Goal: Task Accomplishment & Management: Manage account settings

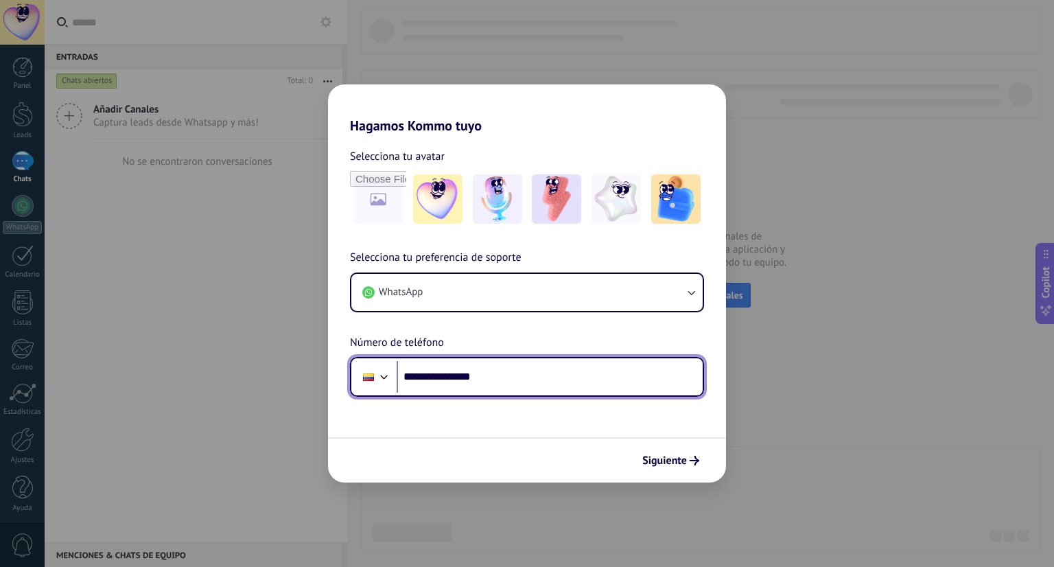
type input "**********"
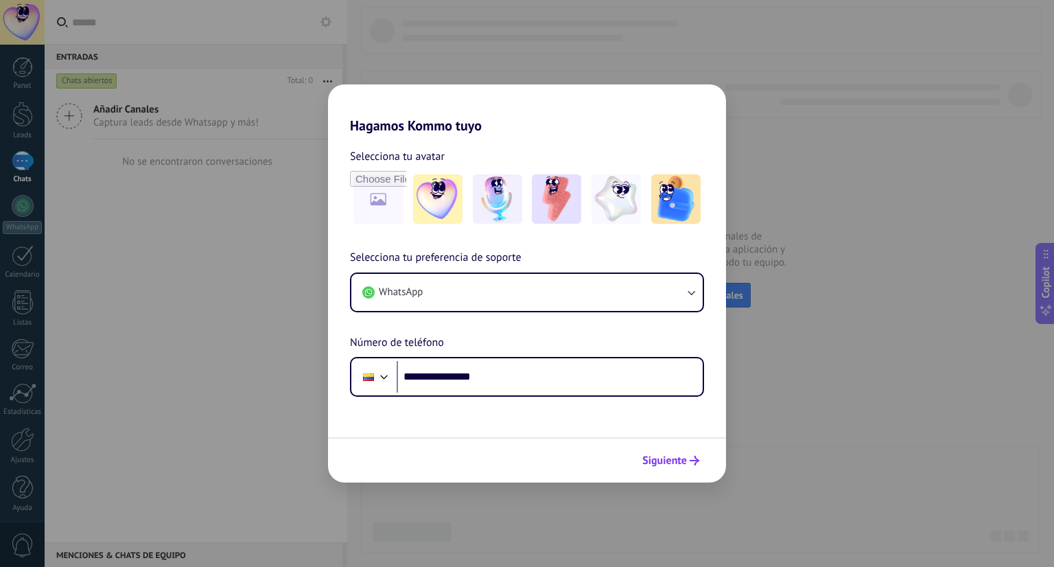
click at [683, 457] on span "Siguiente" at bounding box center [664, 460] width 45 height 10
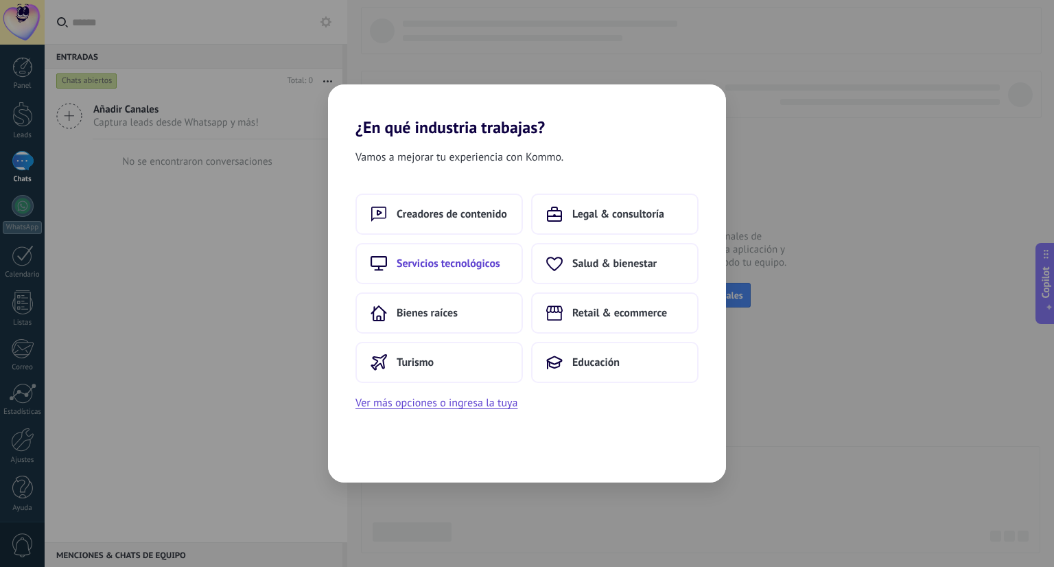
click at [488, 268] on span "Servicios tecnológicos" at bounding box center [448, 264] width 104 height 14
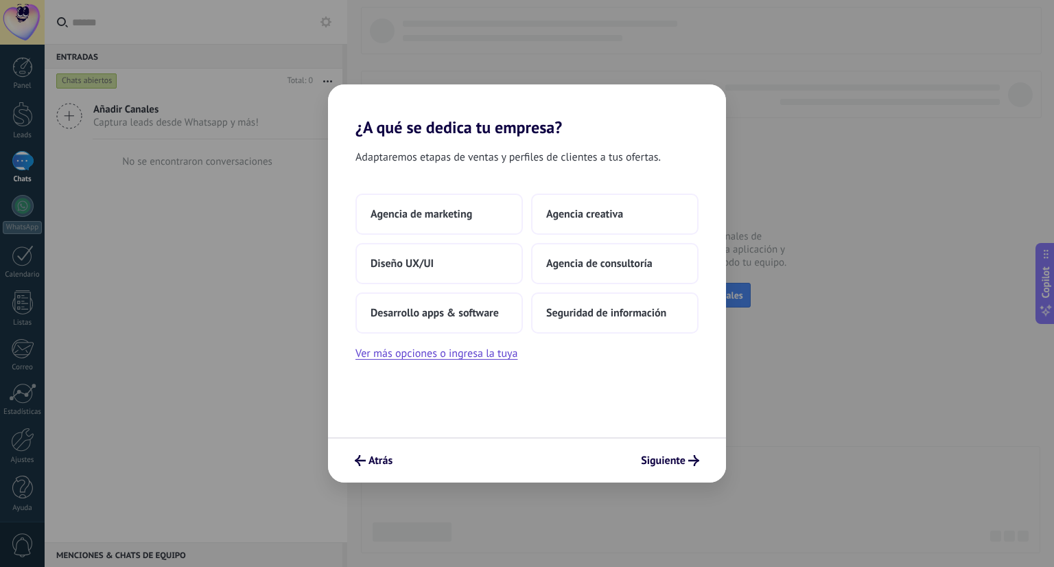
click at [390, 447] on div "Atrás Siguiente" at bounding box center [527, 459] width 398 height 45
click at [390, 455] on span "Atrás" at bounding box center [380, 460] width 24 height 10
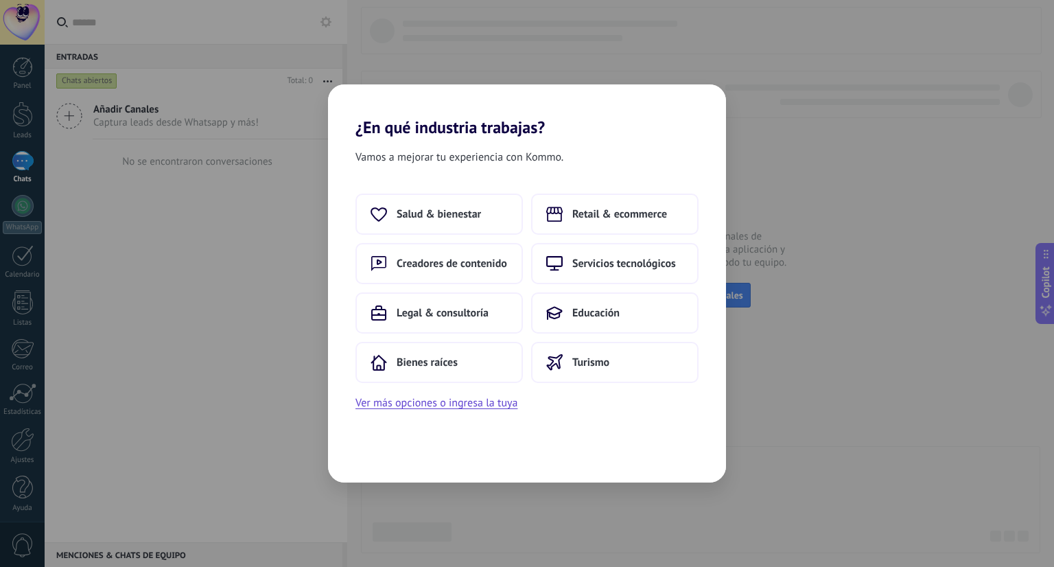
click at [572, 234] on div "Salud & bienestar Retail & ecommerce Creadores de contenido Servicios tecnológi…" at bounding box center [526, 287] width 343 height 189
click at [573, 223] on button "Retail & ecommerce" at bounding box center [614, 213] width 167 height 41
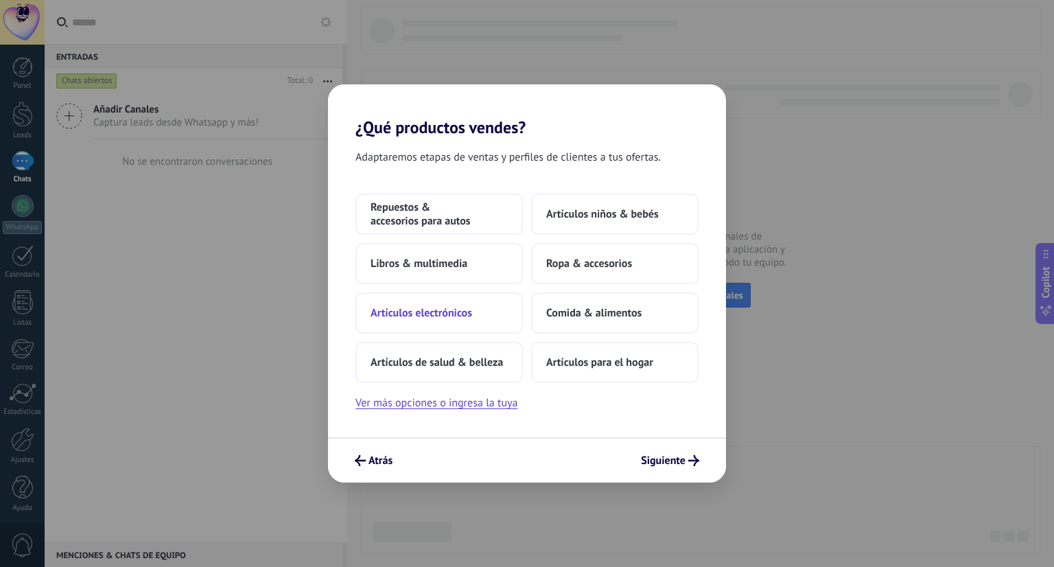
click at [494, 310] on button "Artículos electrónicos" at bounding box center [438, 312] width 167 height 41
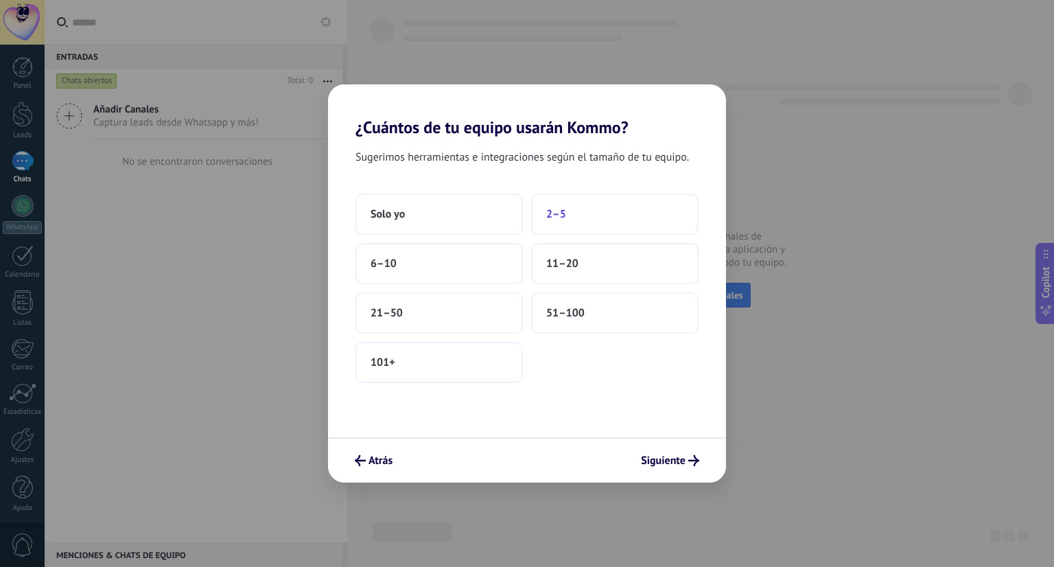
click at [570, 211] on button "2–5" at bounding box center [614, 213] width 167 height 41
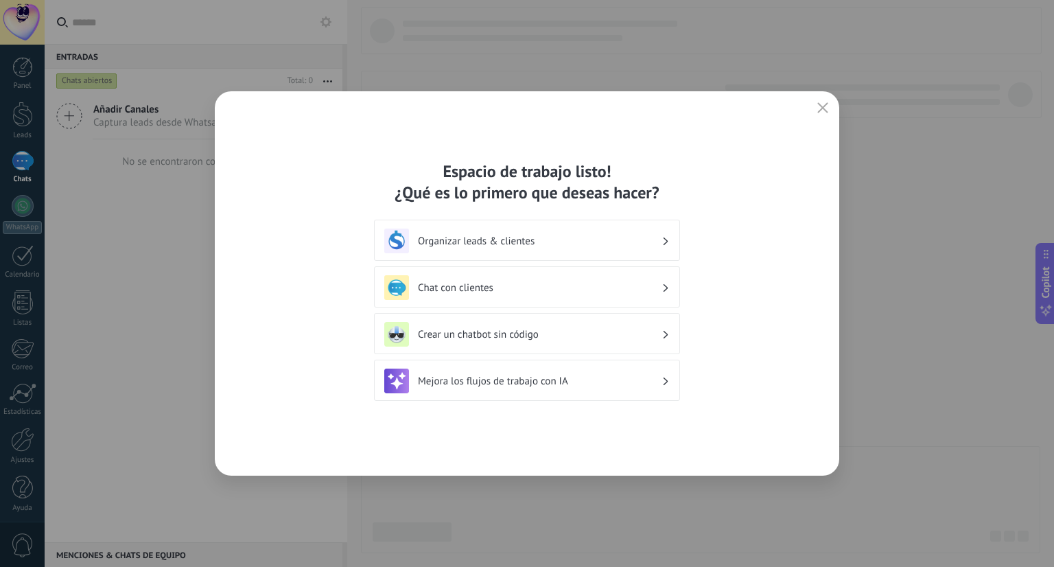
click at [490, 248] on div "Organizar leads & clientes" at bounding box center [526, 240] width 285 height 25
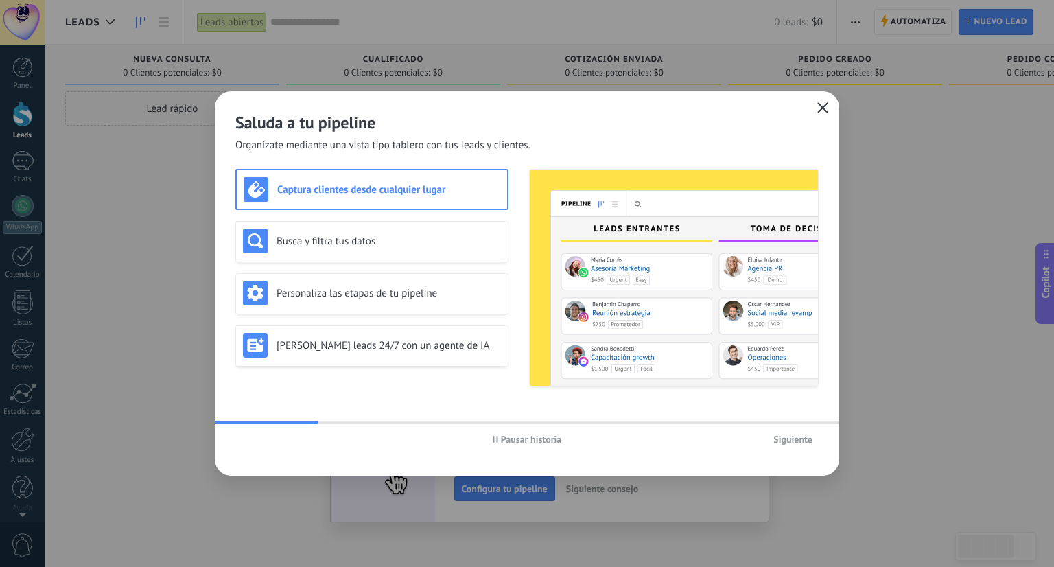
click at [823, 109] on icon "button" at bounding box center [822, 107] width 11 height 11
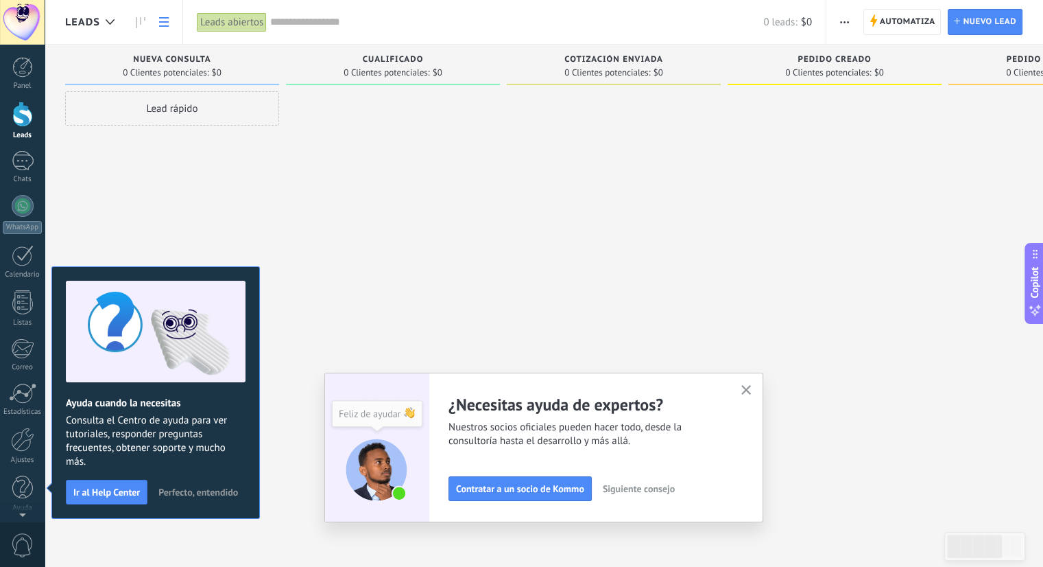
click at [156, 23] on link at bounding box center [163, 22] width 23 height 27
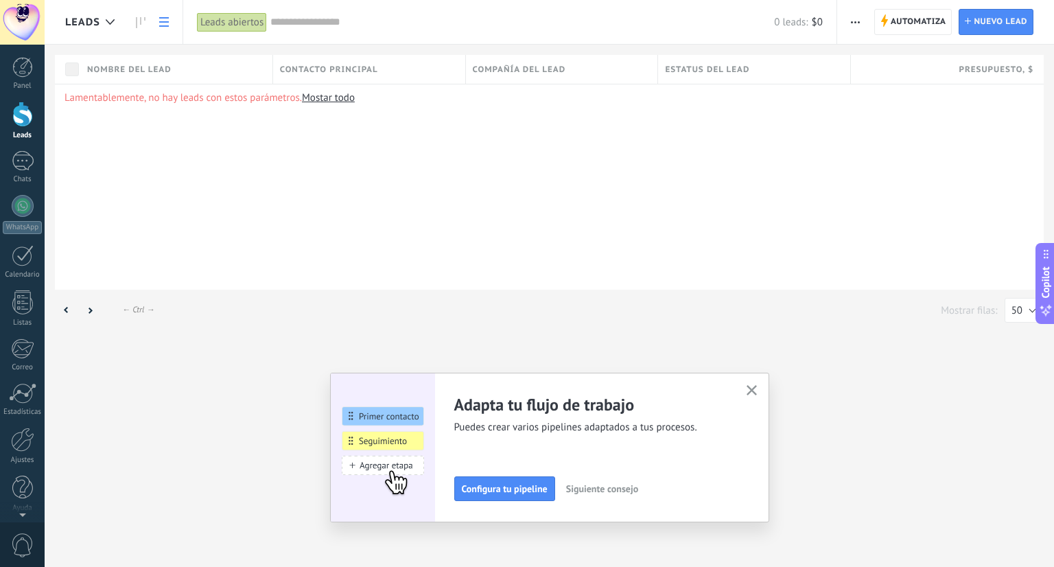
click at [479, 315] on div "← Alt → ← Ctrl → Mostrar filas: 25 50 100 200 50" at bounding box center [549, 310] width 988 height 27
click at [761, 388] on div "Adapta tu flujo de trabajo Puedes crear varios pipelines adaptados a tus proces…" at bounding box center [549, 447] width 439 height 150
click at [754, 388] on icon "button" at bounding box center [751, 390] width 10 height 10
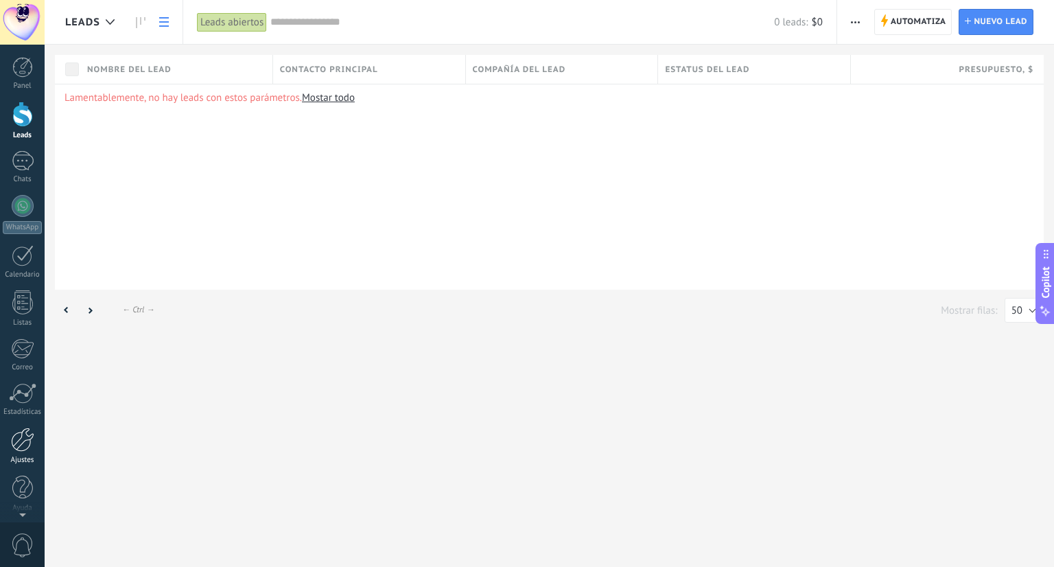
click at [21, 437] on div at bounding box center [22, 439] width 23 height 24
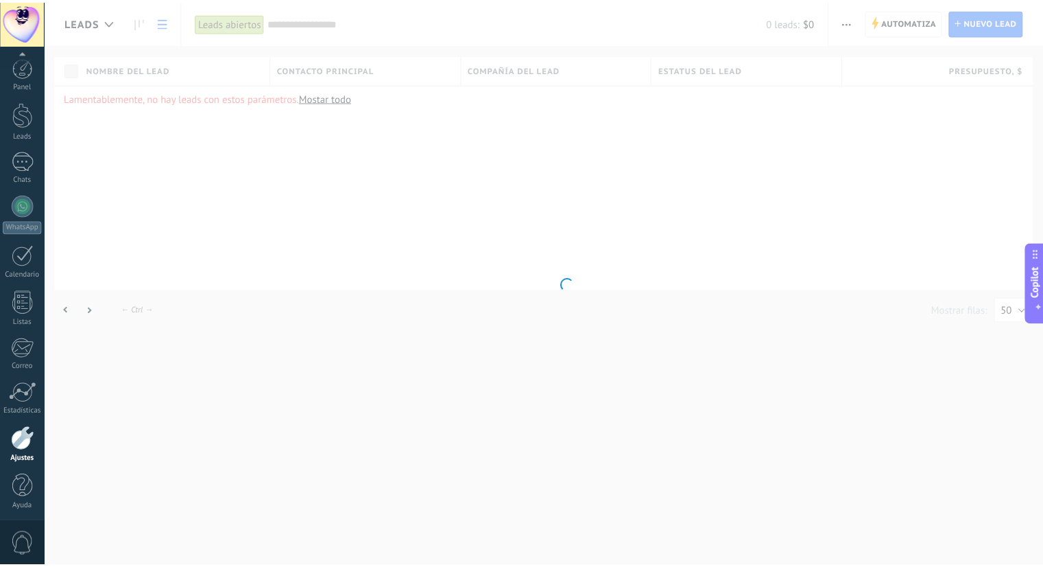
scroll to position [3, 0]
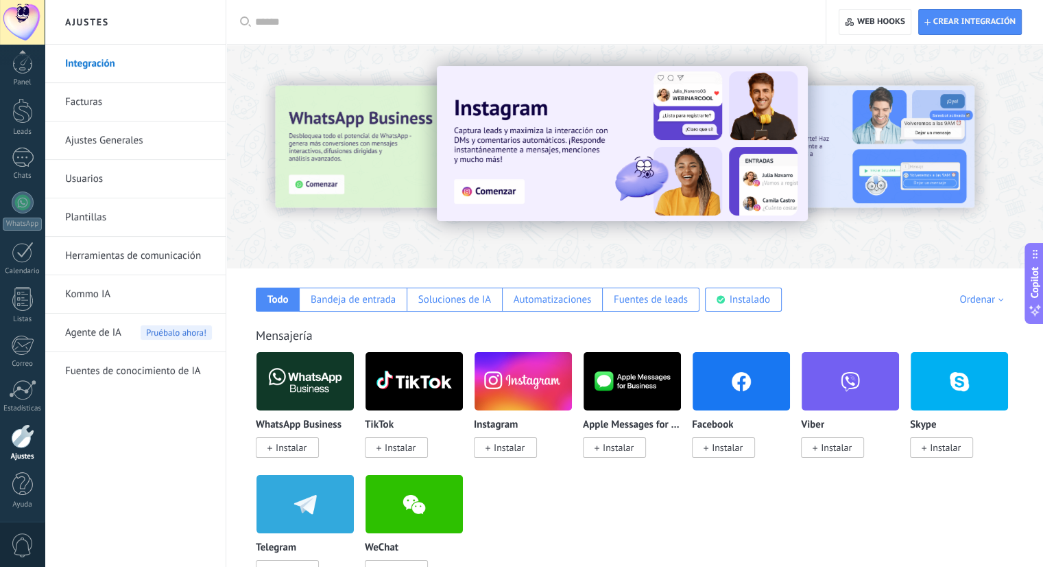
click at [109, 65] on link "Integración" at bounding box center [138, 64] width 147 height 38
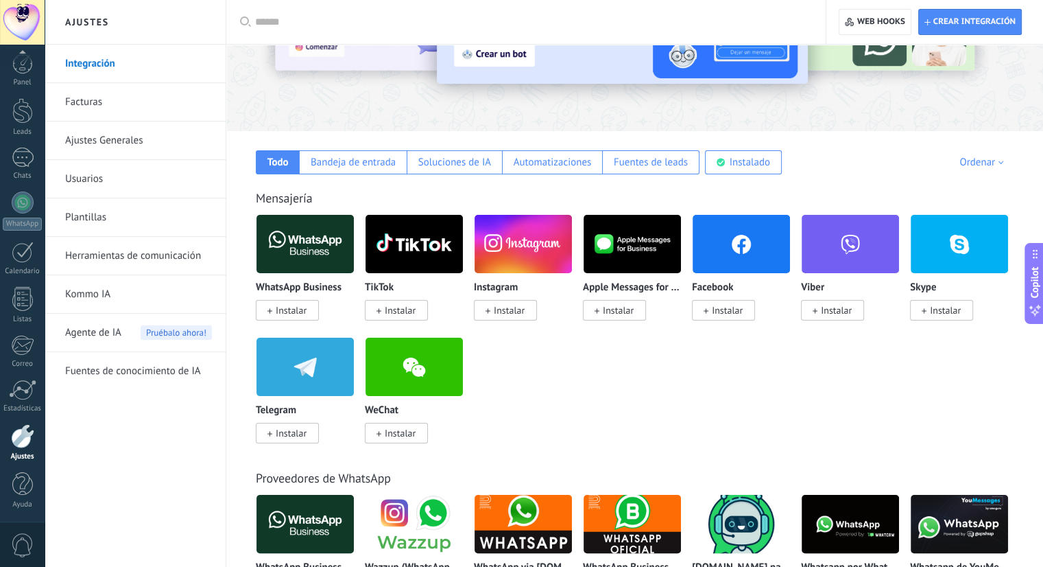
click at [300, 310] on span "Instalar" at bounding box center [291, 310] width 31 height 12
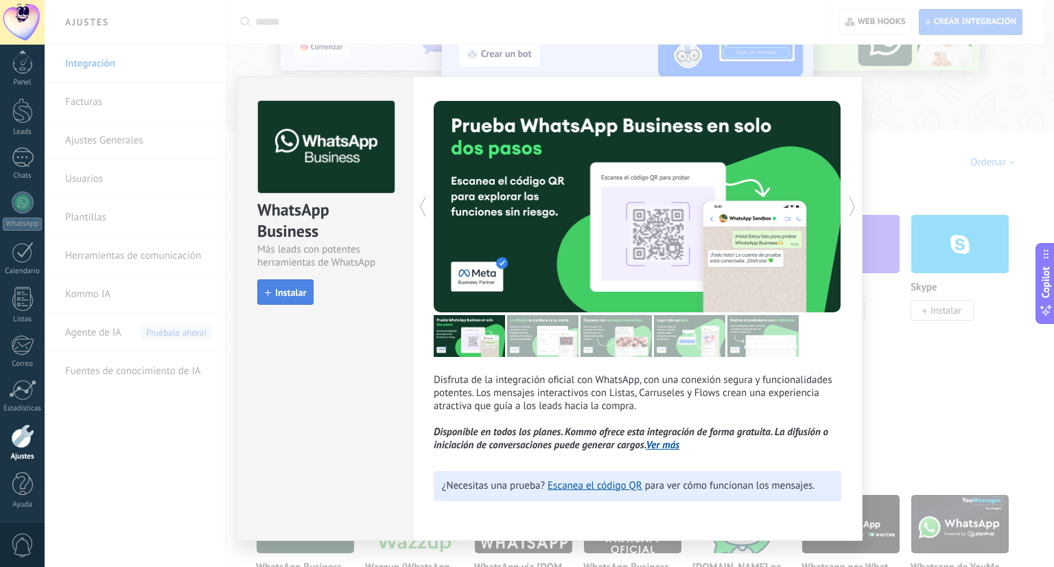
click at [294, 288] on span "Instalar" at bounding box center [290, 292] width 31 height 10
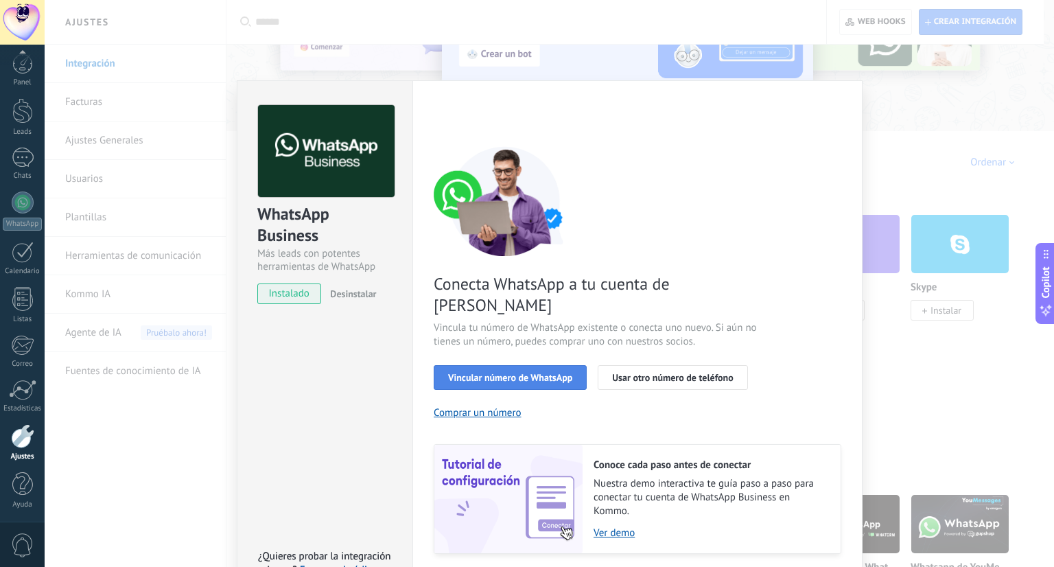
click at [560, 372] on span "Vincular número de WhatsApp" at bounding box center [510, 377] width 124 height 10
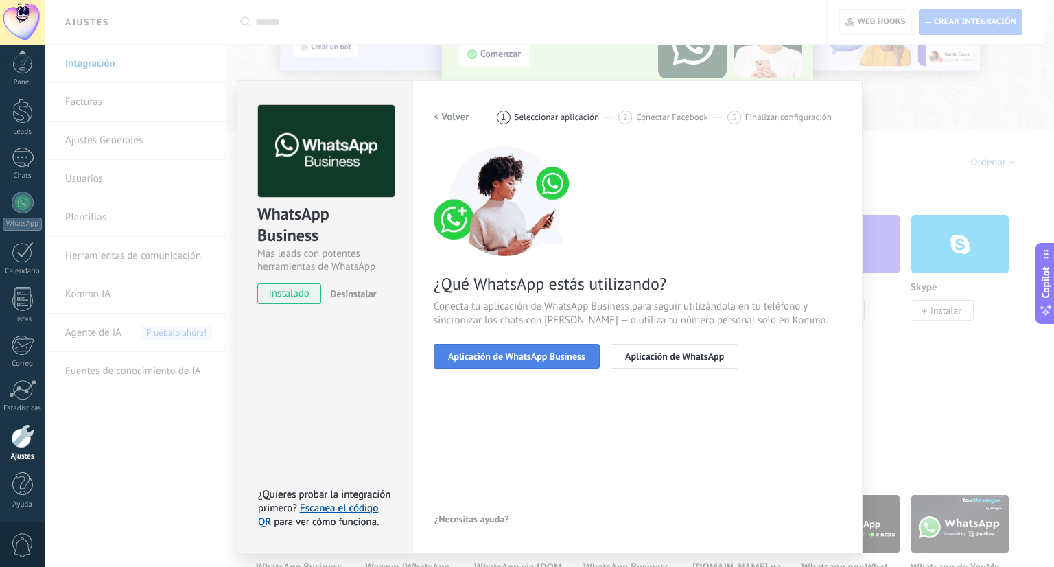
click at [567, 359] on span "Aplicación de WhatsApp Business" at bounding box center [516, 356] width 137 height 10
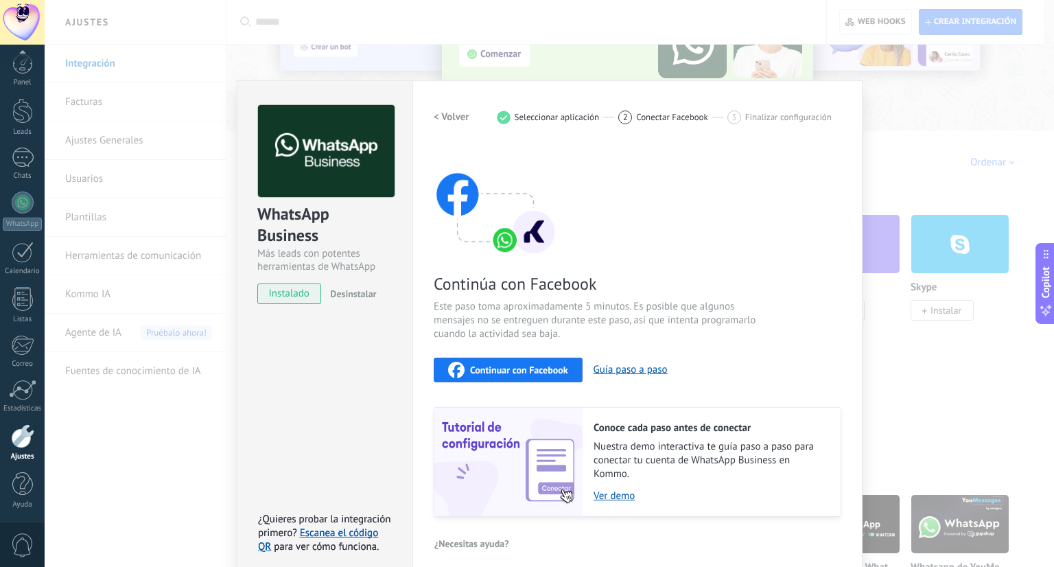
click at [546, 365] on span "Continuar con Facebook" at bounding box center [519, 370] width 98 height 10
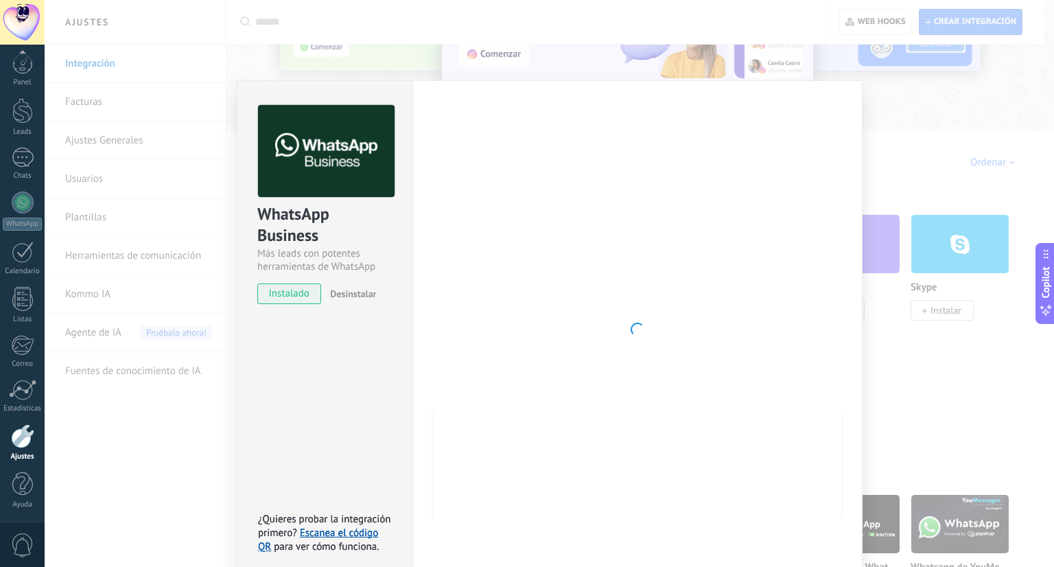
click at [449, 54] on div "WhatsApp Business Más leads con potentes herramientas de WhatsApp instalado Des…" at bounding box center [549, 283] width 1009 height 567
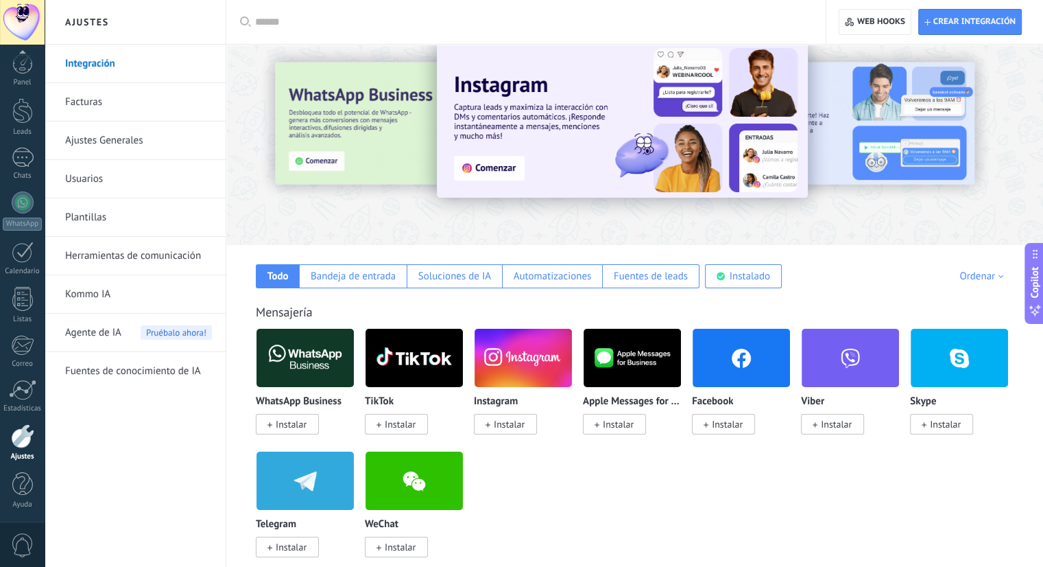
scroll to position [0, 0]
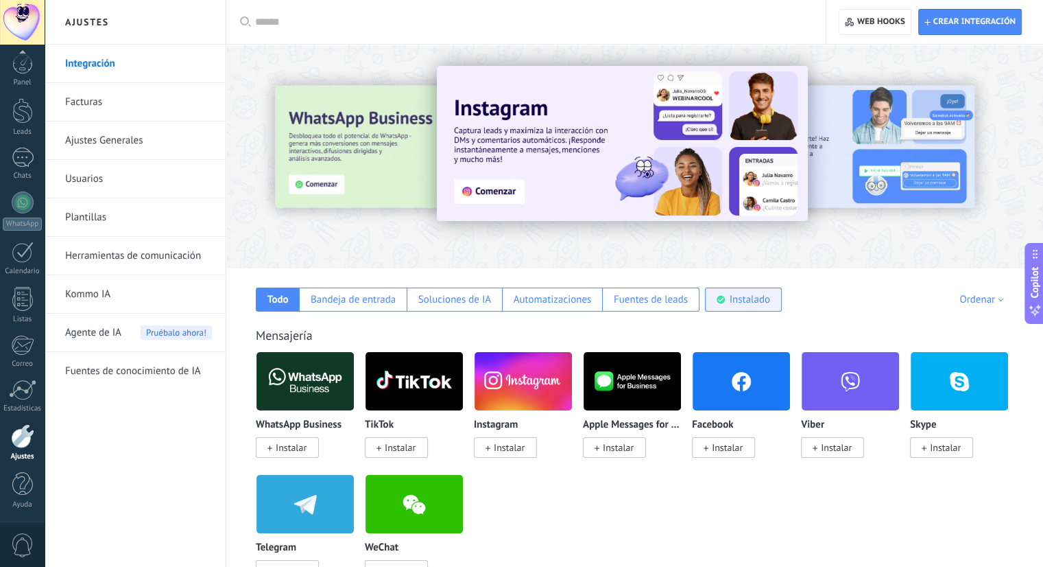
click at [717, 300] on icon at bounding box center [721, 299] width 8 height 9
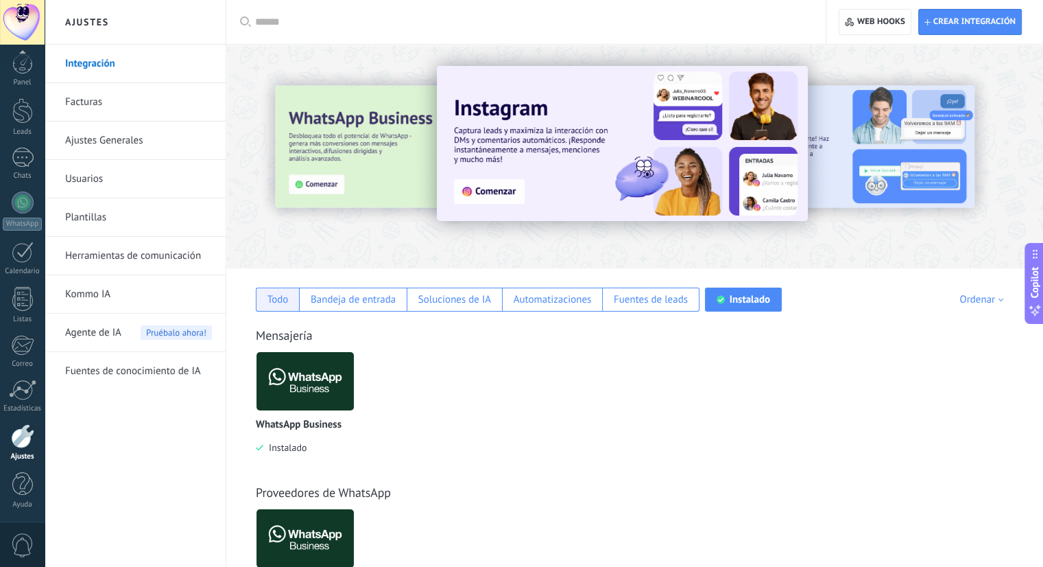
click at [288, 300] on div "Todo" at bounding box center [277, 299] width 21 height 13
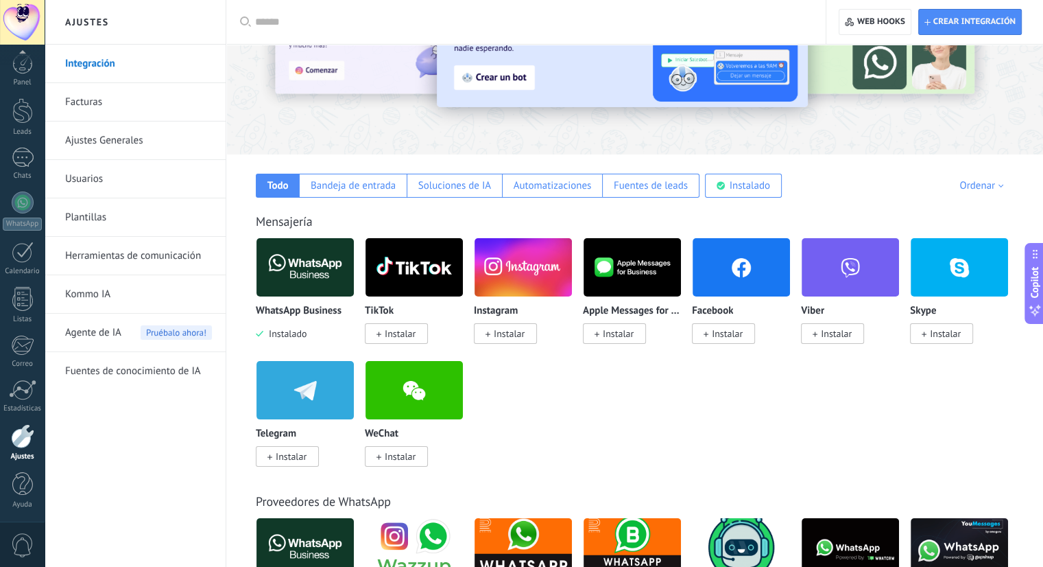
scroll to position [137, 0]
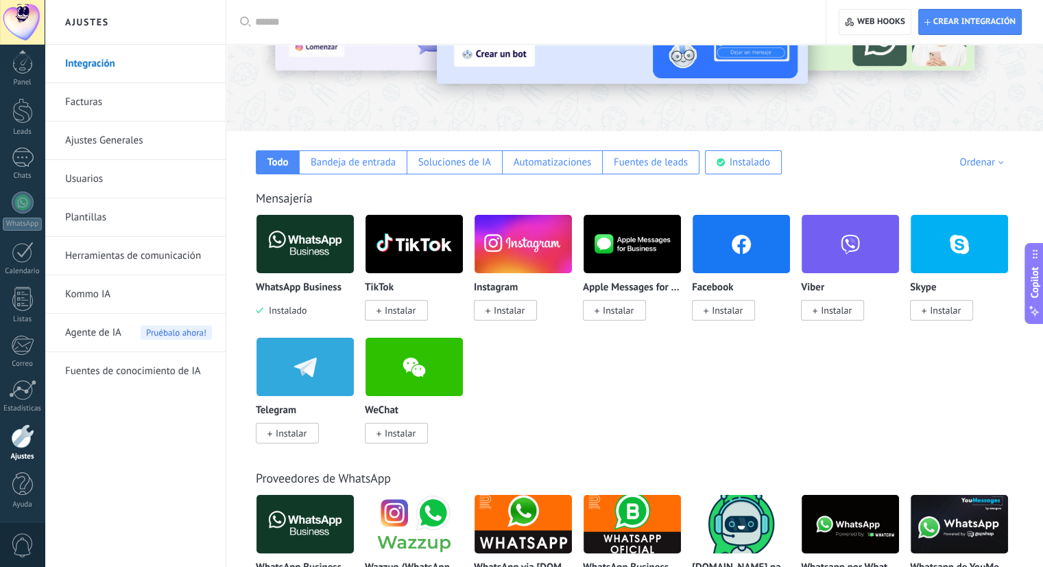
click at [719, 320] on span "Instalar" at bounding box center [723, 310] width 63 height 21
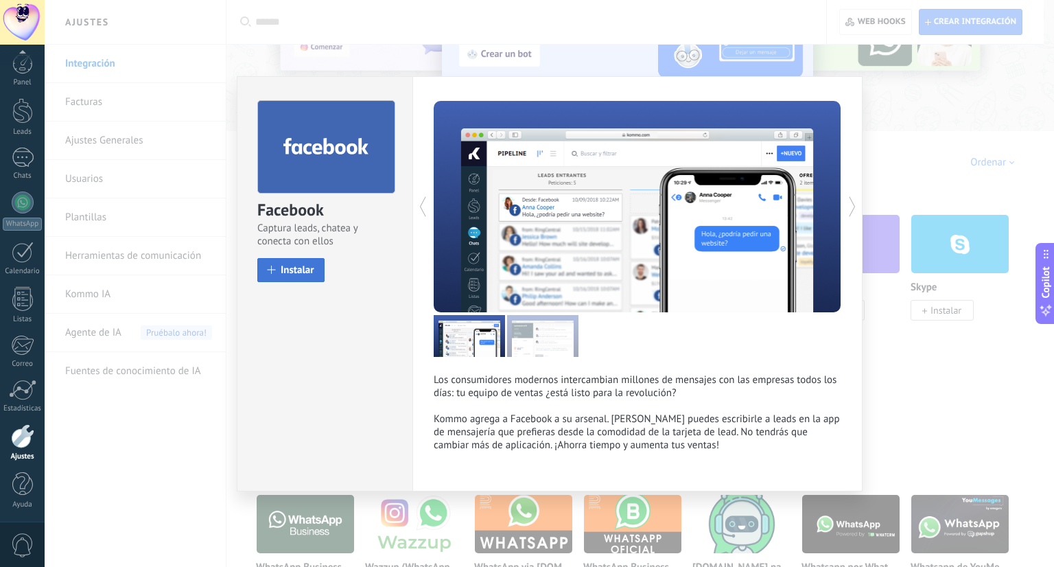
click at [311, 260] on button "Instalar" at bounding box center [290, 270] width 67 height 24
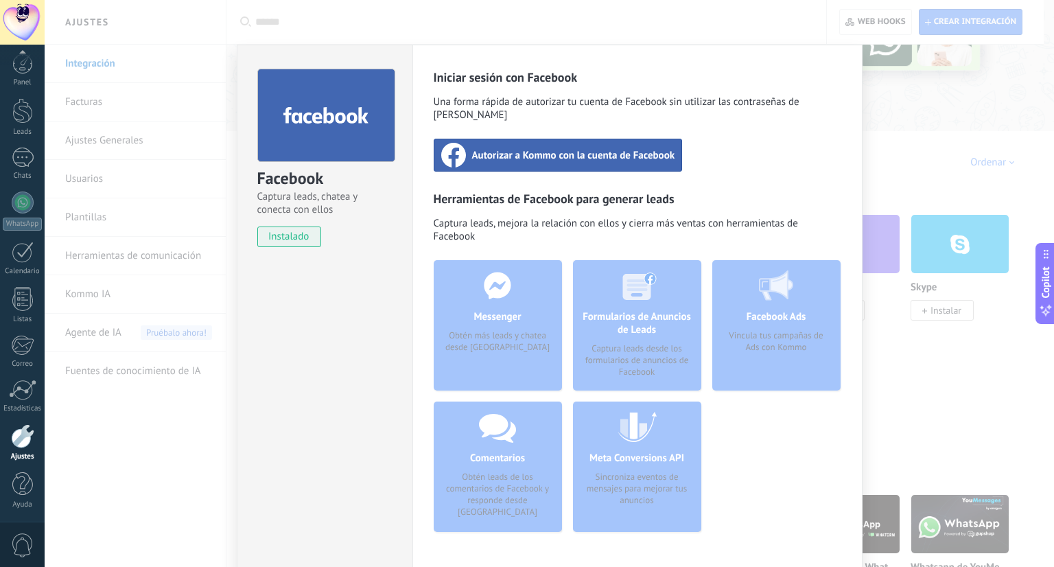
click at [575, 148] on span "Autorizar a Kommo con la cuenta de Facebook" at bounding box center [573, 155] width 203 height 14
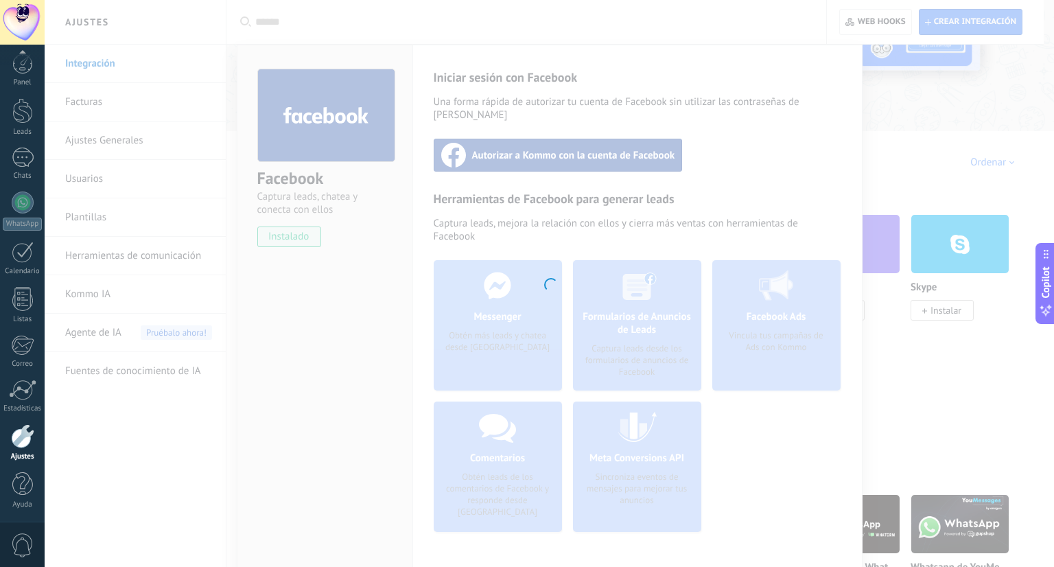
click at [784, 132] on div at bounding box center [549, 283] width 1009 height 567
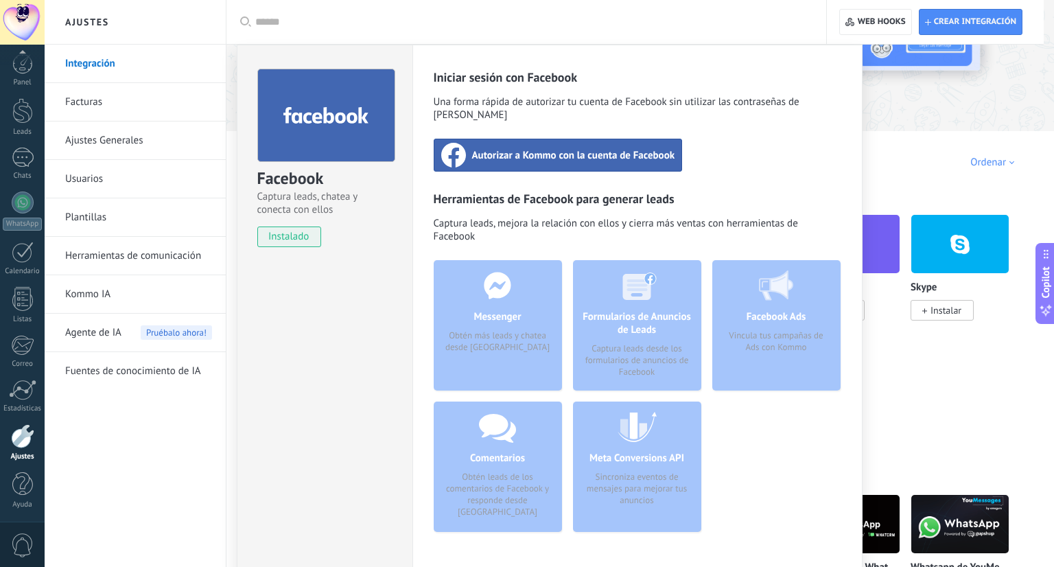
click at [927, 120] on div "Facebook Captura leads, chatea y conecta con ellos instalado Desinstalar Inicia…" at bounding box center [549, 283] width 1009 height 567
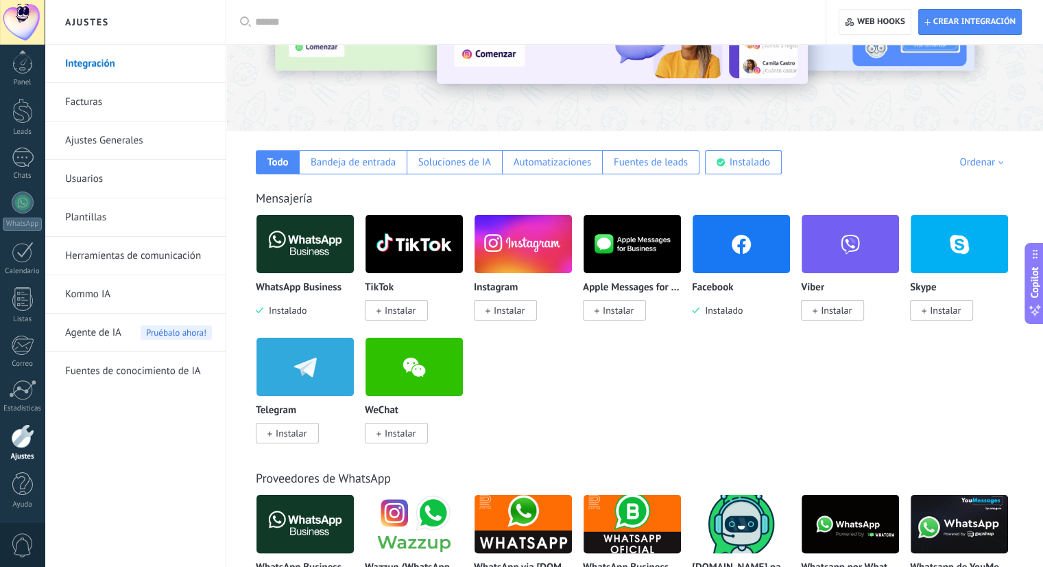
click at [110, 298] on link "Kommo IA" at bounding box center [138, 294] width 147 height 38
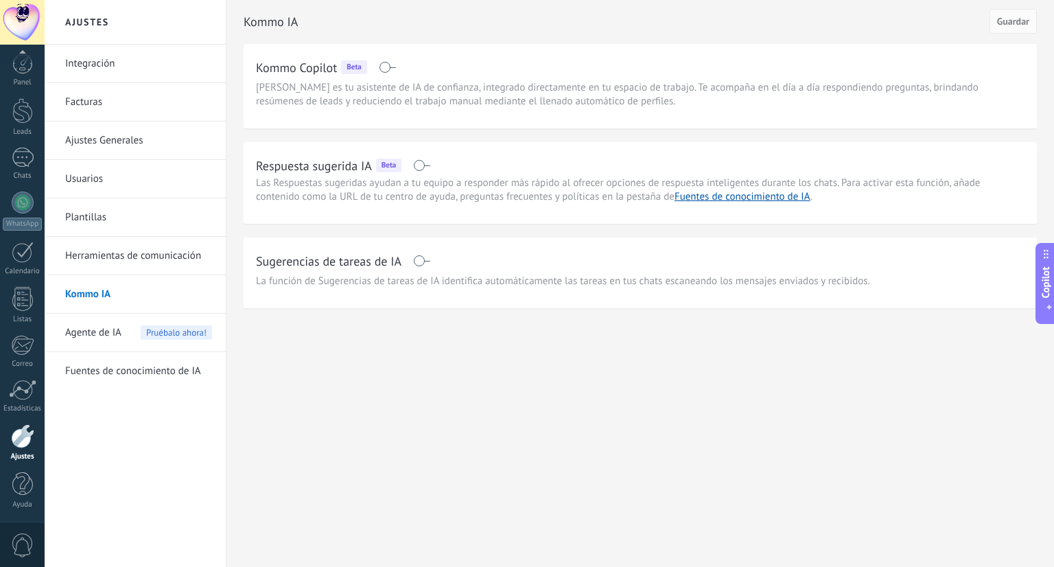
click at [126, 69] on link "Integración" at bounding box center [138, 64] width 147 height 38
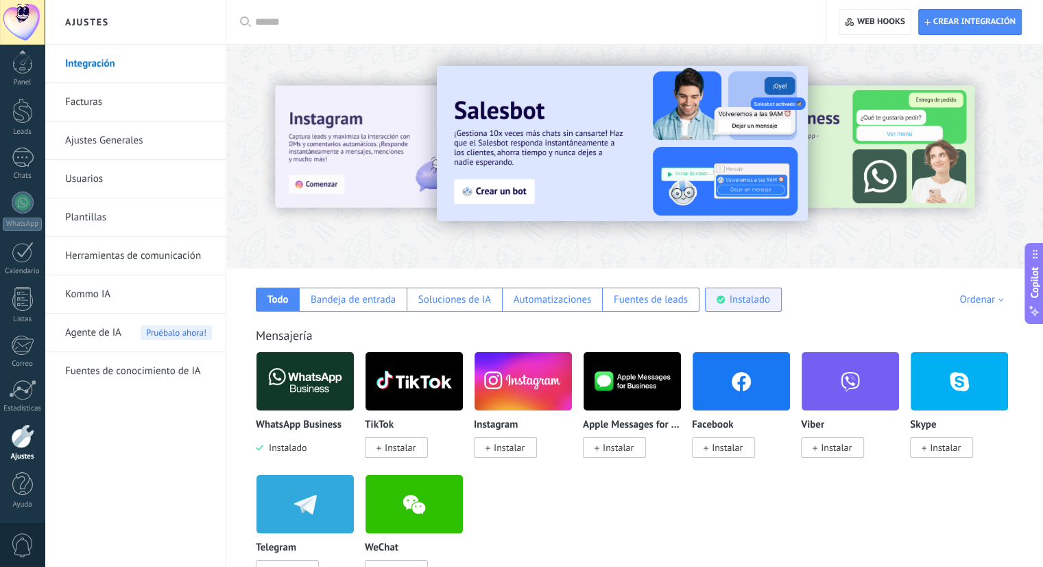
click at [723, 304] on div "Instalado" at bounding box center [743, 299] width 77 height 24
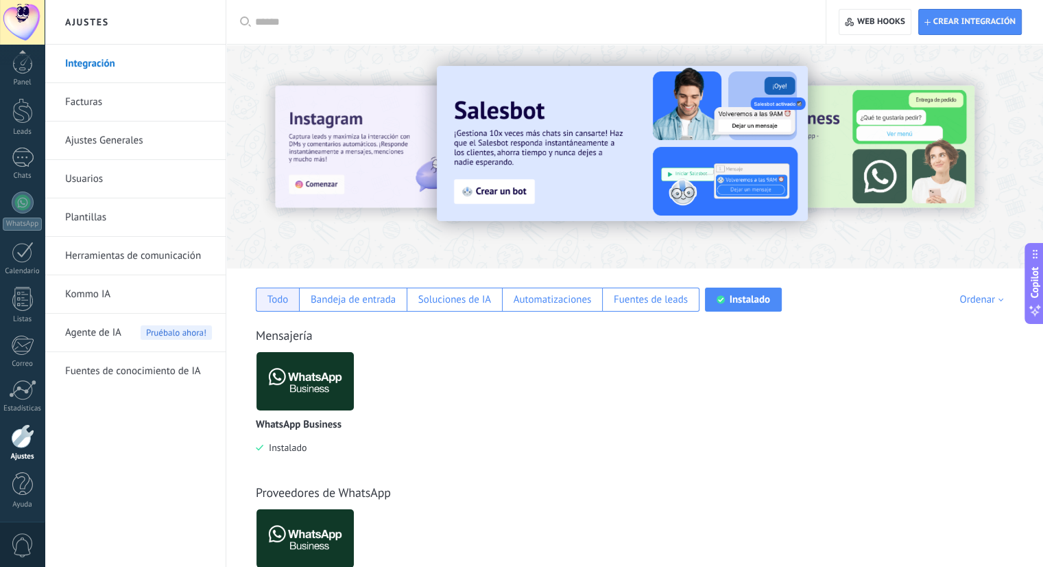
click at [274, 307] on div "Todo" at bounding box center [277, 299] width 43 height 24
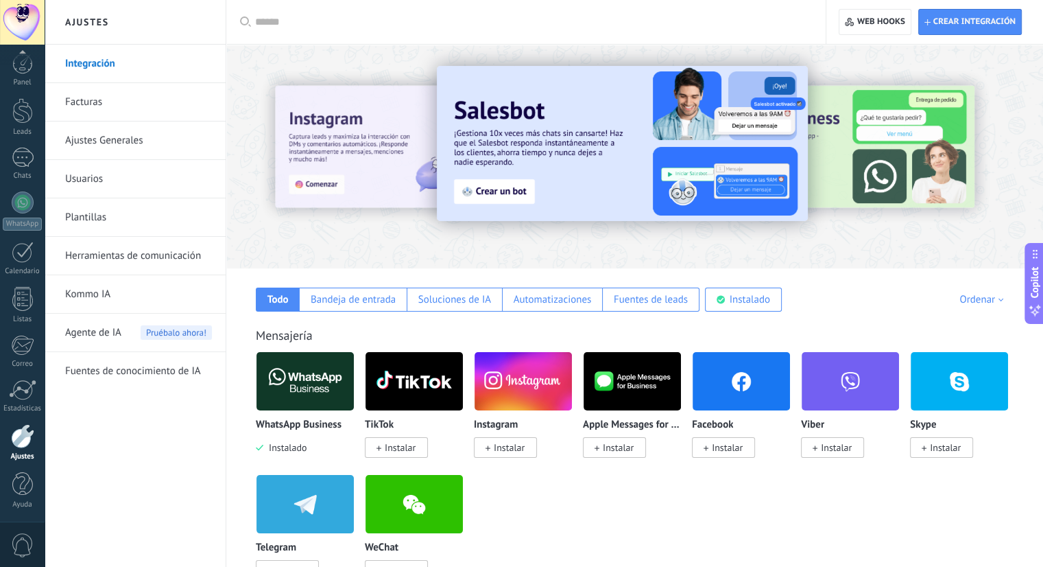
click at [735, 450] on span "Instalar" at bounding box center [727, 447] width 31 height 12
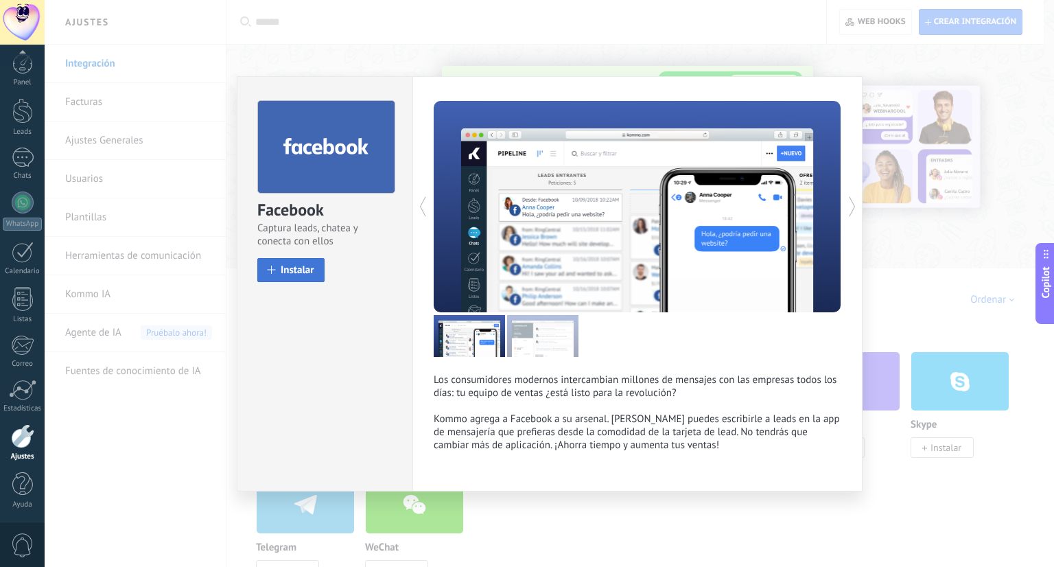
click at [306, 258] on button "Instalar" at bounding box center [290, 270] width 67 height 24
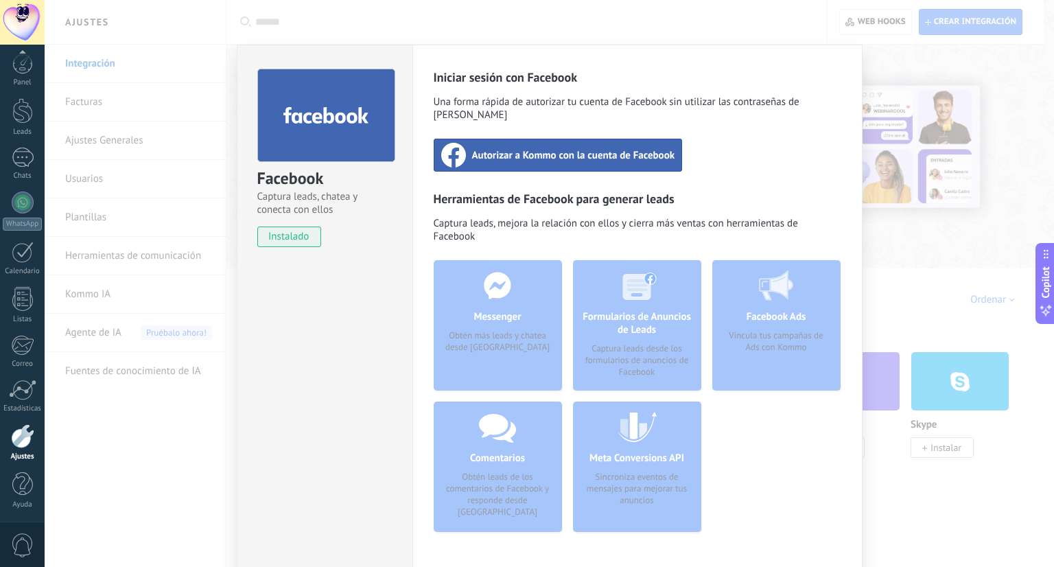
click at [472, 148] on span "Autorizar a Kommo con la cuenta de Facebook" at bounding box center [573, 155] width 203 height 14
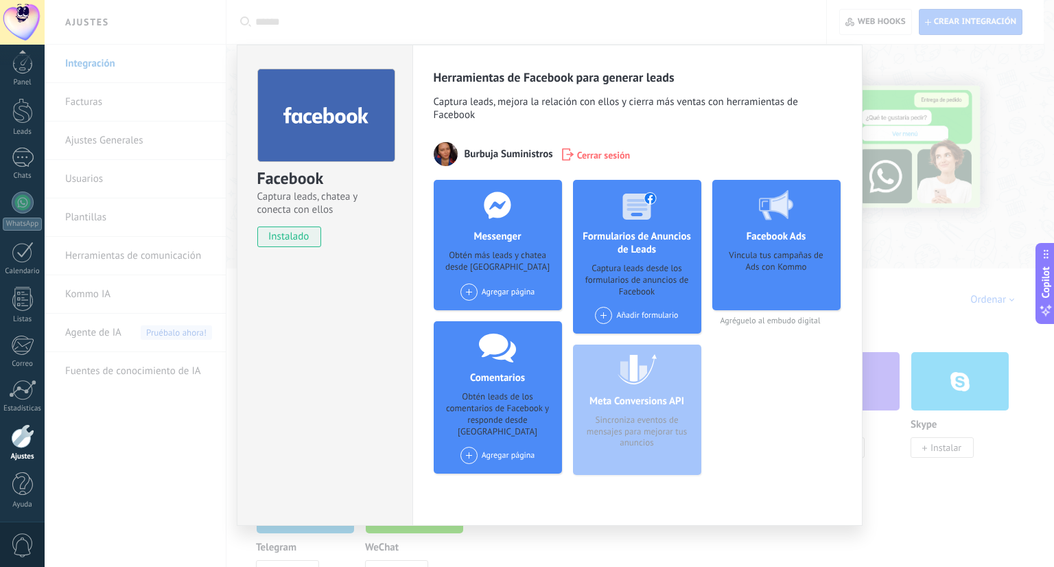
click at [945, 190] on body ".abccls-1,.abccls-2{fill-rule:evenodd}.abccls-2{fill:#fff} .abfcls-1{fill:none}…" at bounding box center [527, 283] width 1054 height 567
click at [962, 222] on div "Facebook Captura leads, chatea y conecta con ellos instalado Desinstalar Herram…" at bounding box center [549, 283] width 1009 height 567
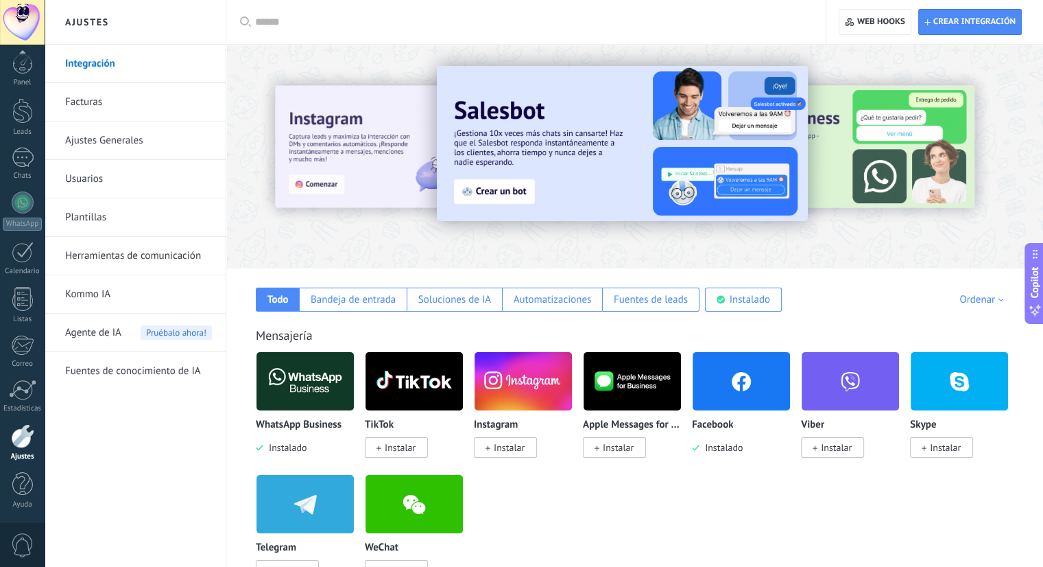
click at [510, 445] on span "Instalar" at bounding box center [509, 447] width 31 height 12
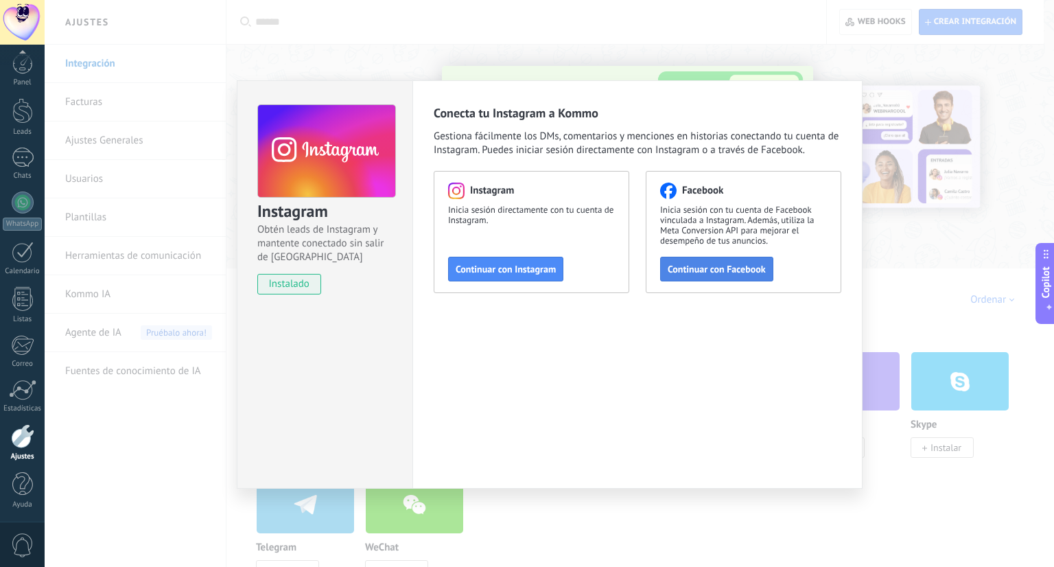
click at [724, 276] on button "Continuar con Facebook" at bounding box center [716, 269] width 113 height 25
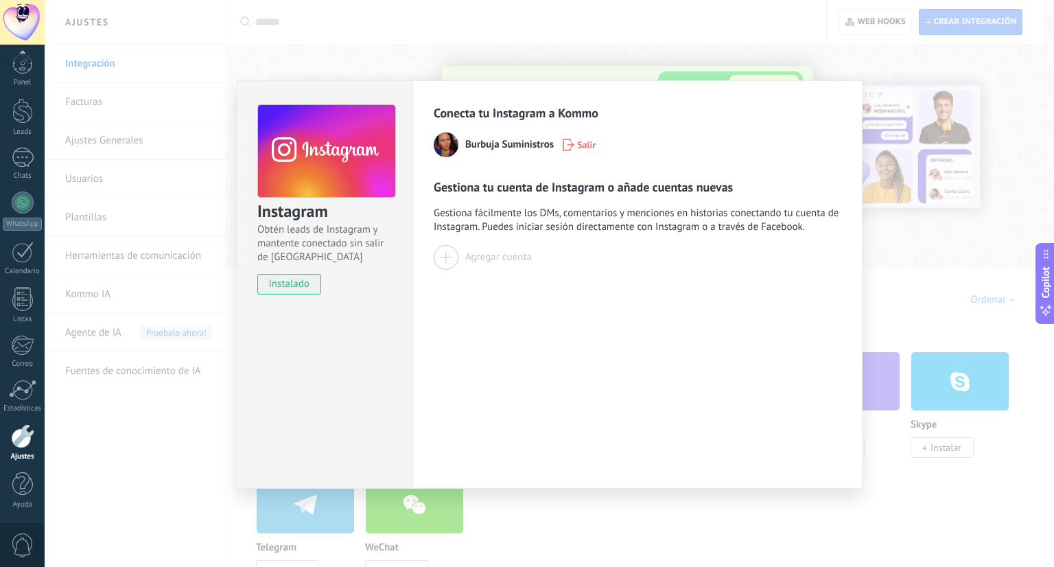
click at [509, 147] on span "Burbuja Suministros" at bounding box center [509, 145] width 88 height 14
click at [942, 193] on div "Instagram Obtén leads de Instagram y mantente conectado sin salir de Kommo inst…" at bounding box center [549, 283] width 1009 height 567
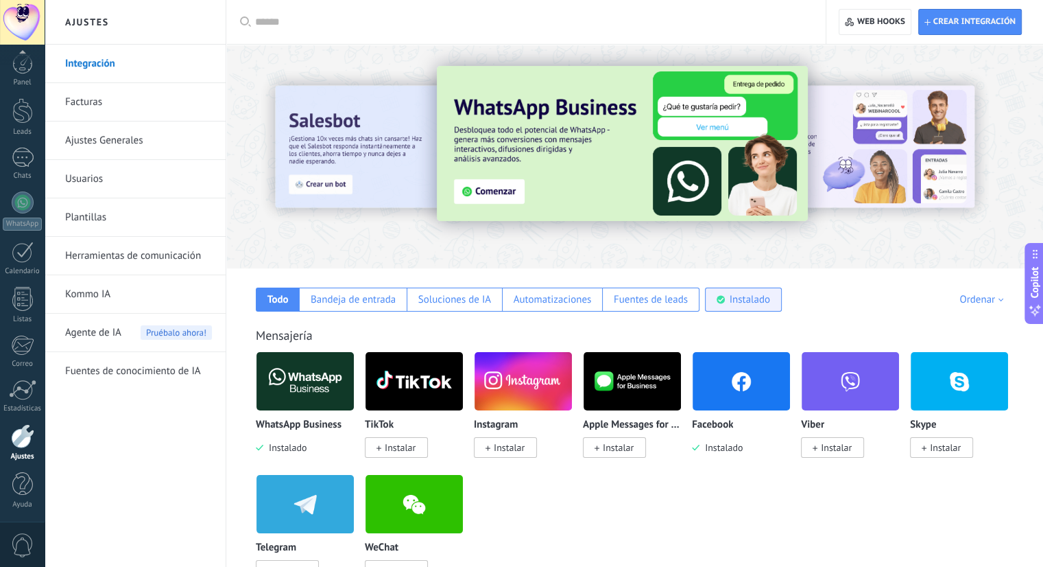
drag, startPoint x: 763, startPoint y: 287, endPoint x: 757, endPoint y: 292, distance: 7.3
click at [759, 289] on div "Todo Bandeja de entrada Soluciones de IA Automatizaciones Fuentes de leads Inst…" at bounding box center [634, 289] width 789 height 43
click at [749, 297] on div "Instalado" at bounding box center [750, 299] width 40 height 13
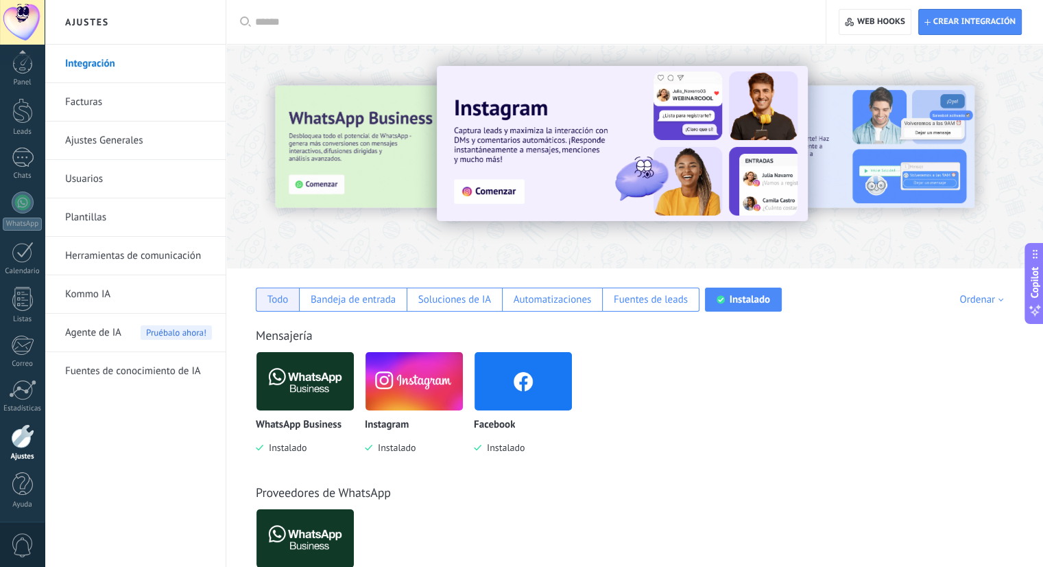
click at [267, 298] on div "Todo" at bounding box center [277, 299] width 43 height 24
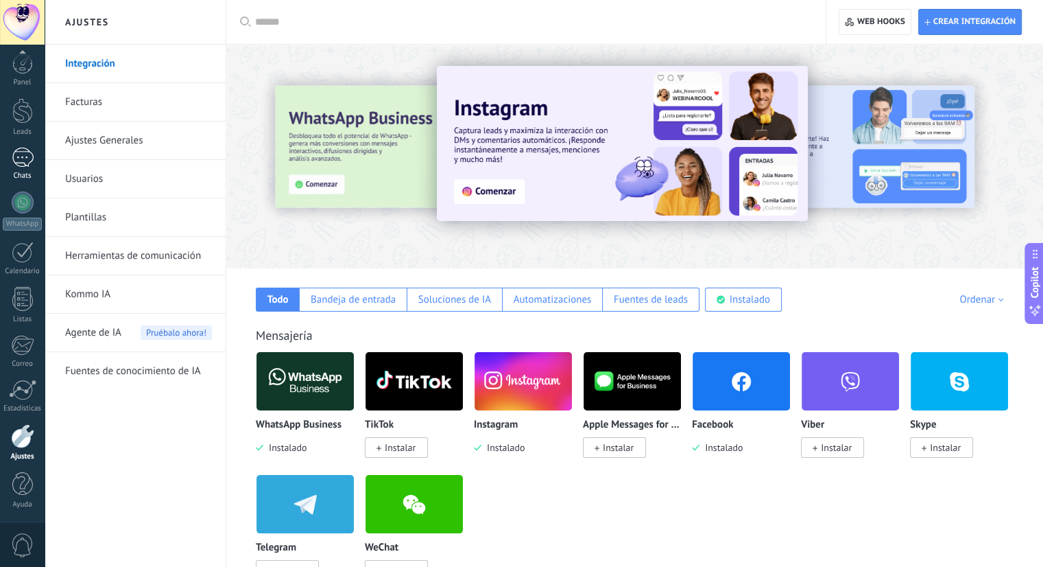
click at [17, 159] on div at bounding box center [23, 157] width 22 height 20
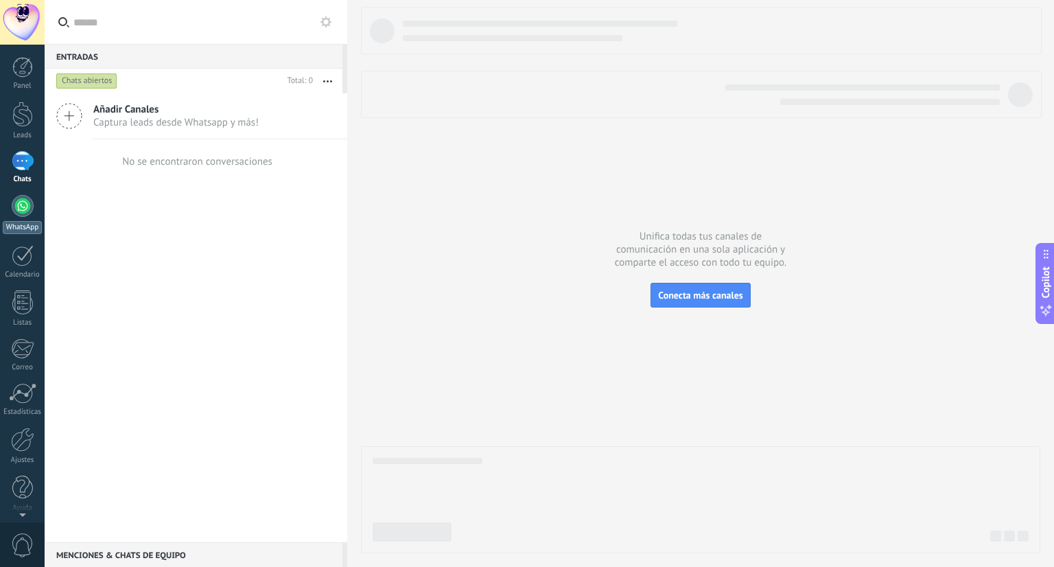
click at [23, 204] on div at bounding box center [23, 206] width 22 height 22
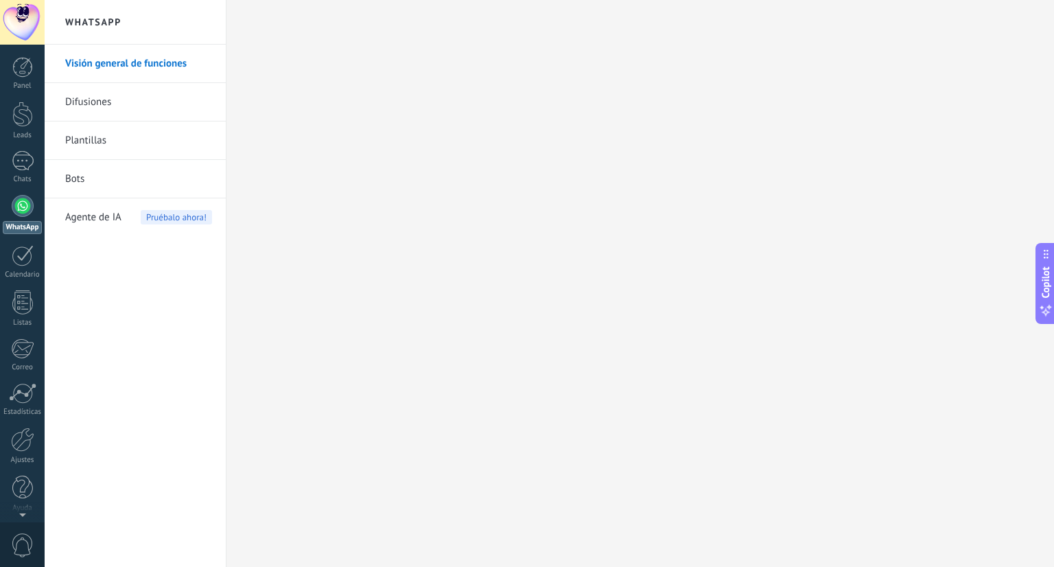
click at [91, 130] on link "Plantillas" at bounding box center [138, 140] width 147 height 38
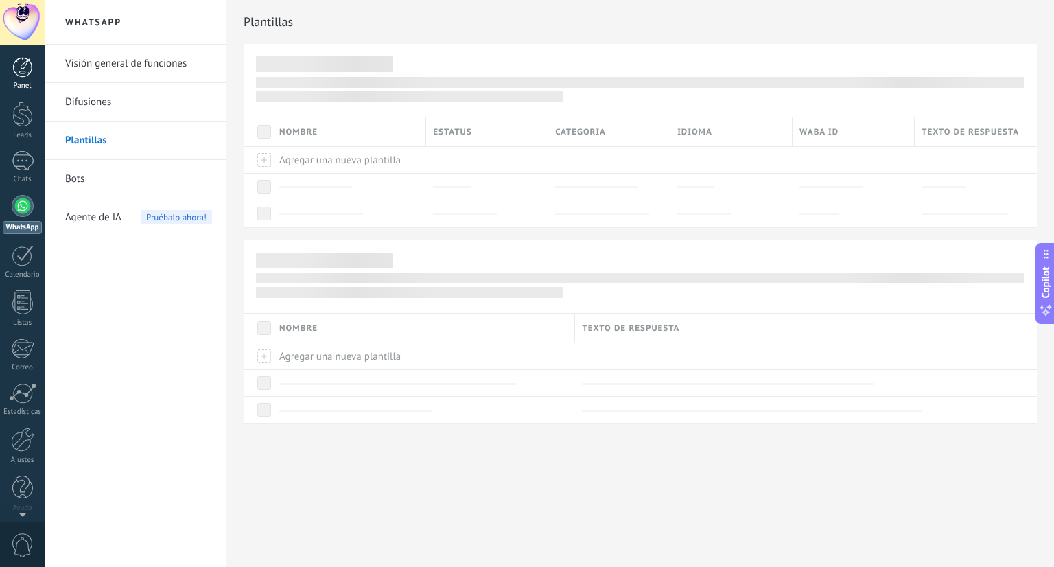
click at [29, 73] on div at bounding box center [22, 67] width 21 height 21
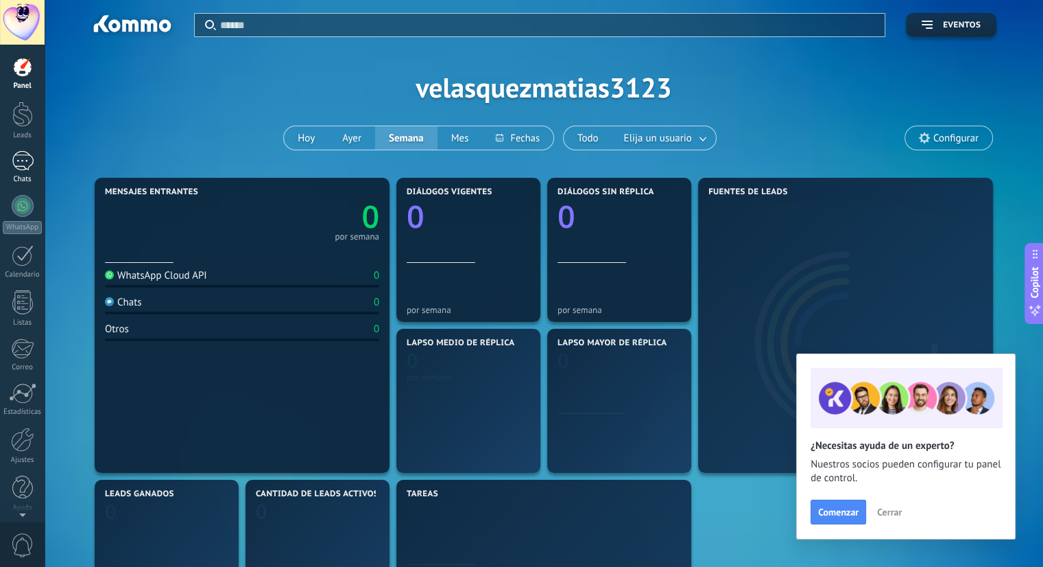
click at [41, 174] on link "Chats" at bounding box center [22, 167] width 45 height 33
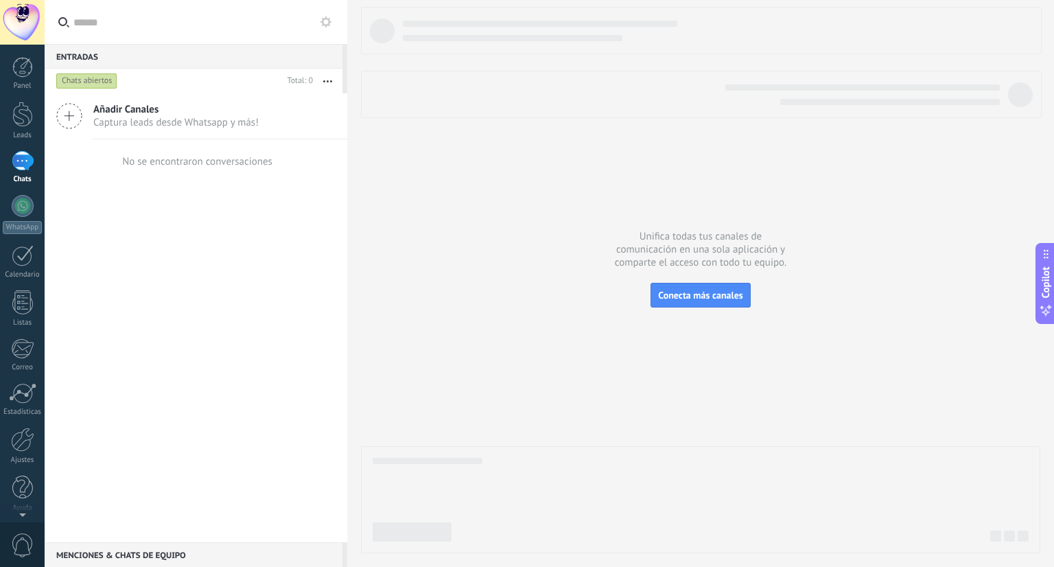
click at [32, 167] on div at bounding box center [23, 161] width 22 height 20
click at [409, 270] on div at bounding box center [700, 280] width 679 height 546
click at [12, 166] on div at bounding box center [23, 161] width 22 height 20
click at [19, 165] on div at bounding box center [23, 161] width 22 height 20
click at [21, 162] on div at bounding box center [23, 161] width 22 height 20
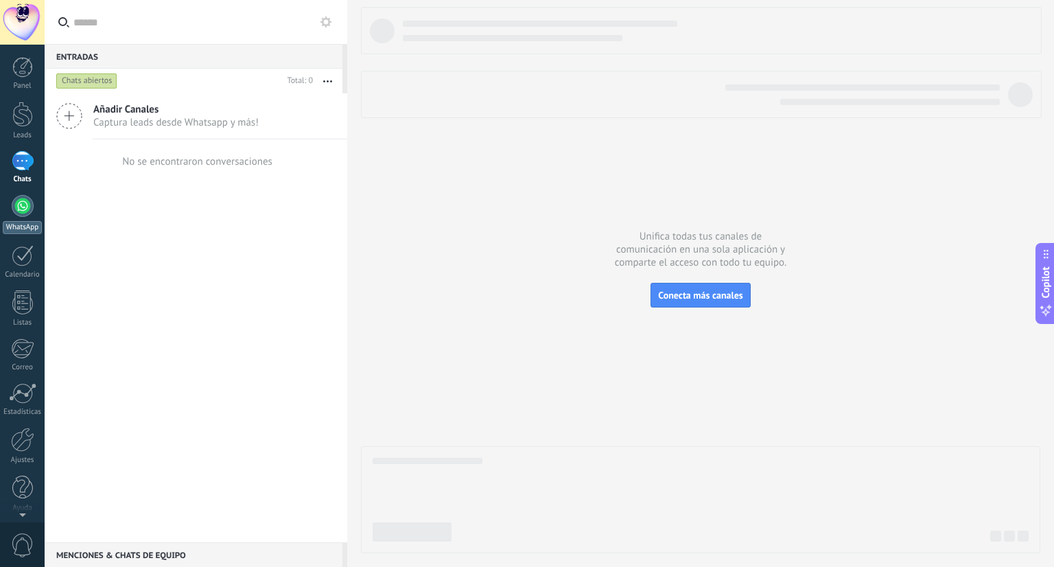
click at [25, 210] on div at bounding box center [23, 206] width 22 height 22
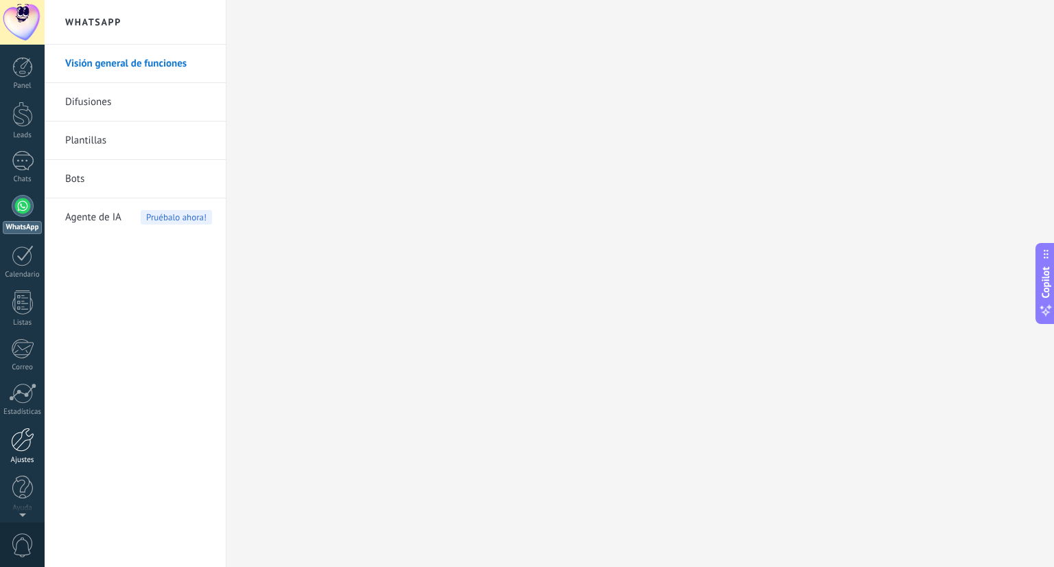
click at [30, 445] on div at bounding box center [22, 439] width 23 height 24
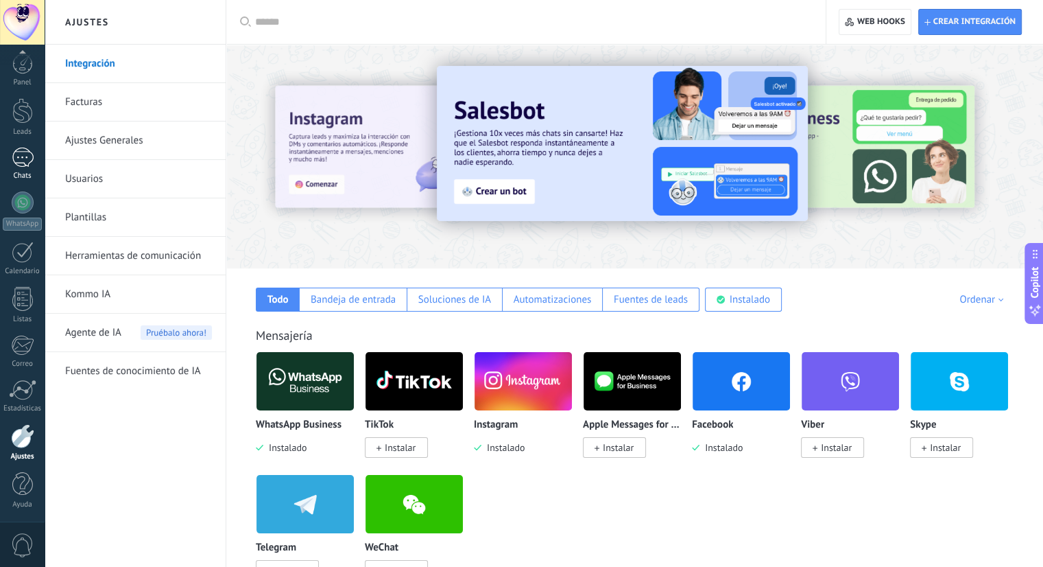
click at [20, 166] on div at bounding box center [23, 157] width 22 height 20
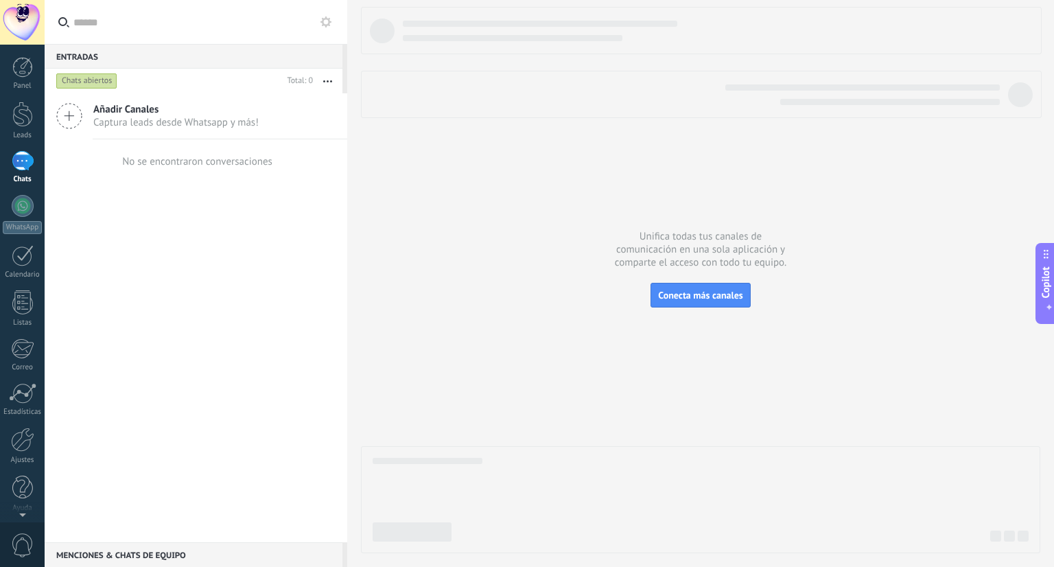
click at [90, 116] on div "Añadir Canales Captura leads desde Whatsapp y más!" at bounding box center [196, 116] width 302 height 46
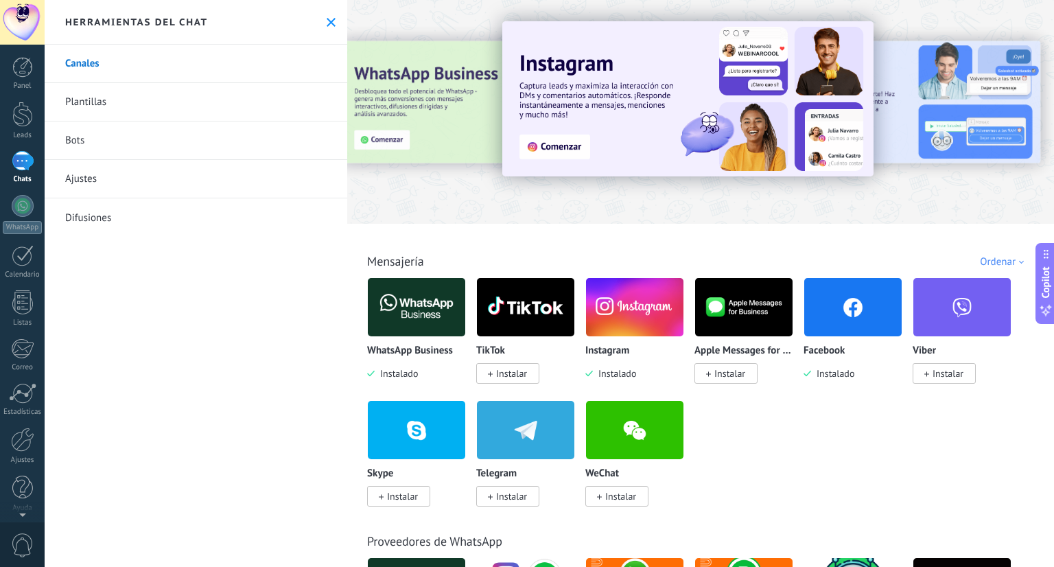
click at [414, 317] on img at bounding box center [416, 307] width 97 height 67
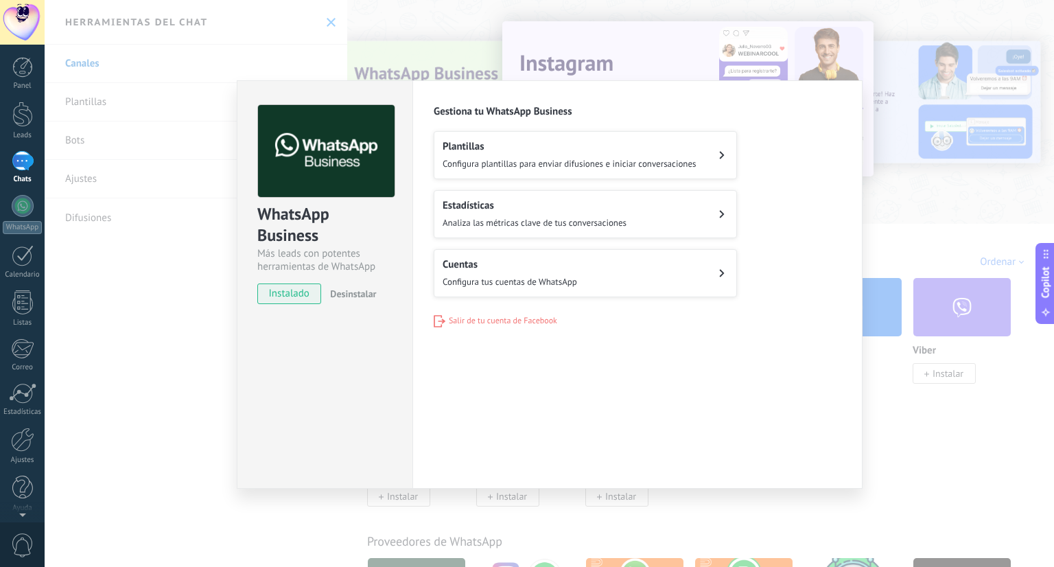
click at [185, 198] on div "WhatsApp Business Más leads con potentes herramientas de WhatsApp instalado Des…" at bounding box center [549, 283] width 1009 height 567
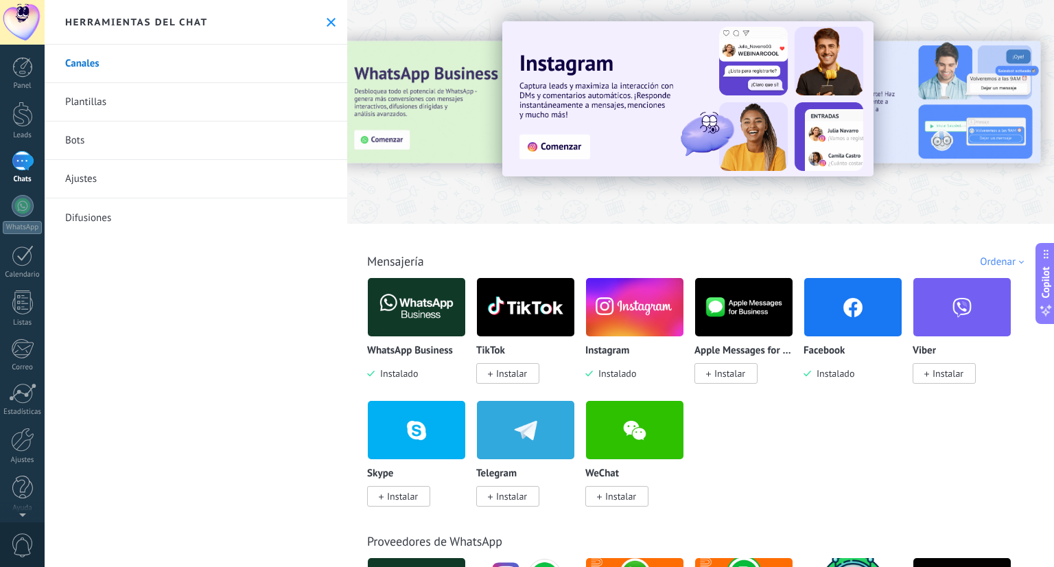
click at [29, 167] on div at bounding box center [23, 161] width 22 height 20
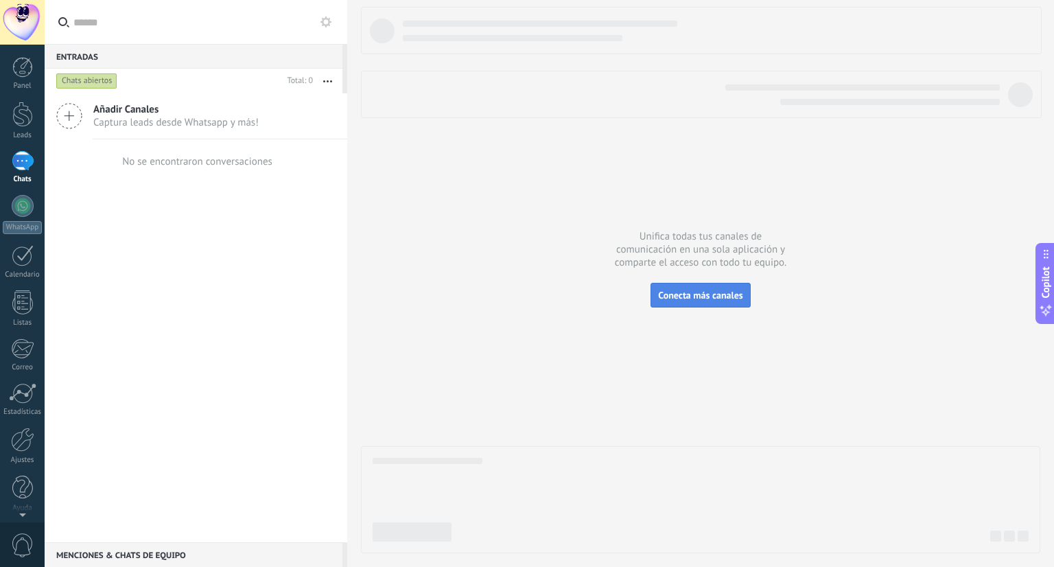
click at [696, 295] on span "Conecta más canales" at bounding box center [700, 295] width 84 height 12
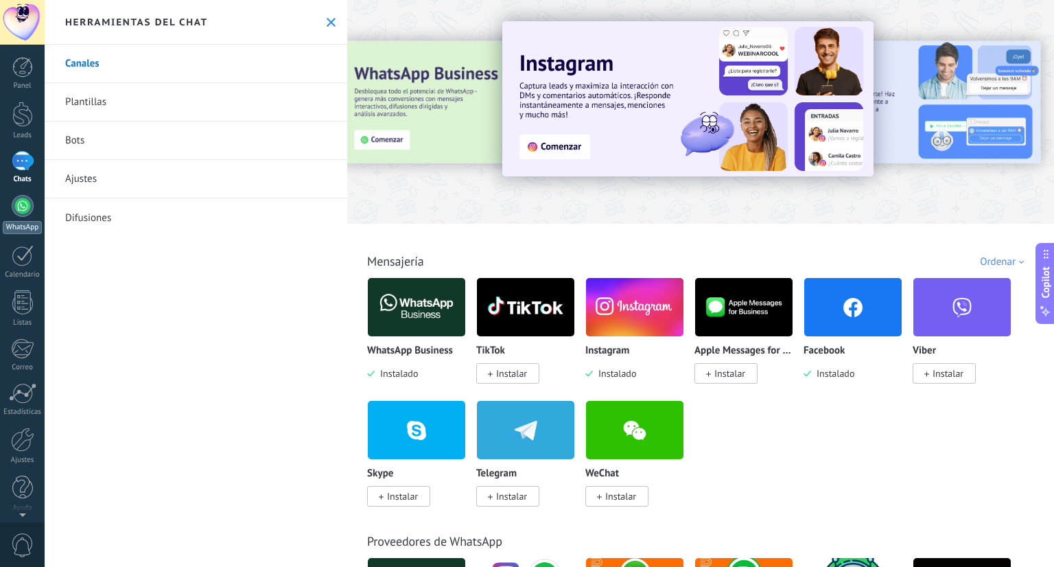
click at [16, 221] on div "WhatsApp" at bounding box center [22, 227] width 39 height 13
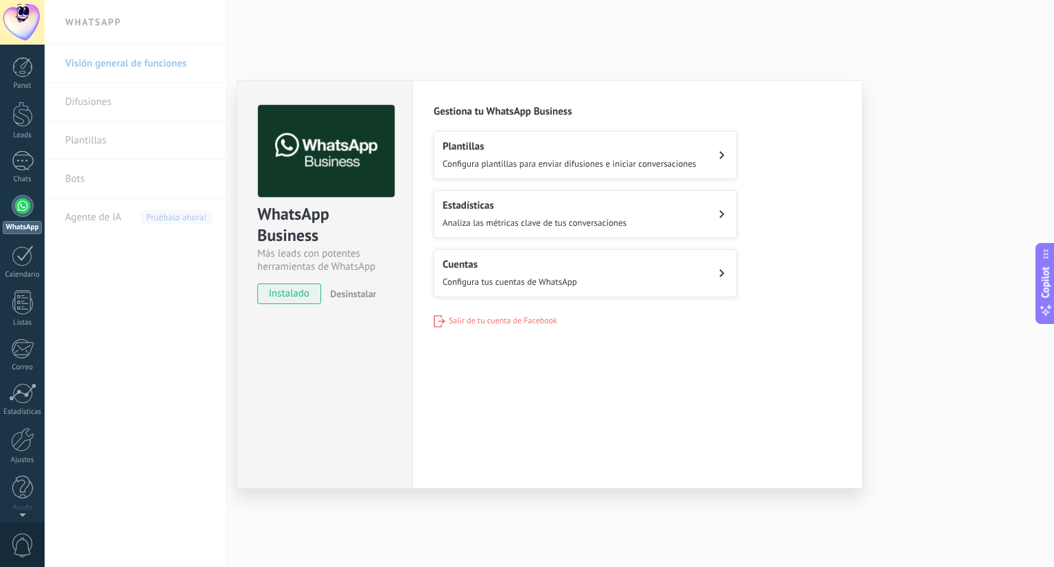
click at [307, 296] on span "instalado" at bounding box center [289, 293] width 62 height 21
drag, startPoint x: 312, startPoint y: 200, endPoint x: 318, endPoint y: 182, distance: 18.9
click at [315, 194] on div "WhatsApp Business Más leads con potentes herramientas de WhatsApp" at bounding box center [324, 188] width 135 height 169
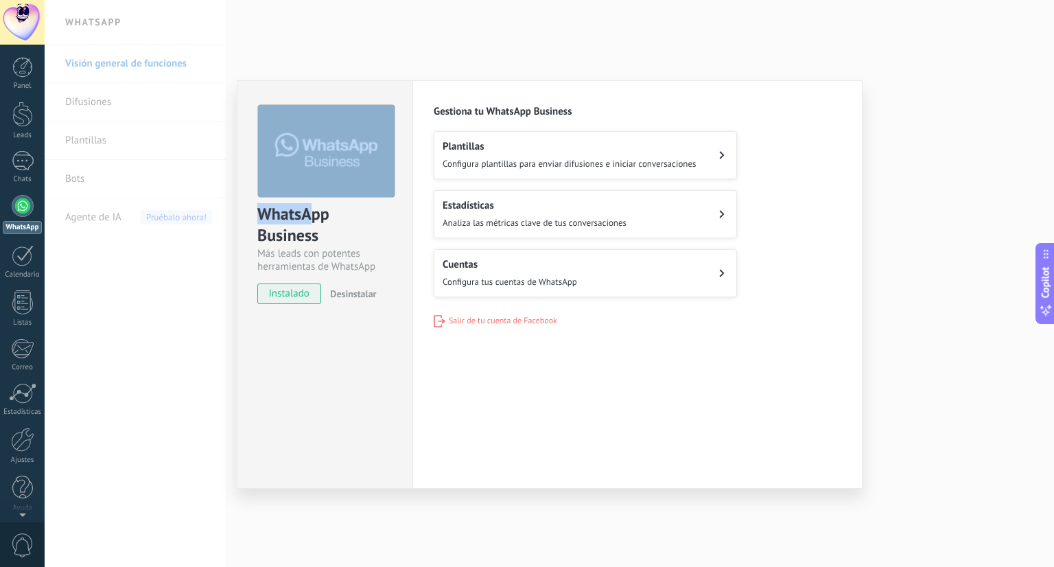
click at [325, 156] on img at bounding box center [326, 151] width 136 height 93
click at [528, 145] on h2 "Plantillas" at bounding box center [569, 146] width 254 height 13
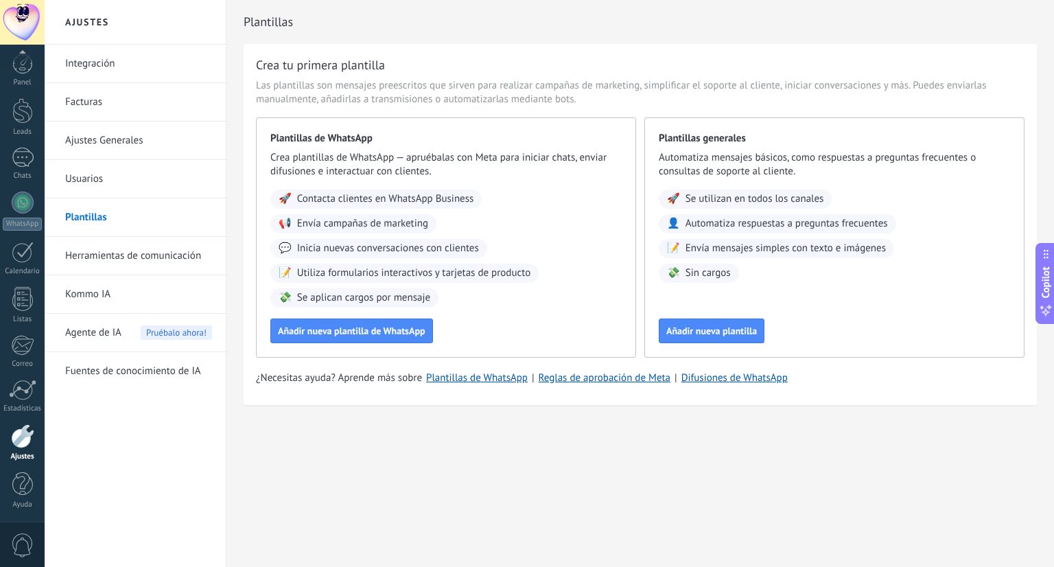
drag, startPoint x: 320, startPoint y: 445, endPoint x: 313, endPoint y: 442, distance: 7.4
click at [318, 445] on div "Plantillas Crea tu primera plantilla Las plantillas son mensajes preescritos qu…" at bounding box center [639, 231] width 827 height 463
click at [151, 75] on link "Integración" at bounding box center [138, 64] width 147 height 38
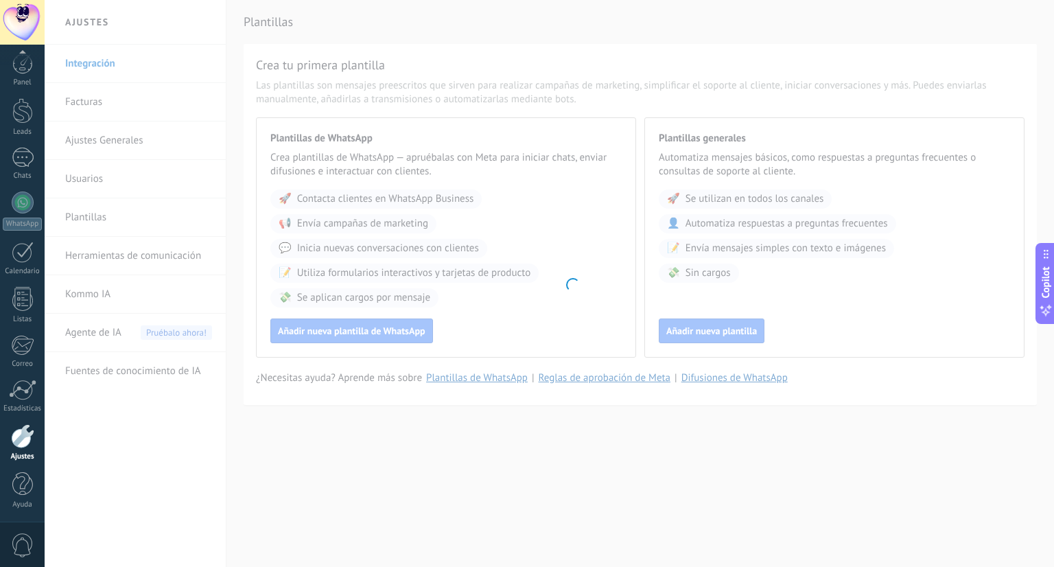
click at [151, 75] on body ".abccls-1,.abccls-2{fill-rule:evenodd}.abccls-2{fill:#fff} .abfcls-1{fill:none}…" at bounding box center [527, 283] width 1054 height 567
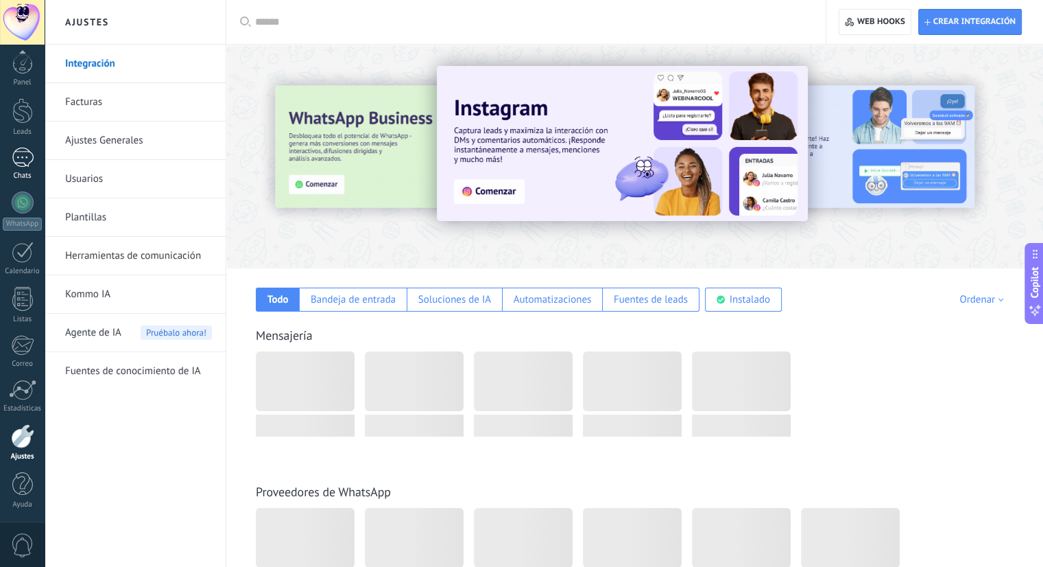
click at [23, 154] on div at bounding box center [23, 157] width 22 height 20
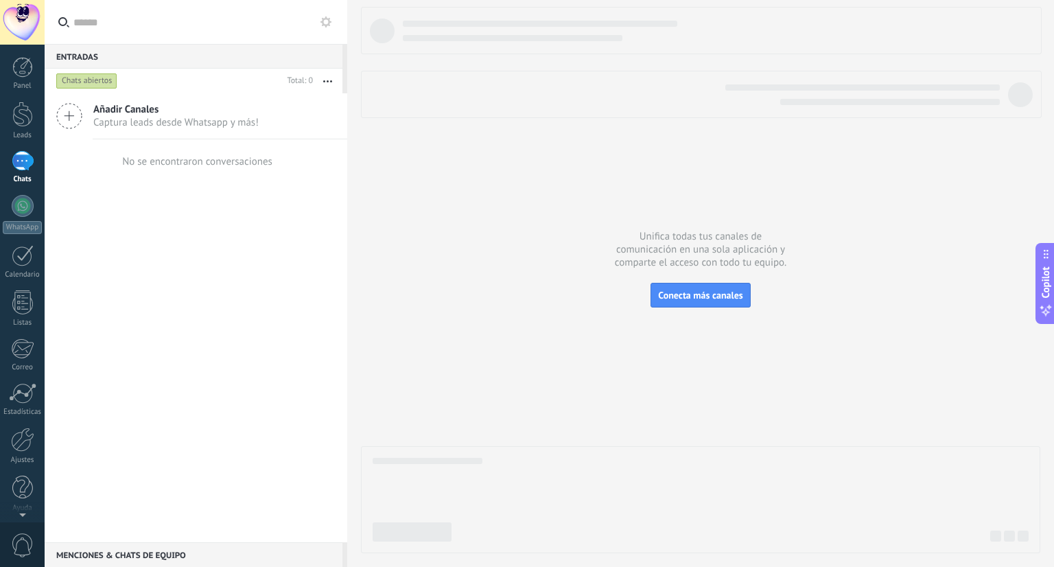
click at [164, 116] on span "Captura leads desde Whatsapp y más!" at bounding box center [175, 122] width 165 height 13
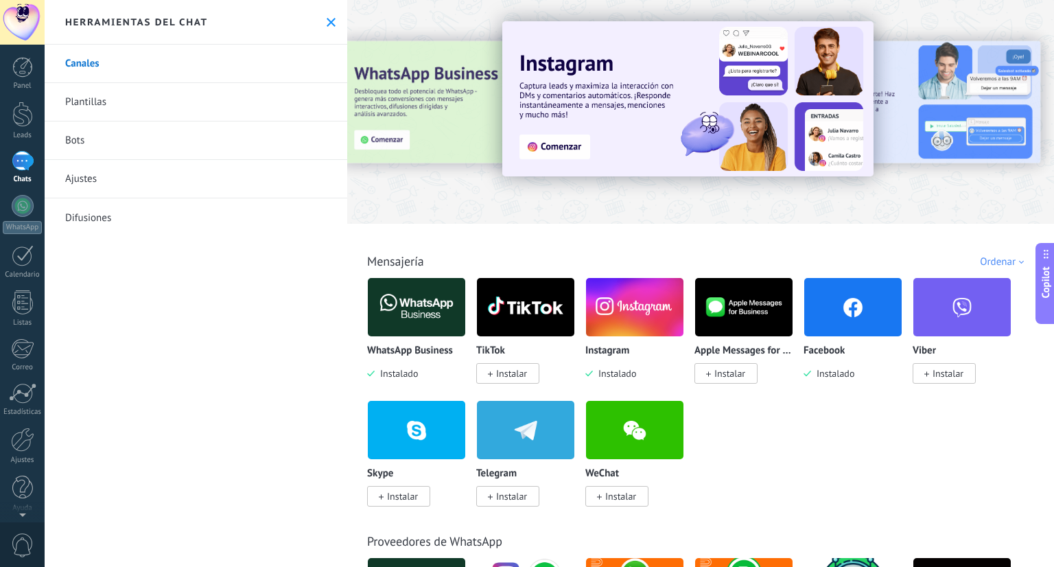
click at [442, 316] on img at bounding box center [416, 307] width 97 height 67
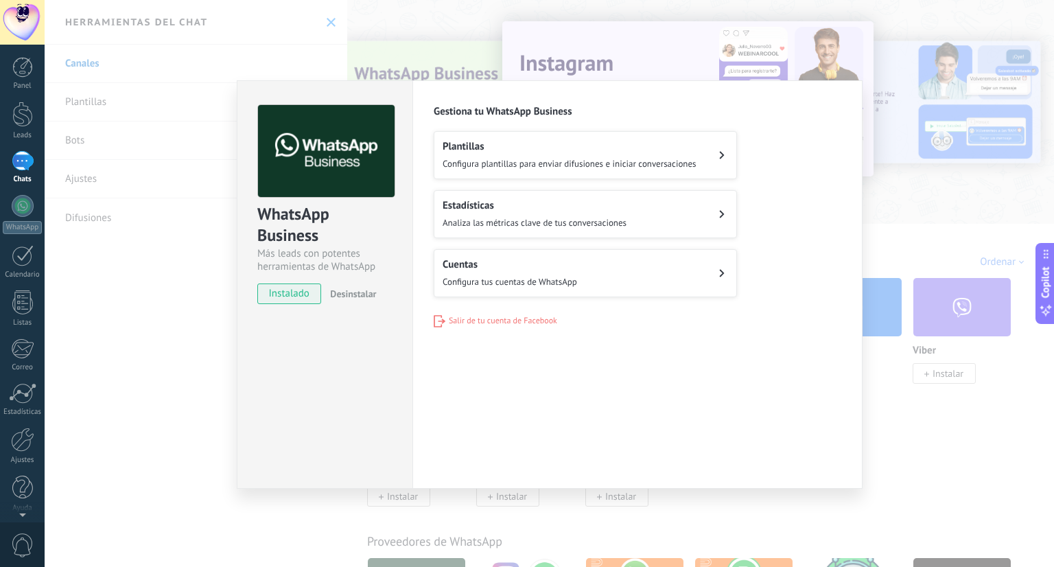
click at [469, 276] on span "Configura tus cuentas de WhatsApp" at bounding box center [509, 282] width 134 height 12
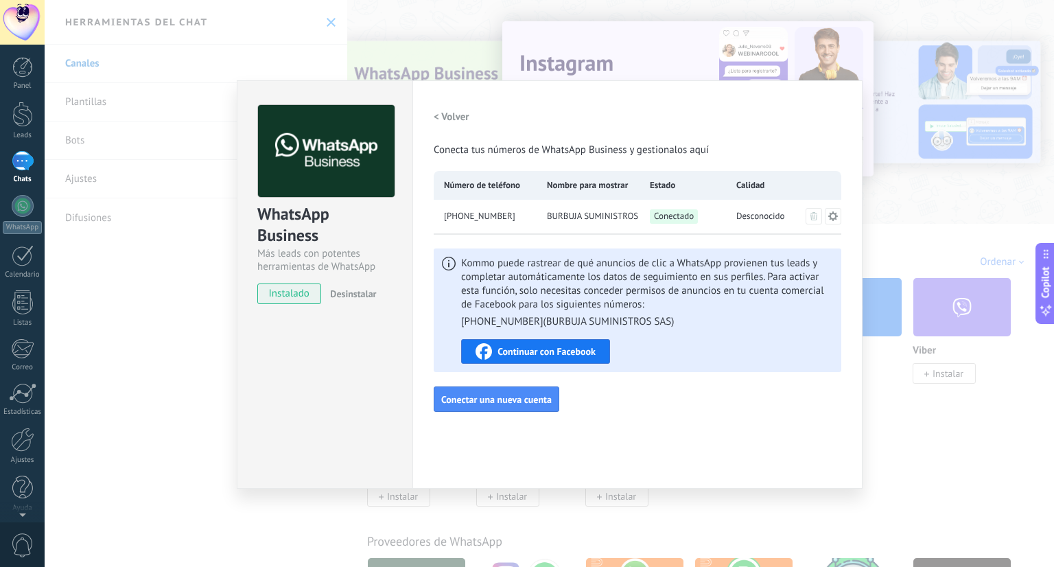
click at [530, 270] on span "Kommo puede rastrear de qué anuncios de clic a WhatsApp provienen tus leads y c…" at bounding box center [647, 293] width 372 height 72
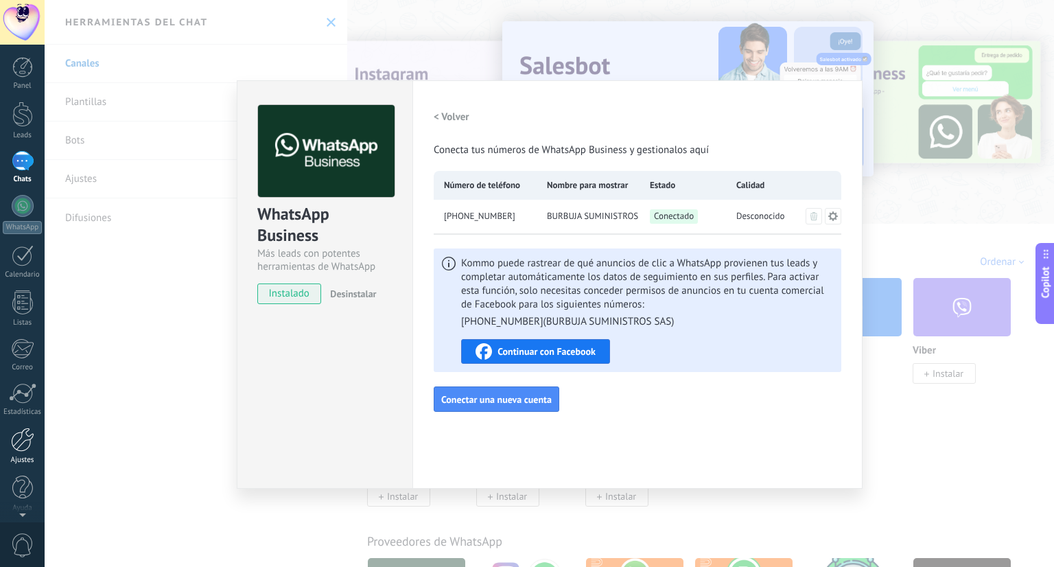
click at [21, 443] on div at bounding box center [22, 439] width 23 height 24
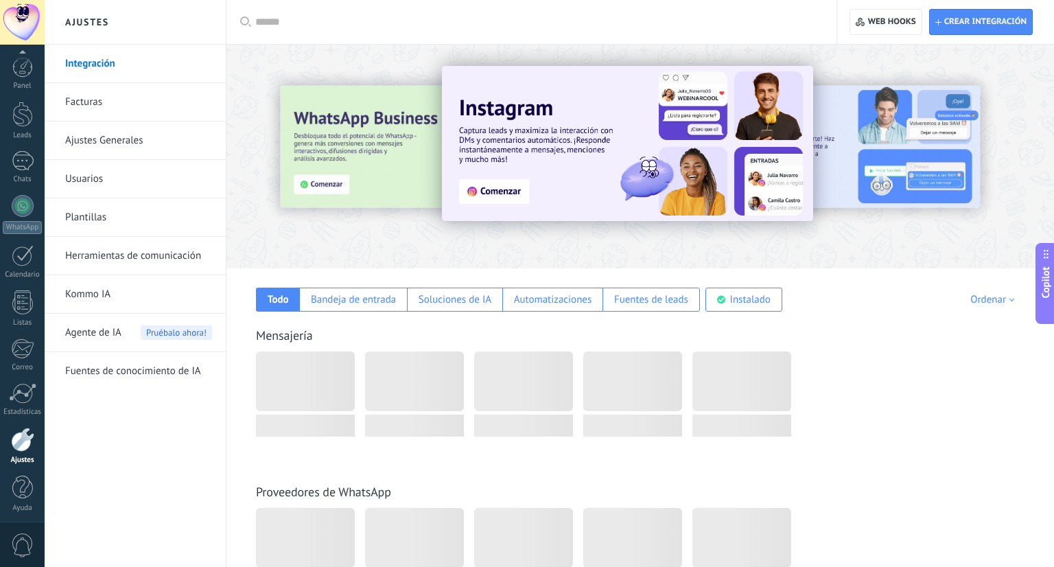
scroll to position [3, 0]
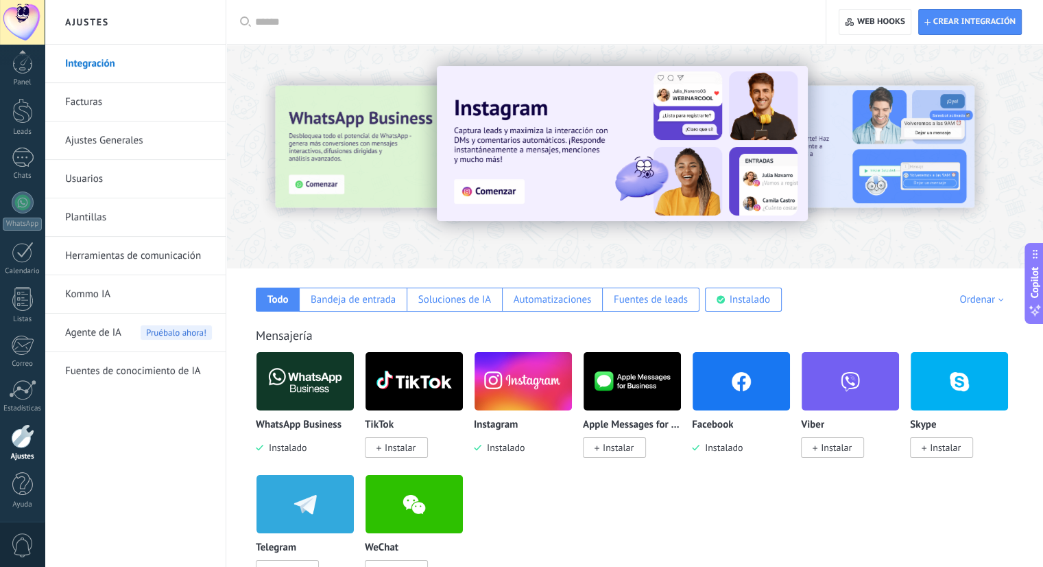
click at [108, 283] on link "Kommo IA" at bounding box center [138, 294] width 147 height 38
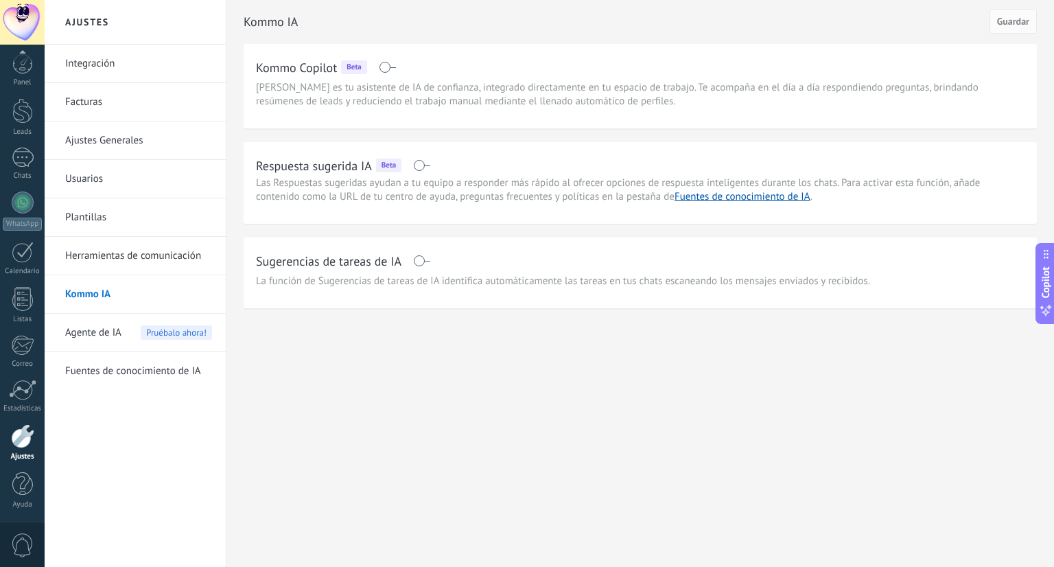
click at [389, 91] on span "[PERSON_NAME] es tu asistente de IA de confianza, integrado directamente en tu …" at bounding box center [640, 94] width 768 height 27
click at [350, 172] on h2 "Respuesta sugerida IA" at bounding box center [314, 165] width 116 height 17
drag, startPoint x: 425, startPoint y: 168, endPoint x: 461, endPoint y: 168, distance: 35.7
click at [460, 168] on div "Respuesta sugerida IA Beta" at bounding box center [640, 165] width 768 height 22
click at [108, 292] on link "Kommo IA" at bounding box center [138, 294] width 147 height 38
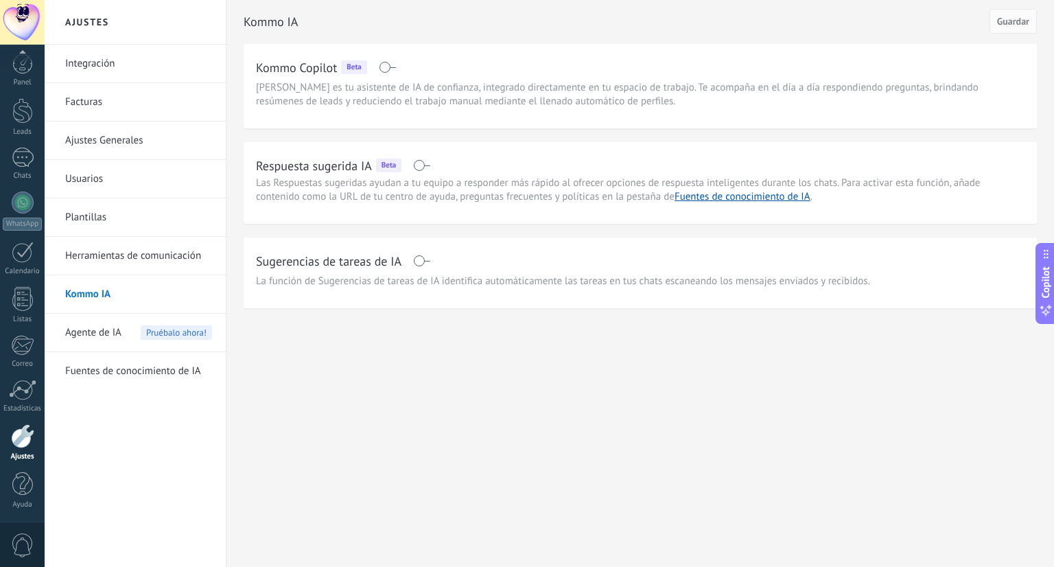
click at [392, 71] on span at bounding box center [387, 67] width 17 height 11
click at [390, 69] on span at bounding box center [387, 67] width 17 height 11
click at [379, 187] on span "Las Respuestas sugeridas ayudan a tu equipo a responder más rápido al ofrecer o…" at bounding box center [618, 189] width 724 height 27
click at [390, 176] on span "Las Respuestas sugeridas ayudan a tu equipo a responder más rápido al ofrecer o…" at bounding box center [618, 189] width 724 height 27
click at [616, 200] on span "Las Respuestas sugeridas ayudan a tu equipo a responder más rápido al ofrecer o…" at bounding box center [618, 189] width 724 height 27
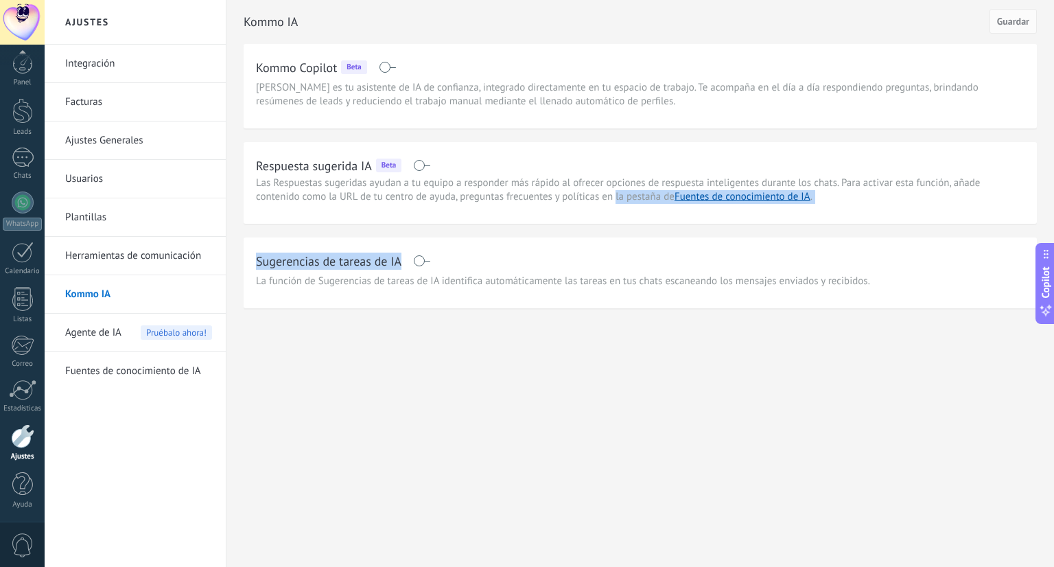
drag, startPoint x: 616, startPoint y: 197, endPoint x: 597, endPoint y: 256, distance: 62.0
click at [598, 256] on div "Kommo IA Guardar Kommo Copilot Beta Kommo Copilot es tu asistente de IA de conf…" at bounding box center [639, 154] width 793 height 308
click at [542, 273] on div "Sugerencias de tareas de IA La función de Sugerencias de tareas de IA identific…" at bounding box center [640, 269] width 768 height 38
click at [418, 167] on span at bounding box center [421, 165] width 17 height 11
drag, startPoint x: 444, startPoint y: 137, endPoint x: 428, endPoint y: 160, distance: 28.2
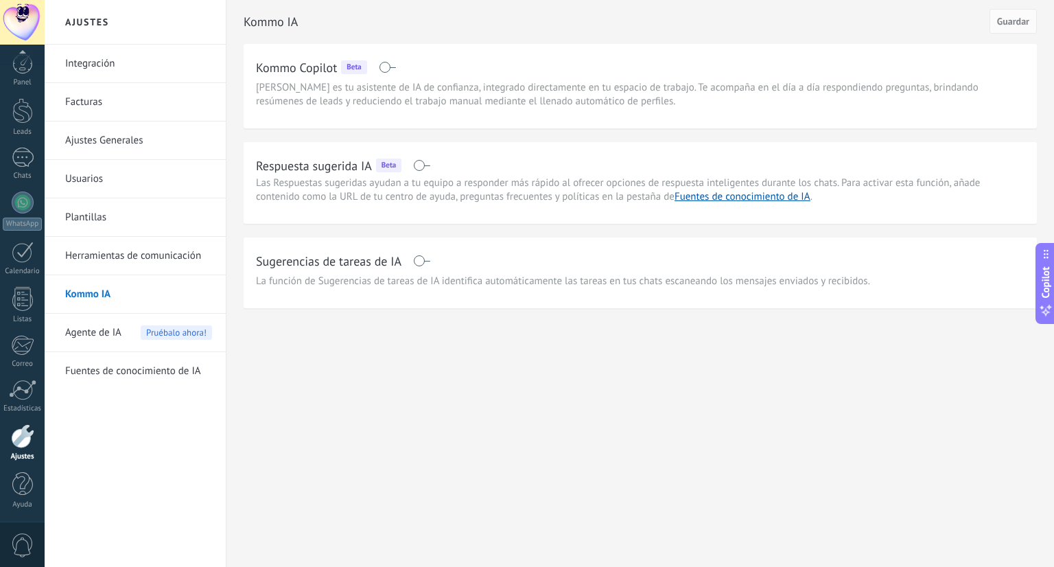
click at [438, 141] on div "Kommo IA Guardar Kommo Copilot Beta Kommo Copilot es tu asistente de IA de conf…" at bounding box center [639, 154] width 793 height 308
click at [425, 163] on span at bounding box center [421, 165] width 17 height 11
click at [1003, 24] on span "Guardar" at bounding box center [1013, 21] width 32 height 10
click at [1053, 274] on button "Copilot" at bounding box center [1044, 283] width 19 height 81
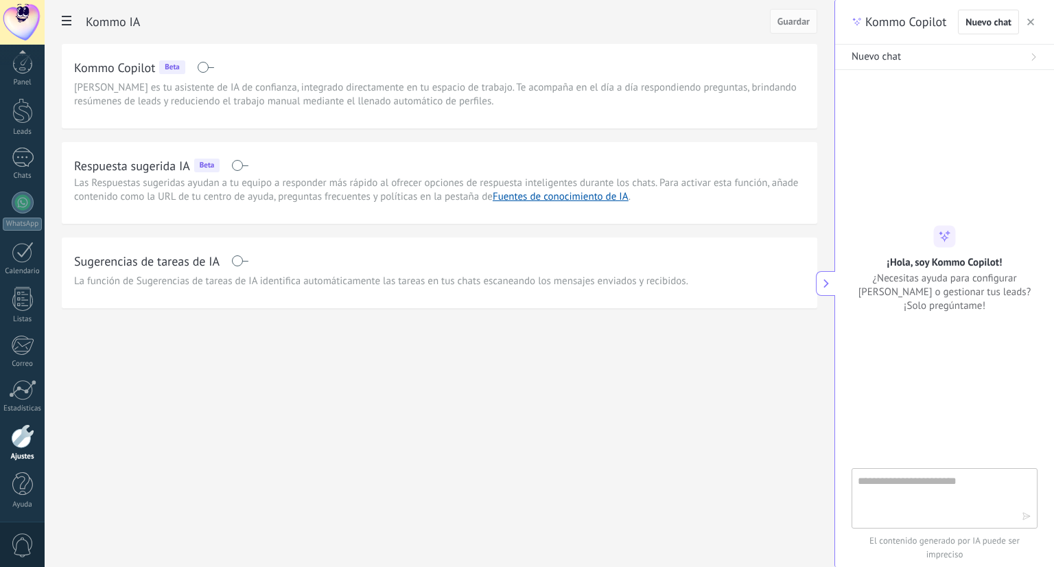
click at [501, 357] on div "Kommo IA Guardar Kommo Copilot Beta Kommo Copilot es tu asistente de IA de conf…" at bounding box center [439, 183] width 789 height 366
click at [1034, 23] on button "button" at bounding box center [1030, 22] width 14 height 16
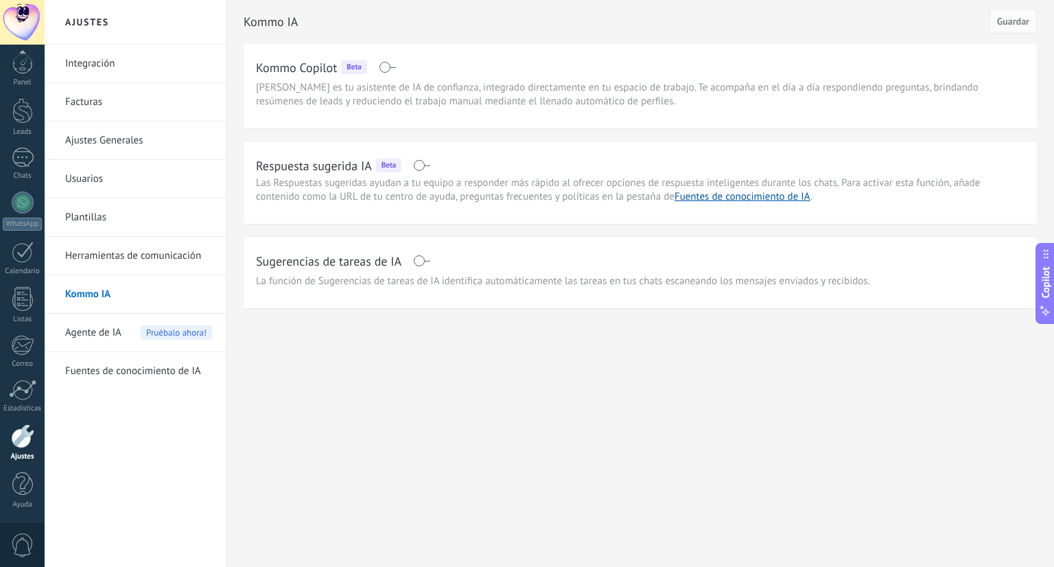
drag, startPoint x: 294, startPoint y: 43, endPoint x: 320, endPoint y: 45, distance: 26.1
click at [318, 45] on div "Kommo Copilot Beta Kommo Copilot es tu asistente de IA de confianza, integrado …" at bounding box center [639, 86] width 793 height 84
click at [81, 317] on span "Agente de IA" at bounding box center [93, 332] width 56 height 38
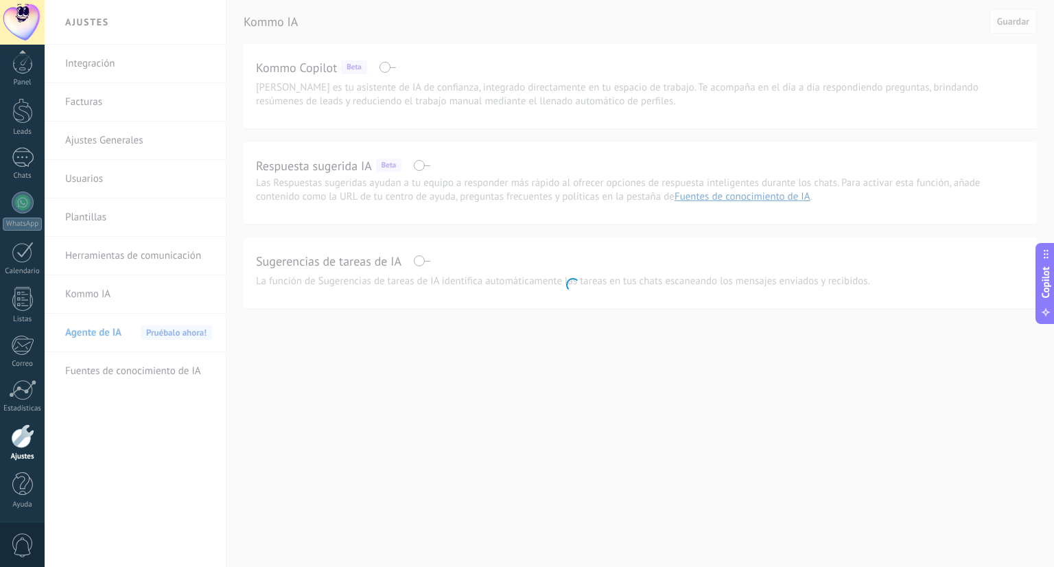
click at [92, 325] on body ".abccls-1,.abccls-2{fill-rule:evenodd}.abccls-2{fill:#fff} .abfcls-1{fill:none}…" at bounding box center [527, 283] width 1054 height 567
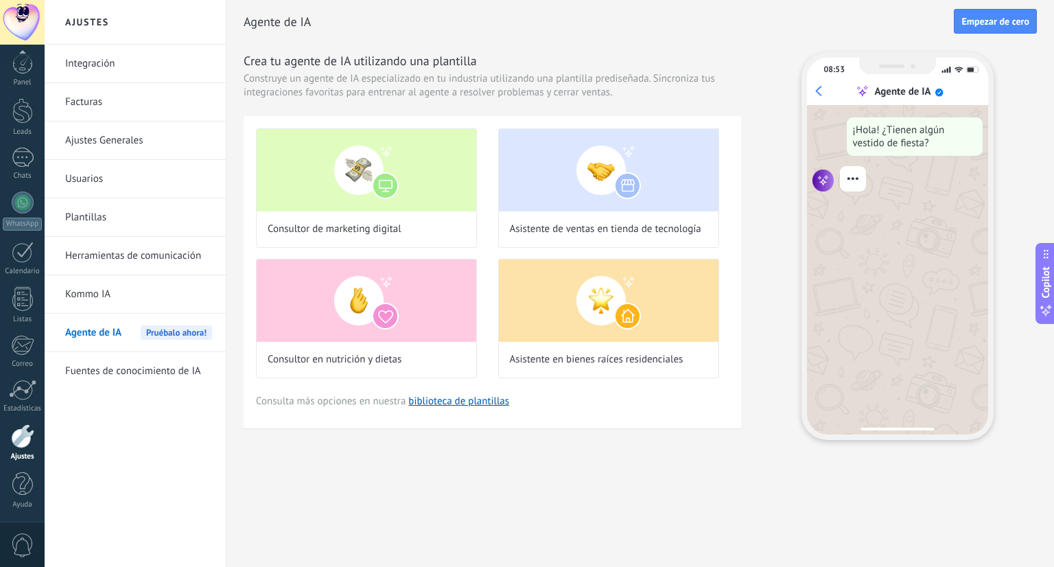
click at [152, 294] on link "Kommo IA" at bounding box center [138, 294] width 147 height 38
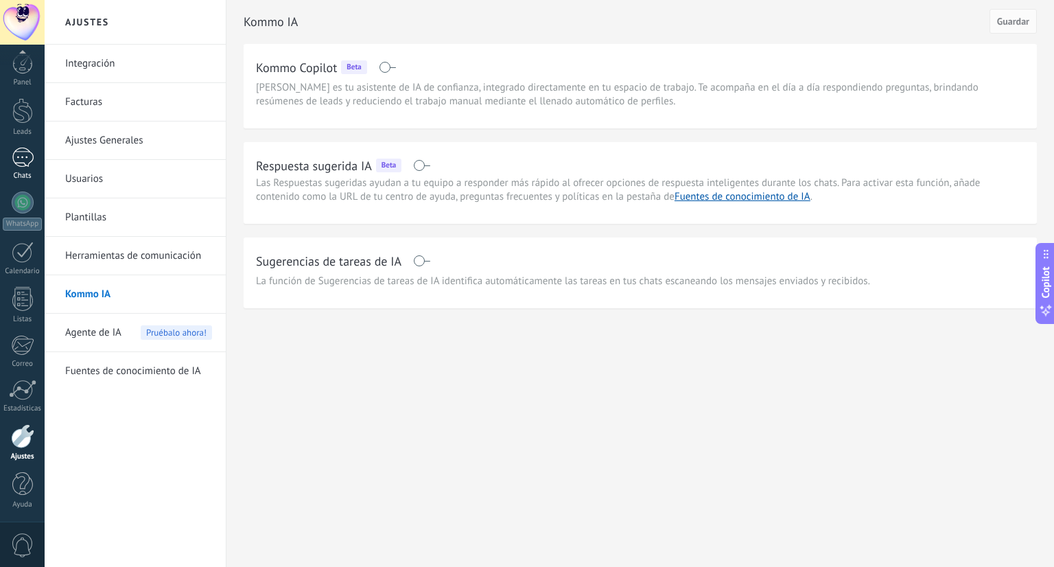
click at [30, 154] on div at bounding box center [23, 157] width 22 height 20
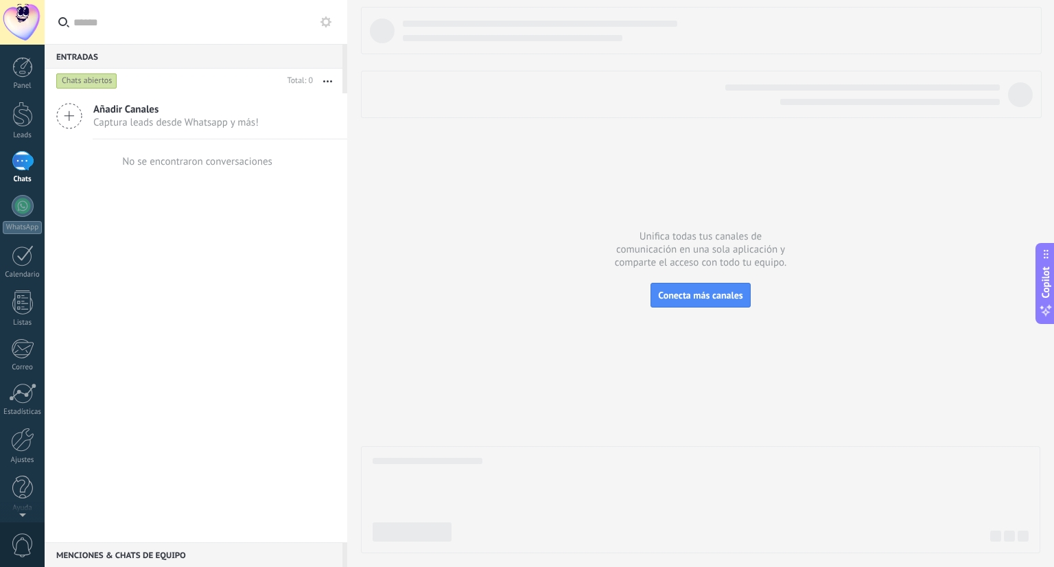
click at [76, 116] on icon at bounding box center [69, 116] width 26 height 26
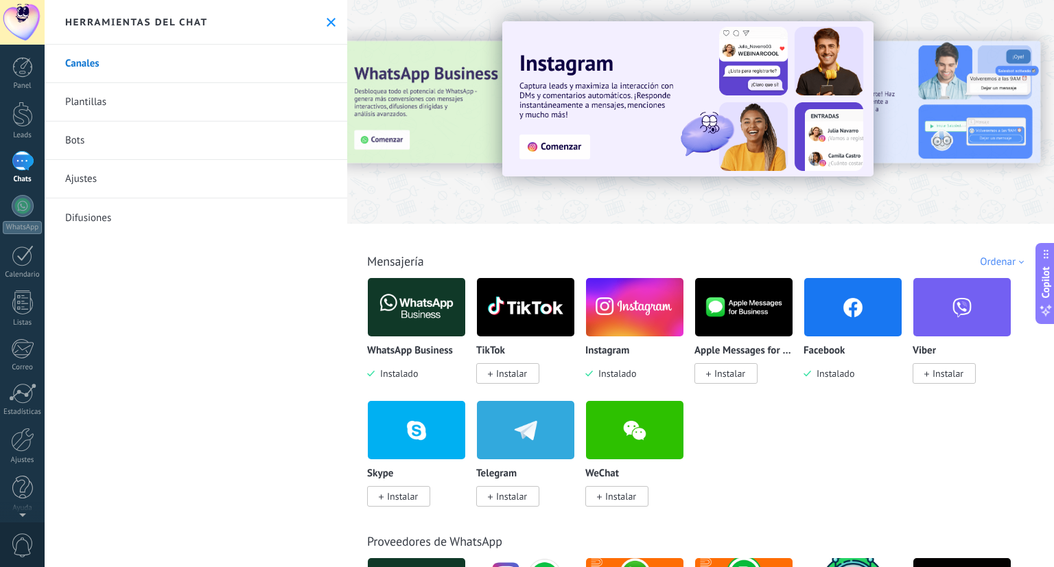
click at [401, 332] on img at bounding box center [416, 307] width 97 height 67
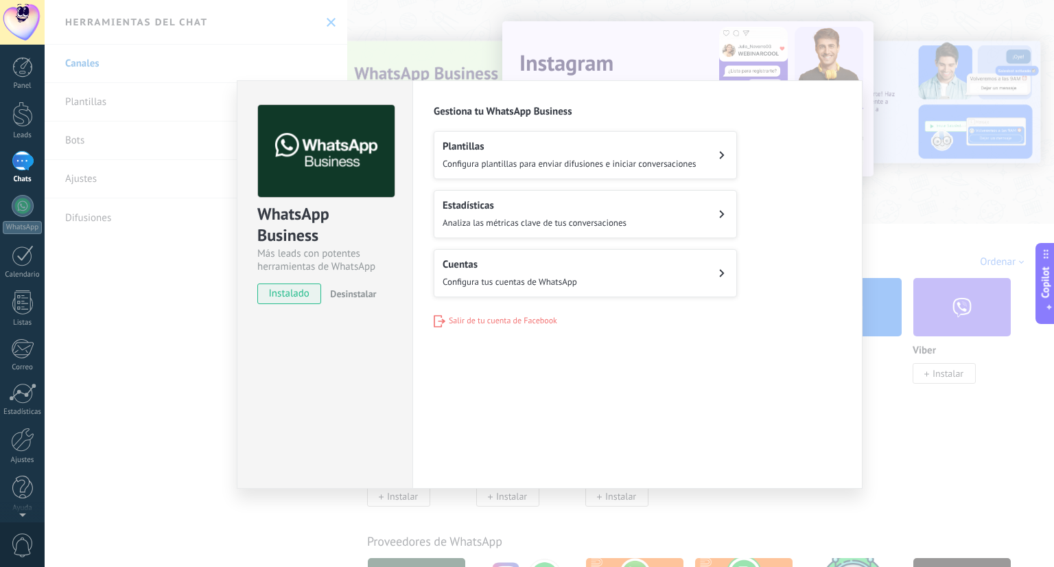
click at [389, 348] on div "WhatsApp Business Más leads con potentes herramientas de WhatsApp instalado Des…" at bounding box center [325, 284] width 176 height 408
click at [281, 286] on span "instalado" at bounding box center [289, 293] width 62 height 21
click at [288, 292] on span "instalado" at bounding box center [289, 293] width 62 height 21
drag, startPoint x: 288, startPoint y: 217, endPoint x: 292, endPoint y: 193, distance: 24.2
click at [288, 216] on div "WhatsApp Business" at bounding box center [324, 225] width 135 height 44
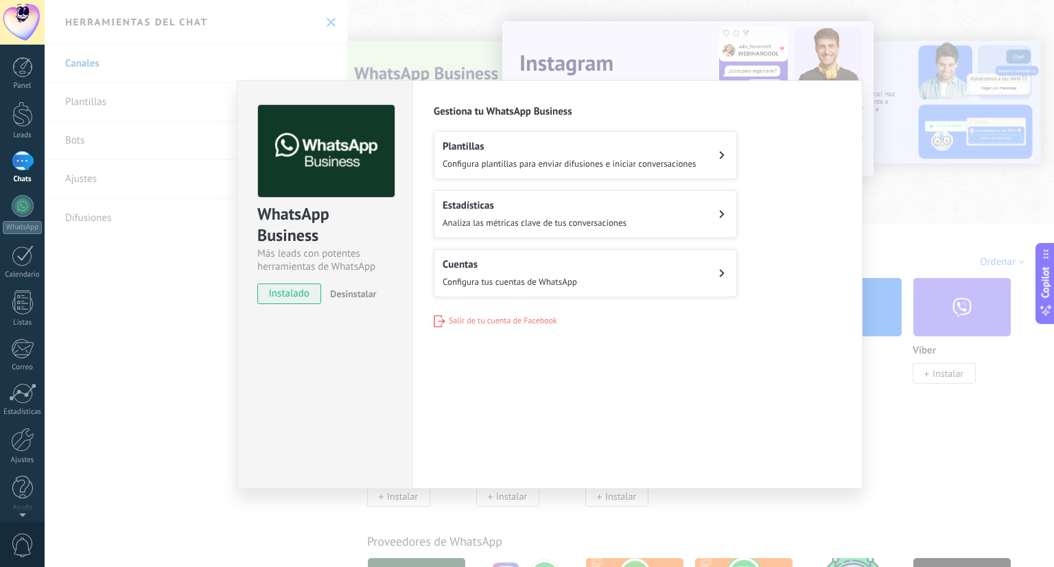
drag, startPoint x: 358, startPoint y: 202, endPoint x: 365, endPoint y: 201, distance: 7.0
click at [359, 203] on div "WhatsApp Business Más leads con potentes herramientas de WhatsApp" at bounding box center [324, 188] width 135 height 169
drag, startPoint x: 362, startPoint y: 178, endPoint x: 393, endPoint y: 156, distance: 37.5
click at [362, 177] on img at bounding box center [326, 151] width 136 height 93
drag, startPoint x: 395, startPoint y: 156, endPoint x: 402, endPoint y: 155, distance: 6.9
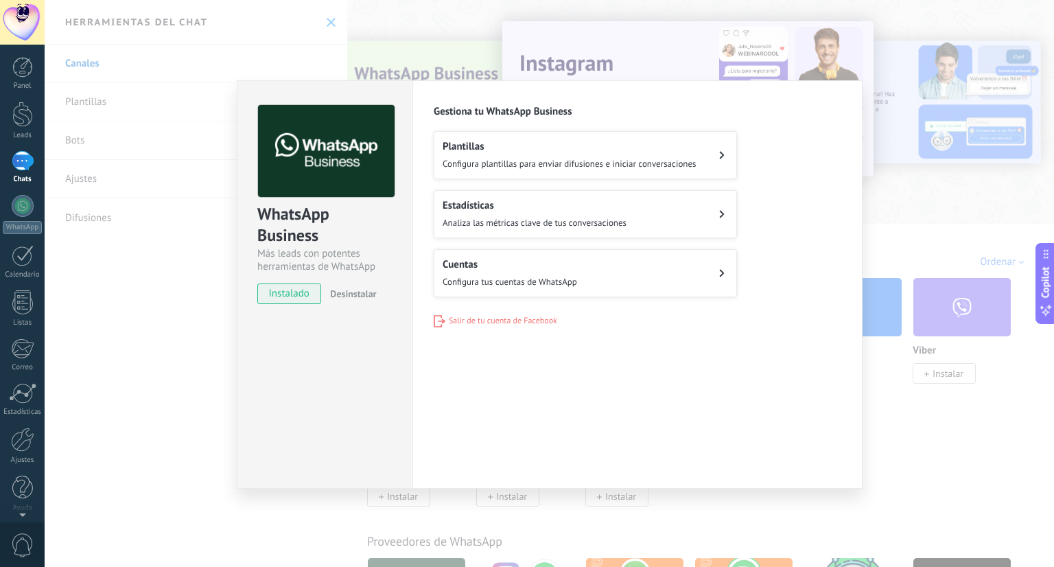
click at [396, 156] on div "WhatsApp Business Más leads con potentes herramientas de WhatsApp instalado Des…" at bounding box center [324, 198] width 175 height 234
click at [402, 155] on div "WhatsApp Business Más leads con potentes herramientas de WhatsApp instalado Des…" at bounding box center [324, 198] width 175 height 234
click at [399, 157] on div "WhatsApp Business Más leads con potentes herramientas de WhatsApp instalado Des…" at bounding box center [324, 198] width 175 height 234
click at [475, 154] on div "Plantillas Configura plantillas para enviar difusiones e iniciar conversaciones" at bounding box center [569, 155] width 254 height 30
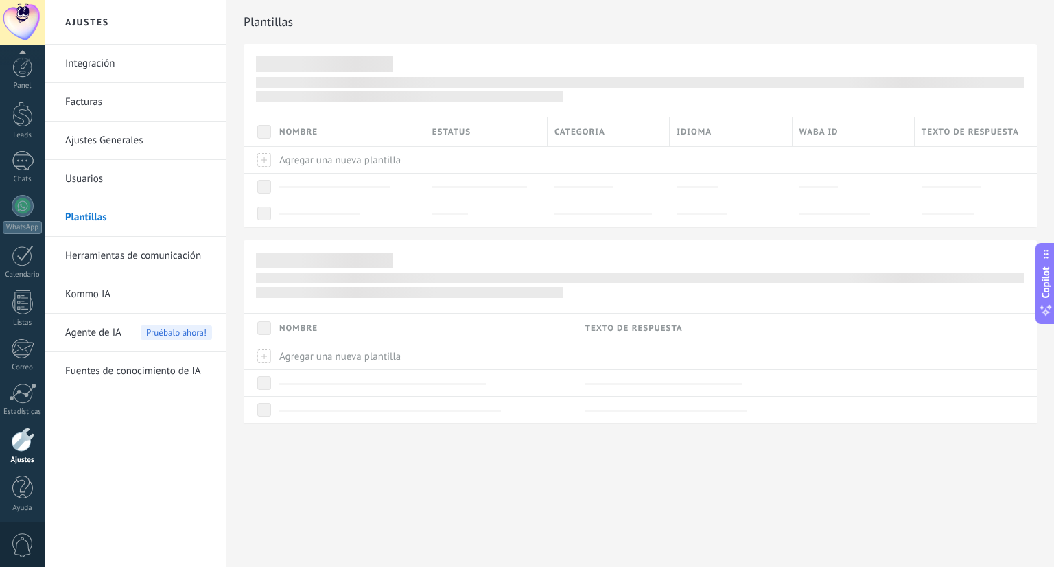
scroll to position [3, 0]
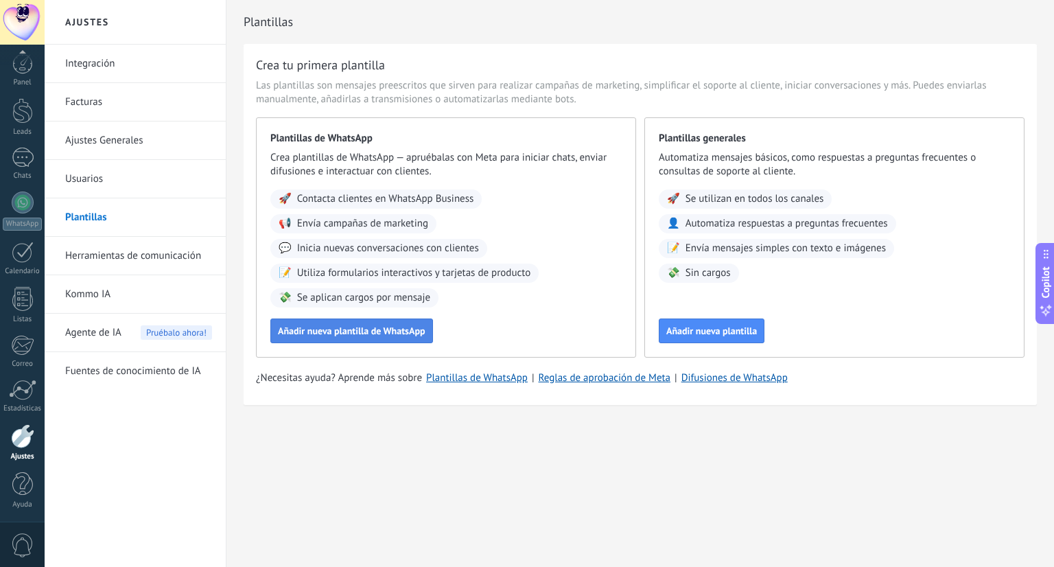
click at [398, 326] on span "Añadir nueva plantilla de WhatsApp" at bounding box center [351, 331] width 147 height 10
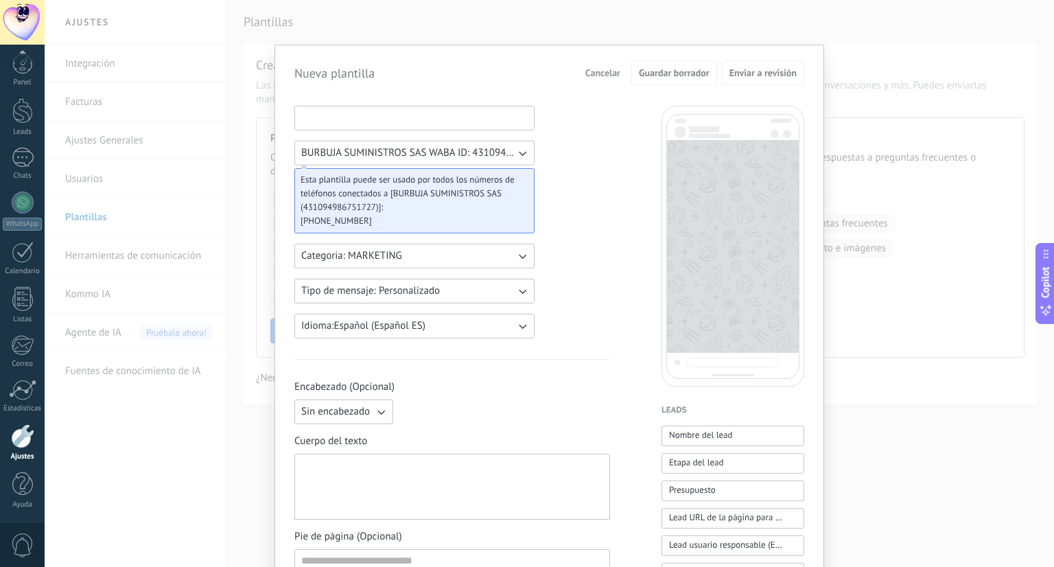
click at [361, 119] on input at bounding box center [414, 117] width 239 height 22
click at [558, 150] on div "BURBUJA SUMINISTROS SAS WABA ID: 431094986751727 Esta plantilla puede ser usado…" at bounding box center [452, 569] width 316 height 927
click at [439, 144] on button "BURBUJA SUMINISTROS SAS WABA ID: 431094986751727" at bounding box center [414, 153] width 240 height 25
click at [417, 120] on input at bounding box center [414, 117] width 239 height 22
click at [469, 305] on div "BURBUJA SUMINISTROS SAS WABA ID: 431094986751727 Esta plantilla puede ser usado…" at bounding box center [414, 222] width 240 height 233
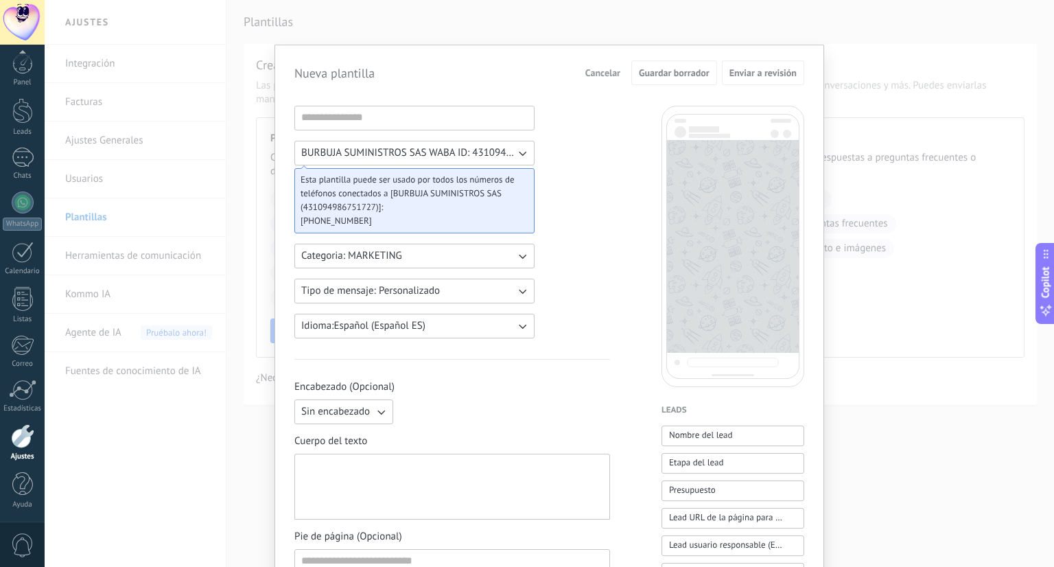
click at [460, 371] on div "BURBUJA SUMINISTROS SAS WABA ID: 431094986751727 Esta plantilla puede ser usado…" at bounding box center [452, 569] width 316 height 927
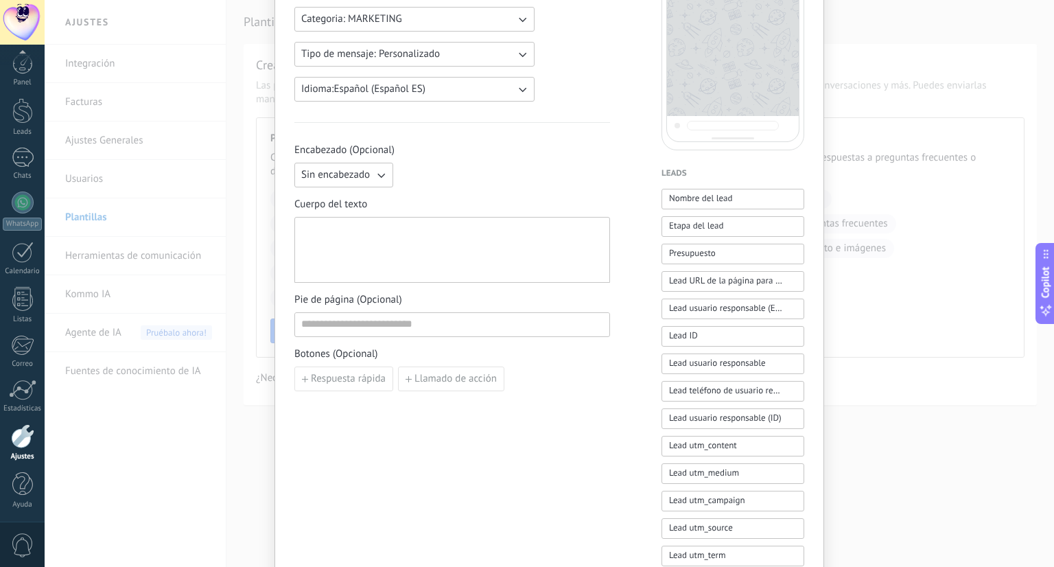
scroll to position [0, 0]
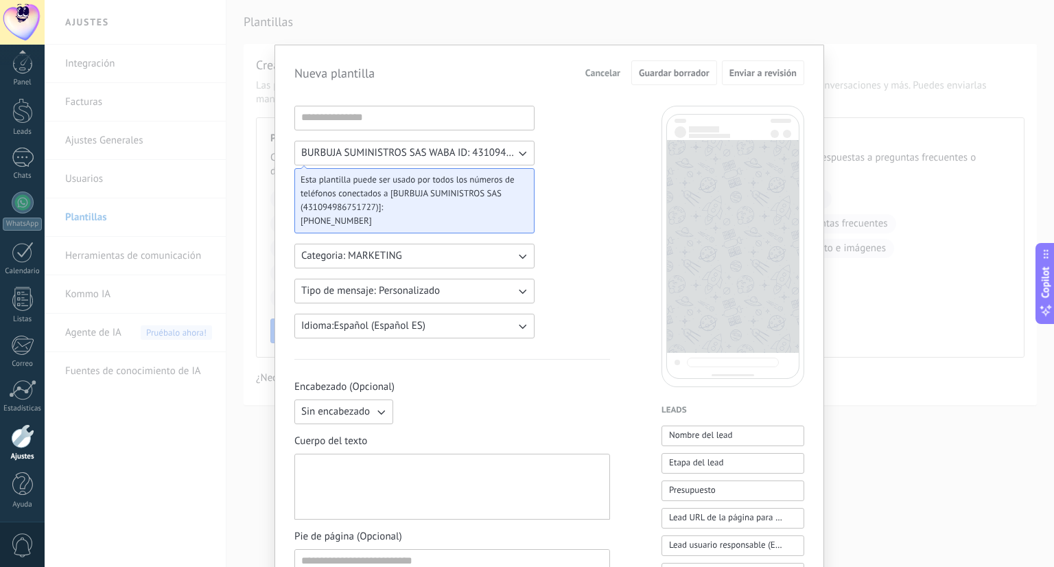
click at [594, 80] on button "Cancelar" at bounding box center [602, 72] width 47 height 21
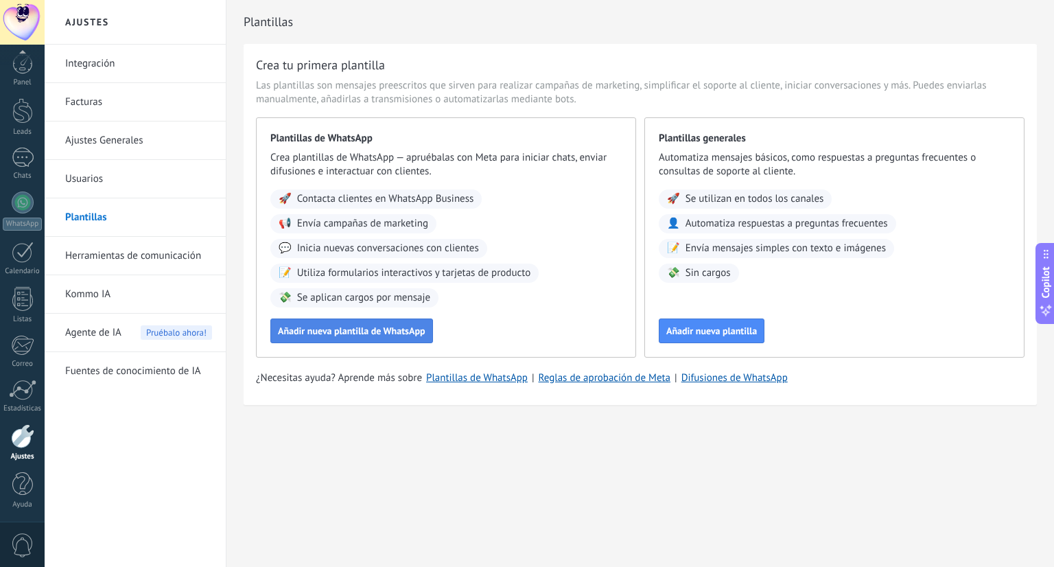
click at [360, 322] on button "Añadir nueva plantilla de WhatsApp" at bounding box center [351, 330] width 163 height 25
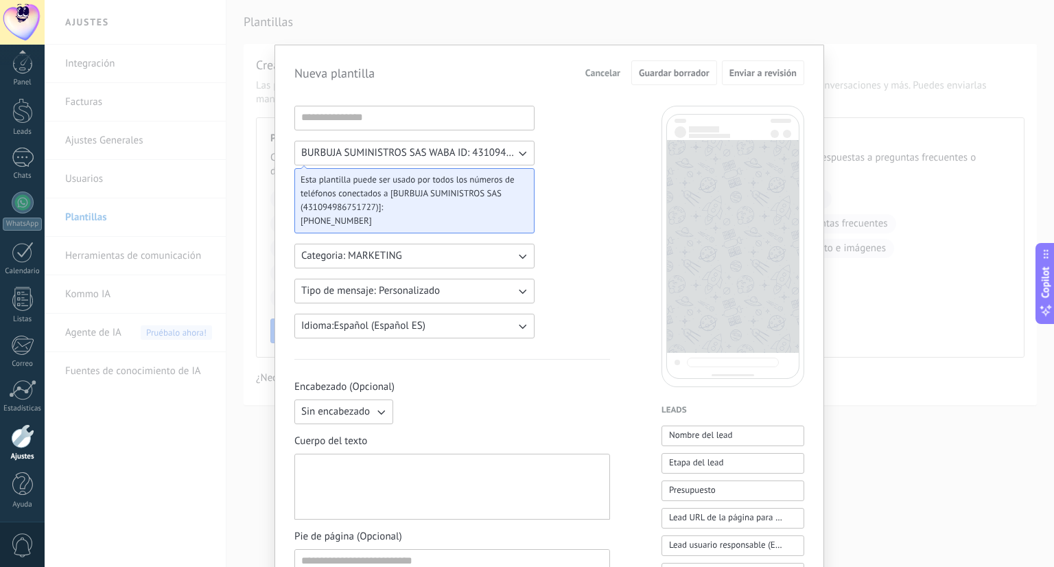
click at [462, 172] on div "Esta plantilla puede ser usado por todos los números de teléfonos conectados a …" at bounding box center [414, 200] width 240 height 65
click at [365, 121] on input at bounding box center [414, 117] width 239 height 22
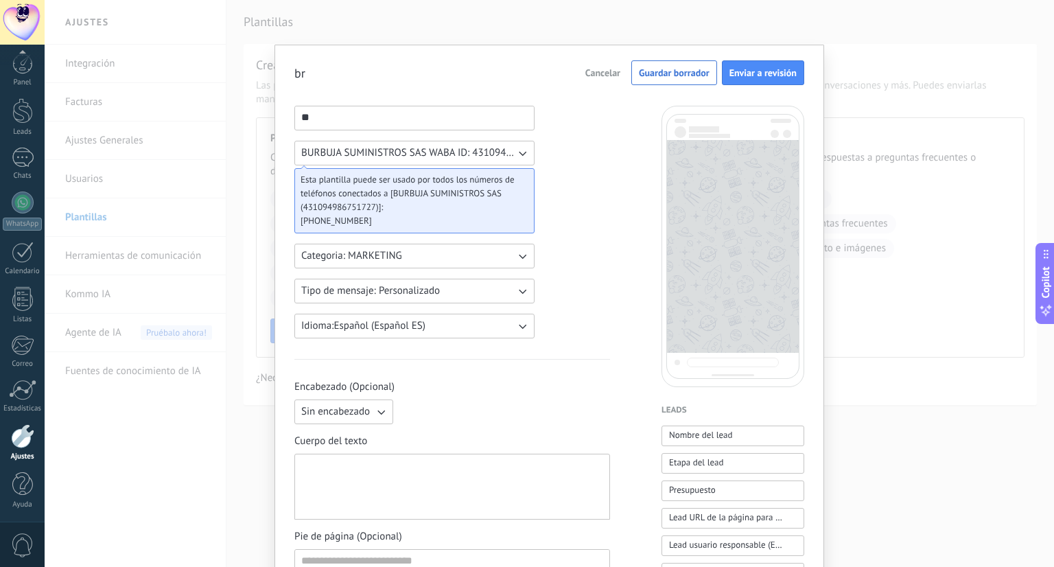
type input "*"
type input "*******"
click at [748, 74] on span "Enviar a revisión" at bounding box center [762, 73] width 67 height 10
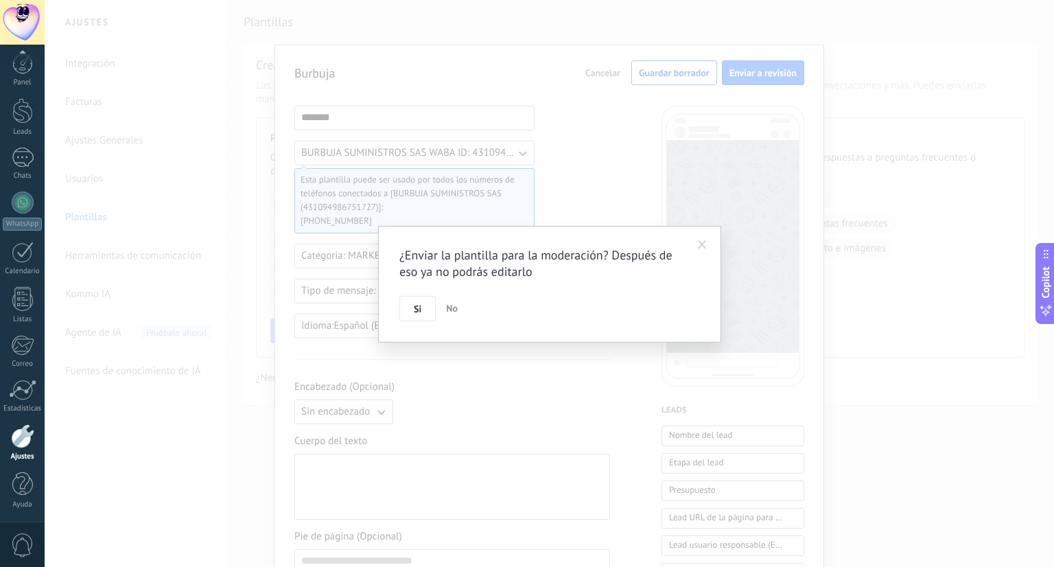
click at [581, 239] on div "¿Enviar la plantilla para la moderación? Después de eso ya no podrás editarlo S…" at bounding box center [549, 284] width 343 height 117
click at [689, 241] on div "¿Enviar la plantilla para la moderación? Después de eso ya no podrás editarlo S…" at bounding box center [549, 284] width 343 height 117
click at [700, 247] on span at bounding box center [702, 245] width 9 height 10
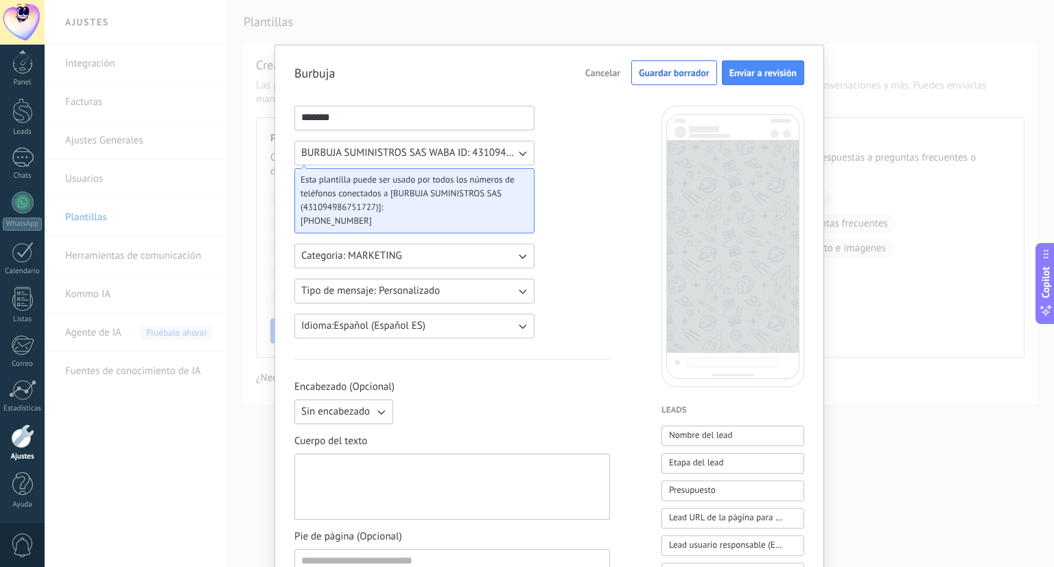
click at [307, 94] on form "Burbuja Cancelar Guardar borrador Enviar a revisión ******* BURBUJA SUMINISTROS…" at bounding box center [549, 546] width 510 height 972
click at [601, 64] on button "Cancelar" at bounding box center [602, 72] width 47 height 21
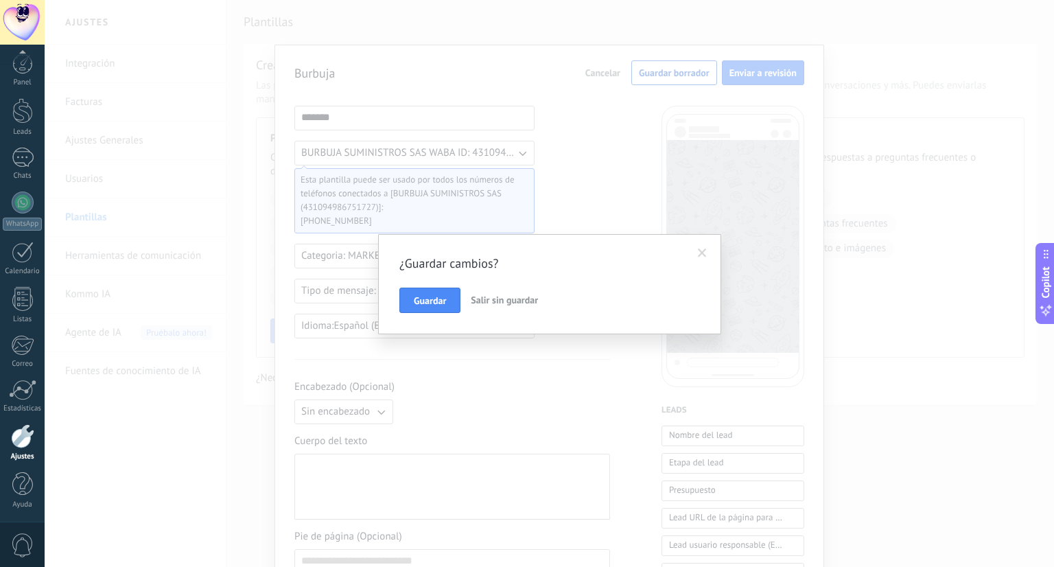
click at [475, 302] on span "Salir sin guardar" at bounding box center [504, 300] width 67 height 12
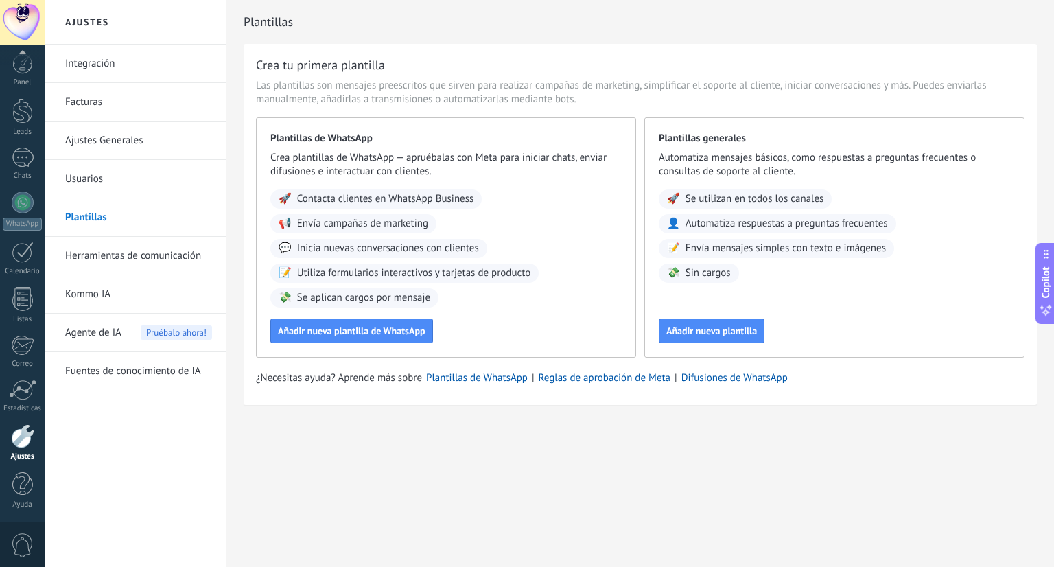
click at [136, 69] on link "Integración" at bounding box center [138, 64] width 147 height 38
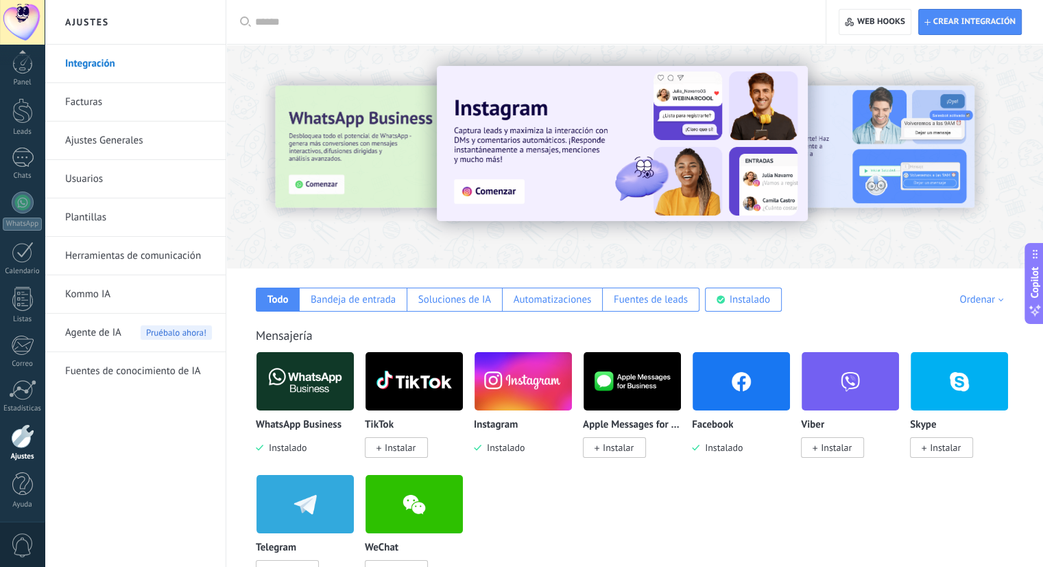
click at [309, 369] on img at bounding box center [305, 381] width 97 height 67
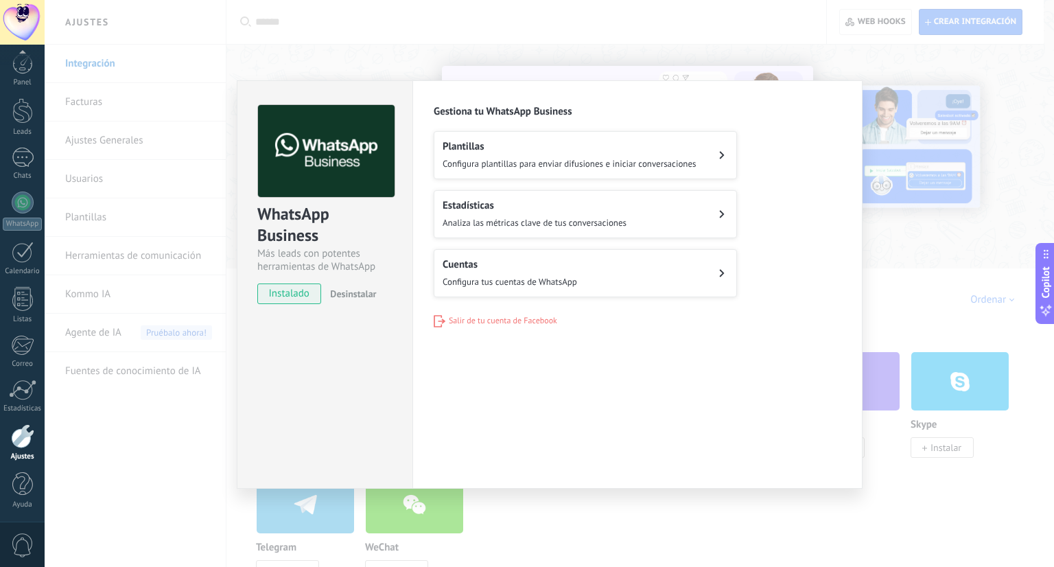
click at [450, 277] on span "Configura tus cuentas de WhatsApp" at bounding box center [509, 282] width 134 height 12
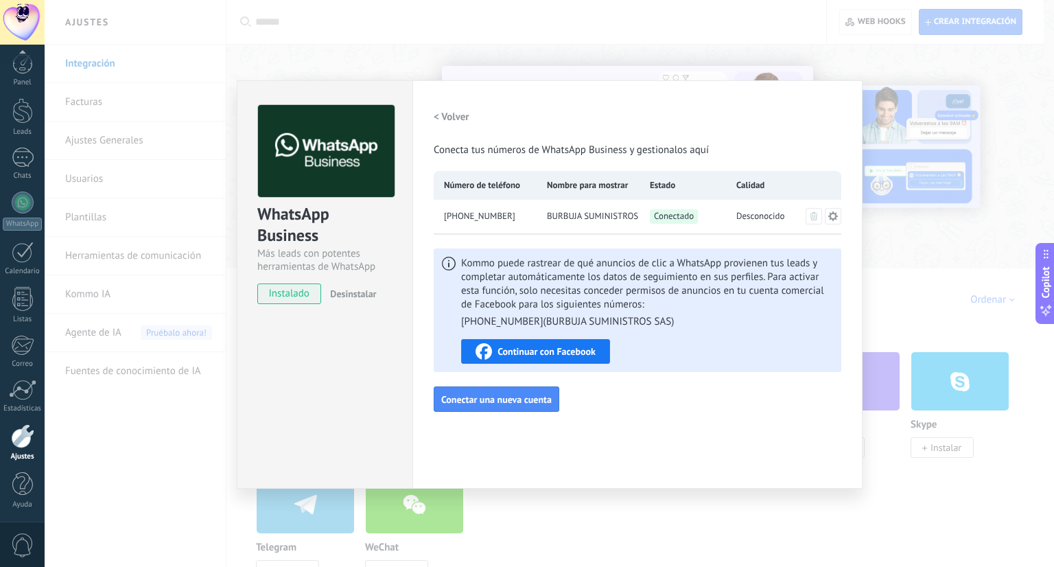
click at [535, 350] on span "Continuar con Facebook" at bounding box center [546, 351] width 98 height 10
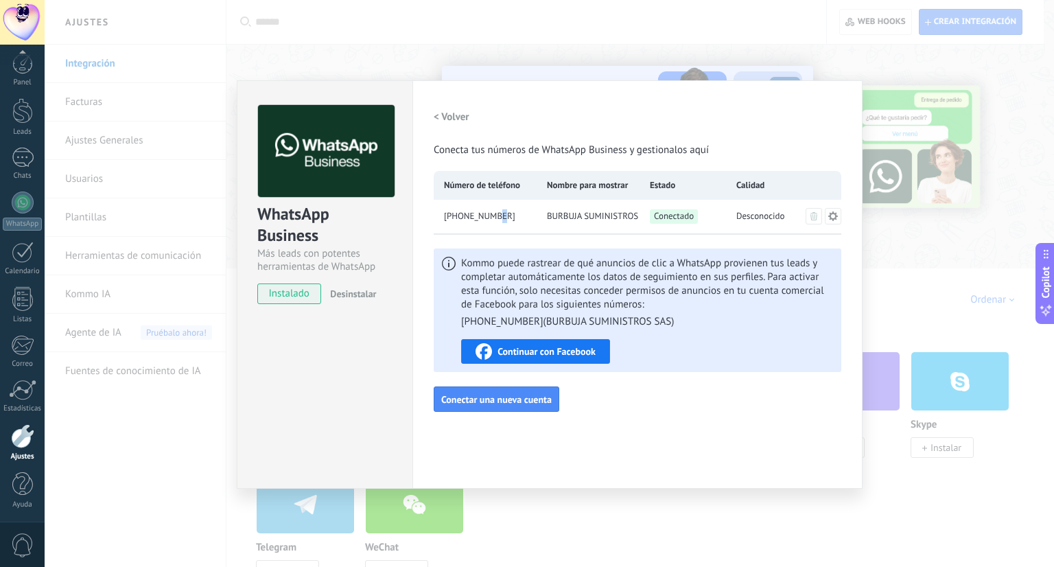
click at [489, 211] on span "+57 311 4852963" at bounding box center [479, 216] width 71 height 14
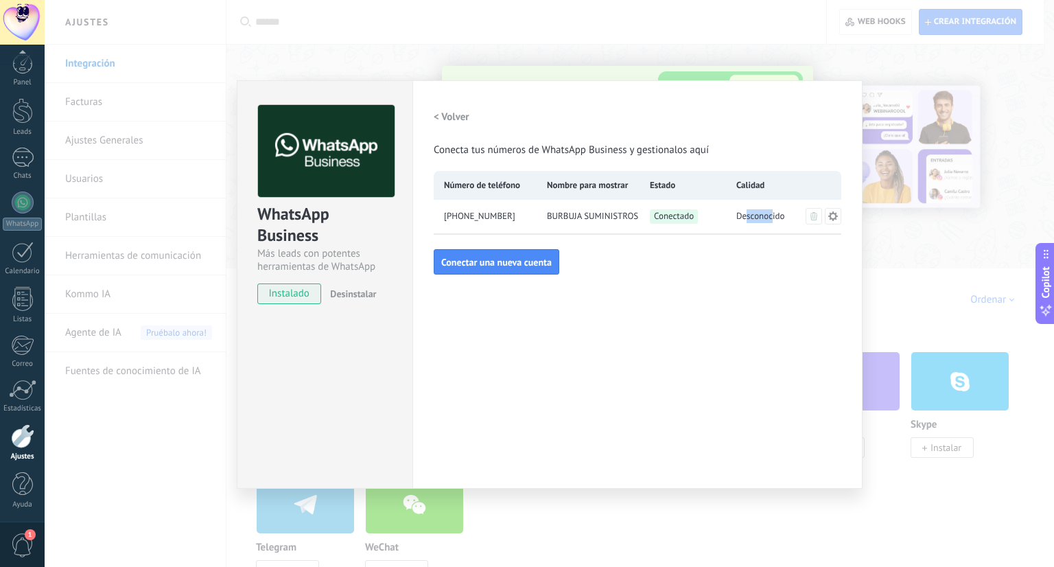
drag, startPoint x: 748, startPoint y: 218, endPoint x: 772, endPoint y: 218, distance: 24.7
click at [772, 218] on span "Desconocido" at bounding box center [760, 216] width 49 height 14
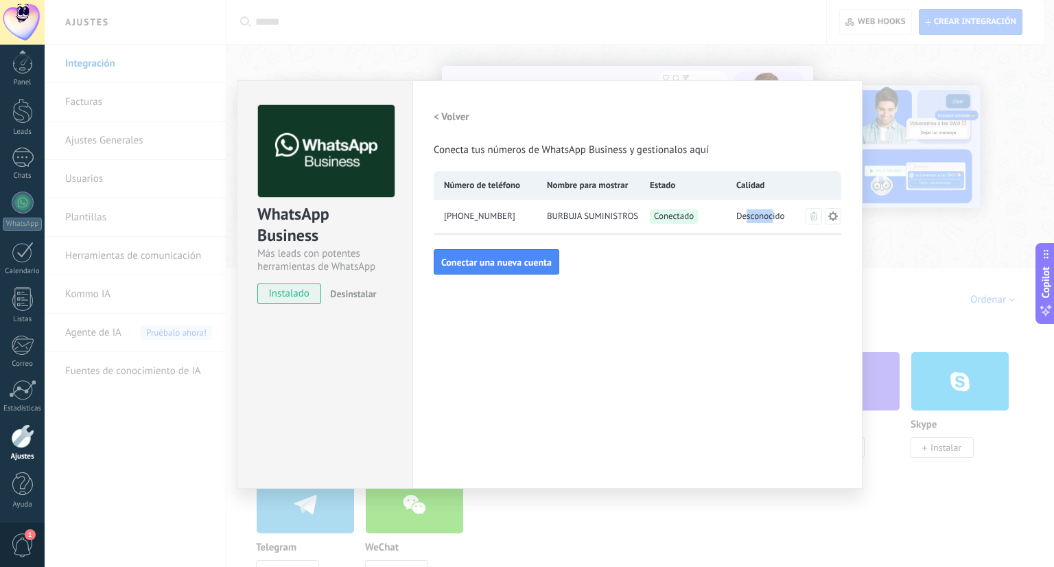
click at [757, 218] on span "Desconocido" at bounding box center [760, 216] width 49 height 14
click at [828, 216] on icon at bounding box center [832, 216] width 11 height 11
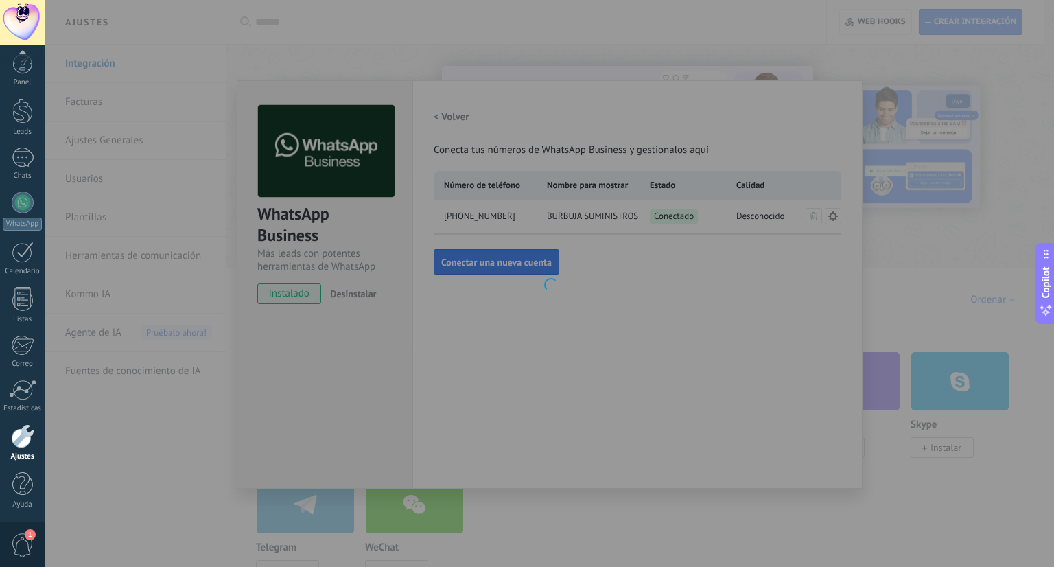
click at [792, 276] on div "+57 311 4852963 BURBUJA SUMINISTROS SAS Aplicación de WhatsApp Business Informa…" at bounding box center [549, 283] width 1009 height 567
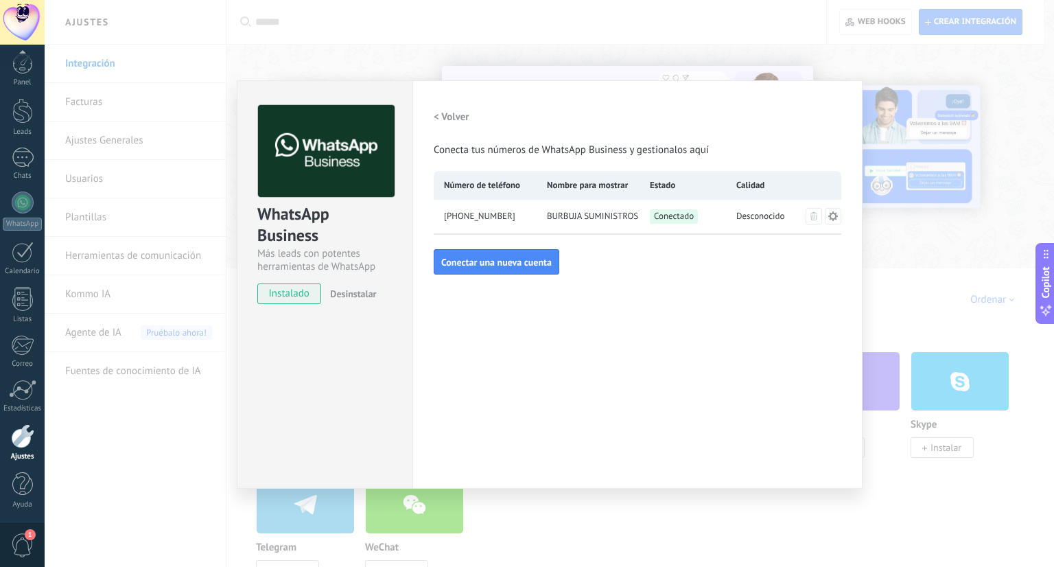
click at [167, 145] on div "WhatsApp Business Más leads con potentes herramientas de WhatsApp instalado Des…" at bounding box center [549, 283] width 1009 height 567
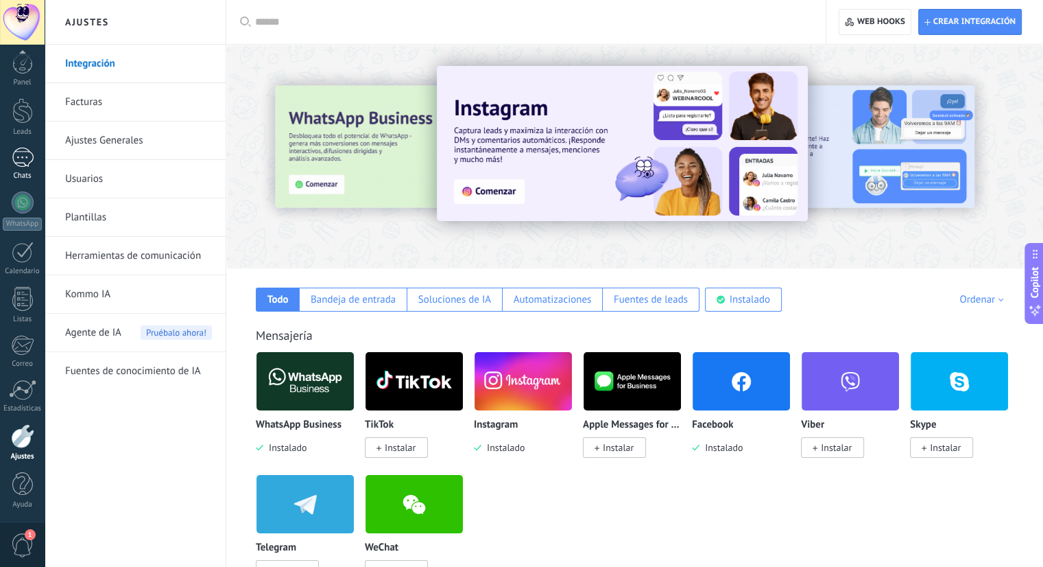
click at [18, 160] on div at bounding box center [23, 157] width 22 height 20
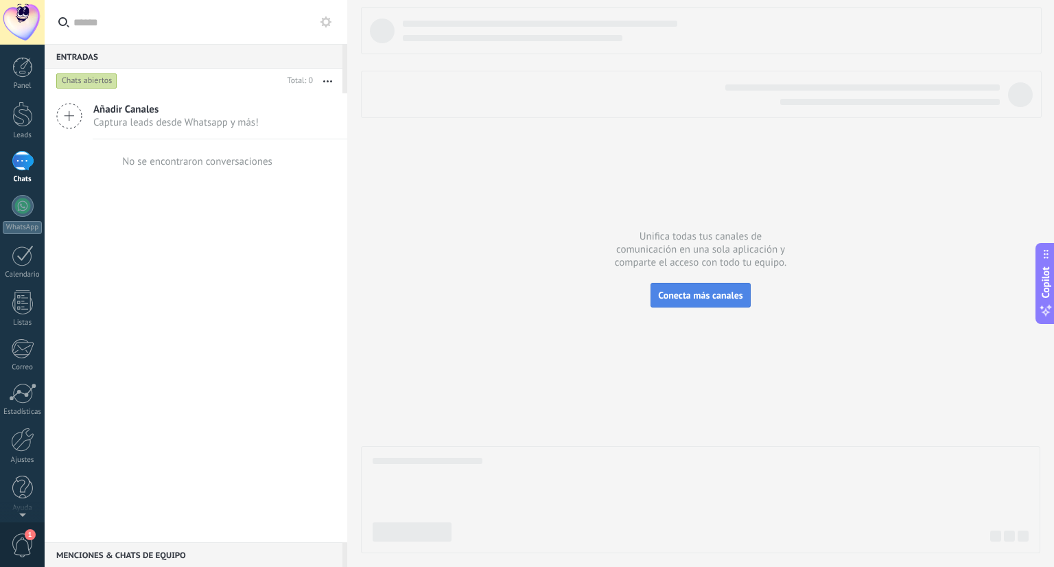
click at [685, 292] on span "Conecta más canales" at bounding box center [700, 295] width 84 height 12
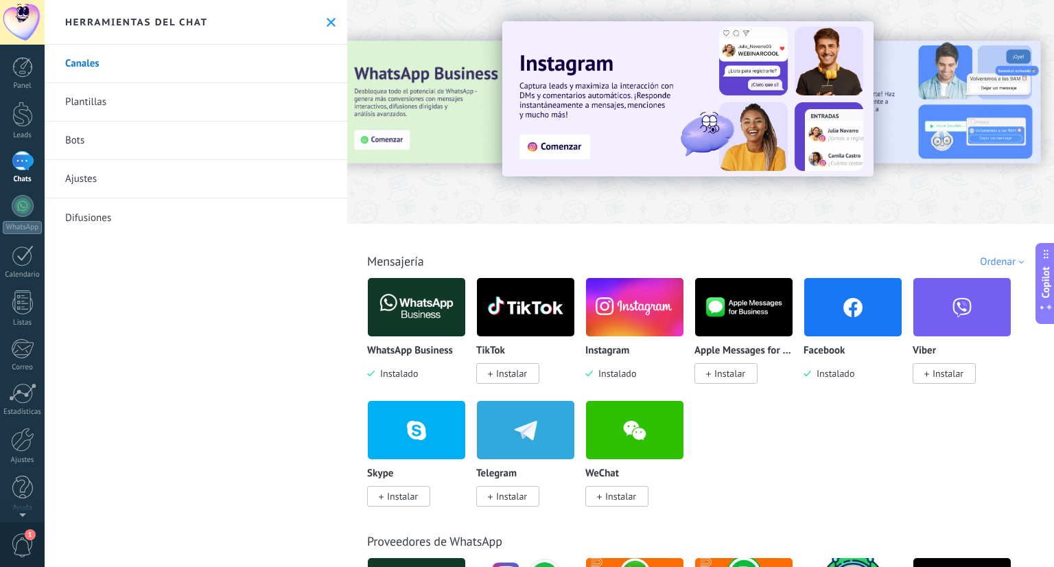
click at [818, 300] on img at bounding box center [852, 307] width 97 height 67
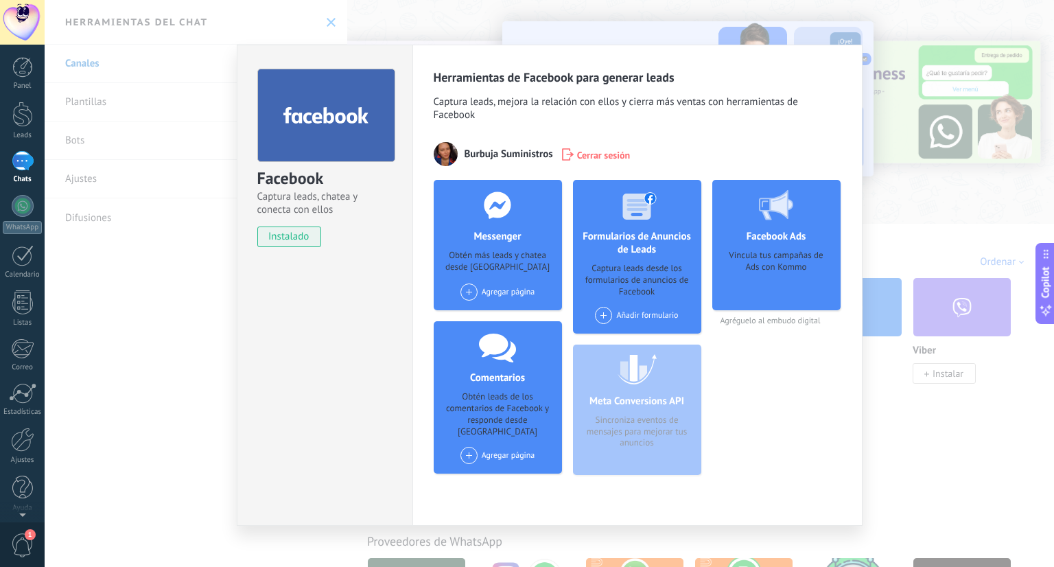
click at [190, 341] on div "Facebook Captura leads, chatea y conecta con ellos instalado Desinstalar Herram…" at bounding box center [549, 283] width 1009 height 567
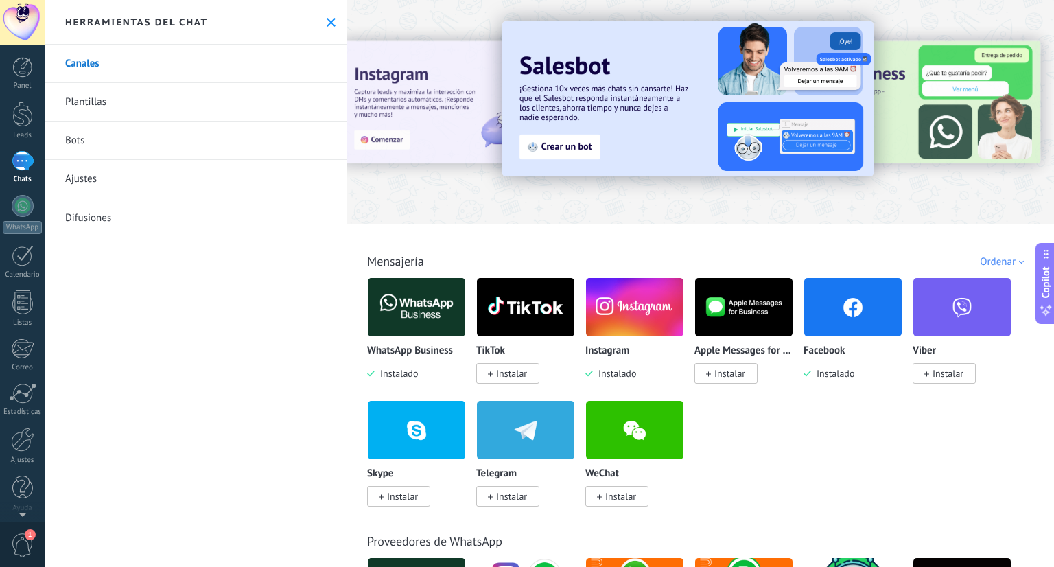
click at [3, 145] on div "Panel Leads Chats WhatsApp Clientes" at bounding box center [22, 291] width 45 height 469
click at [14, 158] on div at bounding box center [23, 161] width 22 height 20
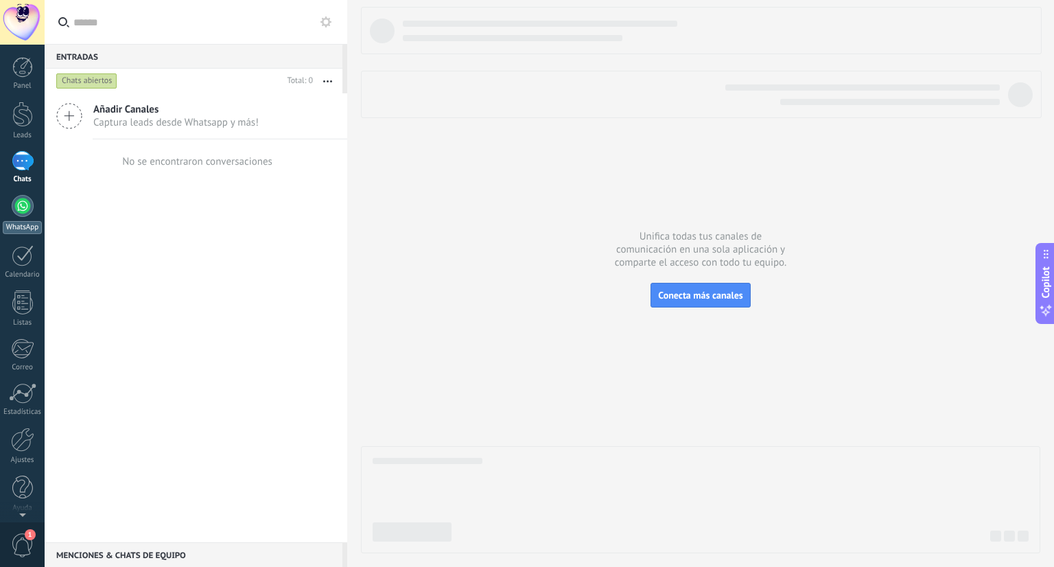
click at [25, 201] on div at bounding box center [23, 206] width 22 height 22
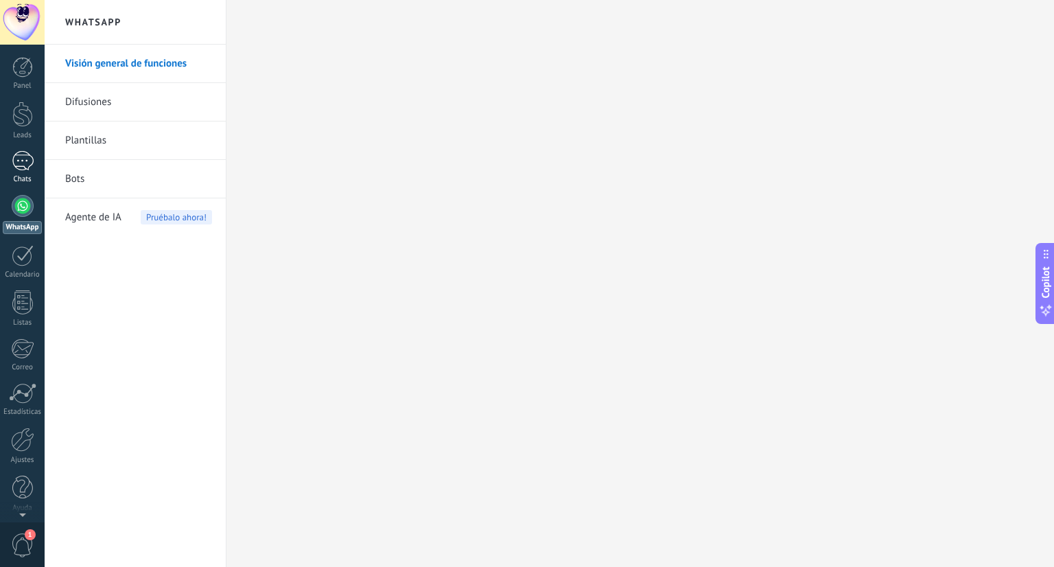
click at [12, 162] on div at bounding box center [23, 161] width 22 height 20
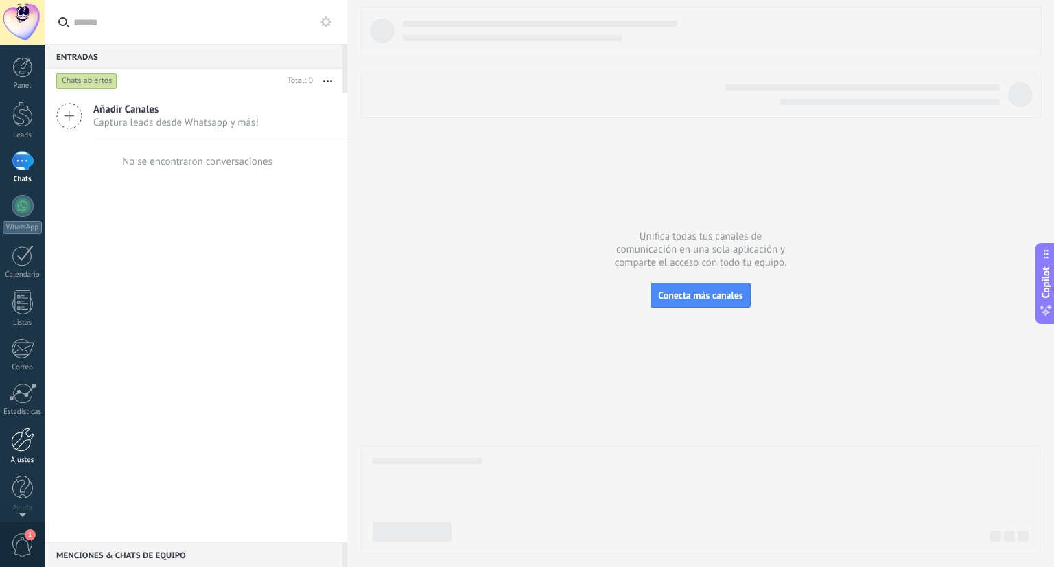
click at [26, 447] on div at bounding box center [22, 439] width 23 height 24
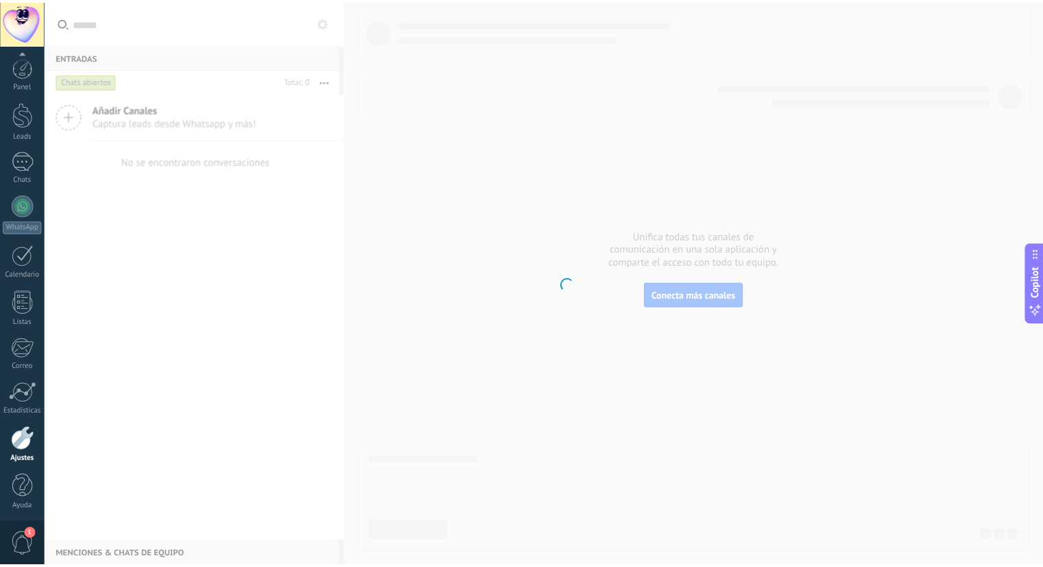
scroll to position [3, 0]
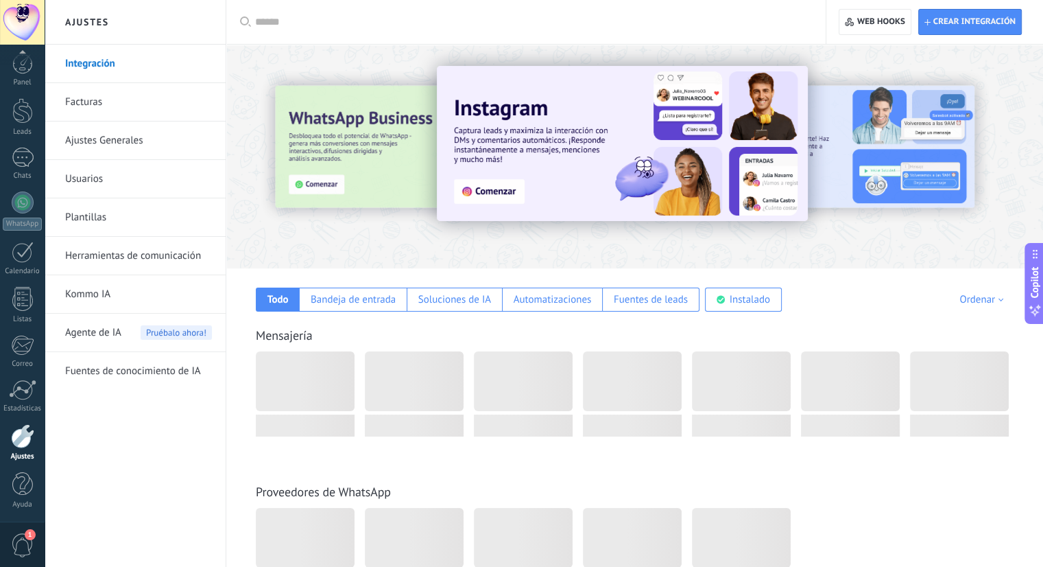
click at [152, 62] on link "Integración" at bounding box center [138, 64] width 147 height 38
click at [333, 302] on div "Bandeja de entrada" at bounding box center [353, 299] width 85 height 13
click at [287, 301] on div "Todo" at bounding box center [277, 299] width 21 height 13
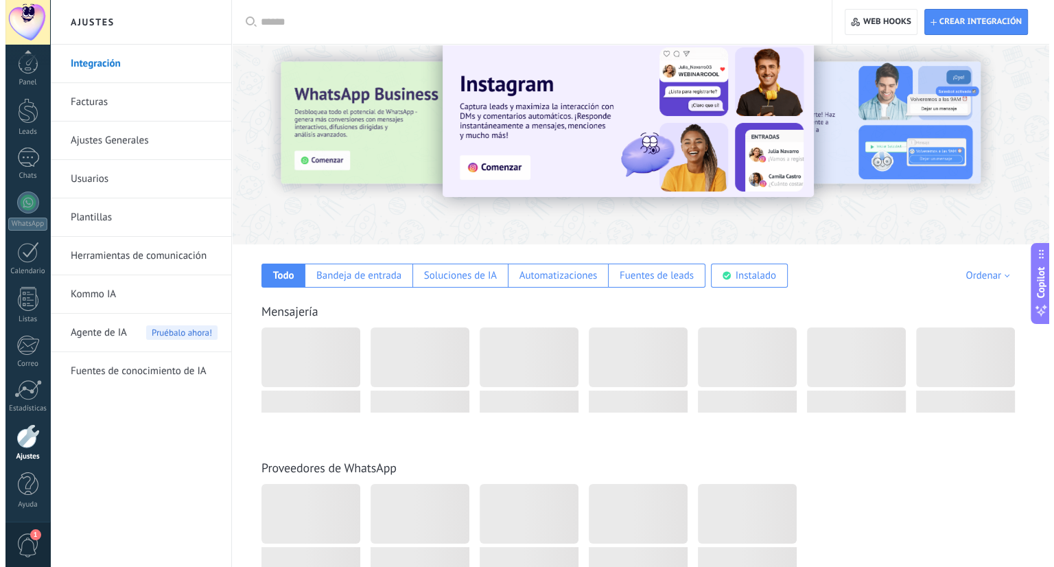
scroll to position [0, 0]
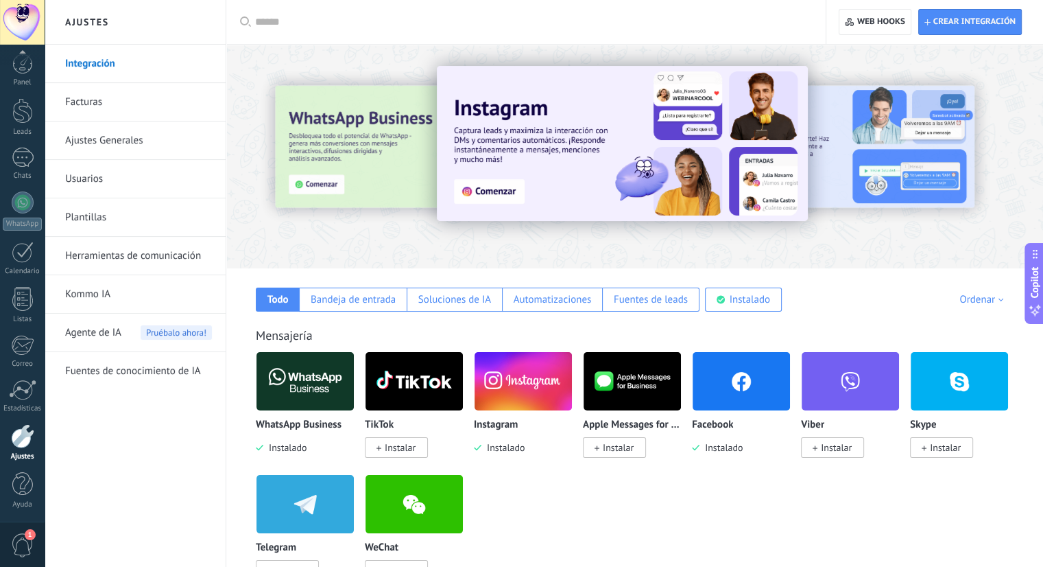
click at [300, 390] on img at bounding box center [305, 381] width 97 height 67
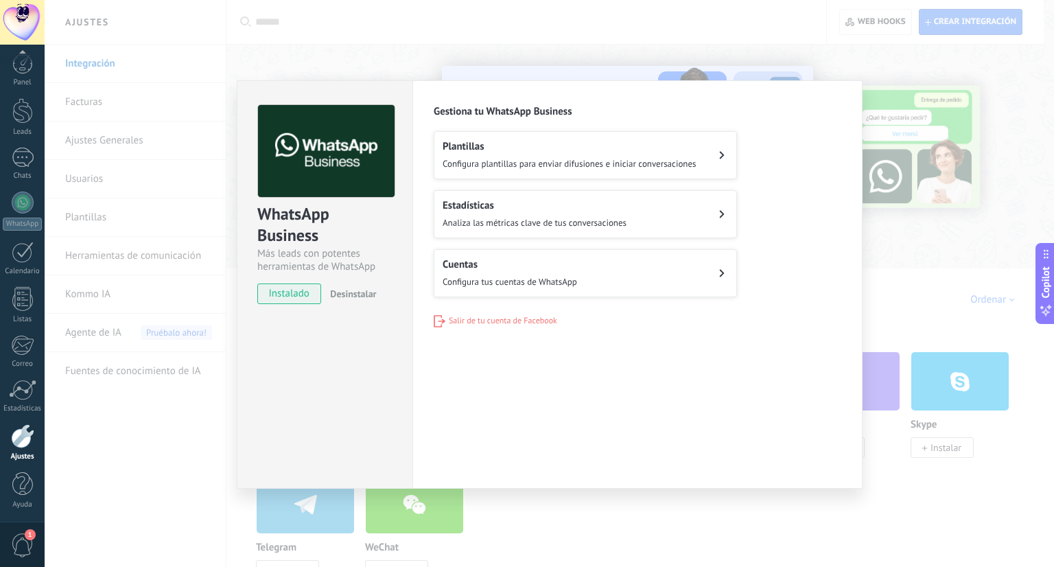
click at [468, 277] on span "Configura tus cuentas de WhatsApp" at bounding box center [509, 282] width 134 height 12
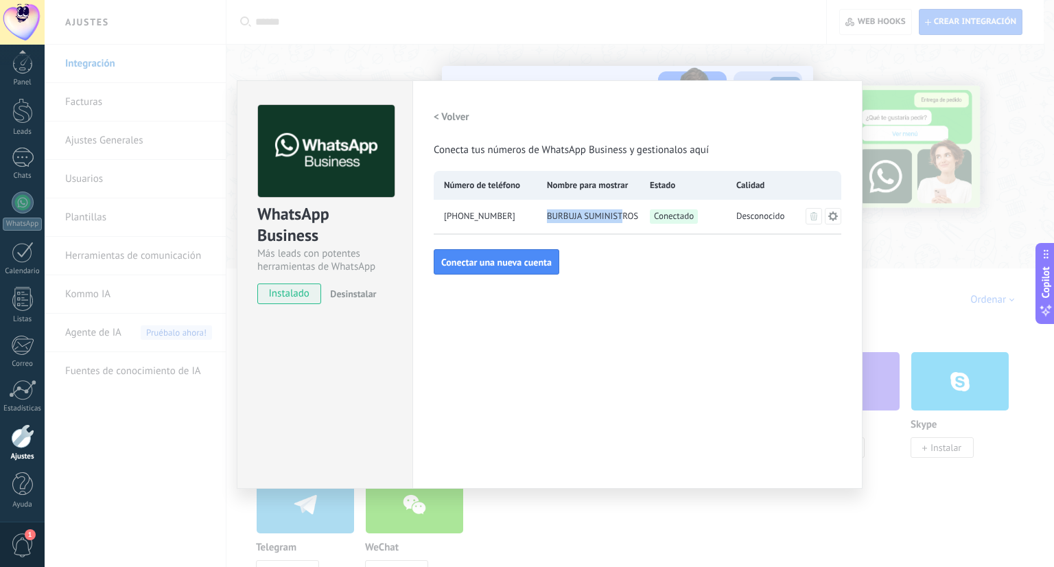
drag, startPoint x: 539, startPoint y: 217, endPoint x: 703, endPoint y: 232, distance: 164.6
click at [628, 221] on div "BURBUJA SUMINISTROS SAS" at bounding box center [587, 217] width 103 height 34
click at [832, 211] on icon at bounding box center [833, 216] width 10 height 10
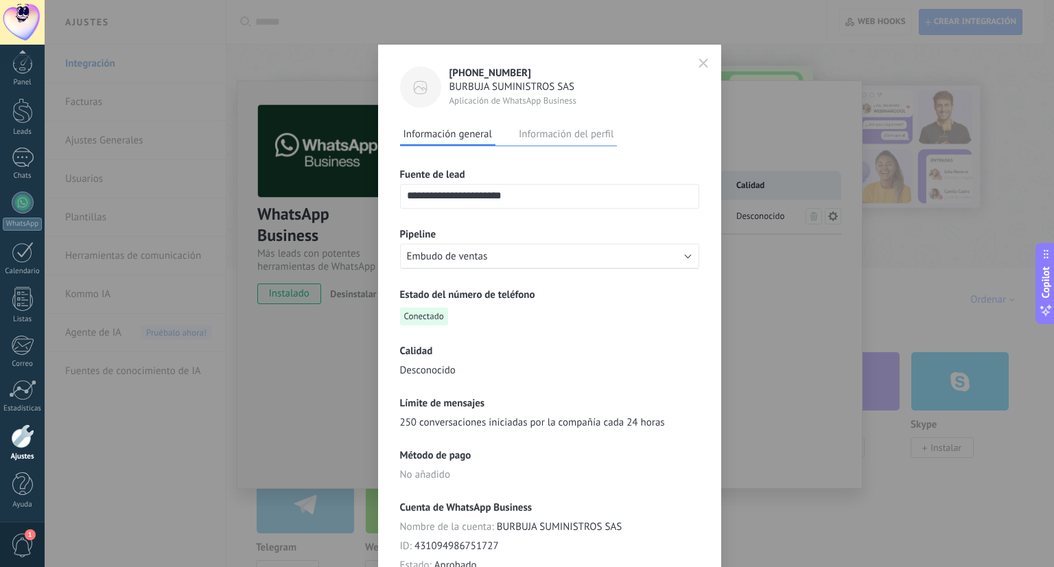
drag, startPoint x: 551, startPoint y: 200, endPoint x: 446, endPoint y: 212, distance: 105.6
click at [413, 187] on input "**********" at bounding box center [550, 196] width 298 height 22
click at [546, 311] on div "Estado del número de teléfono Conectado" at bounding box center [549, 306] width 299 height 37
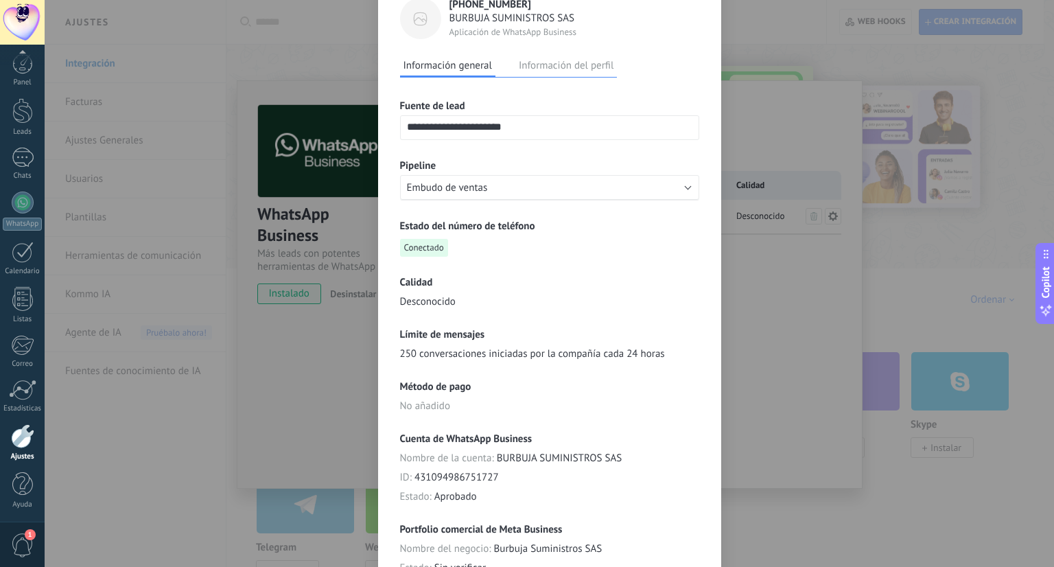
click at [551, 75] on div "Información general Información del perfil" at bounding box center [508, 66] width 217 height 23
click at [550, 64] on button "Información del perfil" at bounding box center [566, 65] width 102 height 21
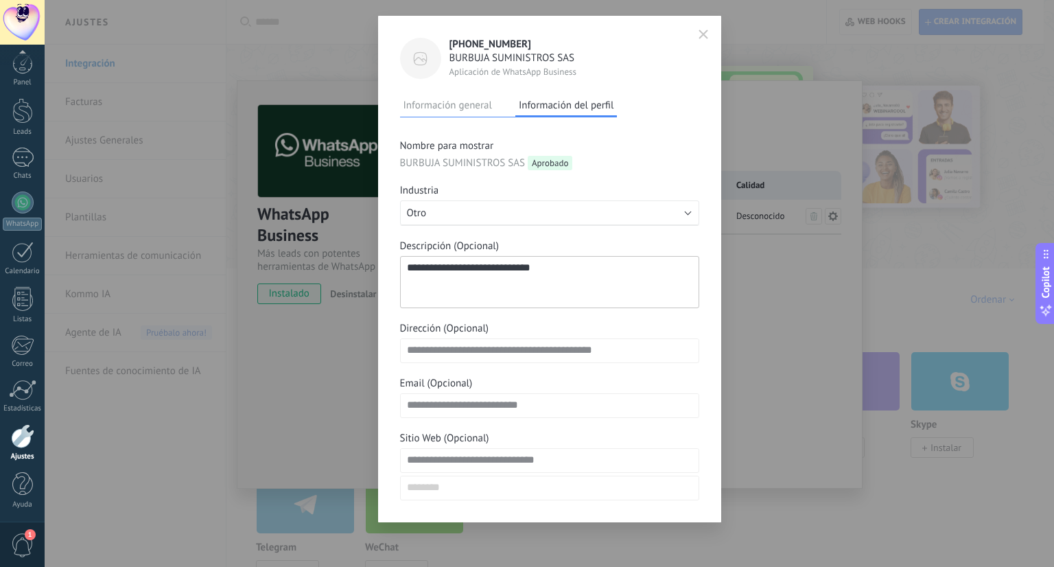
drag, startPoint x: 470, startPoint y: 169, endPoint x: 475, endPoint y: 163, distance: 7.8
click at [471, 168] on div "**********" at bounding box center [549, 319] width 299 height 361
drag, startPoint x: 478, startPoint y: 162, endPoint x: 543, endPoint y: 165, distance: 65.2
click at [543, 165] on div "BURBUJA SUMINISTROS SAS Aprobado" at bounding box center [549, 163] width 299 height 14
click at [545, 165] on span "Aprobado" at bounding box center [549, 163] width 45 height 14
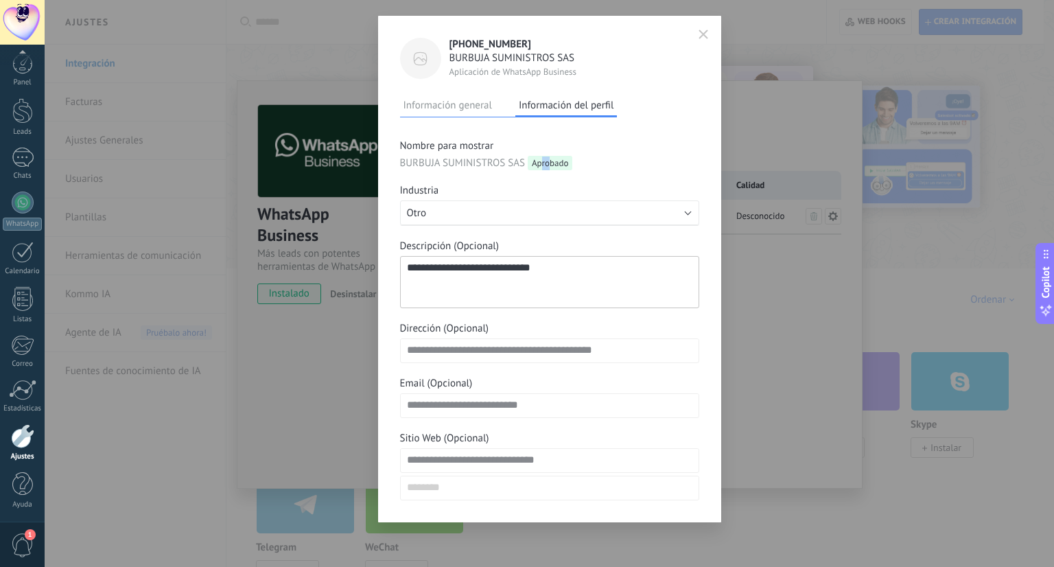
click at [536, 165] on span "Aprobado" at bounding box center [549, 163] width 45 height 14
drag, startPoint x: 509, startPoint y: 165, endPoint x: 415, endPoint y: 176, distance: 94.6
click at [418, 174] on div "**********" at bounding box center [549, 319] width 299 height 361
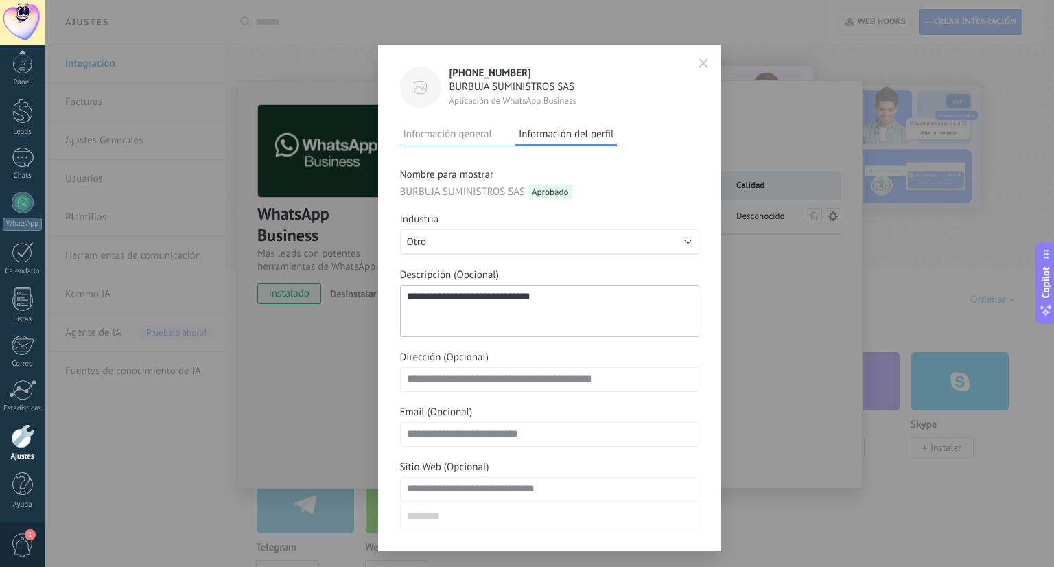
click at [762, 294] on div "**********" at bounding box center [549, 283] width 1009 height 567
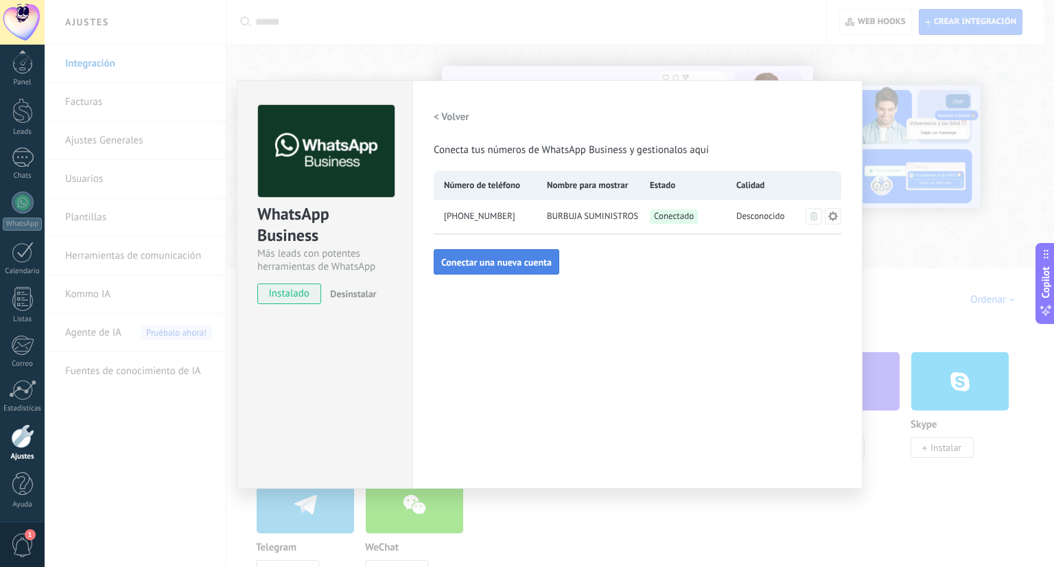
click at [532, 268] on button "Conectar una nueva cuenta" at bounding box center [496, 262] width 126 height 26
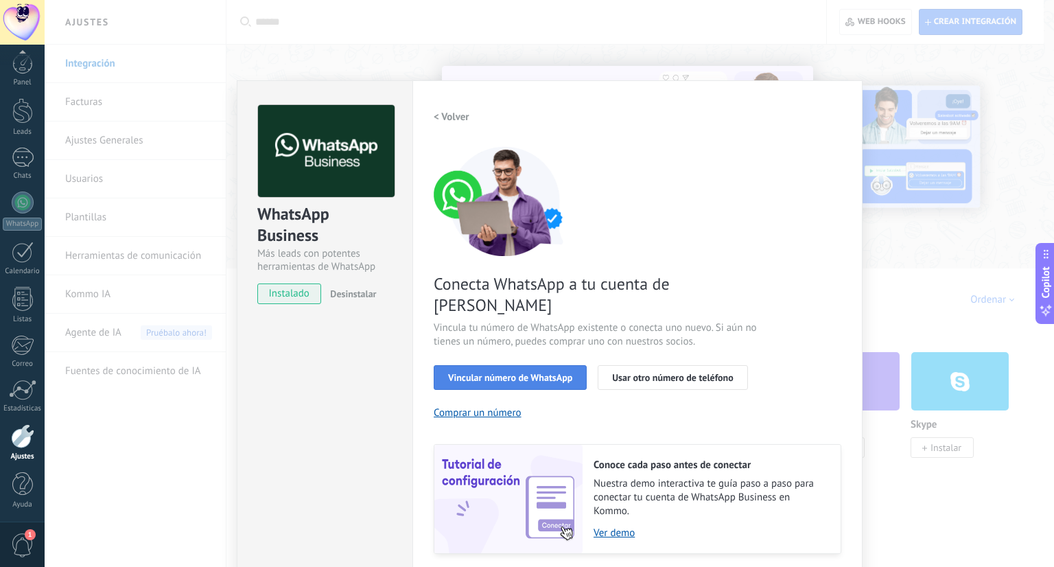
click at [547, 372] on span "Vincular número de WhatsApp" at bounding box center [510, 377] width 124 height 10
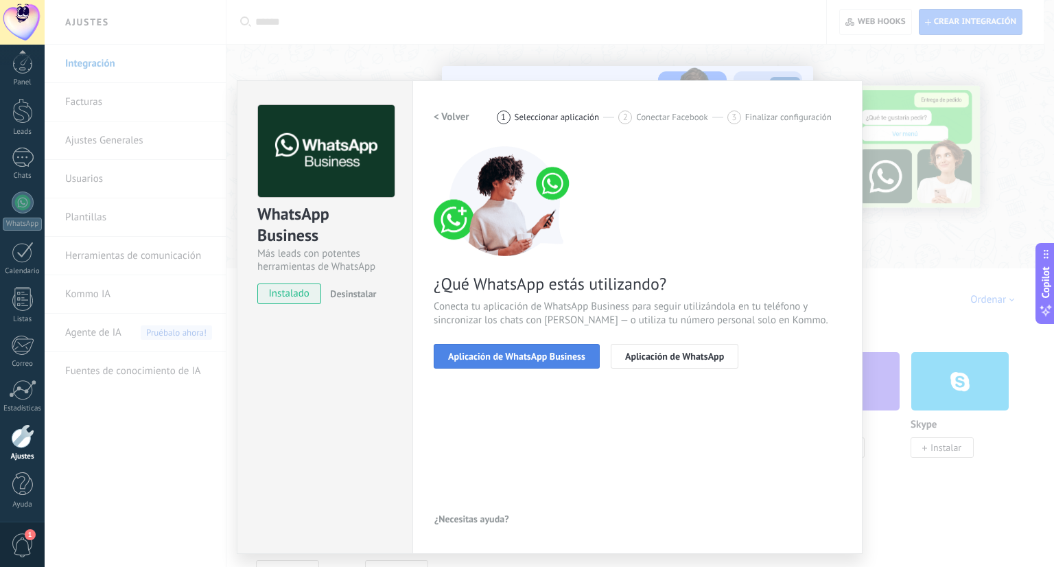
click at [571, 353] on span "Aplicación de WhatsApp Business" at bounding box center [516, 356] width 137 height 10
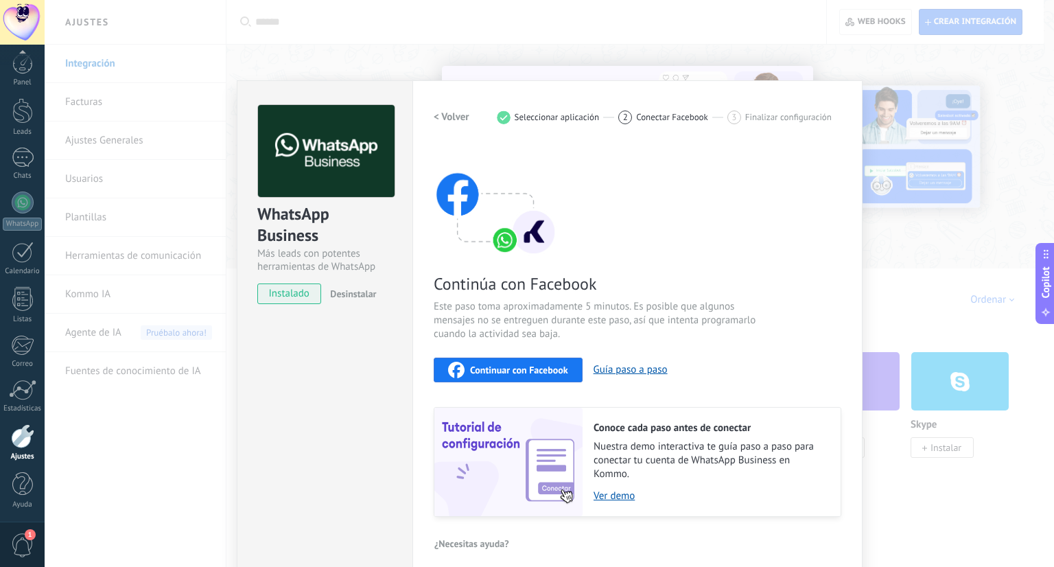
click at [557, 370] on span "Continuar con Facebook" at bounding box center [519, 370] width 98 height 10
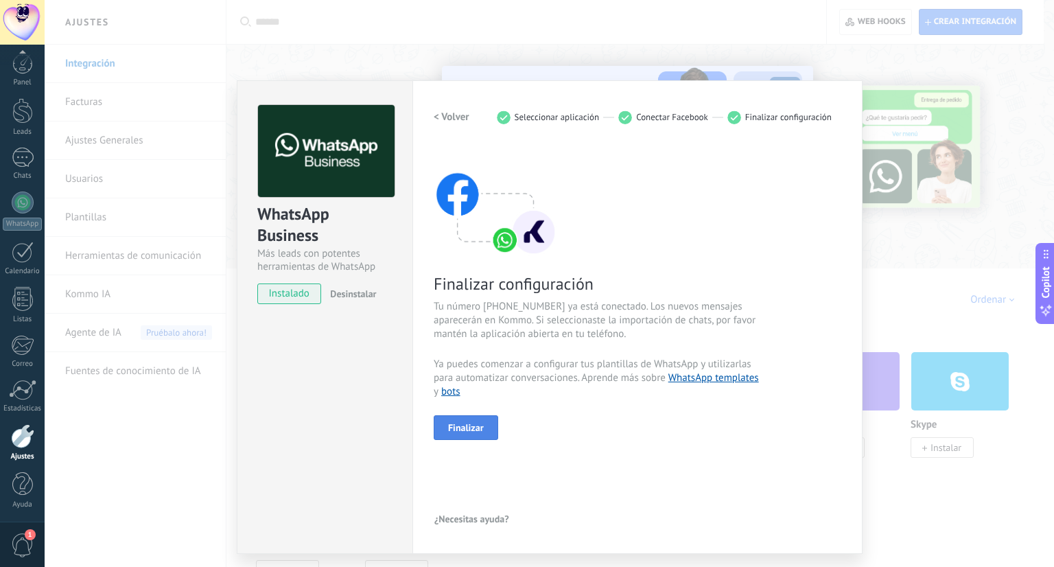
click at [486, 423] on button "Finalizar" at bounding box center [465, 427] width 64 height 25
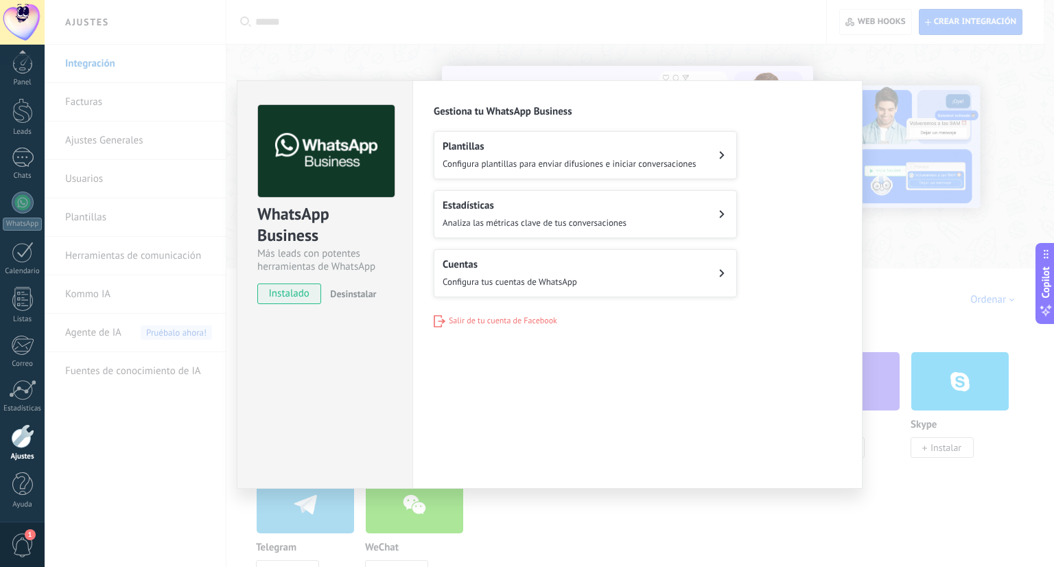
click at [154, 227] on div "WhatsApp Business Más leads con potentes herramientas de WhatsApp instalado Des…" at bounding box center [549, 283] width 1009 height 567
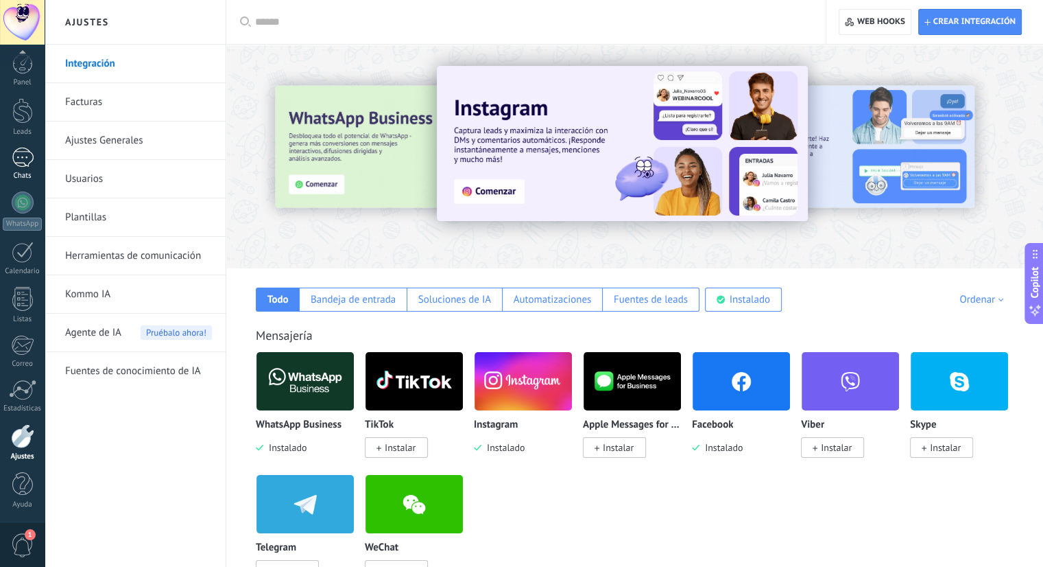
click at [15, 178] on div "Chats" at bounding box center [23, 175] width 40 height 9
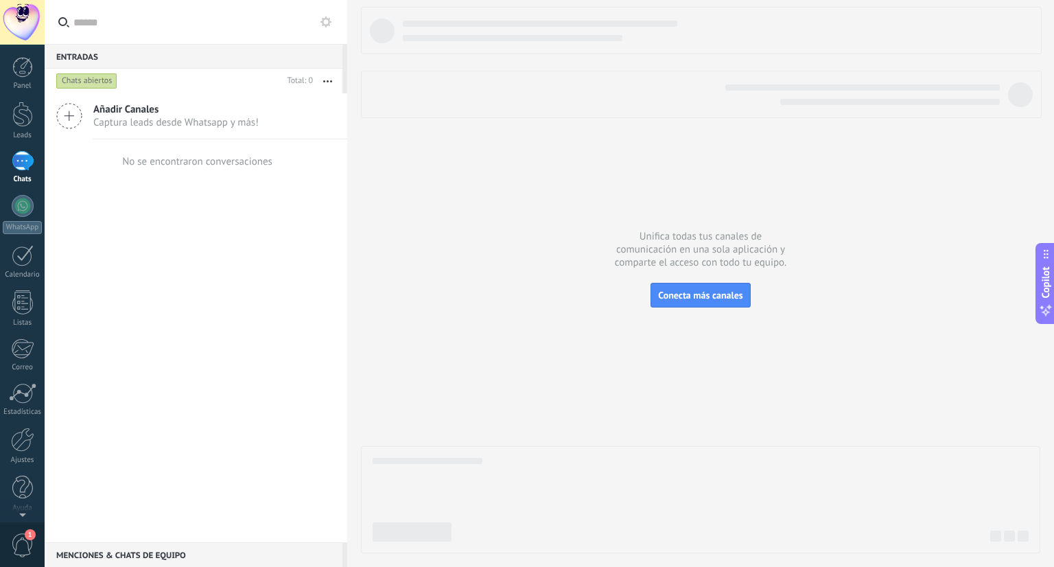
click at [196, 121] on span "Captura leads desde Whatsapp y más!" at bounding box center [175, 122] width 165 height 13
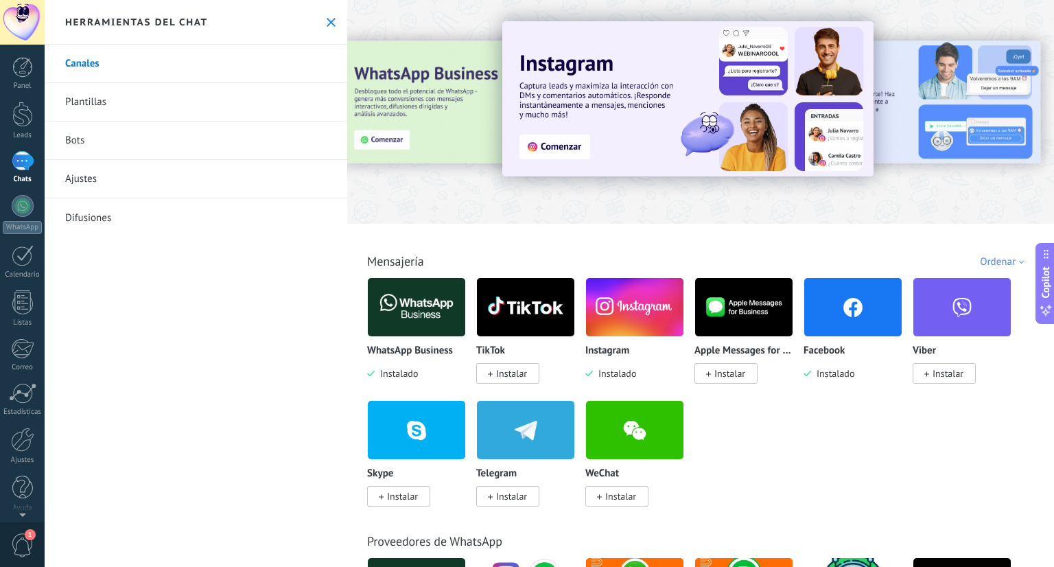
click at [427, 335] on img at bounding box center [416, 307] width 97 height 67
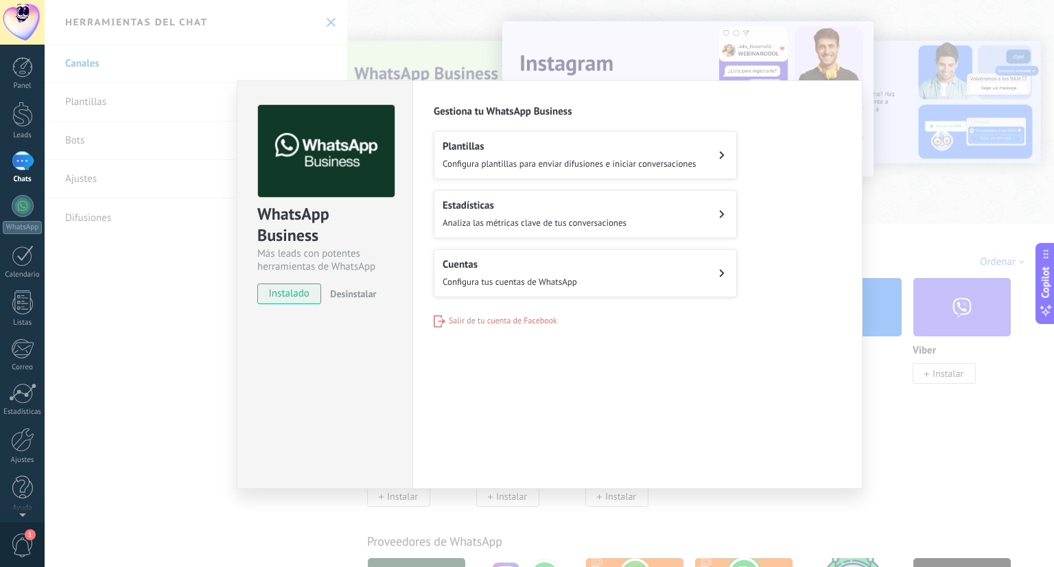
click at [450, 271] on div "Cuentas Configura tus cuentas de WhatsApp" at bounding box center [509, 273] width 134 height 30
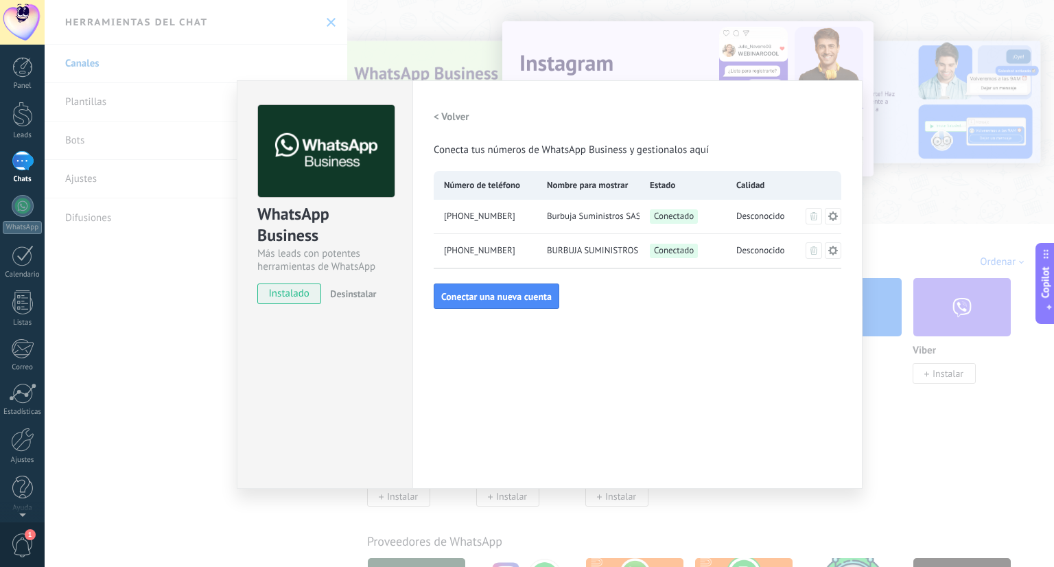
click at [609, 242] on div "BURBUJA SUMINISTROS SAS" at bounding box center [587, 251] width 103 height 34
click at [632, 248] on span "BURBUJA SUMINISTROS SAS" at bounding box center [593, 250] width 93 height 14
click at [656, 247] on span "Conectado" at bounding box center [674, 250] width 48 height 14
click at [672, 214] on span "Conectado" at bounding box center [674, 216] width 48 height 14
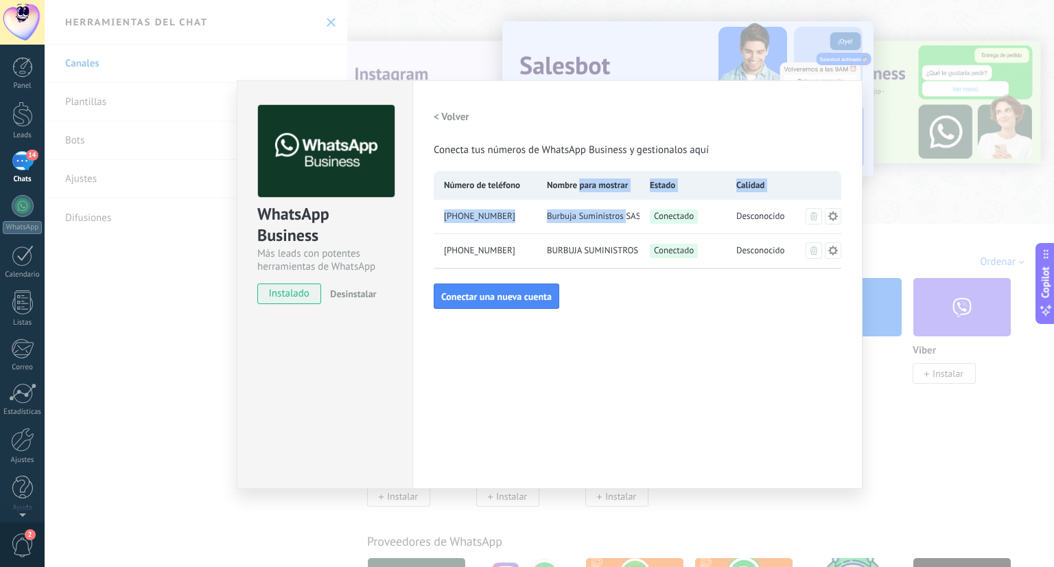
drag, startPoint x: 579, startPoint y: 179, endPoint x: 628, endPoint y: 205, distance: 55.8
click at [628, 203] on div "Número de teléfono Nombre para mostrar Estado Calidad +57 310 3181797 Burbuja S…" at bounding box center [636, 220] width 407 height 98
click at [668, 224] on div "Conectado" at bounding box center [682, 217] width 86 height 34
click at [674, 206] on div "Conectado Este número está activo. Puedes enviar y recibir mensajes." at bounding box center [682, 217] width 86 height 34
click at [691, 215] on span "Conectado" at bounding box center [674, 216] width 48 height 14
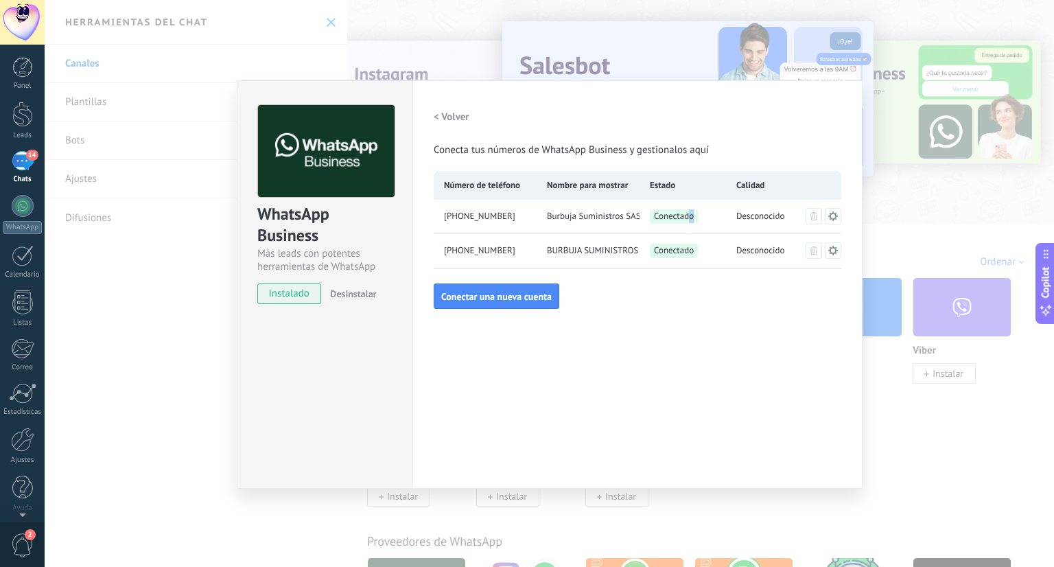
click at [834, 250] on icon at bounding box center [833, 251] width 10 height 10
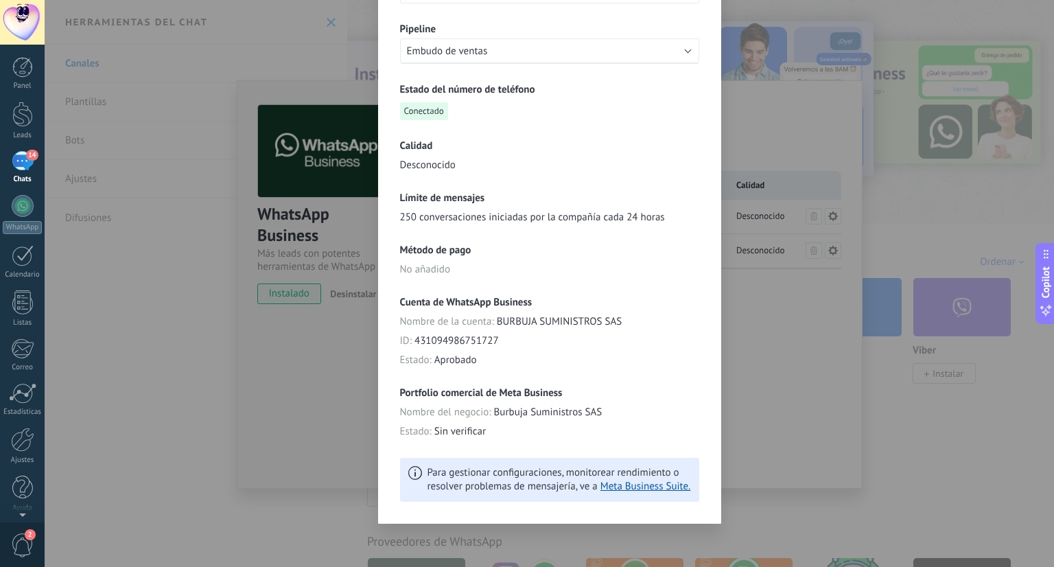
scroll to position [206, 0]
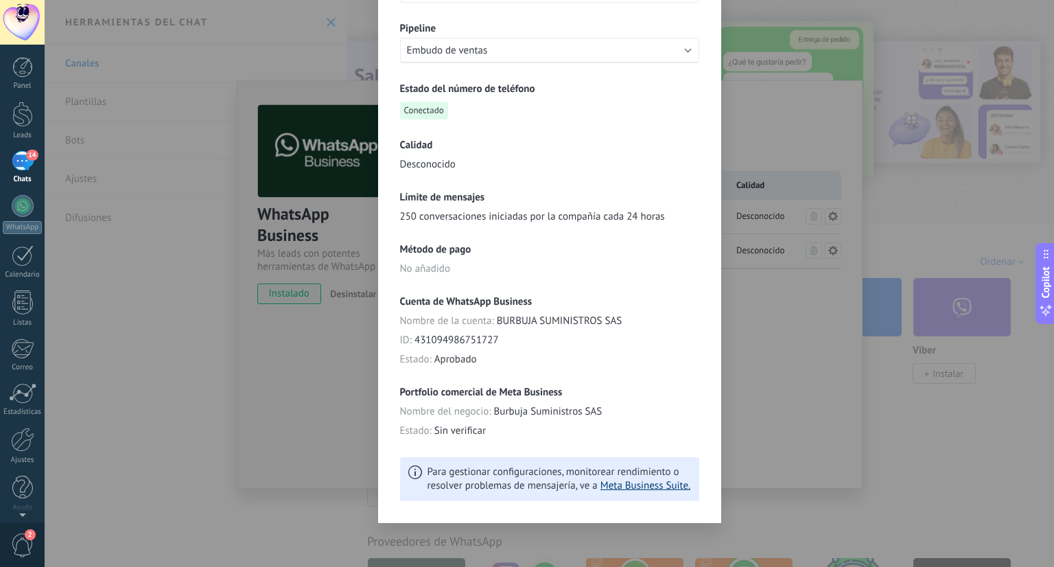
click at [629, 489] on link "Meta Business Suite." at bounding box center [645, 485] width 90 height 13
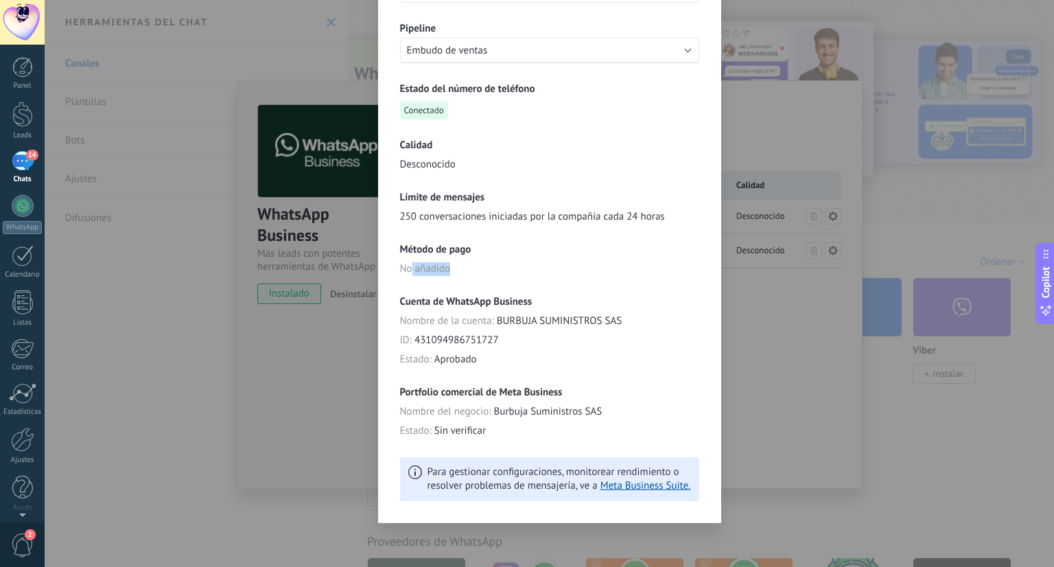
drag, startPoint x: 453, startPoint y: 269, endPoint x: 408, endPoint y: 263, distance: 45.7
click at [408, 263] on div "Método de pago No añadido" at bounding box center [549, 259] width 299 height 33
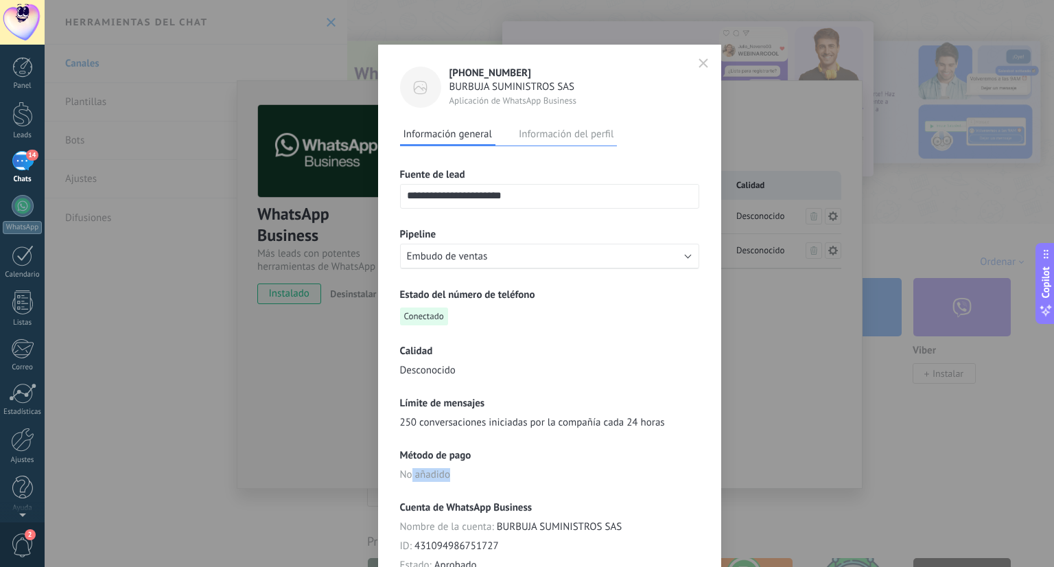
scroll to position [0, 0]
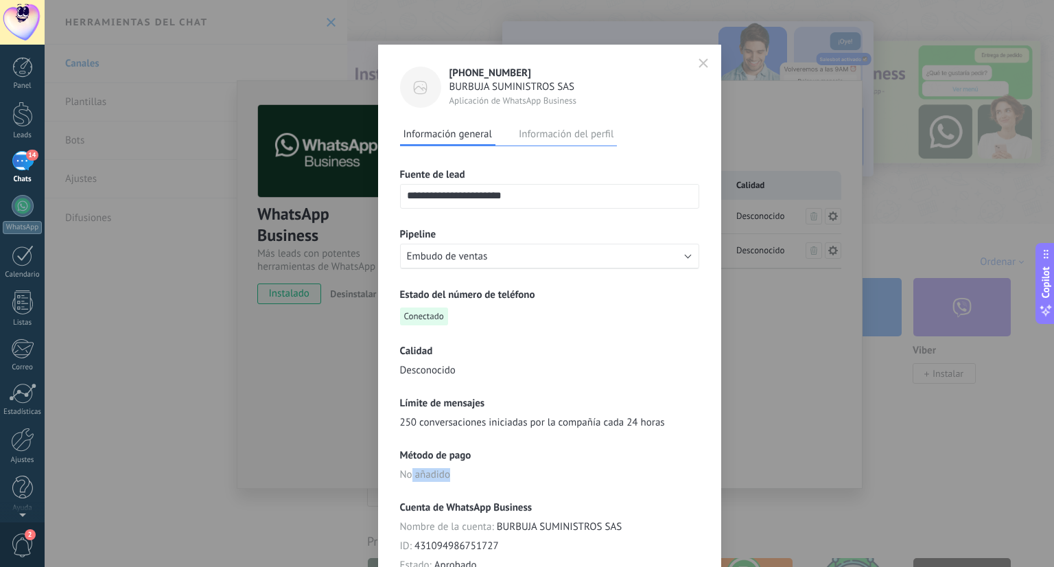
click at [554, 125] on button "Información del perfil" at bounding box center [566, 133] width 102 height 21
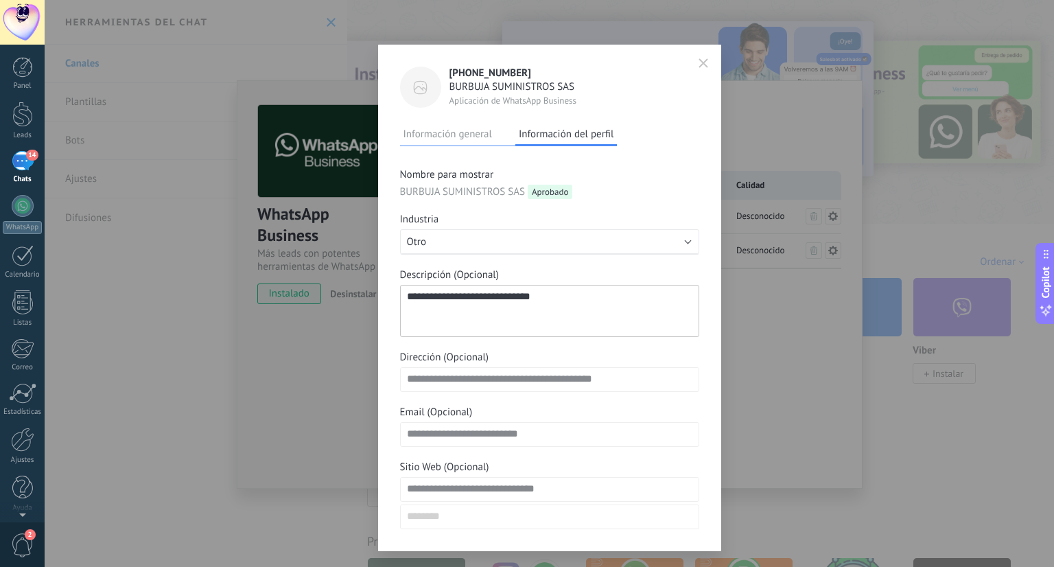
click at [702, 68] on span "button" at bounding box center [703, 63] width 10 height 11
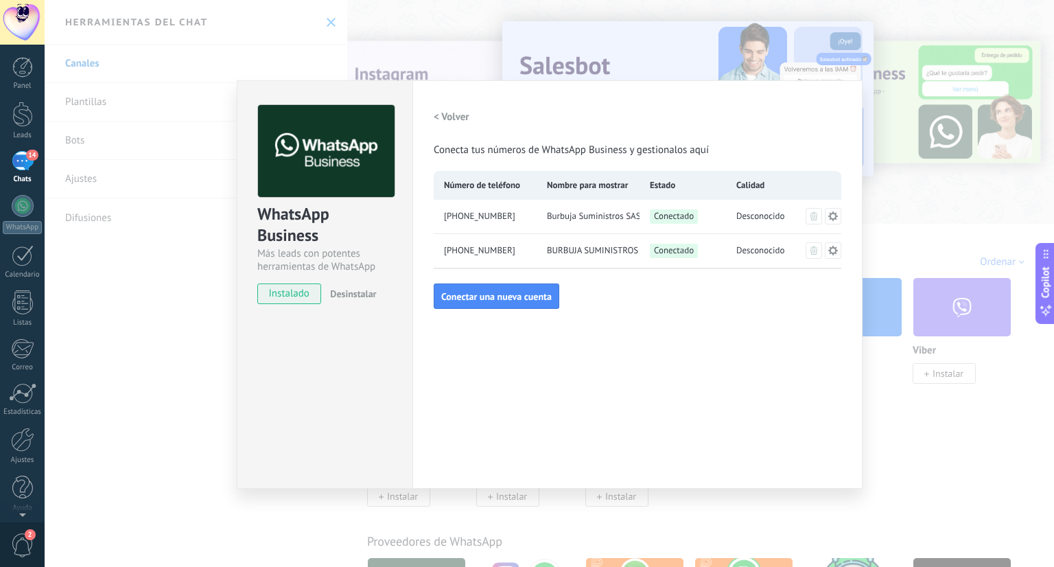
click at [14, 160] on div "14" at bounding box center [23, 161] width 22 height 20
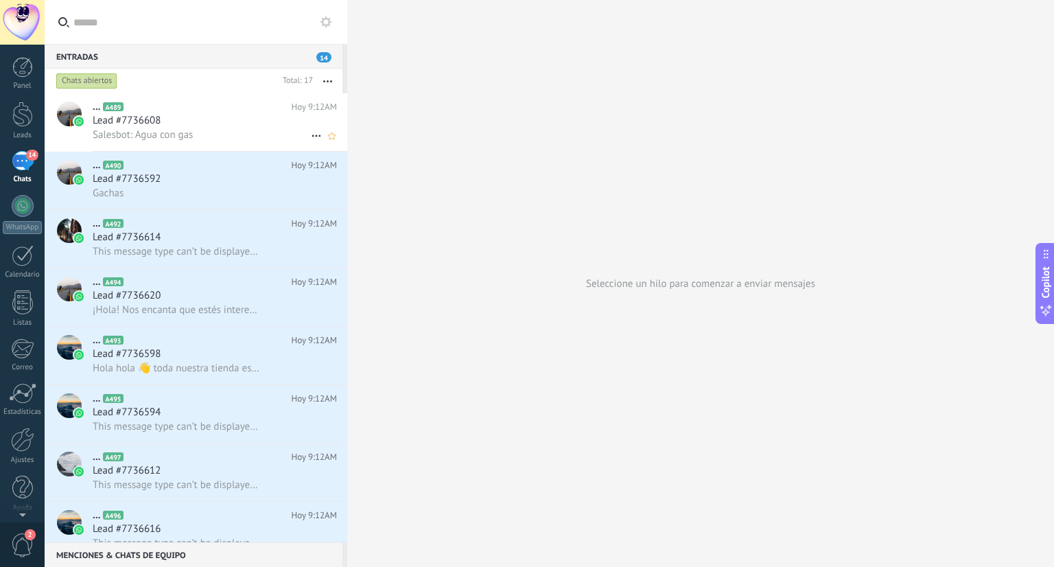
click at [167, 135] on span "Salesbot: Agua con gas" at bounding box center [143, 134] width 100 height 13
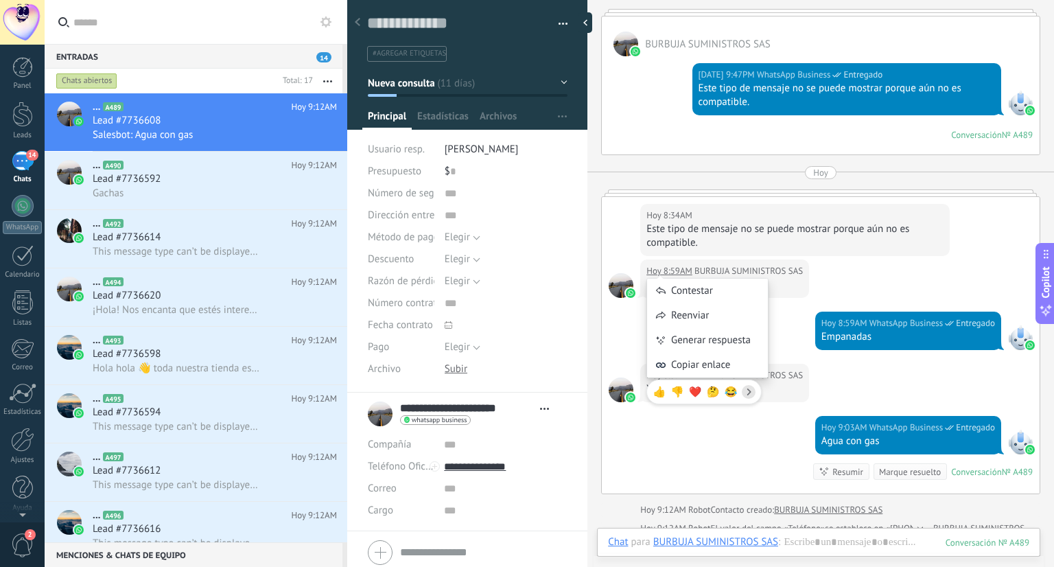
scroll to position [156, 0]
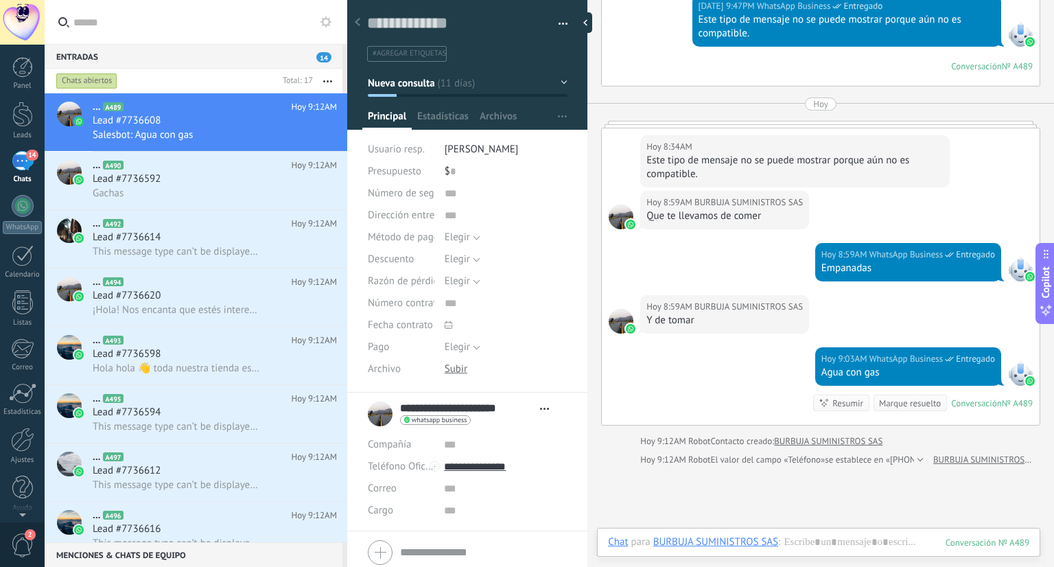
click at [328, 61] on span "14" at bounding box center [323, 57] width 15 height 10
click at [331, 77] on button "button" at bounding box center [327, 81] width 29 height 25
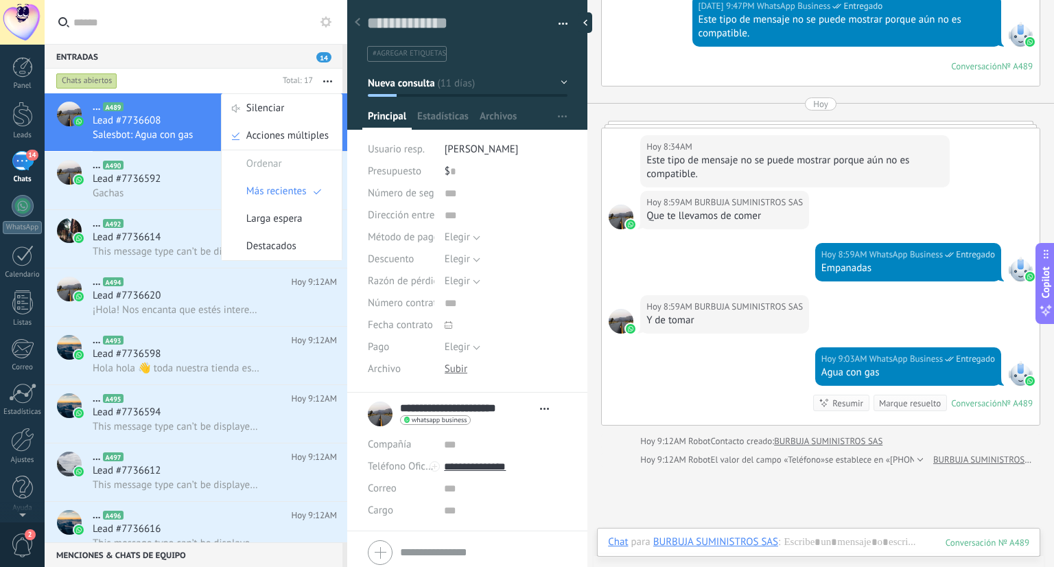
click at [331, 78] on button "button" at bounding box center [327, 81] width 29 height 25
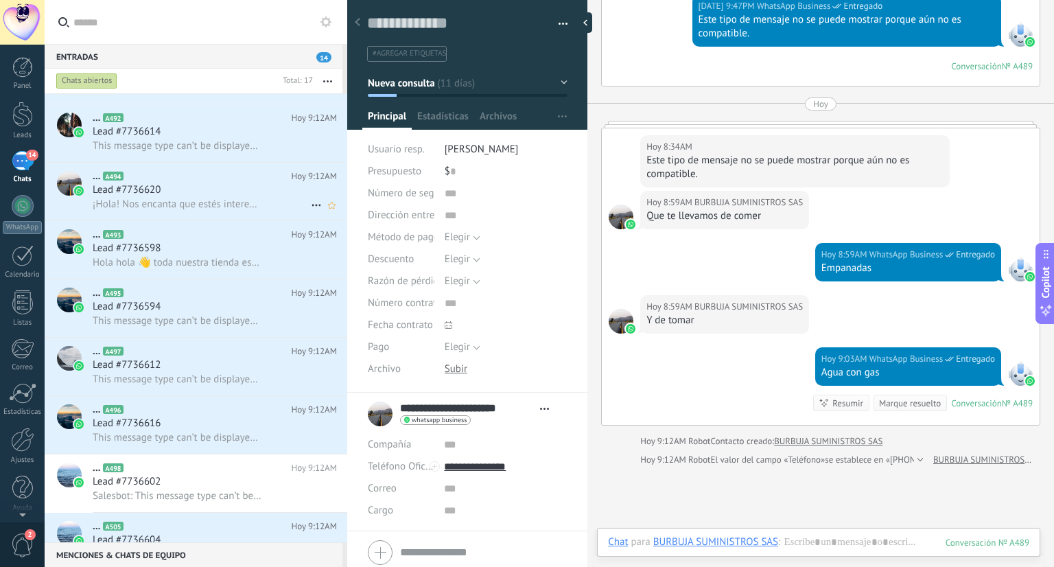
scroll to position [206, 0]
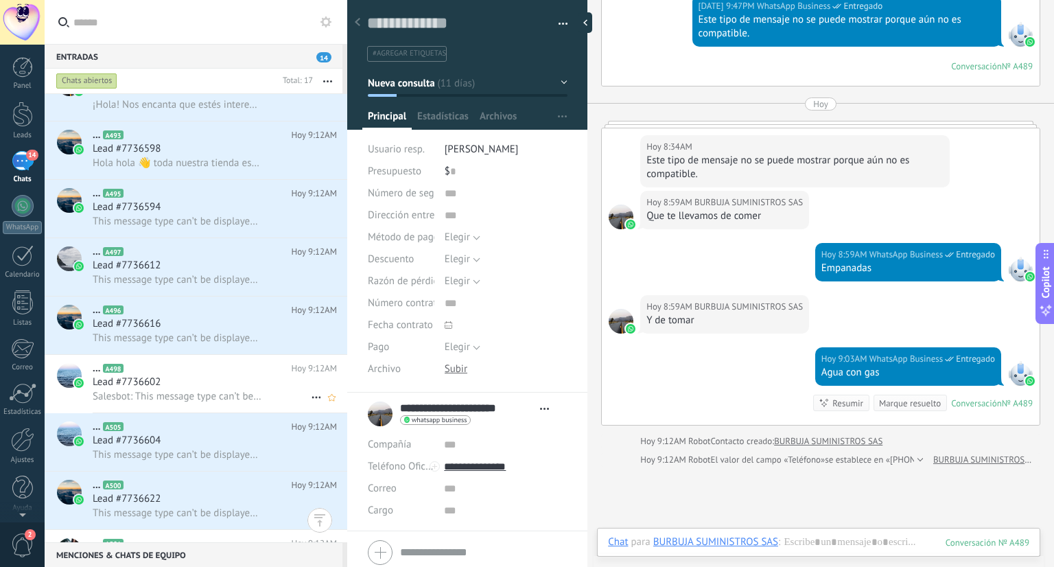
click at [255, 385] on div "Lead #7736602" at bounding box center [215, 382] width 244 height 14
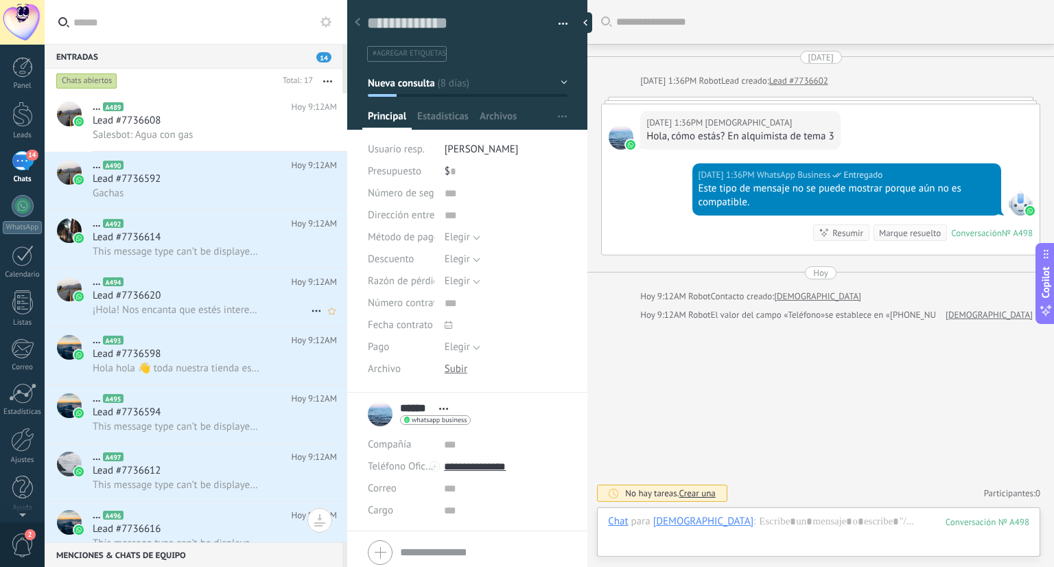
click at [243, 293] on div "Lead #7736620" at bounding box center [215, 296] width 244 height 14
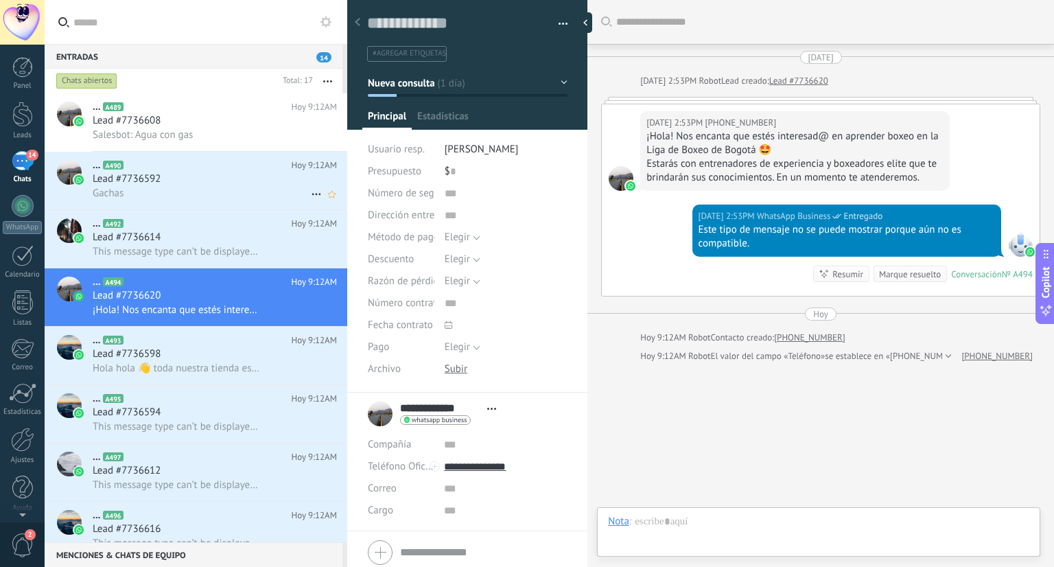
click at [223, 183] on div "Lead #7736592" at bounding box center [215, 179] width 244 height 14
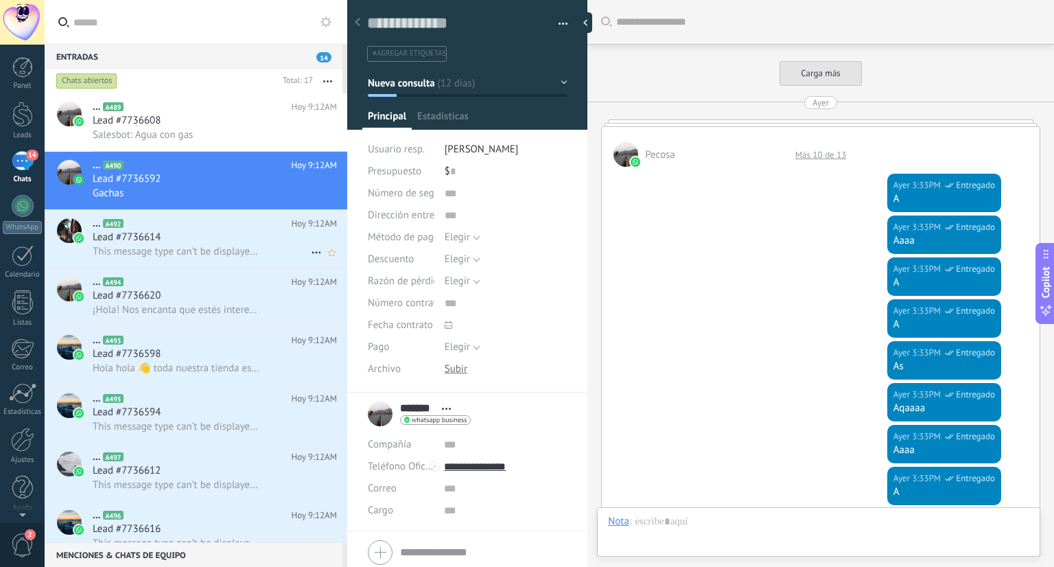
scroll to position [941, 0]
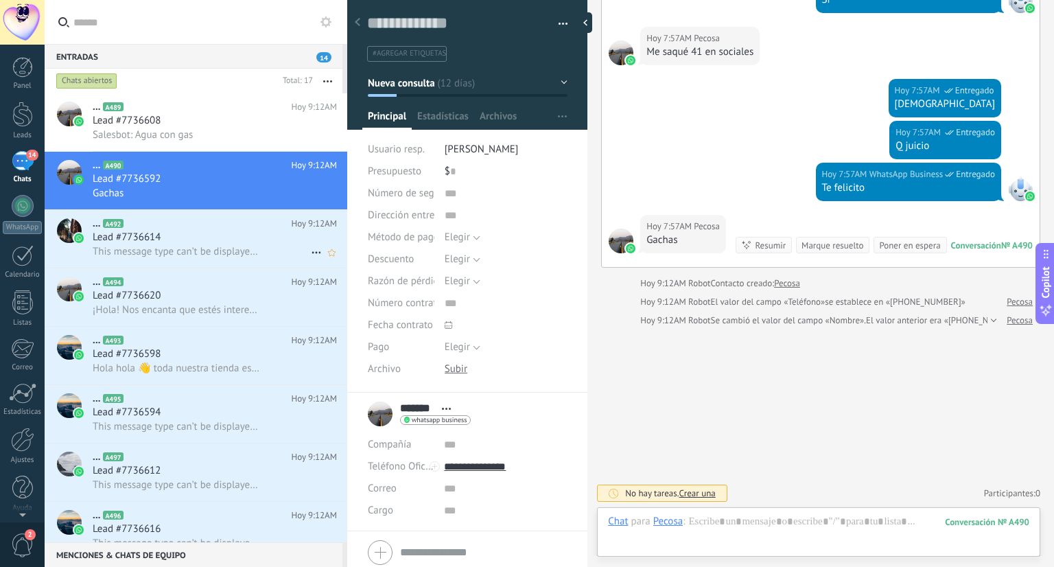
click at [236, 254] on span "This message type can’t be displayed because it’s not supported yet." at bounding box center [177, 251] width 169 height 13
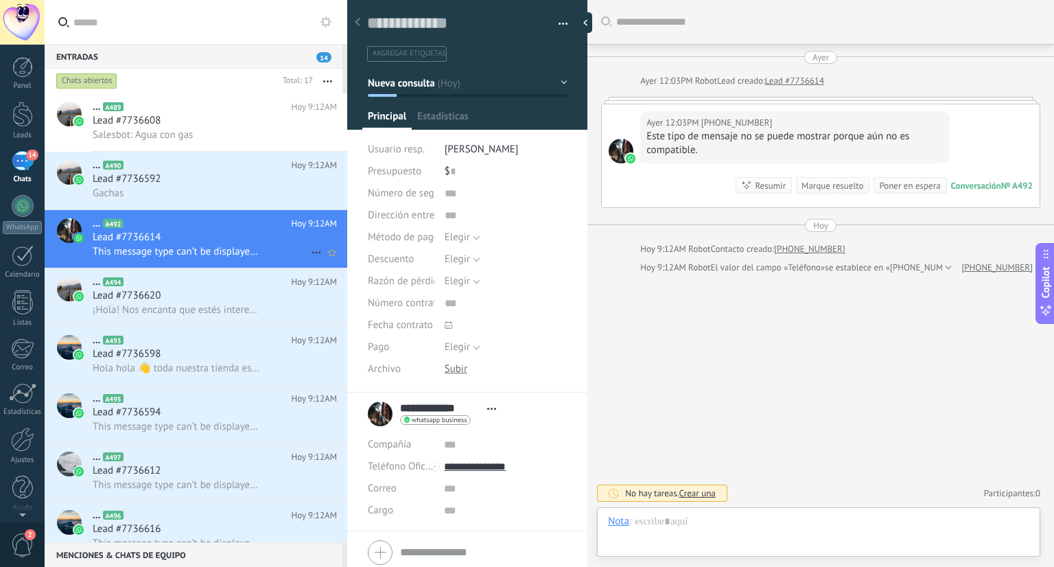
scroll to position [20, 0]
click at [241, 297] on div "Lead #7736620" at bounding box center [215, 296] width 244 height 14
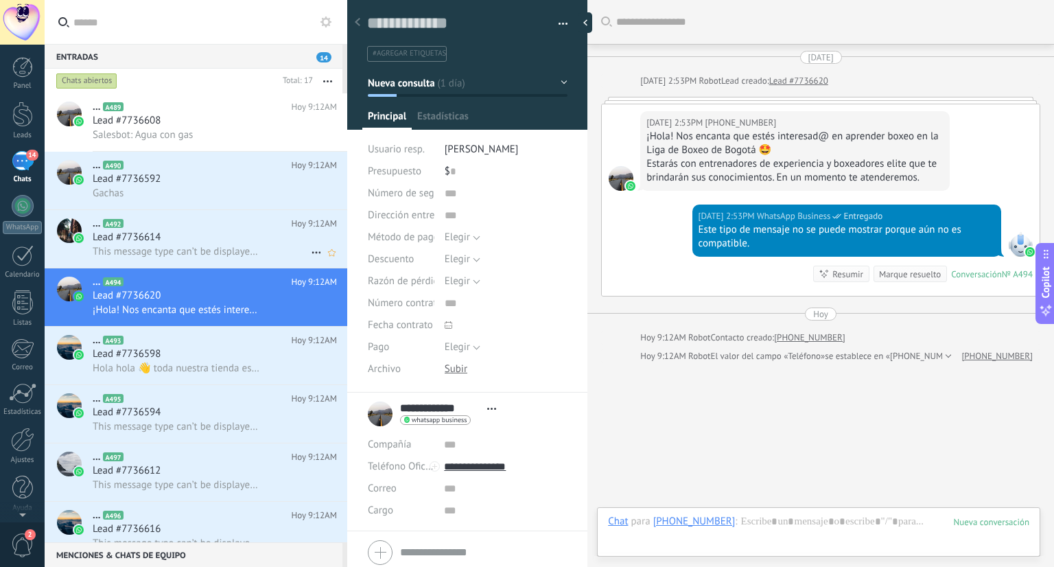
scroll to position [35, 0]
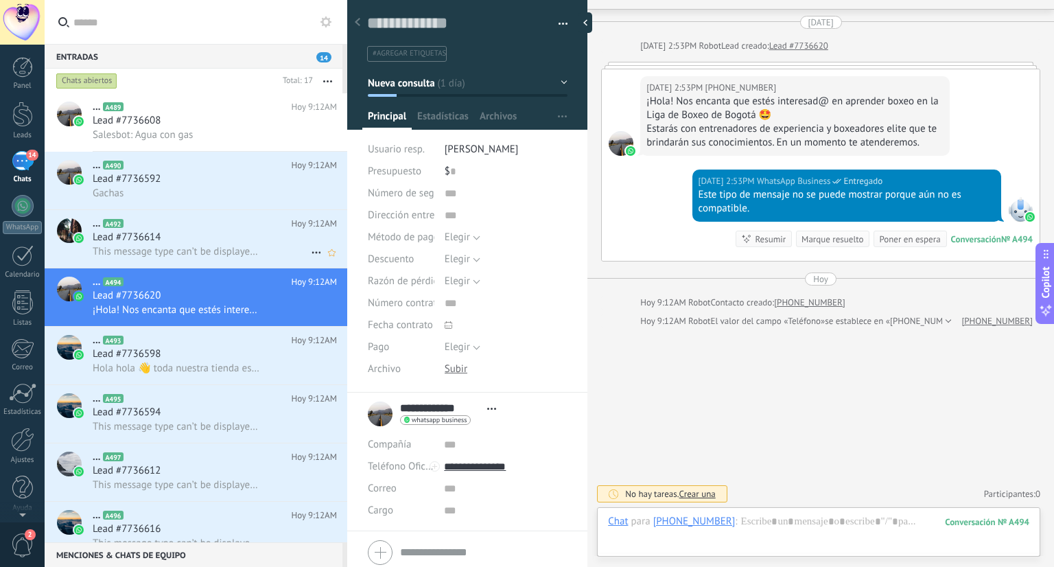
click at [238, 257] on span "This message type can’t be displayed because it’s not supported yet." at bounding box center [177, 251] width 169 height 13
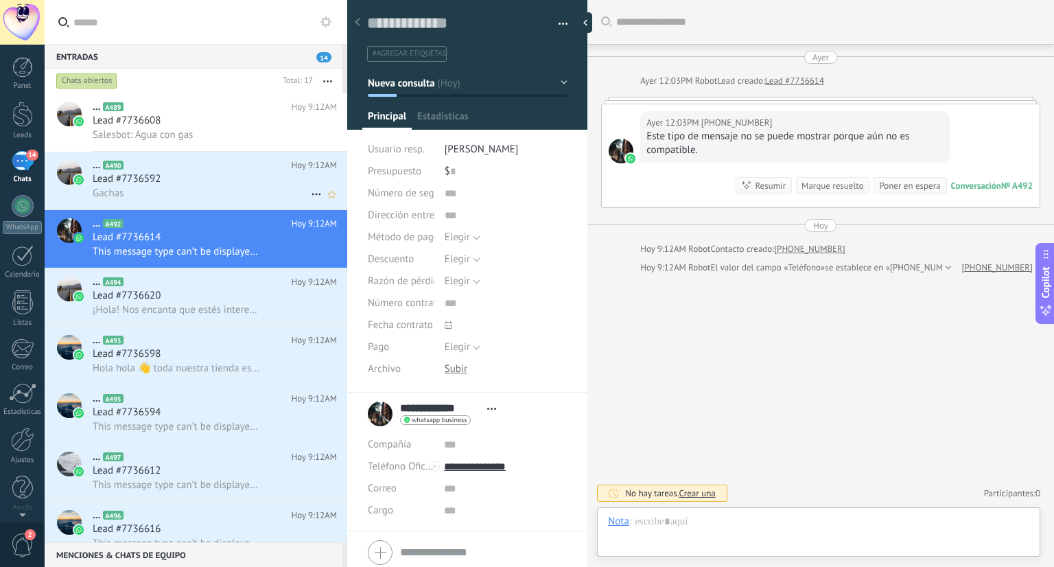
click at [230, 198] on div "Gachas" at bounding box center [215, 193] width 244 height 14
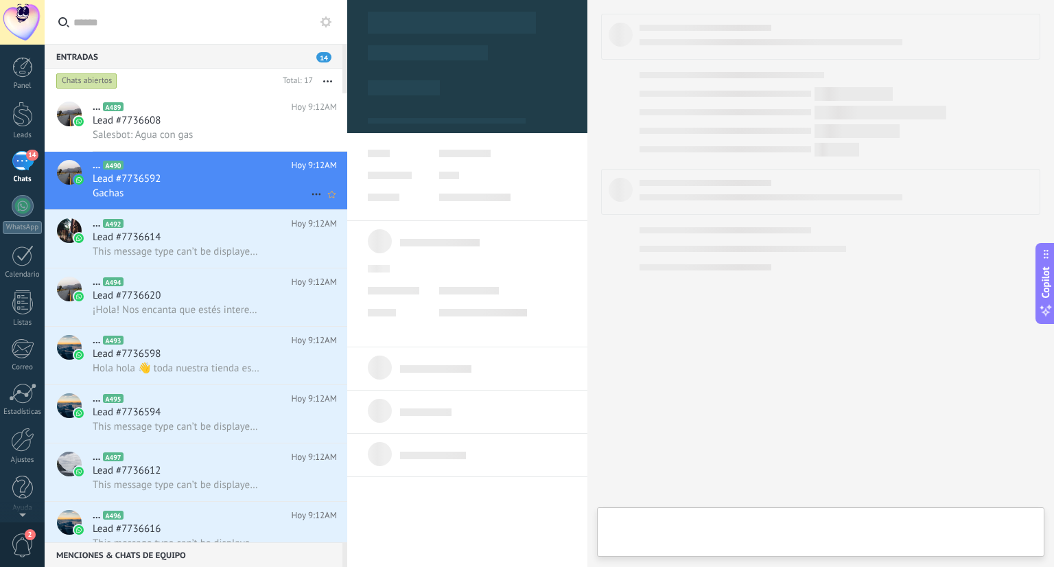
type textarea "**********"
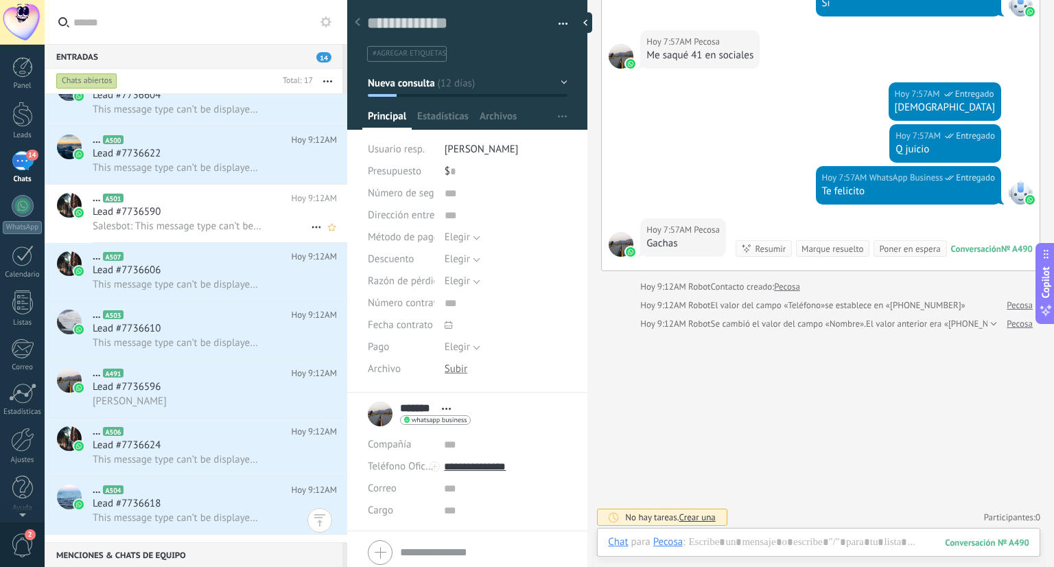
scroll to position [383, 0]
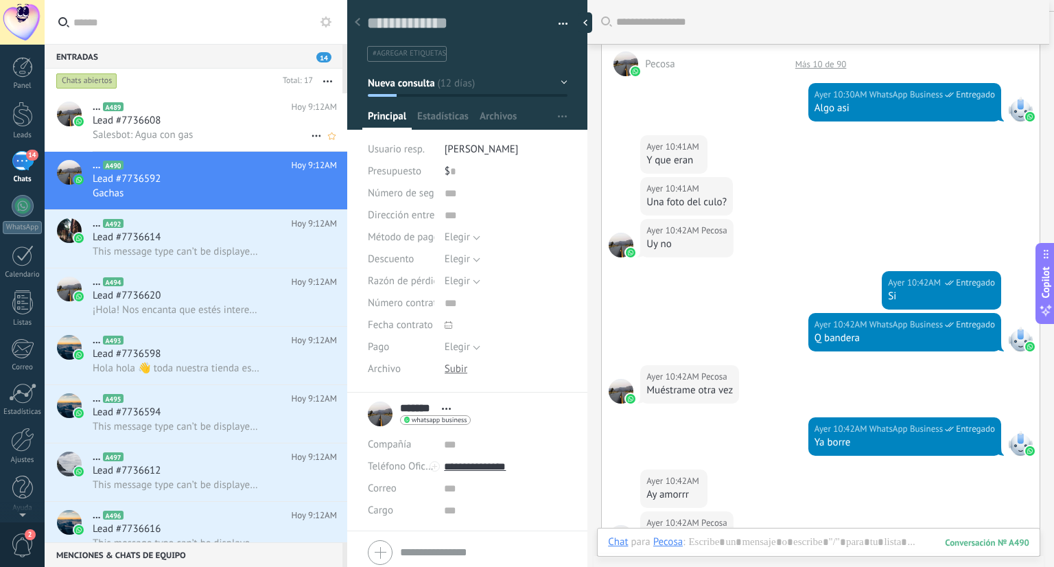
scroll to position [639, 0]
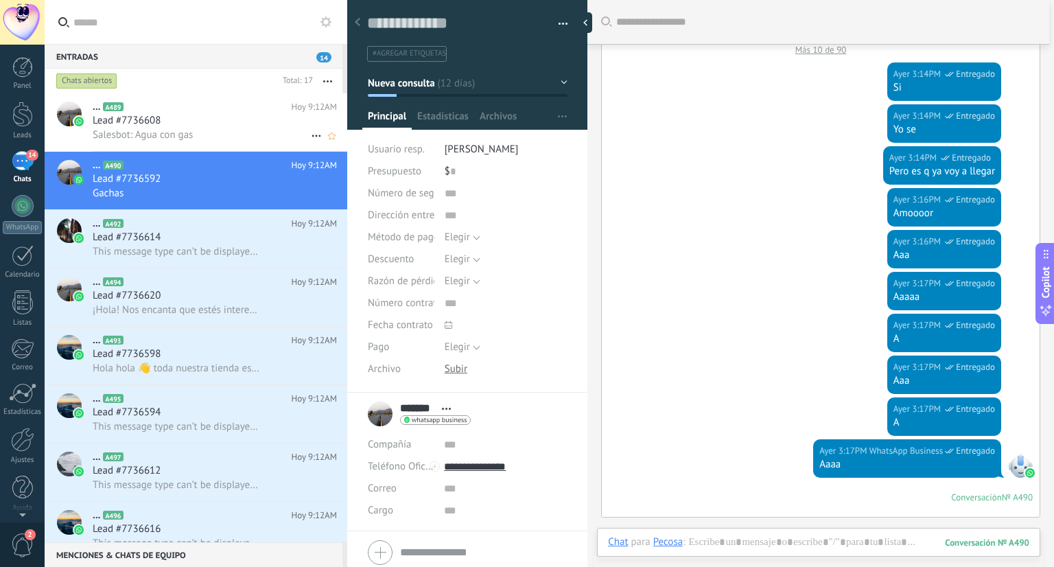
click at [286, 132] on div "Salesbot: Agua con gas" at bounding box center [215, 135] width 244 height 14
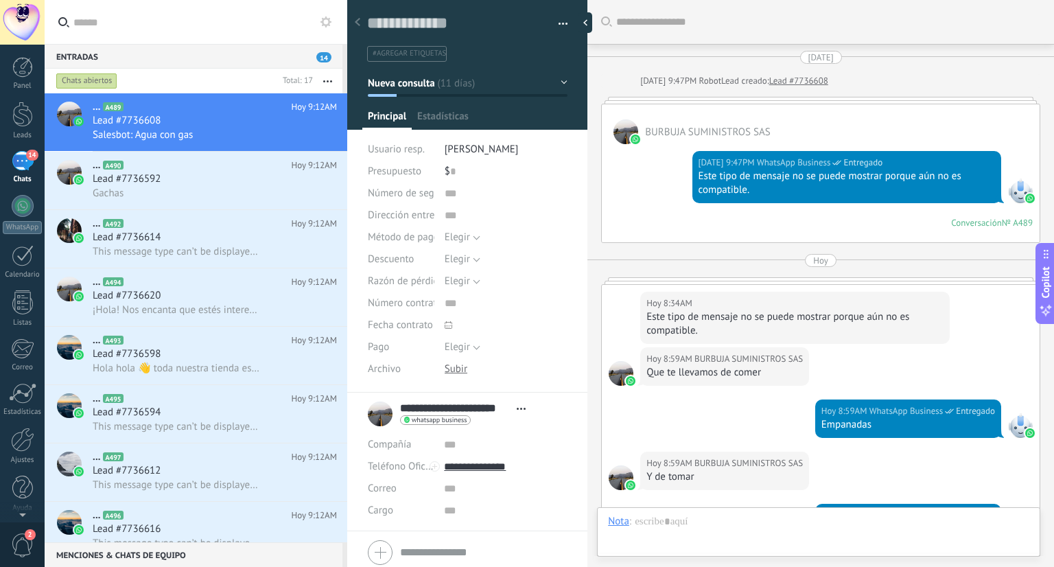
type textarea "**********"
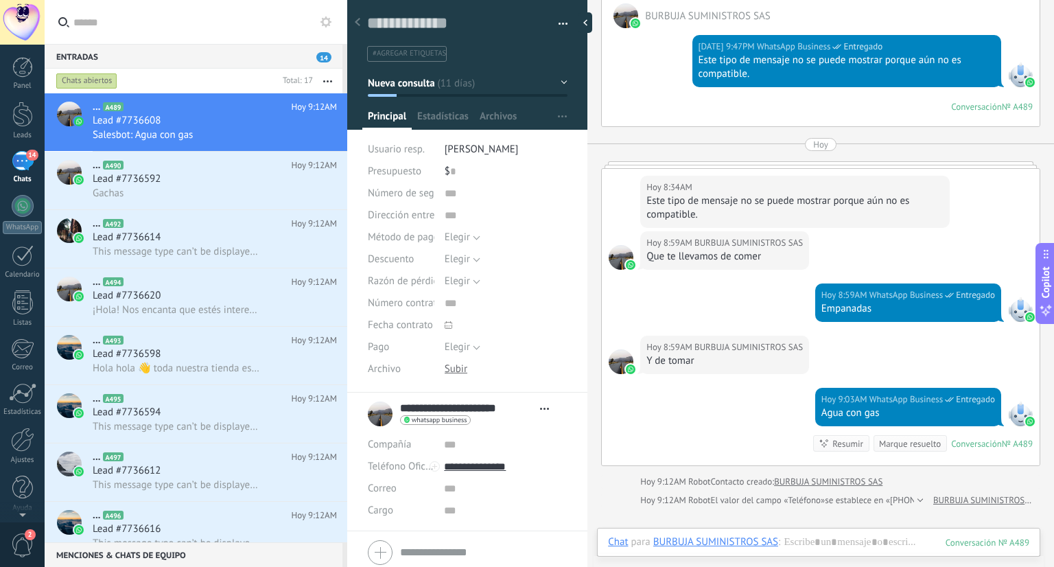
scroll to position [137, 0]
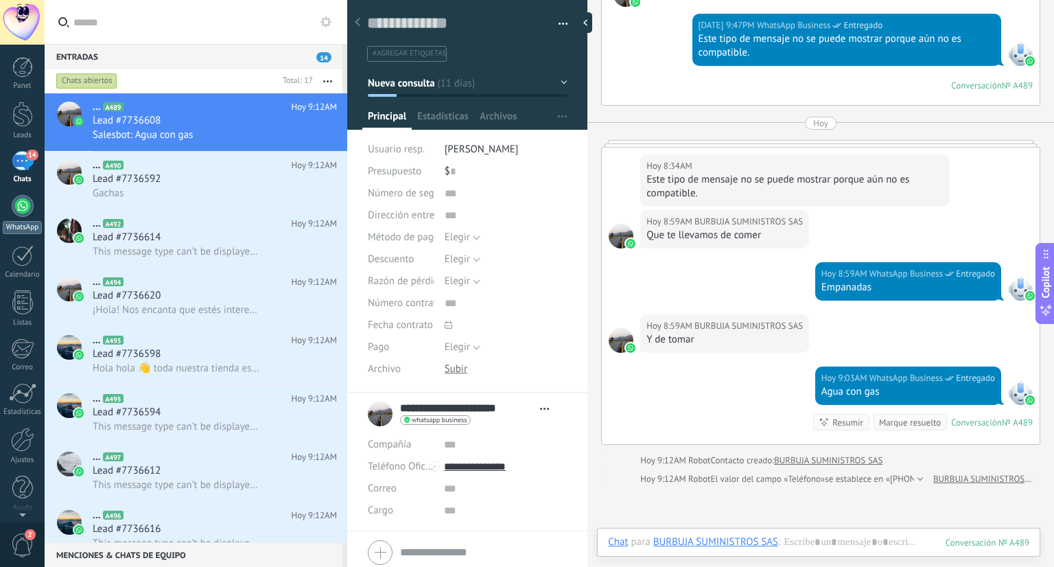
click at [26, 215] on div at bounding box center [23, 206] width 22 height 22
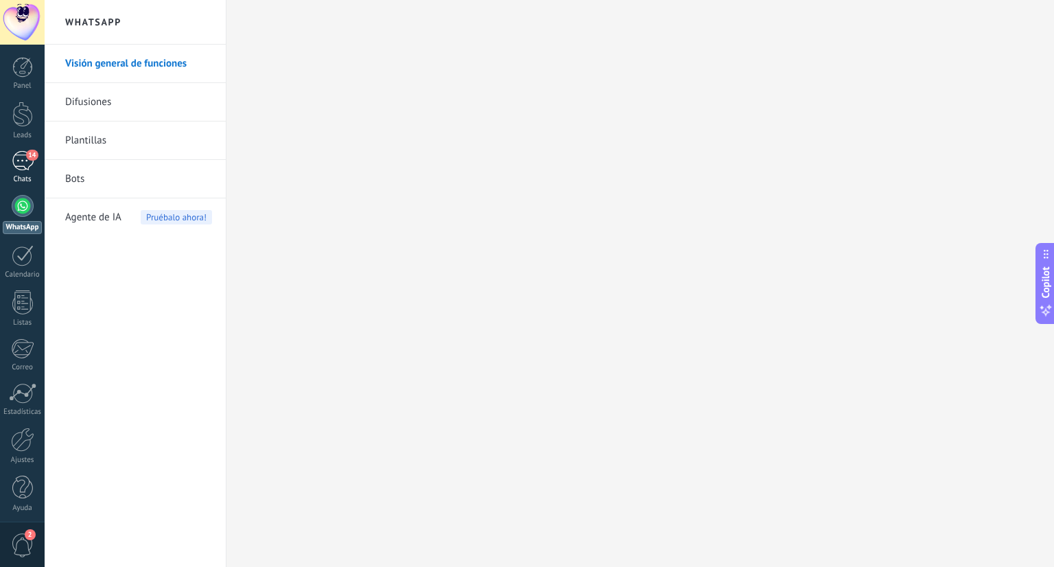
click at [28, 177] on div "Chats" at bounding box center [23, 179] width 40 height 9
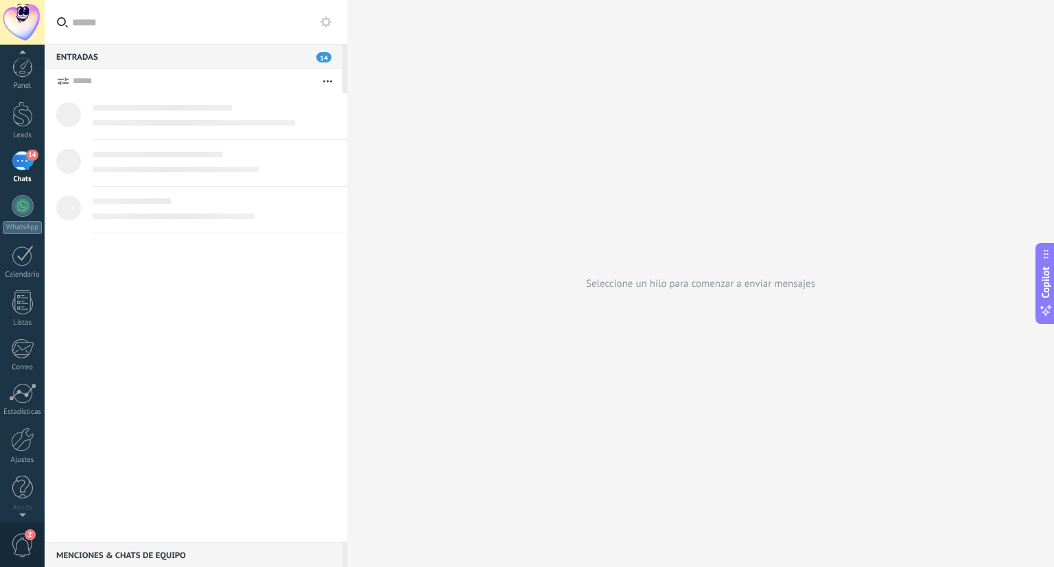
scroll to position [3, 0]
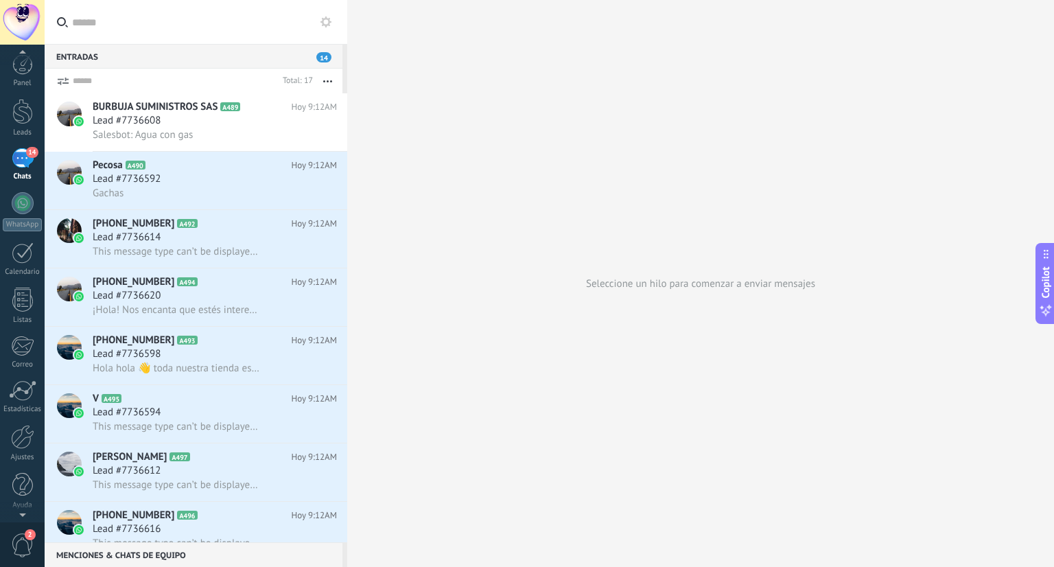
click at [35, 533] on div "2" at bounding box center [22, 543] width 45 height 45
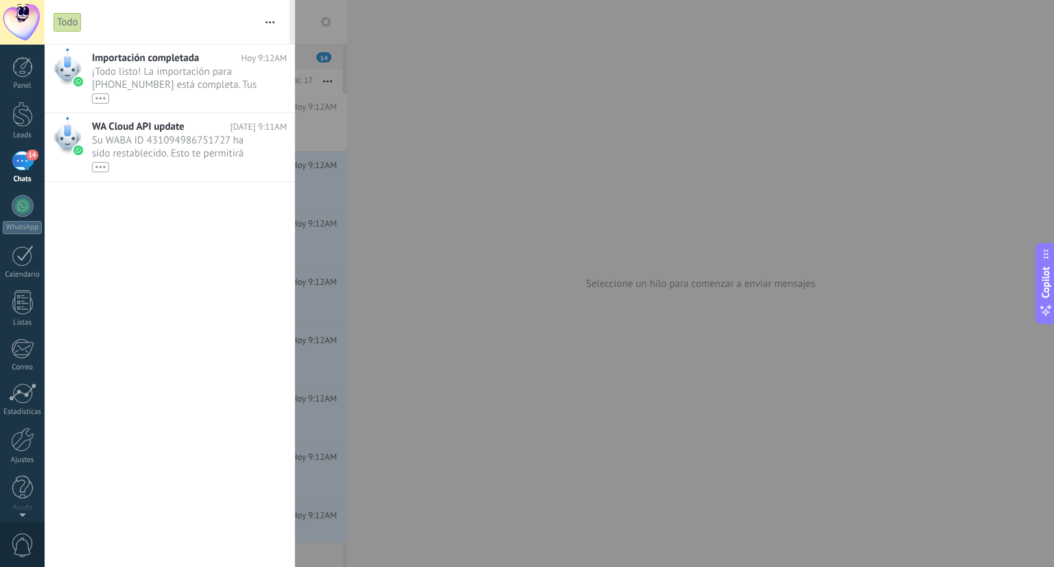
click at [34, 533] on div "0" at bounding box center [22, 543] width 45 height 45
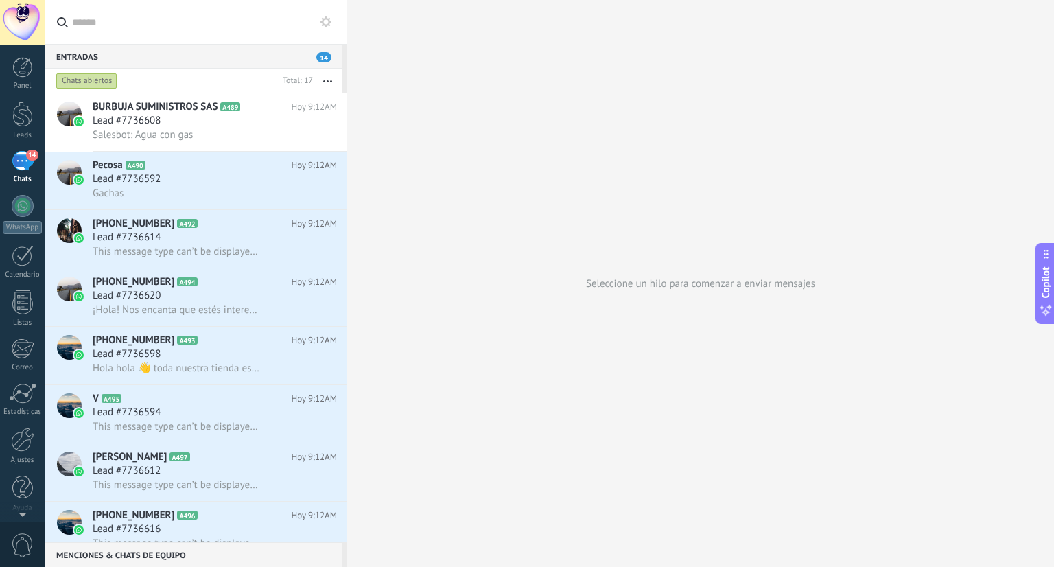
click at [332, 75] on button "button" at bounding box center [327, 81] width 29 height 25
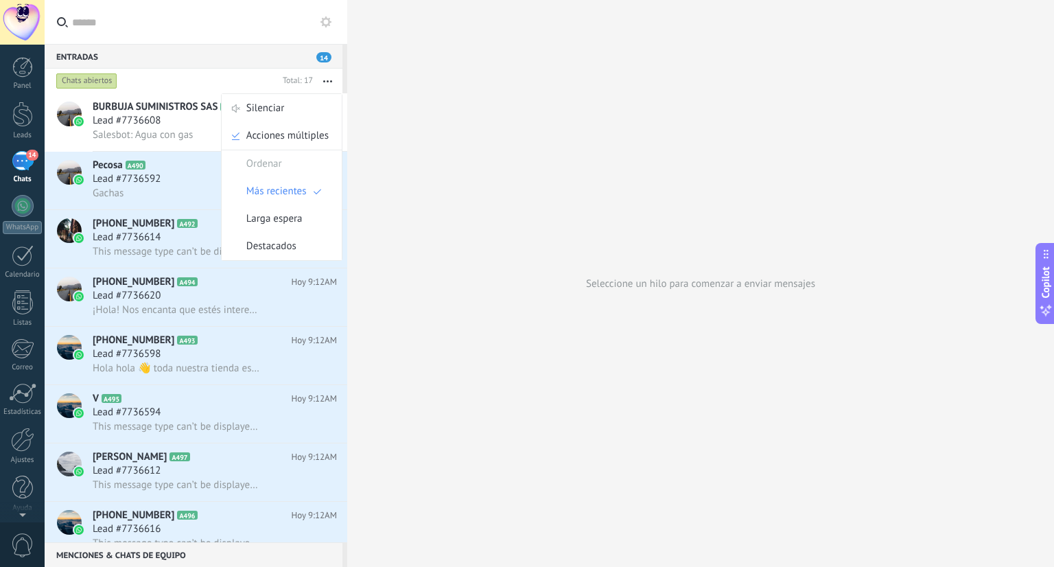
click at [333, 73] on button "button" at bounding box center [327, 81] width 29 height 25
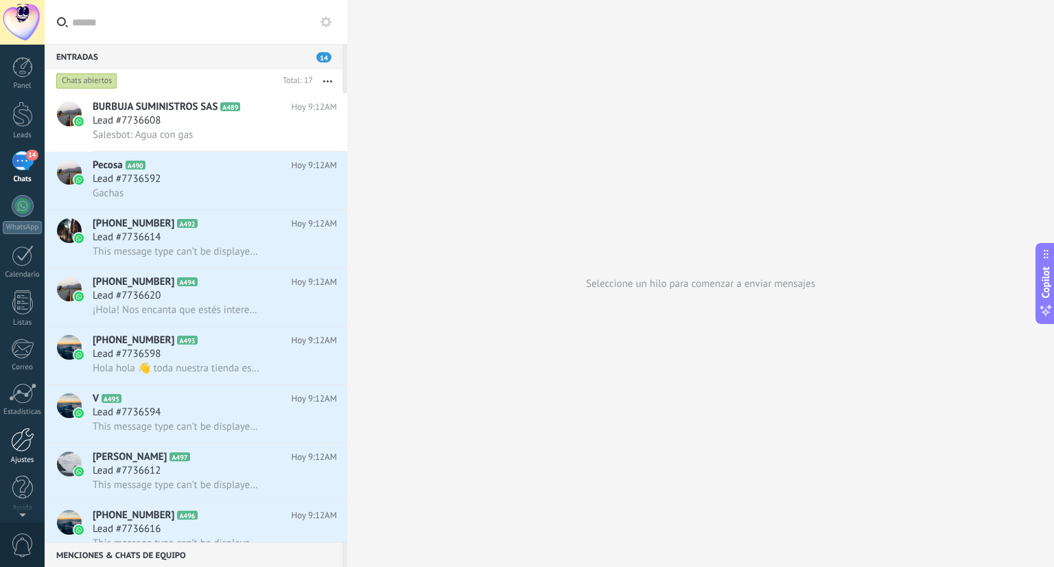
click at [22, 427] on div at bounding box center [22, 439] width 23 height 24
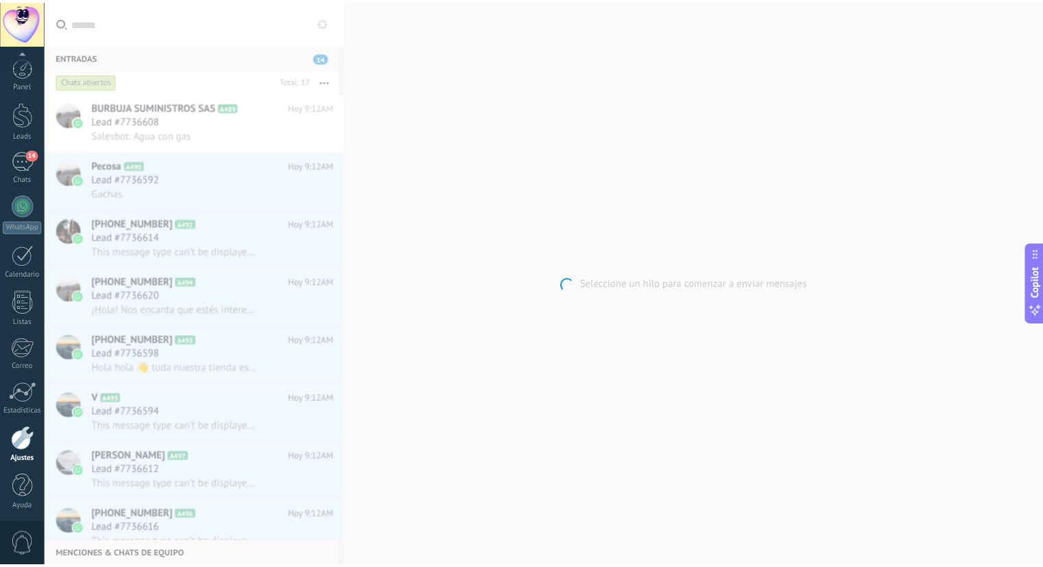
scroll to position [3, 0]
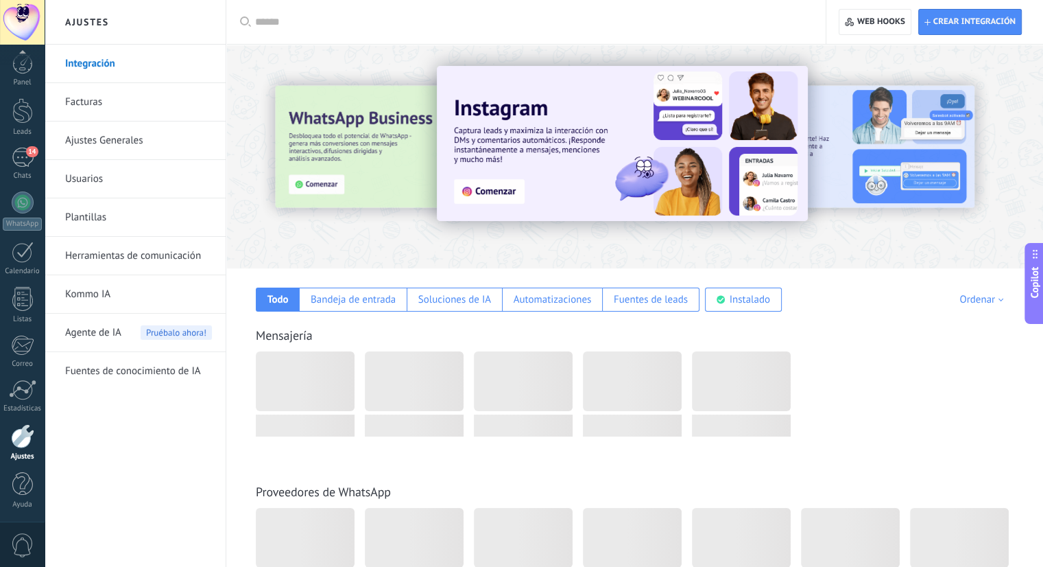
drag, startPoint x: 147, startPoint y: 259, endPoint x: 134, endPoint y: 310, distance: 53.2
drag, startPoint x: 134, startPoint y: 310, endPoint x: 115, endPoint y: 294, distance: 24.3
click at [115, 294] on link "Kommo IA" at bounding box center [138, 294] width 147 height 38
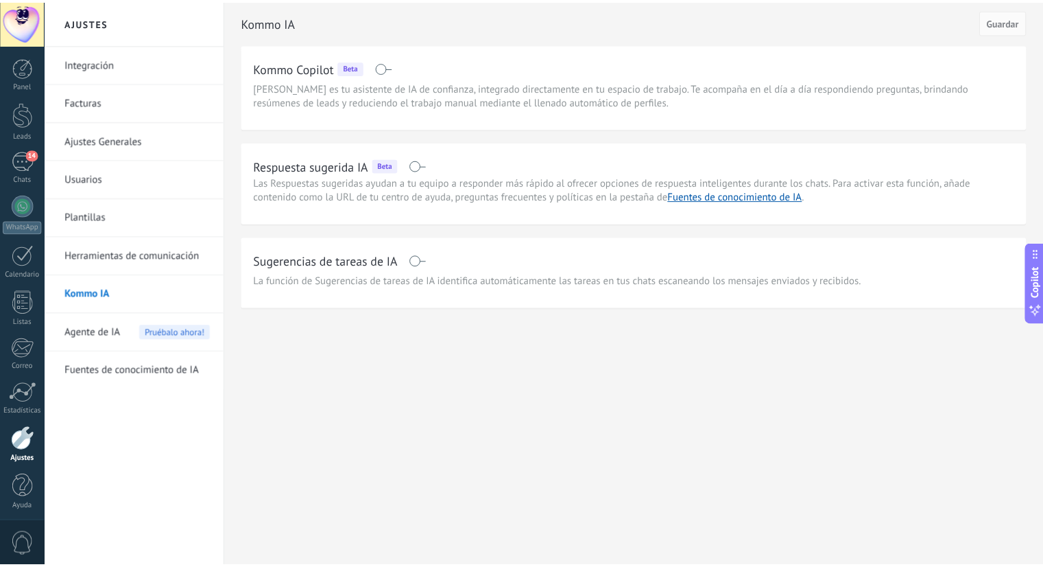
scroll to position [3, 0]
click at [96, 337] on span "Agente de IA" at bounding box center [93, 332] width 56 height 38
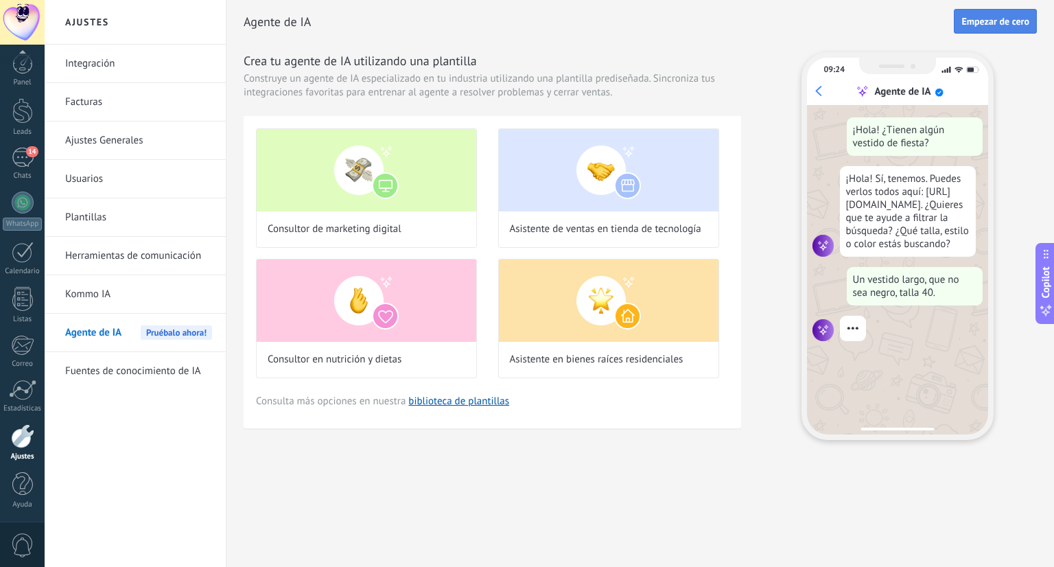
click at [970, 20] on span "Empezar de cero" at bounding box center [995, 21] width 68 height 10
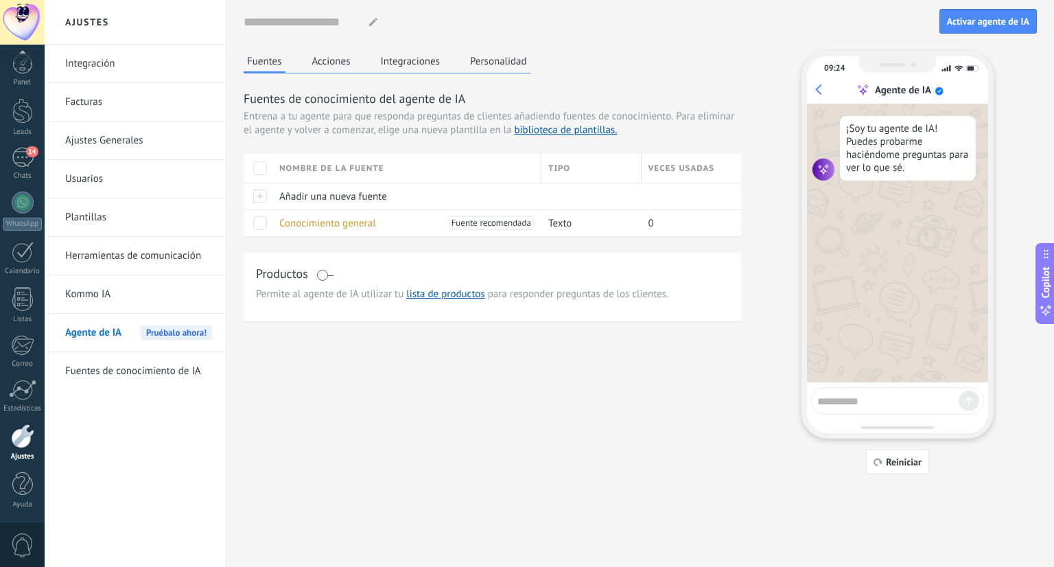
click at [324, 170] on div "Nombre de la fuente" at bounding box center [406, 168] width 268 height 29
click at [314, 170] on div "Nombre de la fuente" at bounding box center [406, 168] width 268 height 29
click at [263, 194] on div at bounding box center [257, 195] width 29 height 27
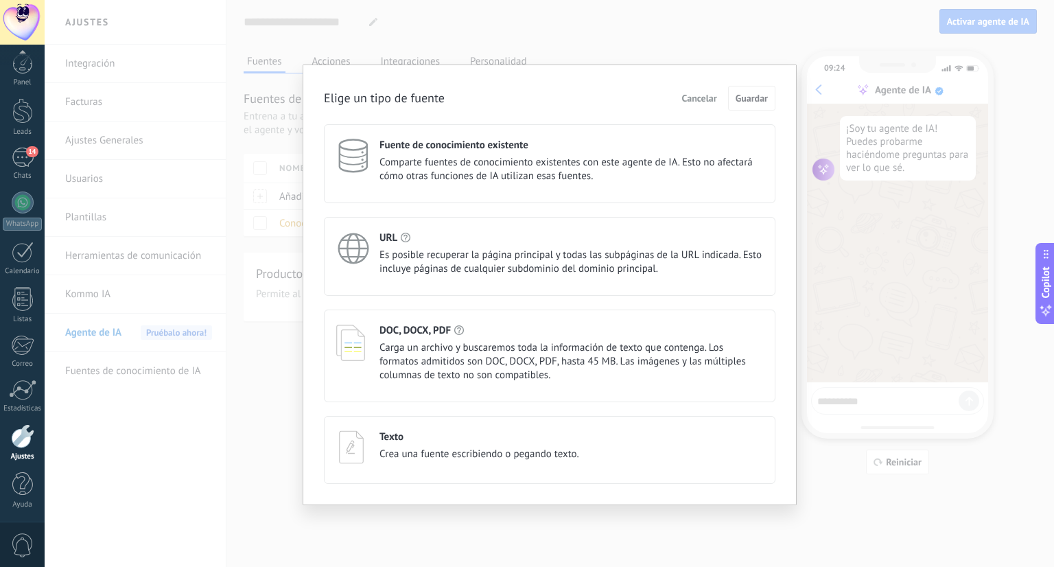
click at [309, 281] on div "Elige un tipo de fuente Cancelar Guardar Fuente de conocimiento existente Compa…" at bounding box center [549, 284] width 494 height 440
drag, startPoint x: 726, startPoint y: 94, endPoint x: 704, endPoint y: 96, distance: 22.0
click at [717, 95] on div "Cancelar Guardar" at bounding box center [725, 98] width 99 height 25
click at [704, 96] on span "Cancelar" at bounding box center [699, 98] width 35 height 10
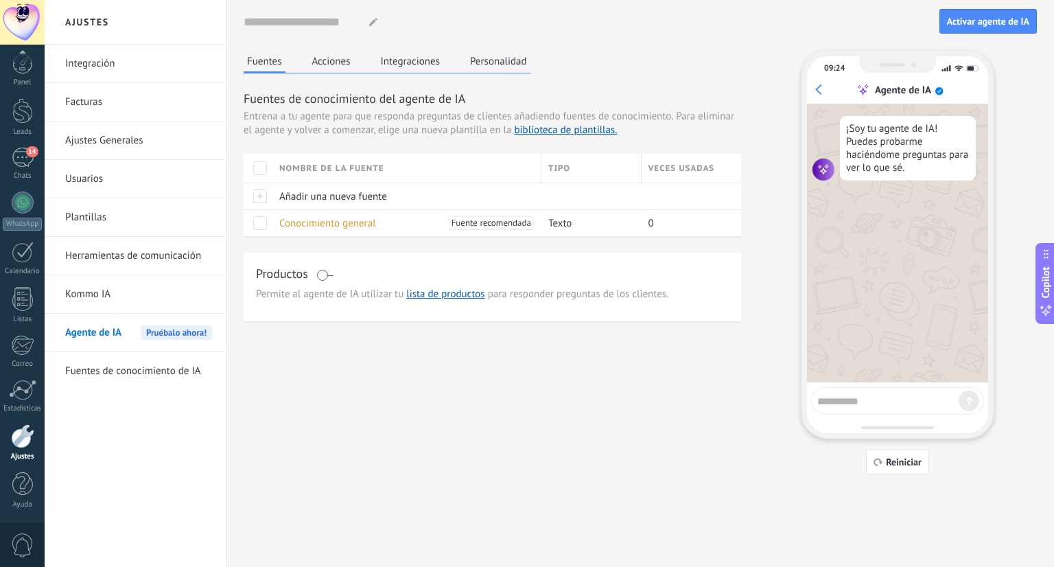
click at [14, 438] on div at bounding box center [22, 436] width 23 height 24
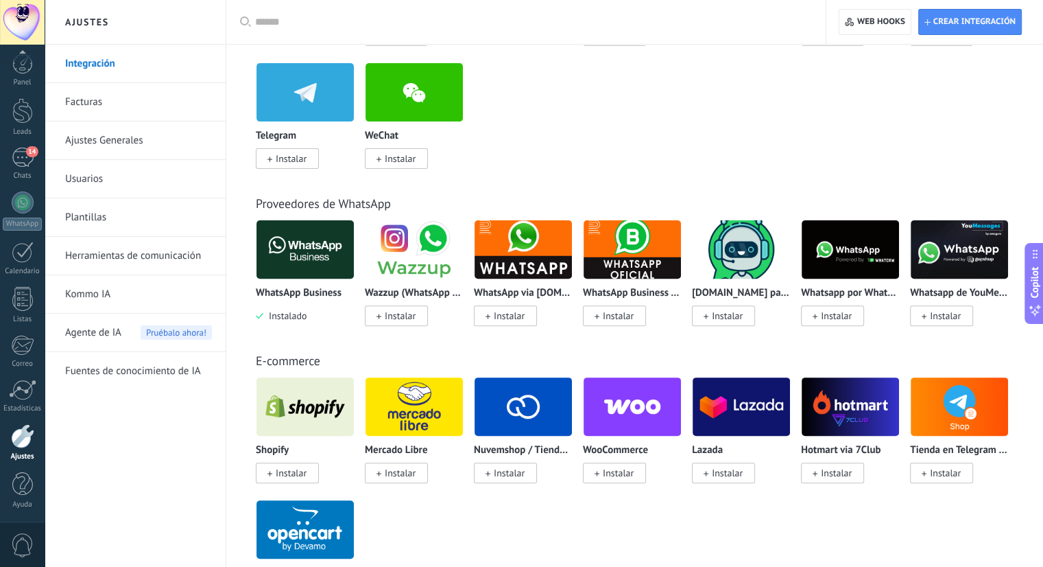
scroll to position [480, 0]
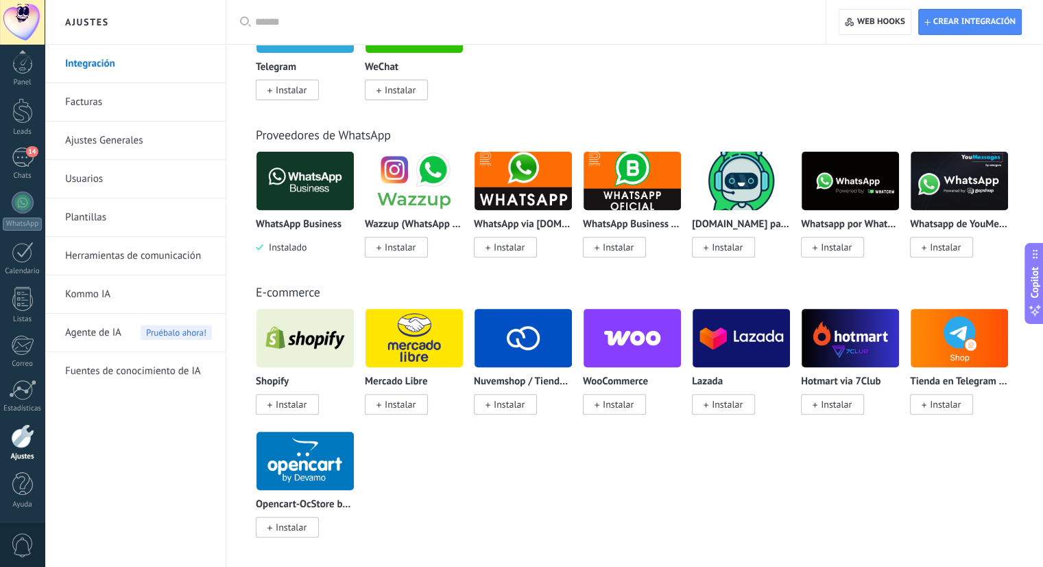
click at [398, 404] on span "Instalar" at bounding box center [400, 404] width 31 height 12
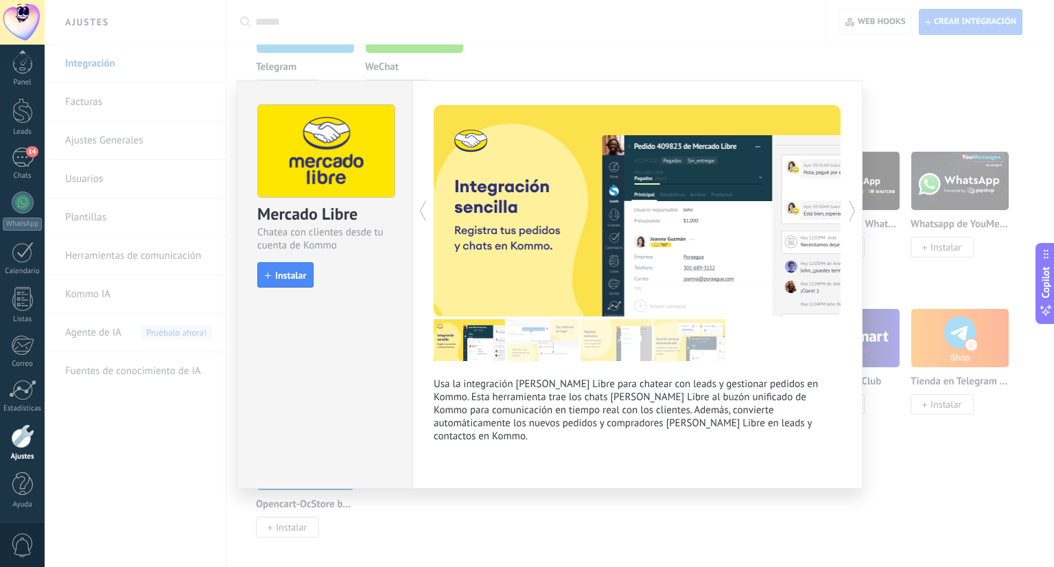
drag, startPoint x: 305, startPoint y: 272, endPoint x: 298, endPoint y: 271, distance: 7.0
click at [302, 272] on span "Instalar" at bounding box center [290, 275] width 31 height 10
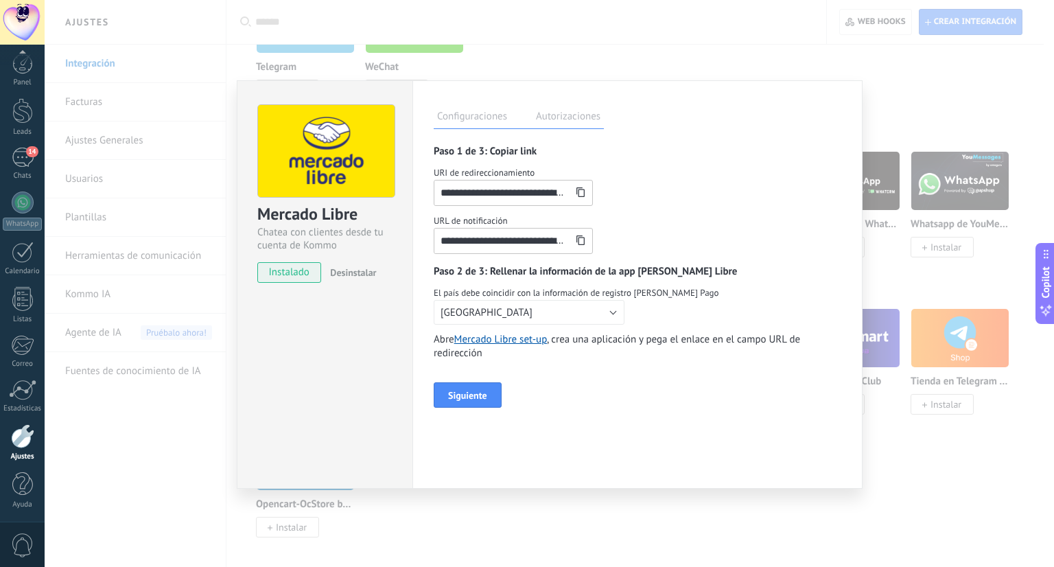
click at [285, 275] on span "instalado" at bounding box center [289, 272] width 62 height 21
click at [167, 269] on div "**********" at bounding box center [549, 283] width 1009 height 567
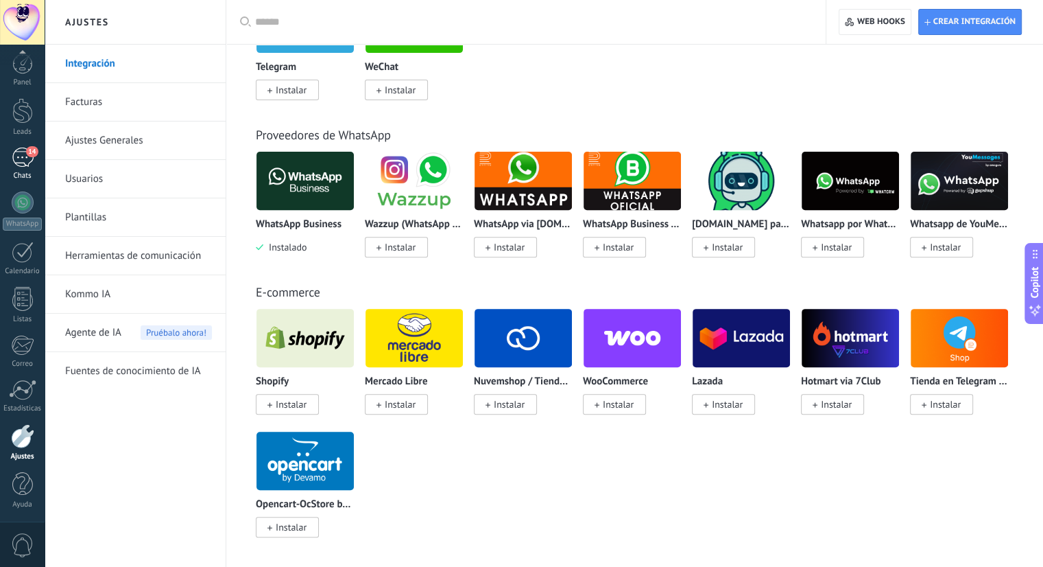
click at [25, 154] on div "14" at bounding box center [23, 157] width 22 height 20
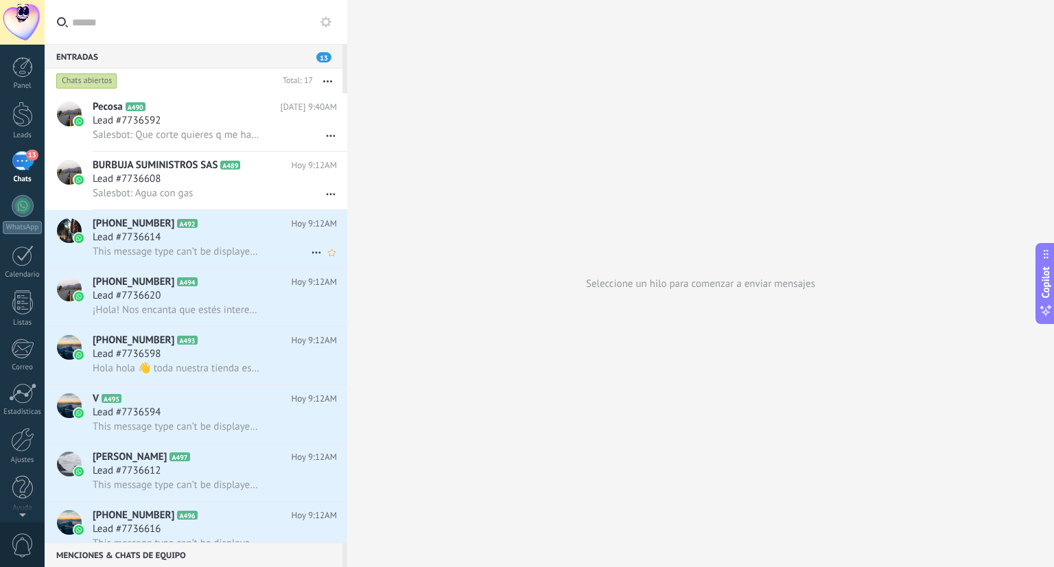
click at [112, 247] on div "This message type can’t be displayed because it’s not supported yet." at bounding box center [215, 251] width 244 height 14
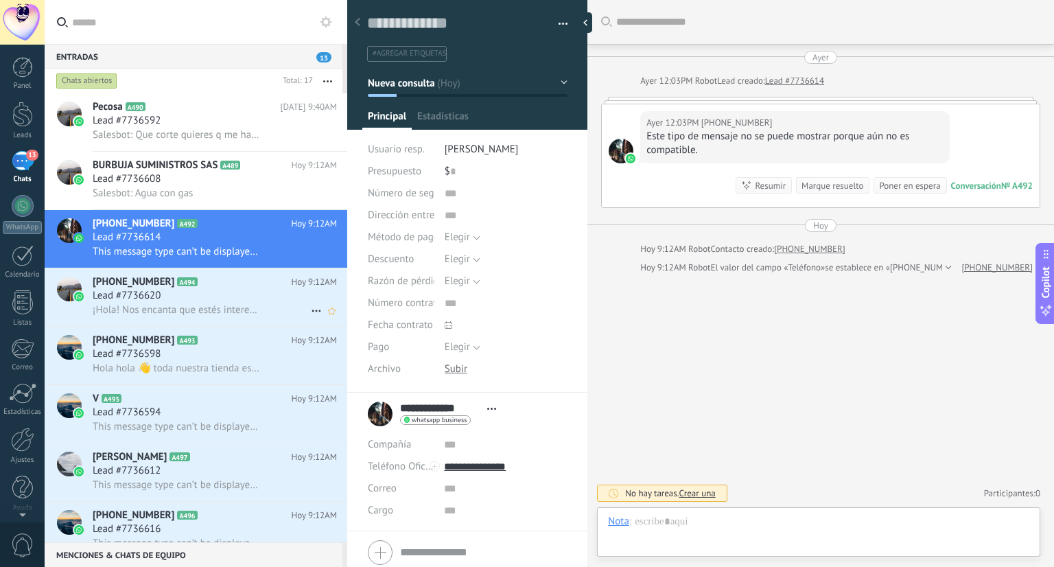
scroll to position [20, 0]
click at [132, 300] on span "Lead #7736620" at bounding box center [127, 296] width 68 height 14
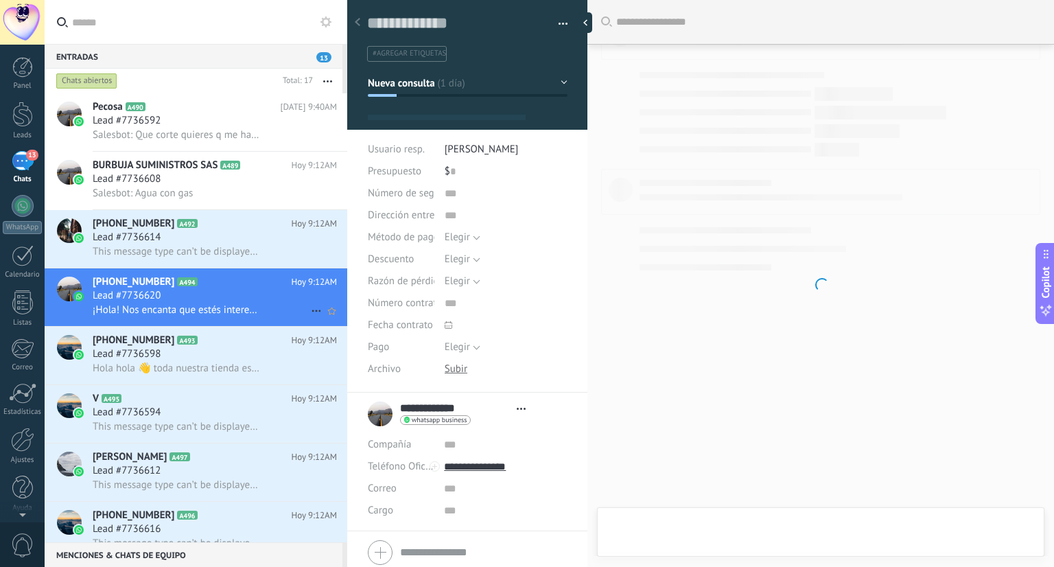
scroll to position [20, 0]
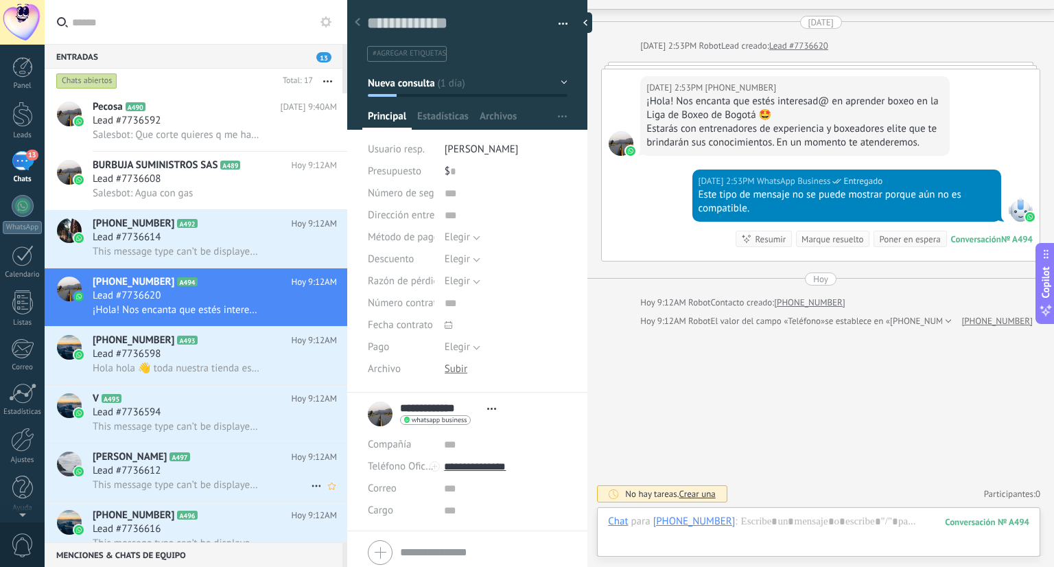
click at [198, 491] on span "This message type can’t be displayed because it’s not supported yet." at bounding box center [177, 484] width 169 height 13
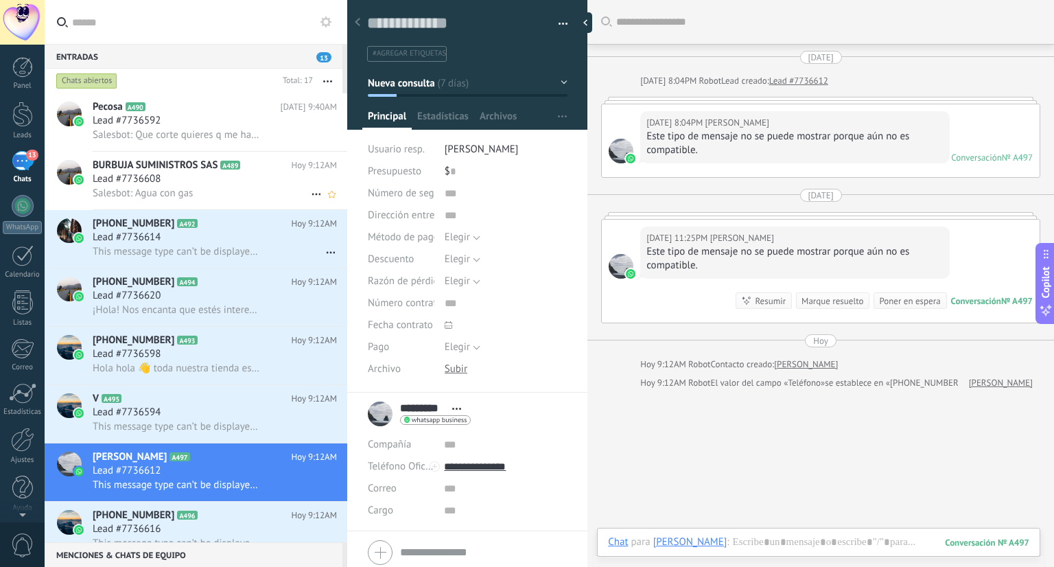
click at [172, 176] on div "Lead #7736608" at bounding box center [215, 179] width 244 height 14
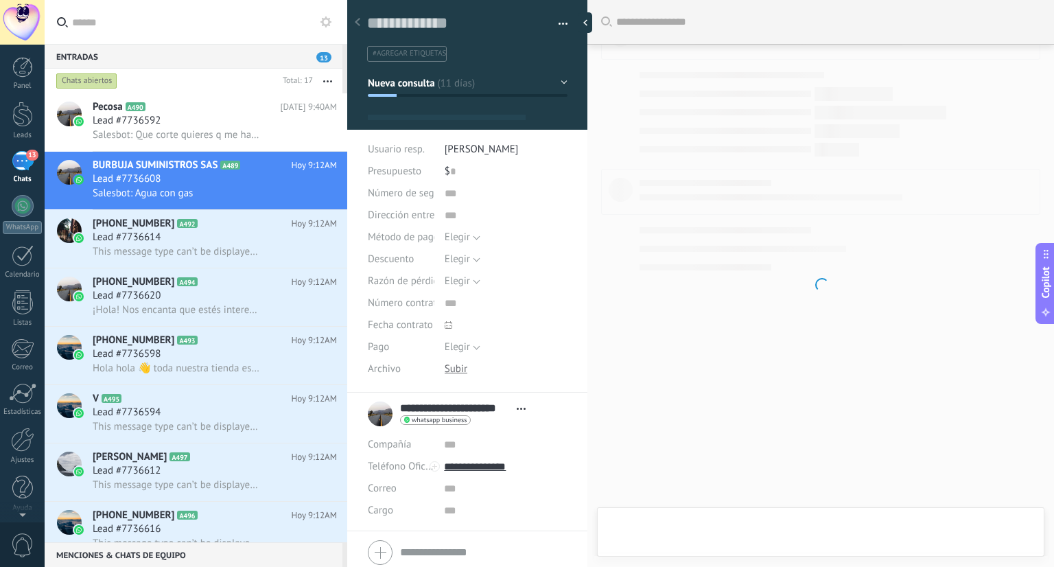
scroll to position [20, 0]
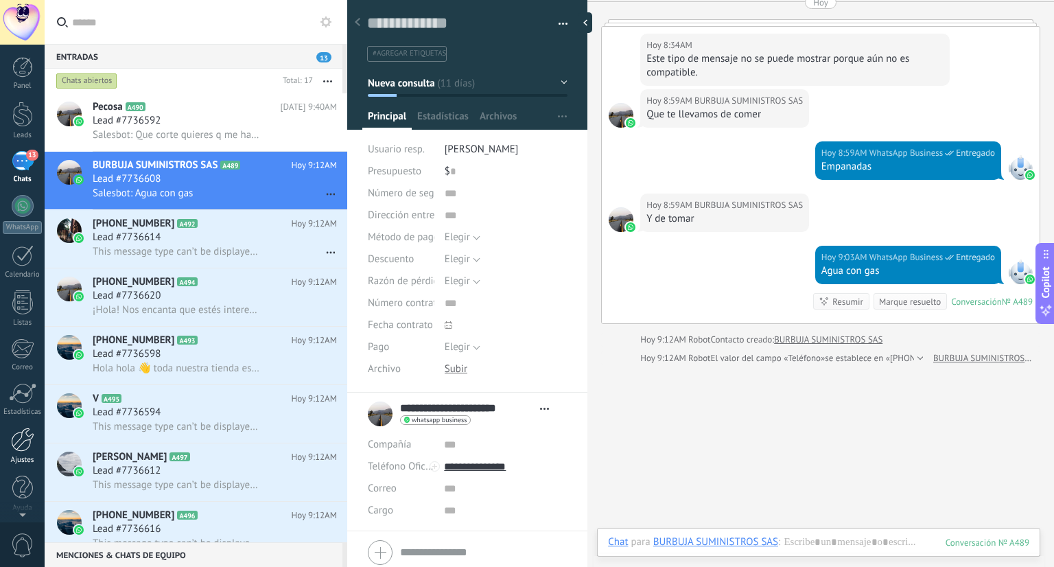
click at [25, 434] on div at bounding box center [22, 439] width 23 height 24
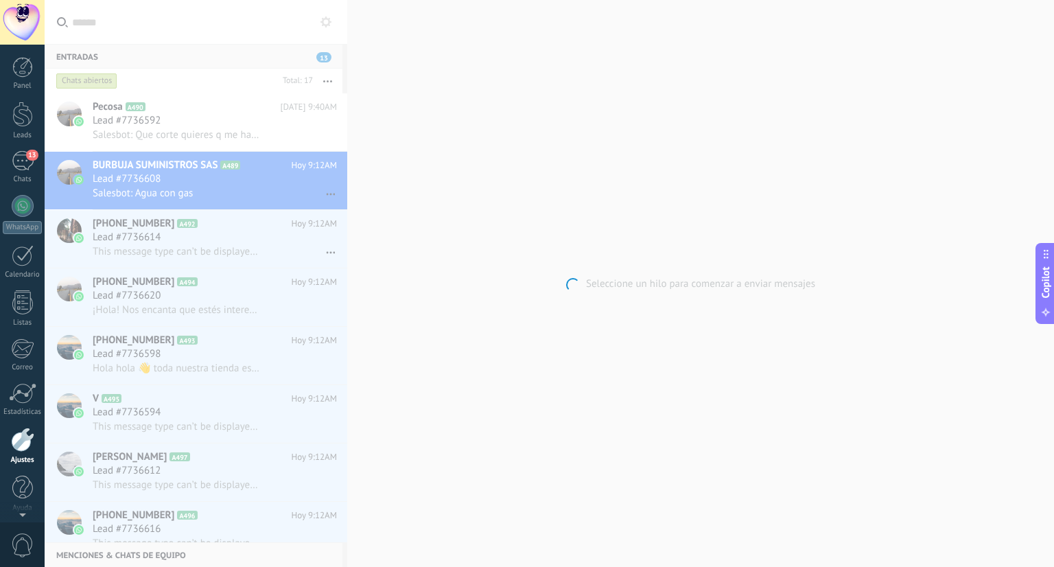
scroll to position [3, 0]
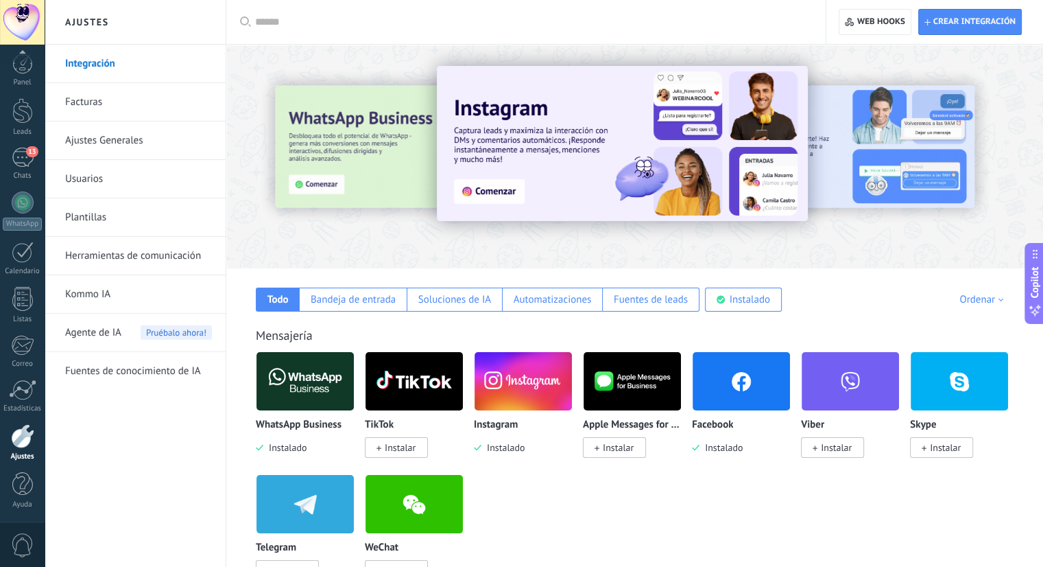
click at [120, 325] on span "Agente de IA" at bounding box center [93, 332] width 56 height 38
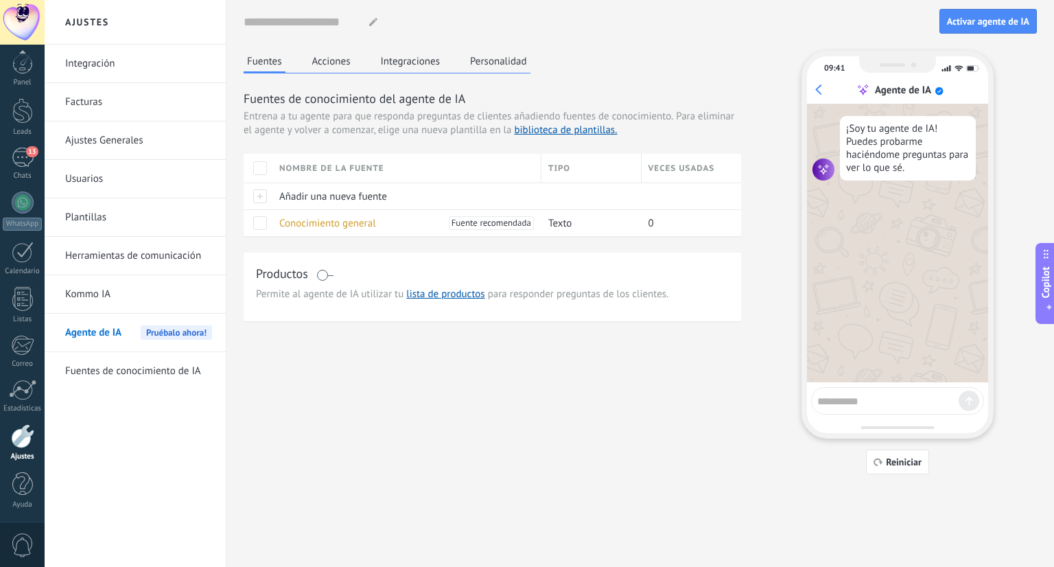
click at [326, 277] on span at bounding box center [324, 275] width 17 height 11
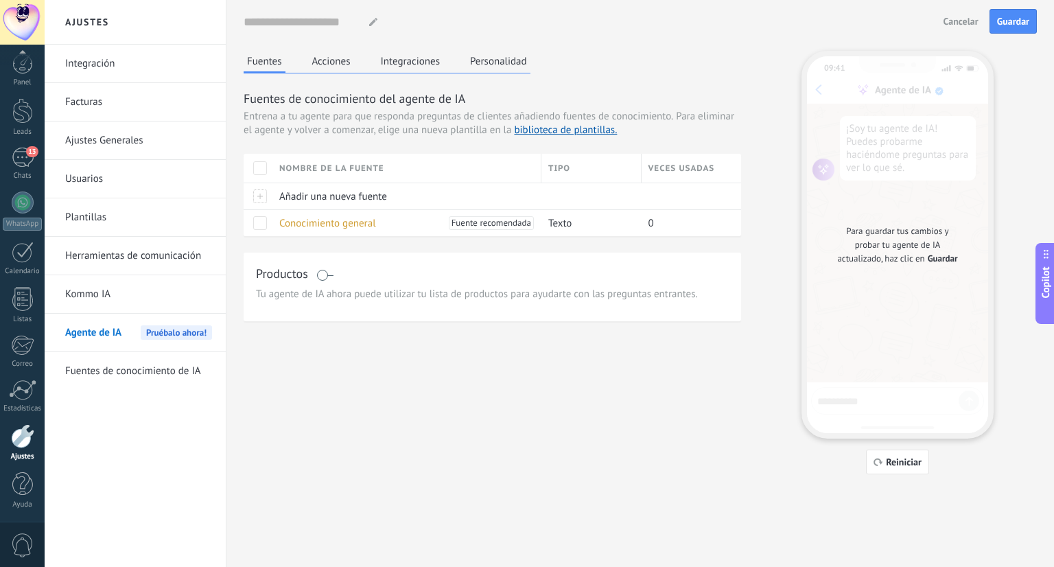
click at [340, 267] on div "Productos" at bounding box center [492, 275] width 473 height 20
click at [335, 272] on div "Productos" at bounding box center [492, 275] width 473 height 20
click at [331, 272] on span at bounding box center [324, 275] width 17 height 11
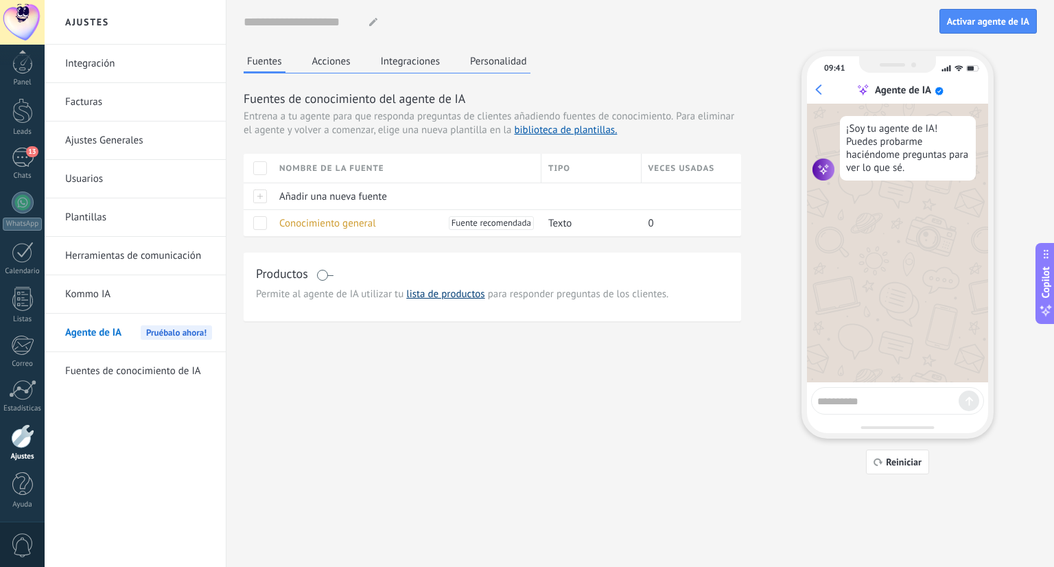
click at [438, 291] on link "lista de productos" at bounding box center [445, 293] width 78 height 13
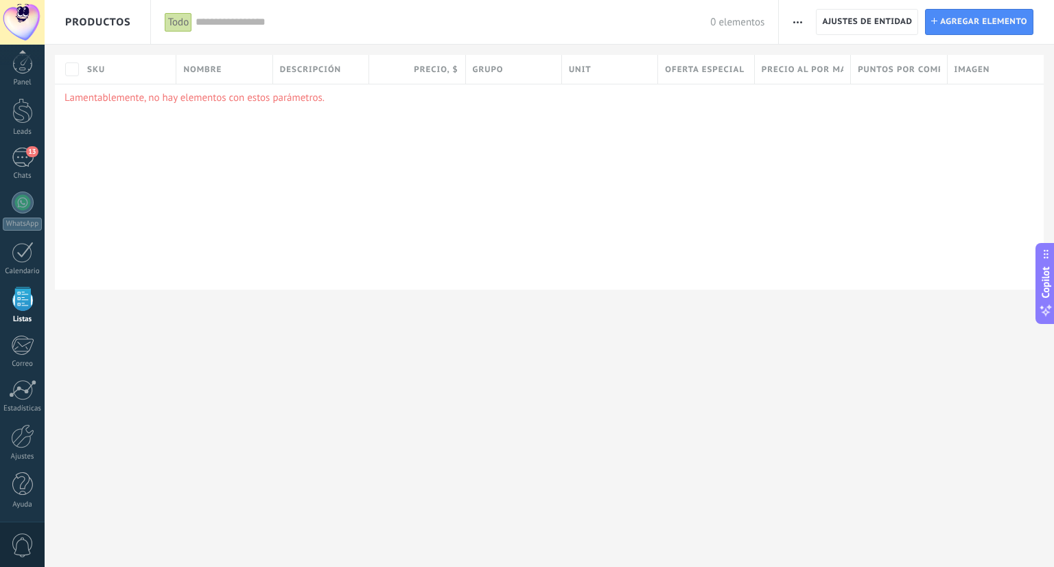
drag, startPoint x: 267, startPoint y: 105, endPoint x: 288, endPoint y: 104, distance: 21.3
click at [288, 104] on div "Lamentablemente, no hay elementos con estos parámetros." at bounding box center [549, 187] width 988 height 206
click at [941, 17] on span "Agregar elemento" at bounding box center [983, 22] width 87 height 25
type textarea "***"
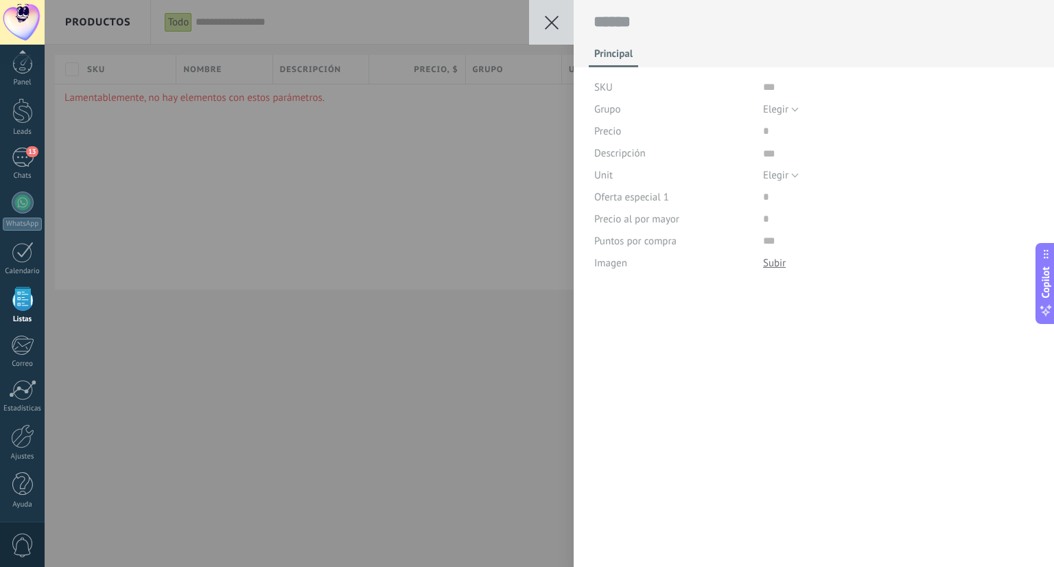
scroll to position [14, 0]
click at [597, 110] on span "Grupo" at bounding box center [607, 109] width 27 height 10
click at [647, 29] on textarea at bounding box center [813, 22] width 441 height 21
drag, startPoint x: 661, startPoint y: 27, endPoint x: 656, endPoint y: 53, distance: 25.8
click at [661, 28] on textarea at bounding box center [813, 22] width 441 height 21
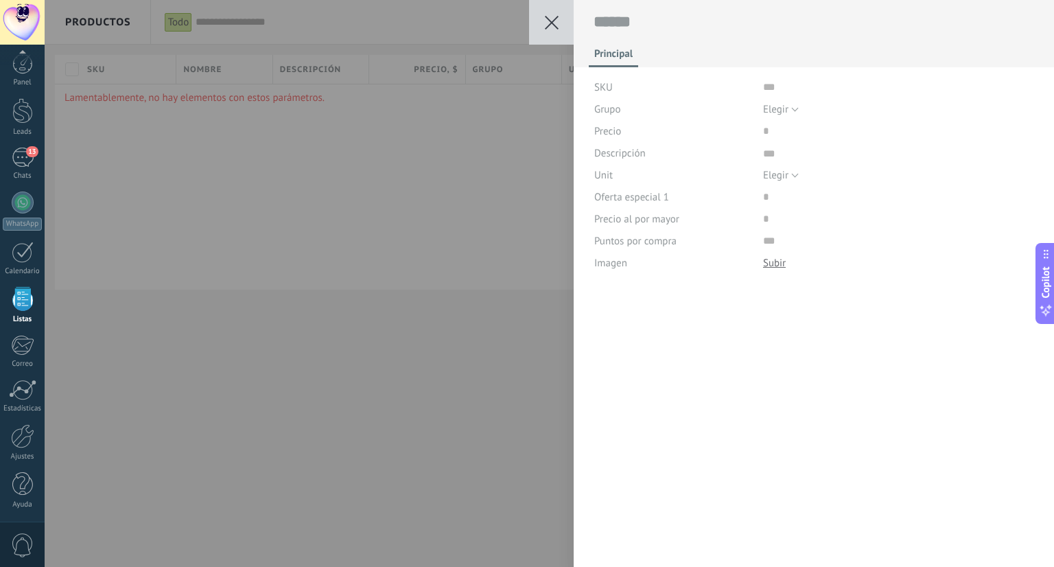
drag, startPoint x: 652, startPoint y: 88, endPoint x: 660, endPoint y: 150, distance: 62.3
click at [652, 91] on div "SKU" at bounding box center [673, 87] width 158 height 22
drag, startPoint x: 661, startPoint y: 165, endPoint x: 631, endPoint y: 142, distance: 37.6
click at [658, 182] on div "SKU Grupo Elegir Todos los productos Elegir Precio Descripción Unit Elegir pc l…" at bounding box center [814, 175] width 440 height 198
click at [534, 1] on button at bounding box center [551, 22] width 45 height 45
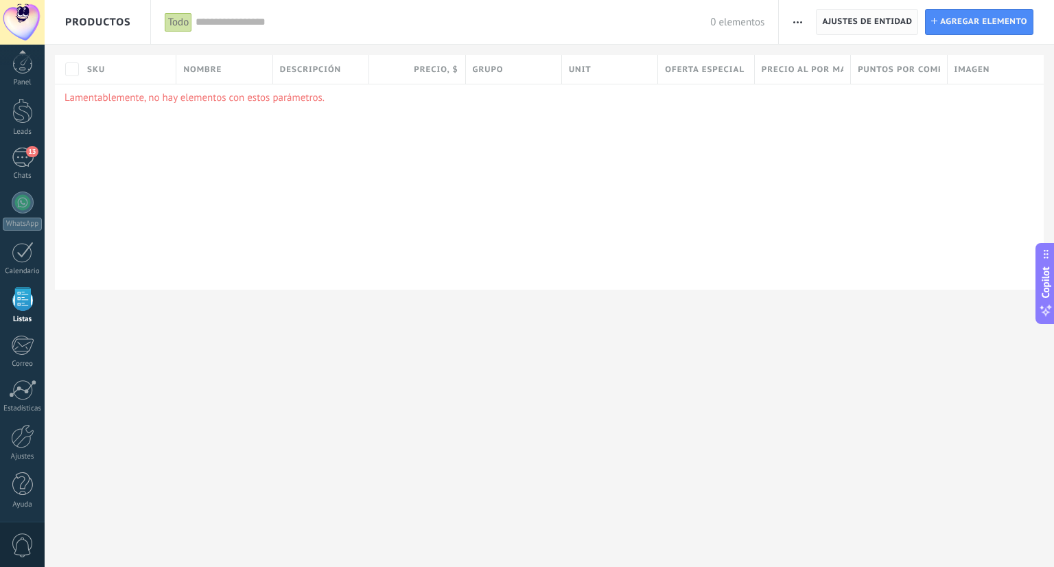
click at [846, 25] on span "Ajustes de entidad" at bounding box center [867, 22] width 90 height 25
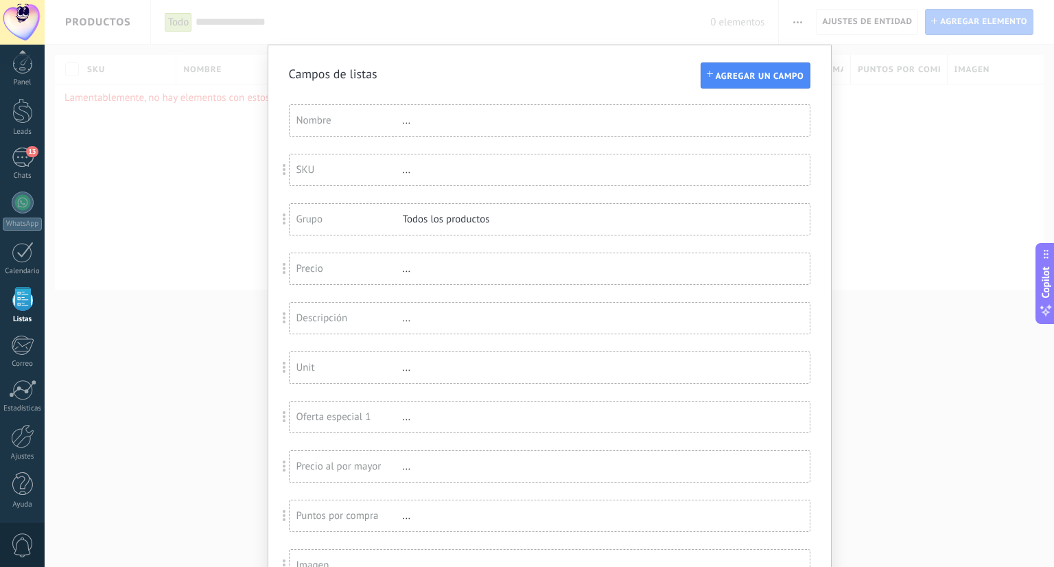
click at [853, 80] on div "Campos de listas Agregar un campo Usted ha alcanzado la cantidad máxima de los …" at bounding box center [549, 283] width 1009 height 567
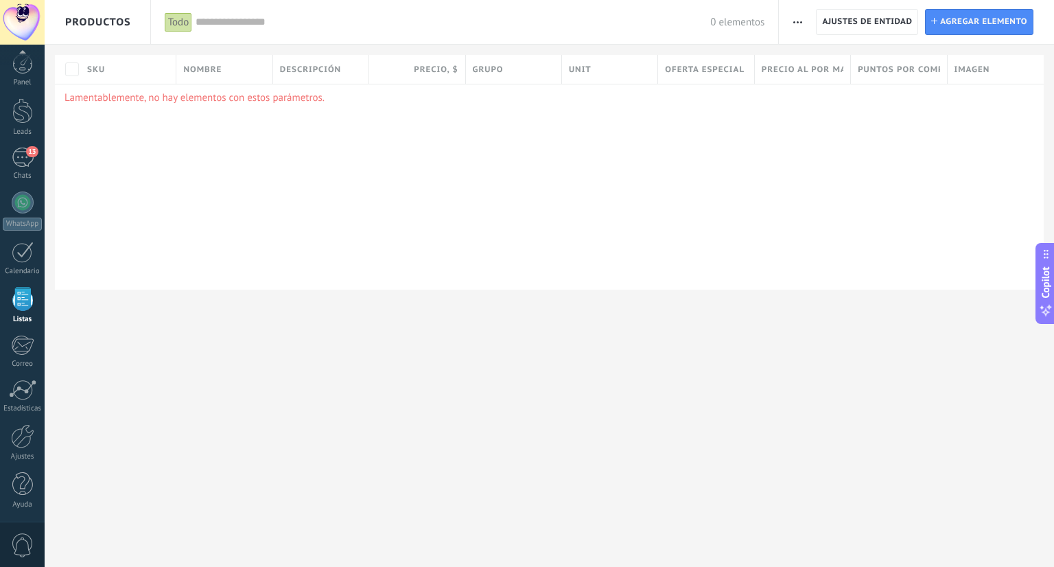
click at [807, 29] on button "button" at bounding box center [797, 22] width 20 height 26
click at [817, 61] on span "Importar" at bounding box center [824, 58] width 38 height 27
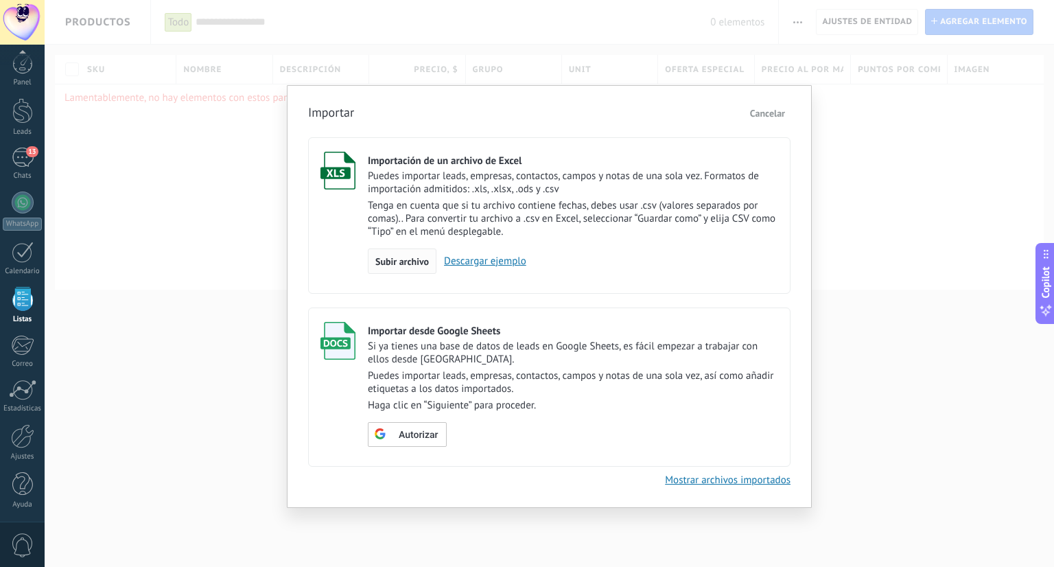
click at [420, 263] on span "Subir archivo" at bounding box center [401, 262] width 53 height 10
click at [0, 0] on input "Importación de un archivo de Excel Puedes importar leads, empresas, contactos, …" at bounding box center [0, 0] width 0 height 0
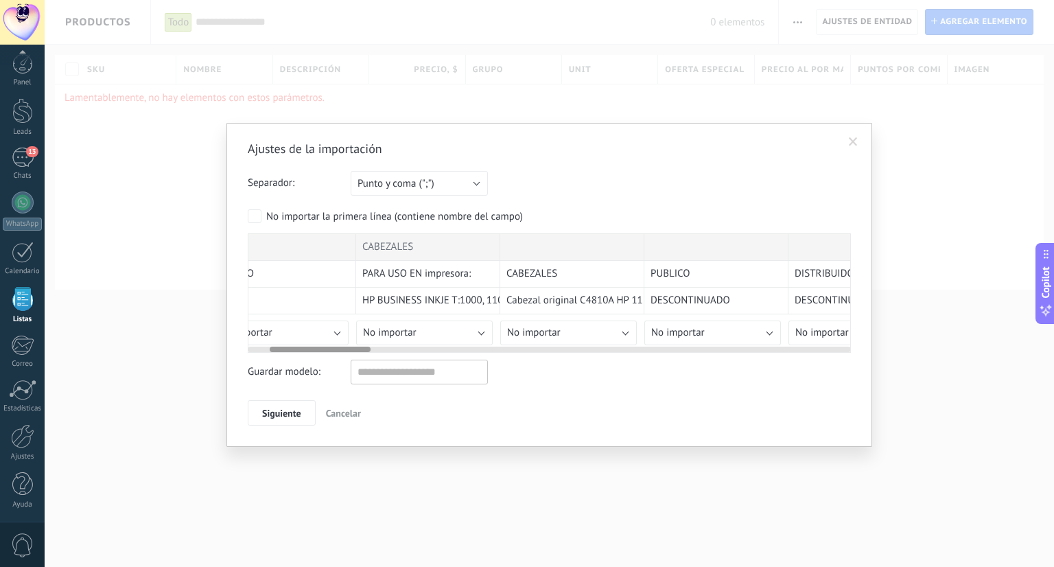
scroll to position [0, 33]
drag, startPoint x: 329, startPoint y: 346, endPoint x: 335, endPoint y: 378, distance: 32.7
click at [335, 378] on div "Ajustes de la importación Separador: Punto y coma (";") Coma (",") Tabulación (…" at bounding box center [549, 283] width 603 height 285
click at [449, 333] on button "No importar" at bounding box center [427, 332] width 136 height 25
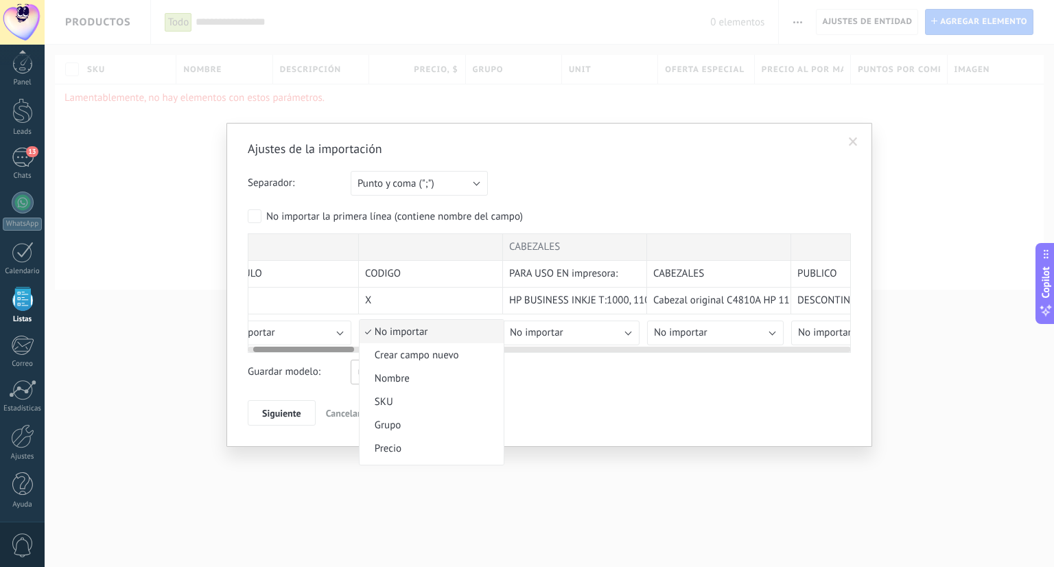
click at [449, 332] on span "No importar" at bounding box center [429, 331] width 140 height 13
drag, startPoint x: 327, startPoint y: 344, endPoint x: 291, endPoint y: 344, distance: 36.4
click at [292, 344] on div at bounding box center [549, 346] width 603 height 11
drag, startPoint x: 320, startPoint y: 353, endPoint x: 300, endPoint y: 346, distance: 21.7
click at [300, 348] on div "Ajustes de la importación Separador: Punto y coma (";") Coma (",") Tabulación (…" at bounding box center [549, 283] width 603 height 285
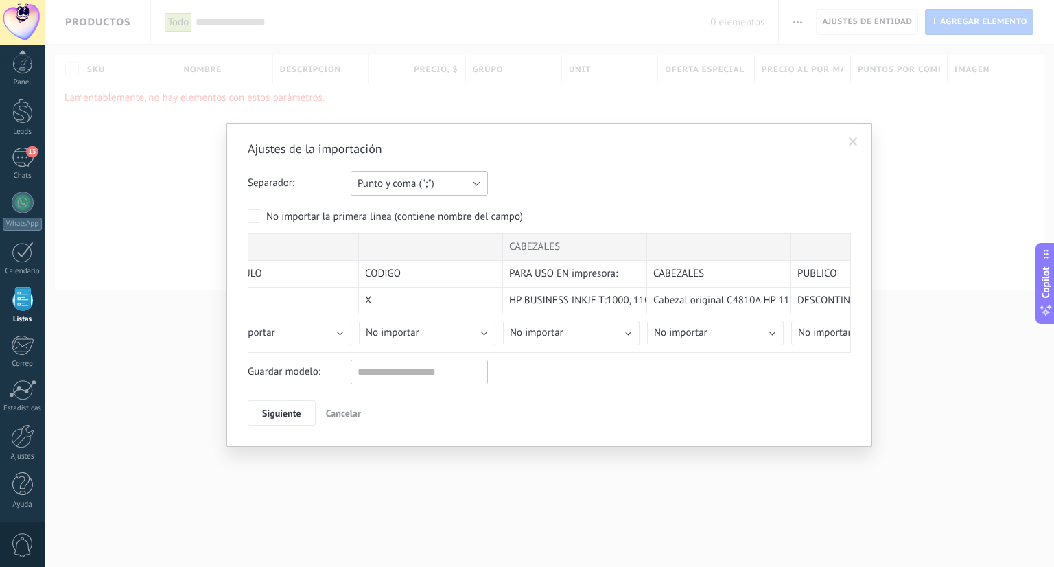
click at [401, 184] on span "Punto y coma (";")" at bounding box center [395, 183] width 77 height 13
click at [400, 182] on span "Punto y coma (";")" at bounding box center [412, 183] width 141 height 13
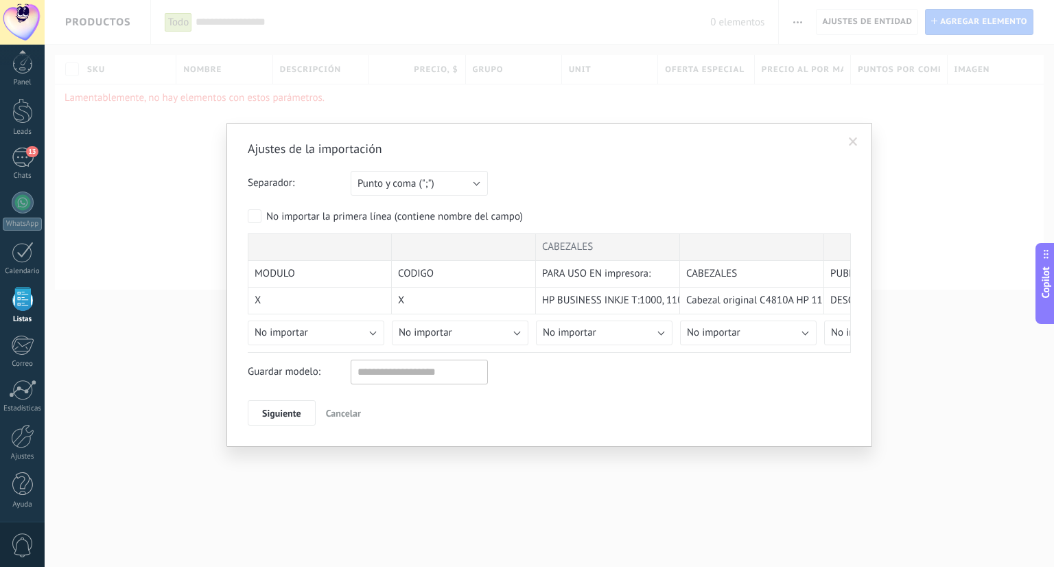
click at [423, 383] on div "Ajustes de la importación Separador: Punto y coma (";") Coma (",") Tabulación (…" at bounding box center [549, 283] width 603 height 285
click at [407, 371] on input "text" at bounding box center [418, 371] width 137 height 25
type input "**********"
click at [281, 420] on button "Siguiente" at bounding box center [282, 413] width 68 height 26
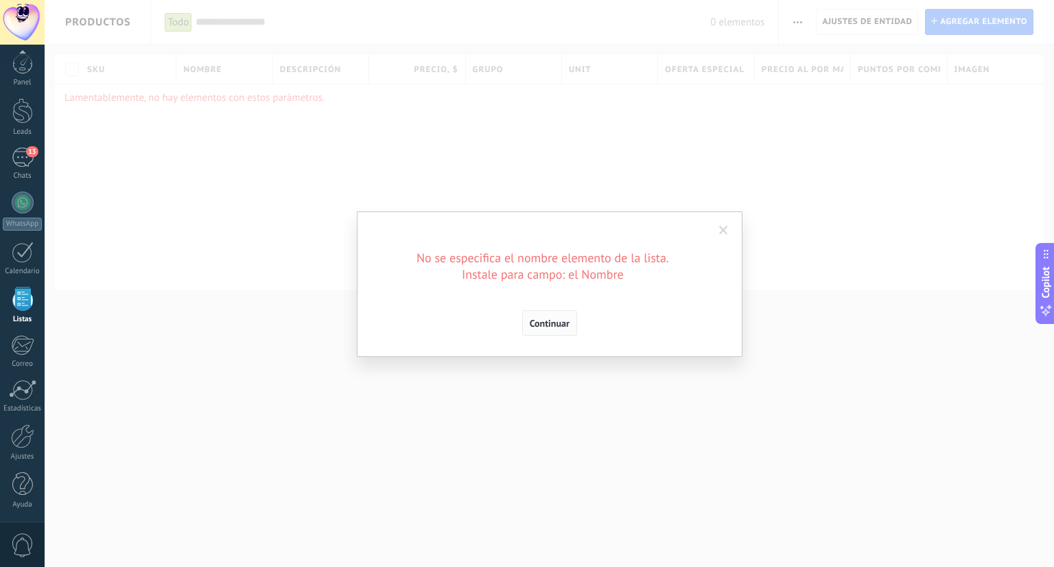
click at [549, 319] on span "Continuar" at bounding box center [550, 323] width 40 height 10
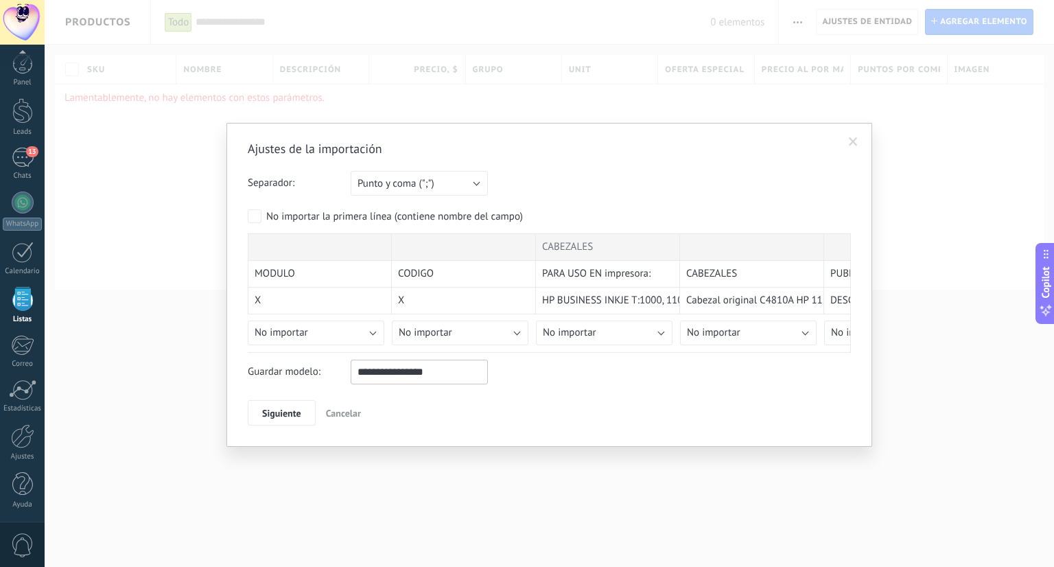
click at [389, 155] on h2 "Ajustes de la importación" at bounding box center [542, 149] width 589 height 16
drag, startPoint x: 384, startPoint y: 154, endPoint x: 372, endPoint y: 147, distance: 14.1
click at [374, 149] on h2 "Ajustes de la importación" at bounding box center [542, 149] width 589 height 16
click at [371, 147] on h2 "Ajustes de la importación" at bounding box center [542, 149] width 589 height 16
click at [370, 148] on h2 "Ajustes de la importación" at bounding box center [542, 149] width 589 height 16
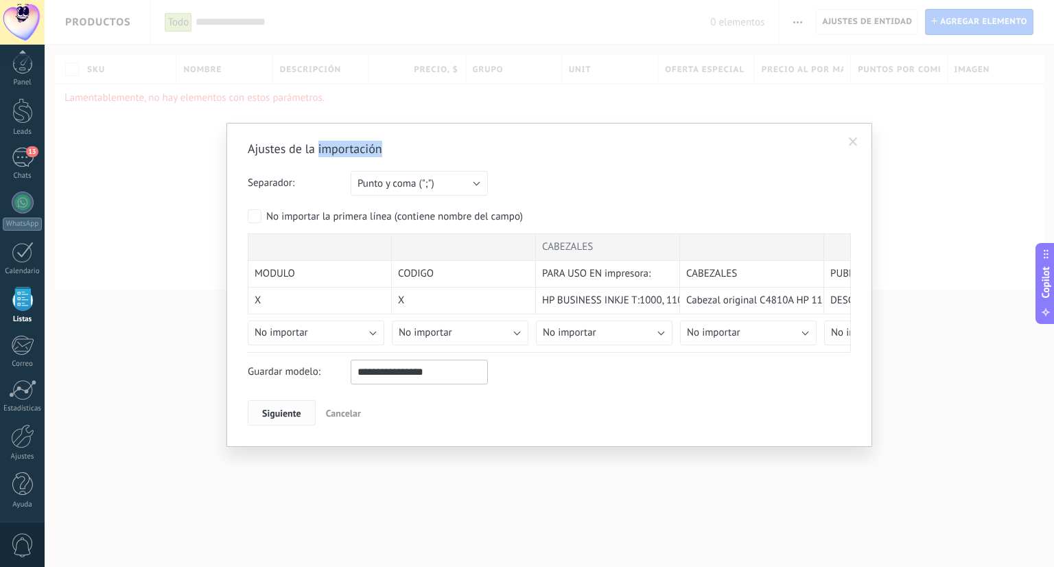
click at [281, 420] on button "Siguiente" at bounding box center [282, 413] width 68 height 26
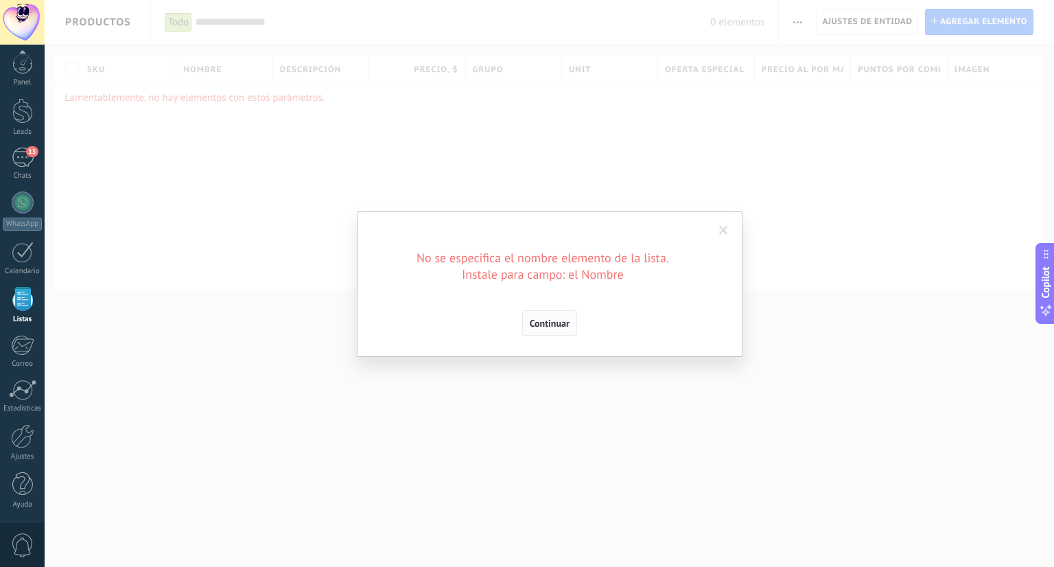
click at [560, 318] on span "Continuar" at bounding box center [550, 323] width 40 height 10
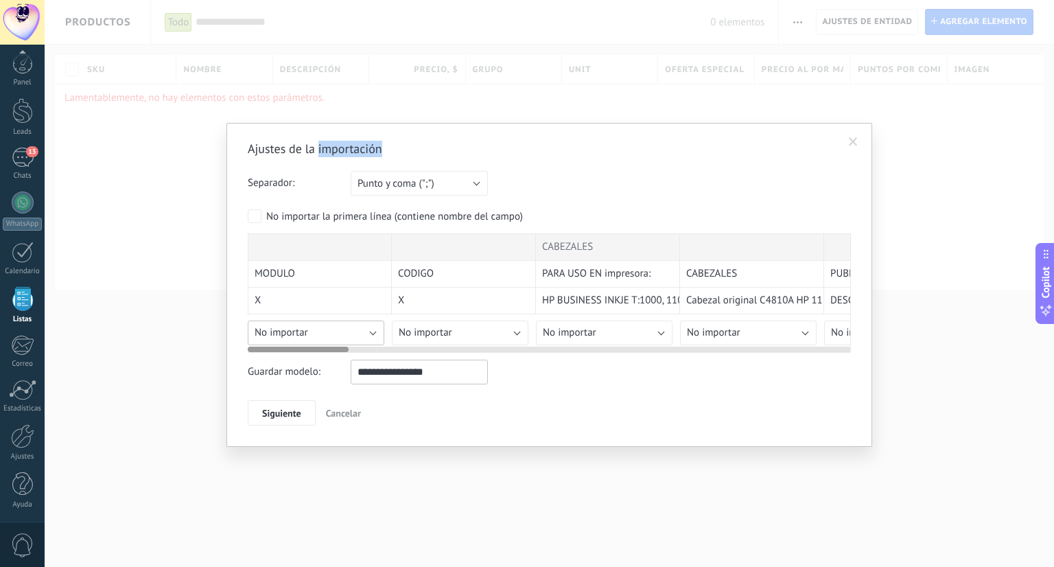
click at [353, 335] on button "No importar" at bounding box center [316, 332] width 136 height 25
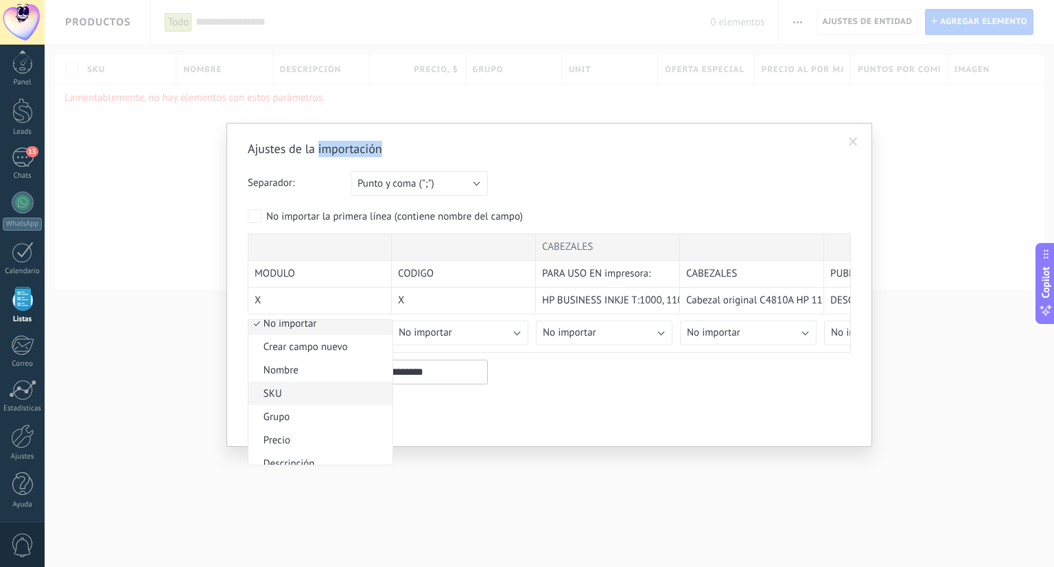
scroll to position [0, 0]
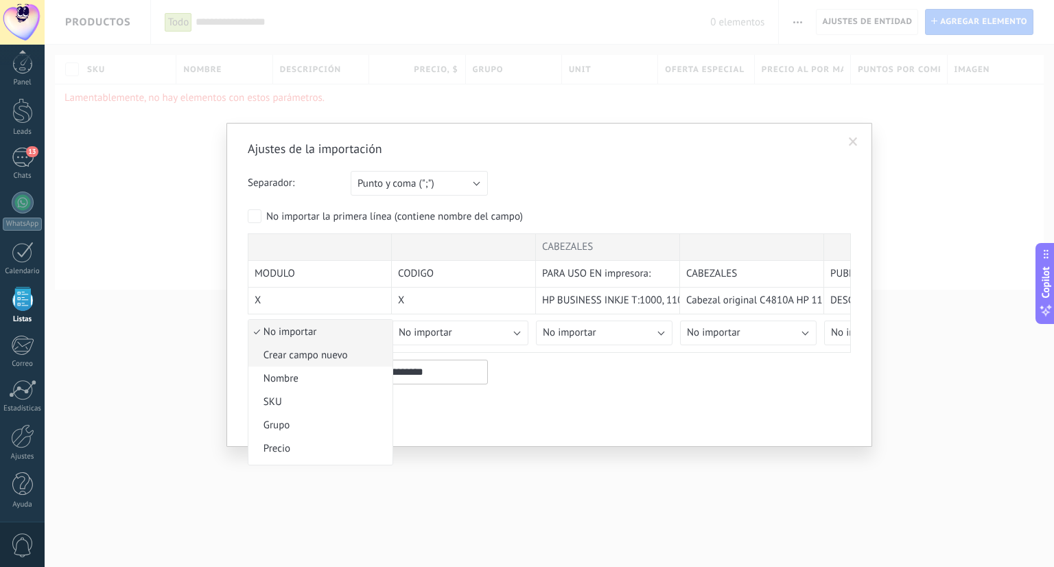
click at [329, 353] on span "Crear campo nuevo" at bounding box center [318, 354] width 140 height 13
click at [340, 394] on input "text" at bounding box center [316, 397] width 137 height 25
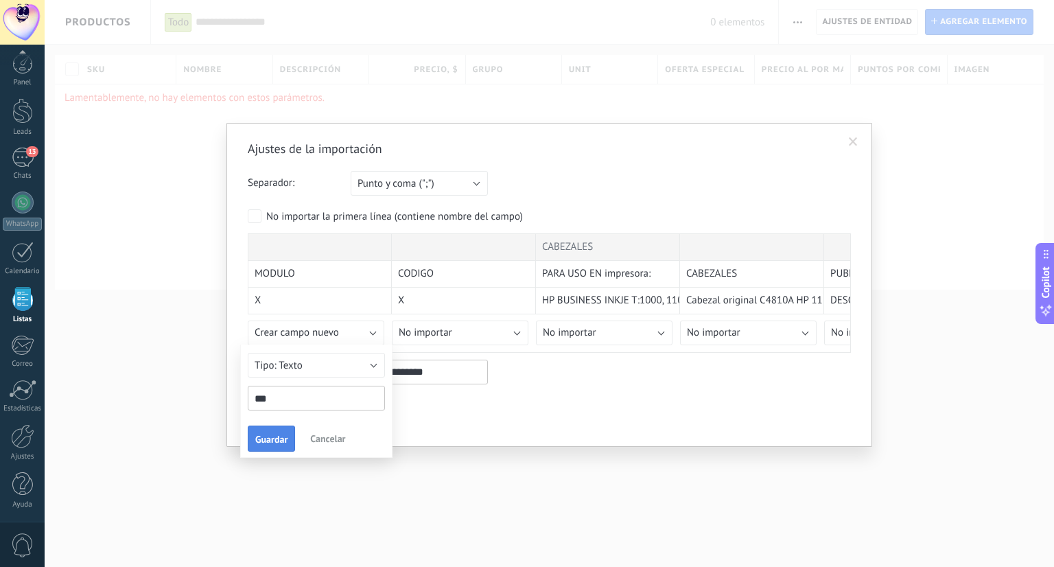
type input "***"
click at [280, 440] on span "Guardar" at bounding box center [271, 439] width 32 height 10
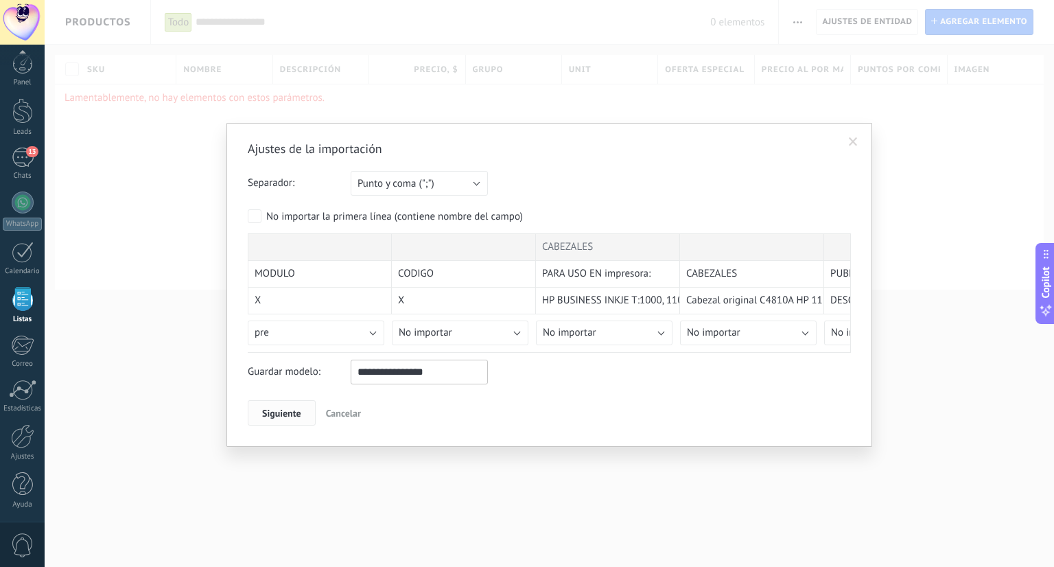
click at [291, 417] on button "Siguiente" at bounding box center [282, 413] width 68 height 26
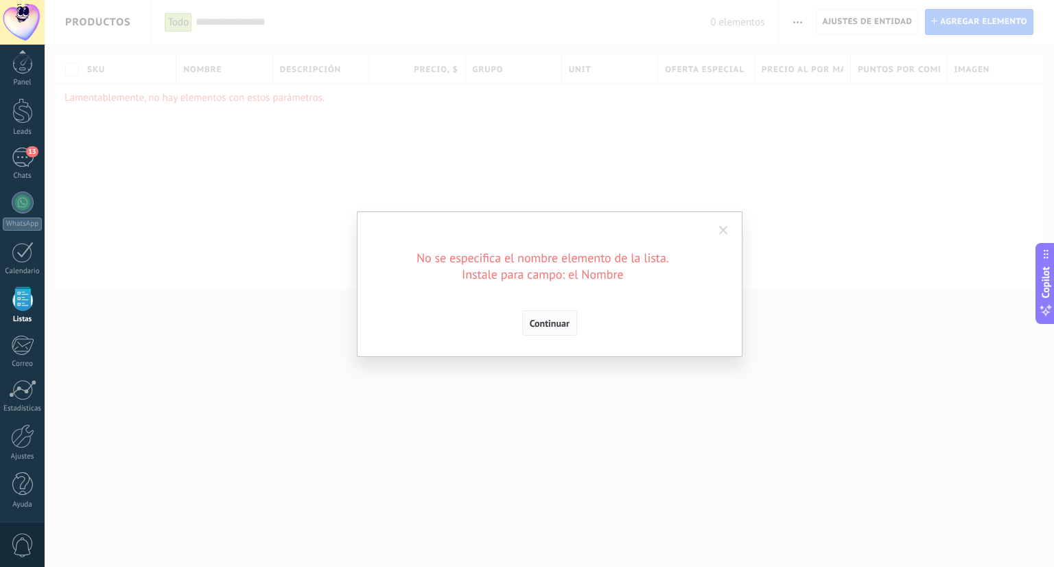
click at [556, 326] on span "Continuar" at bounding box center [550, 323] width 40 height 10
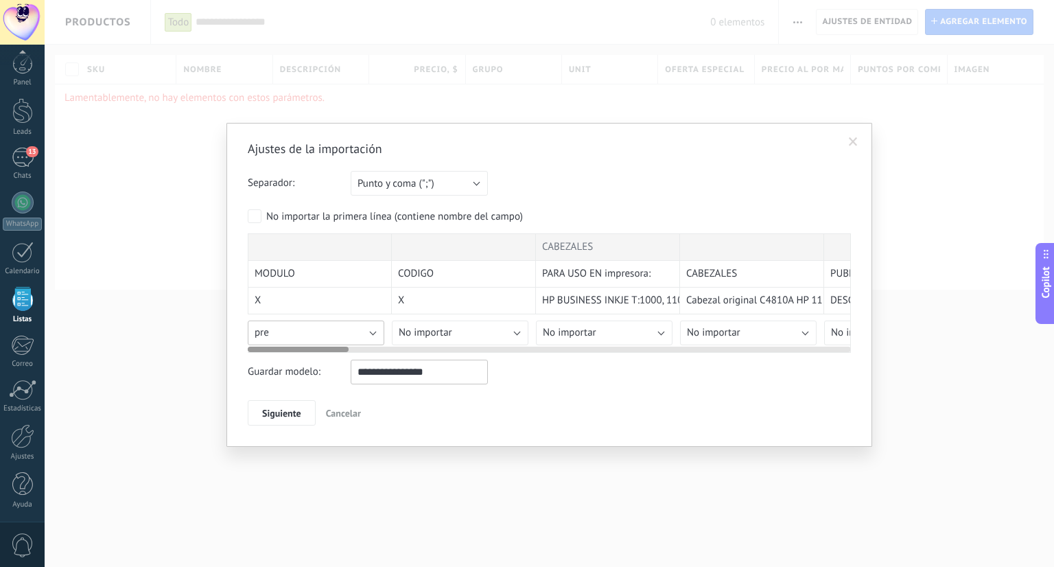
click at [332, 333] on button "pre" at bounding box center [316, 332] width 136 height 25
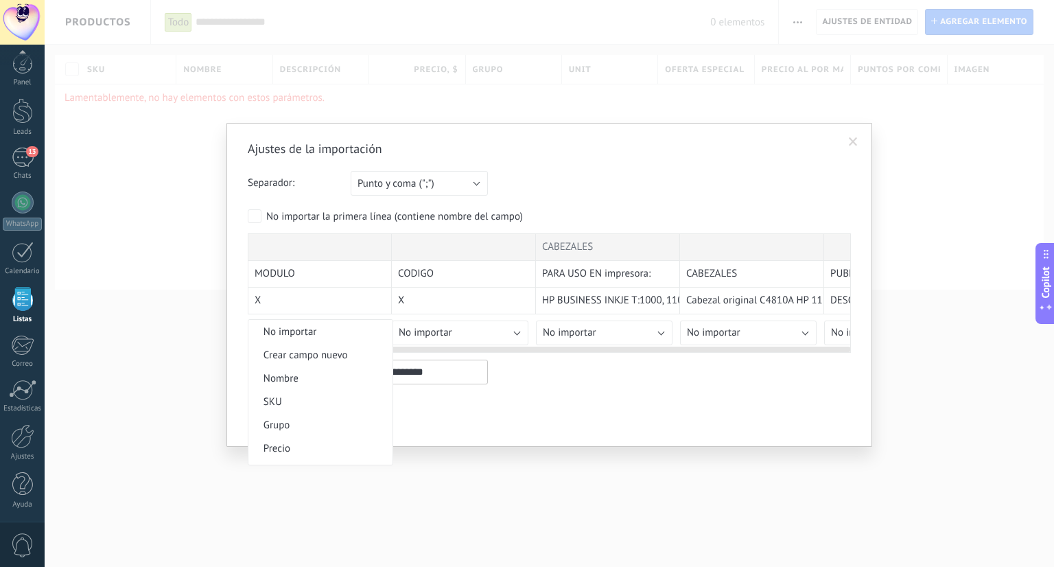
scroll to position [188, 0]
click at [340, 327] on span "Unit" at bounding box center [318, 331] width 140 height 13
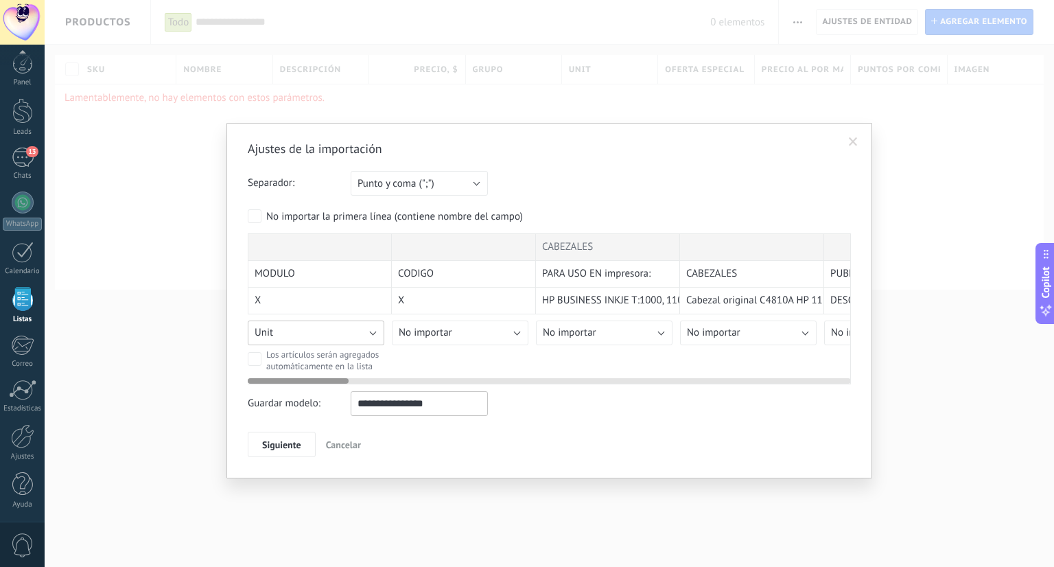
click at [341, 334] on button "Unit" at bounding box center [316, 332] width 136 height 25
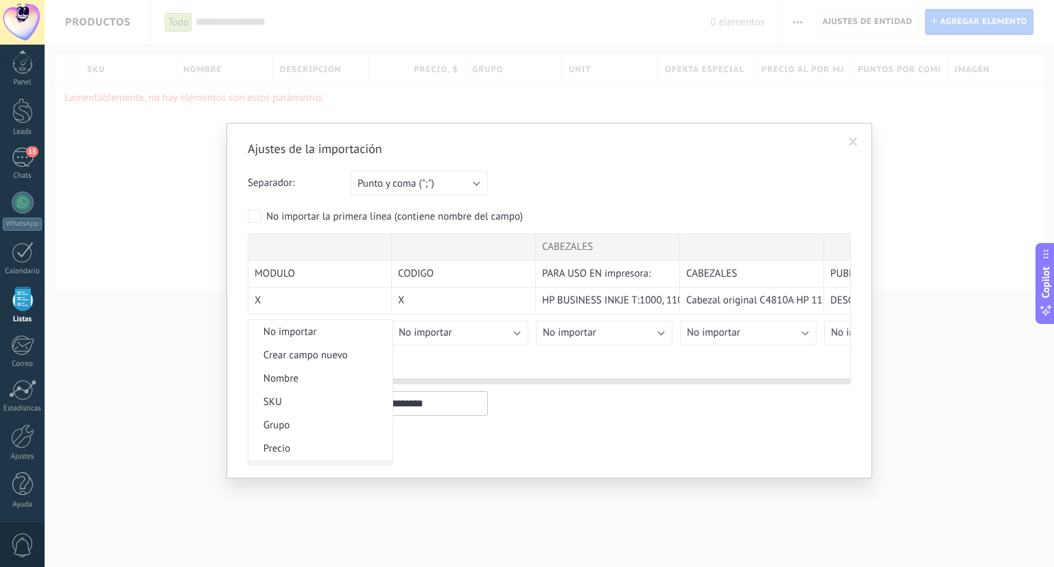
scroll to position [128, 0]
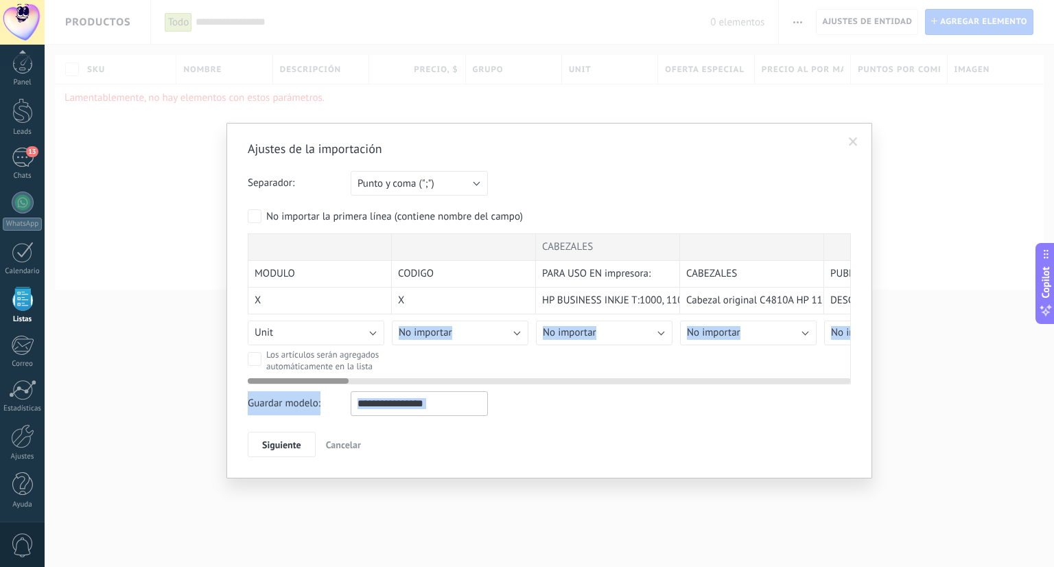
drag, startPoint x: 335, startPoint y: 338, endPoint x: 332, endPoint y: 363, distance: 24.9
click at [345, 329] on button "Unit" at bounding box center [316, 332] width 136 height 25
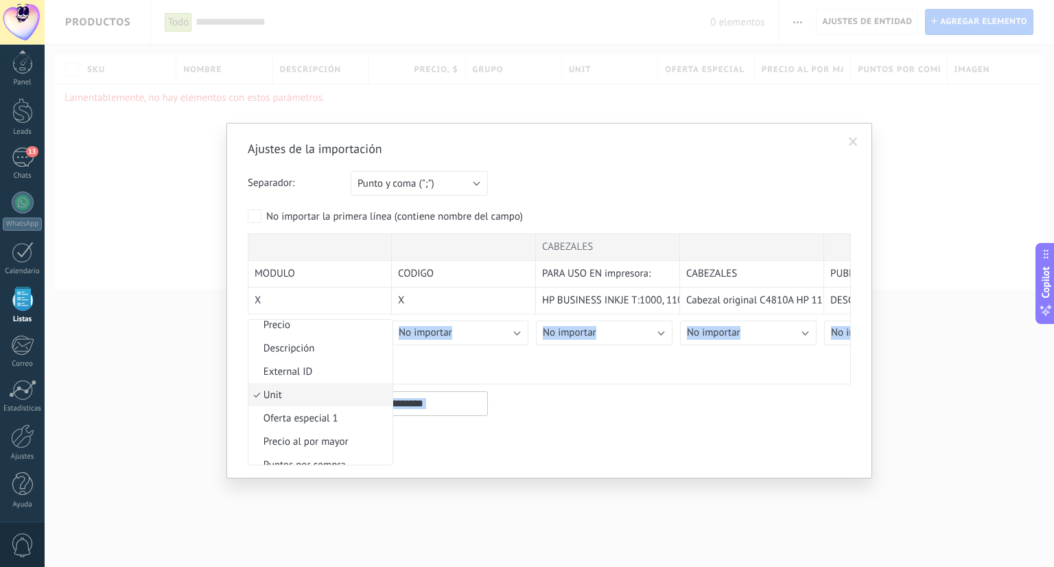
scroll to position [51, 0]
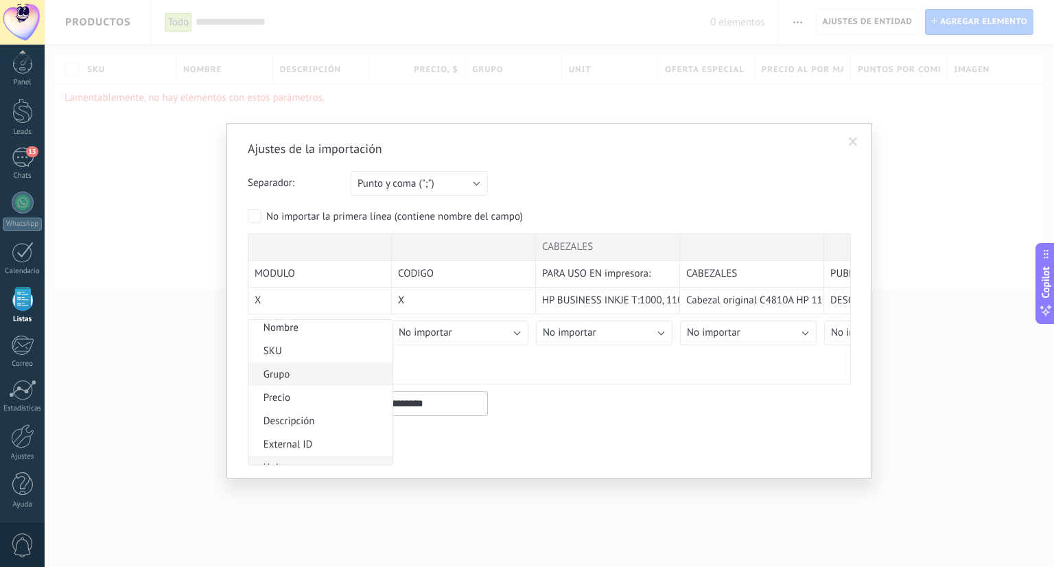
click at [295, 372] on span "Grupo" at bounding box center [318, 374] width 140 height 13
click at [319, 347] on label "Los artículos serán agregados automáticamente en la lista" at bounding box center [326, 359] width 156 height 24
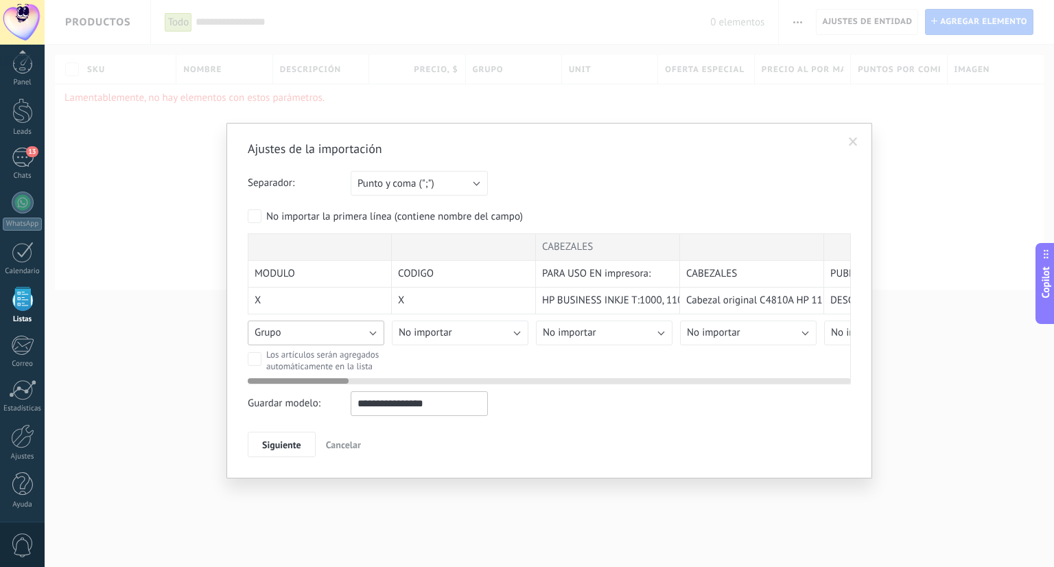
click at [322, 334] on button "Grupo" at bounding box center [316, 332] width 136 height 25
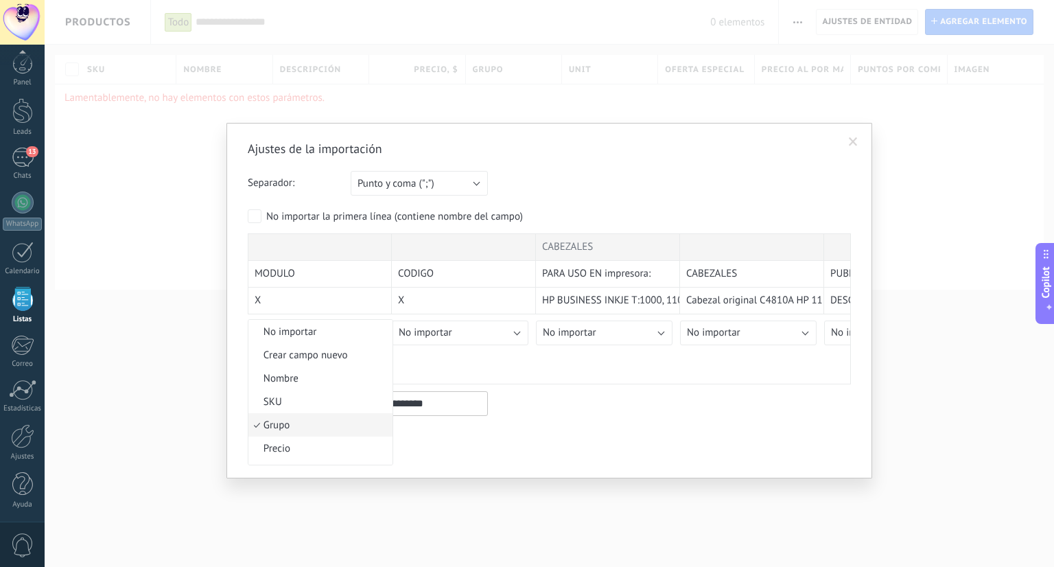
scroll to position [34, 0]
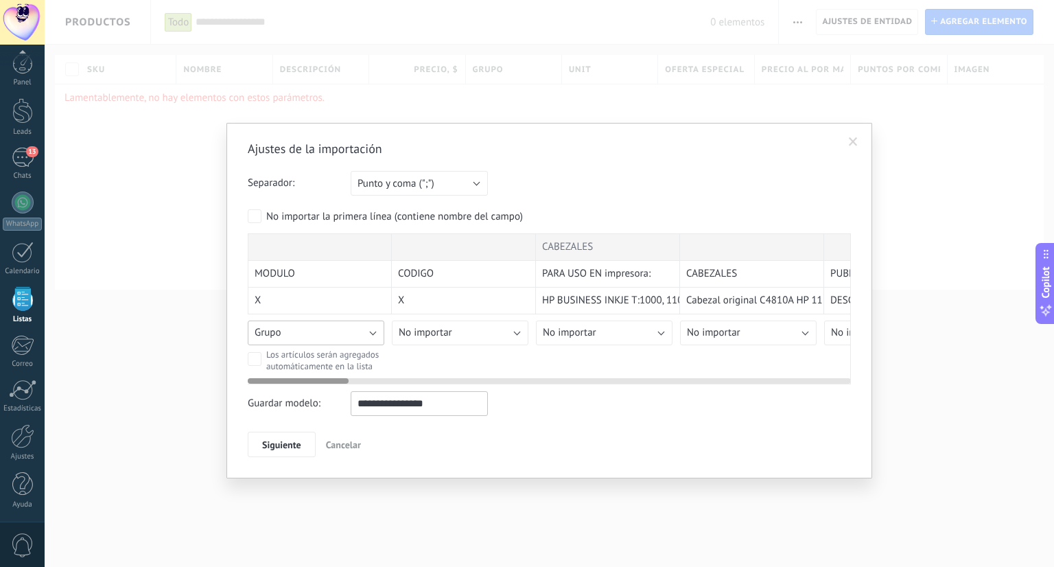
click at [292, 334] on button "Grupo" at bounding box center [316, 332] width 136 height 25
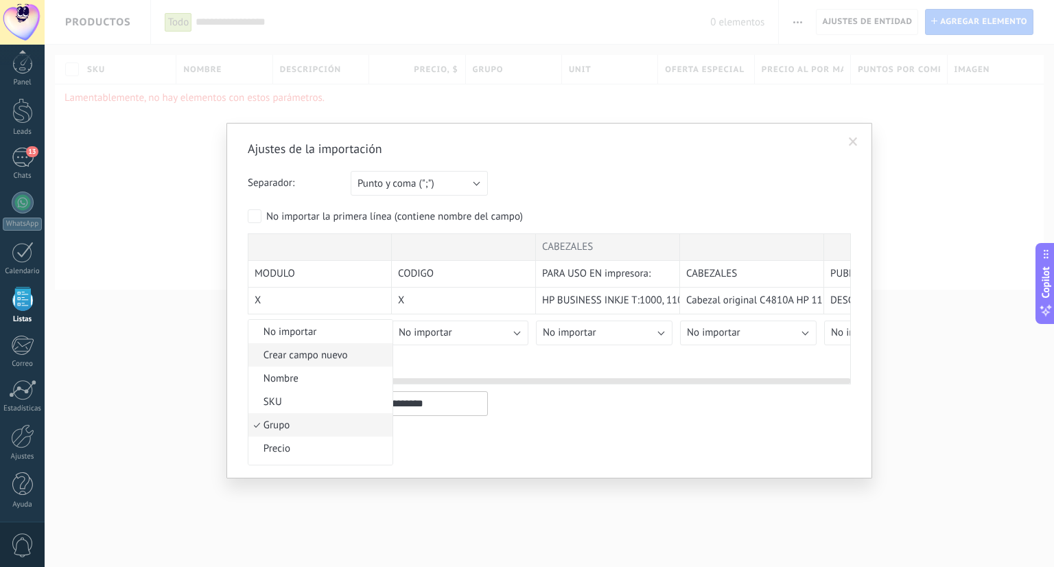
scroll to position [188, 0]
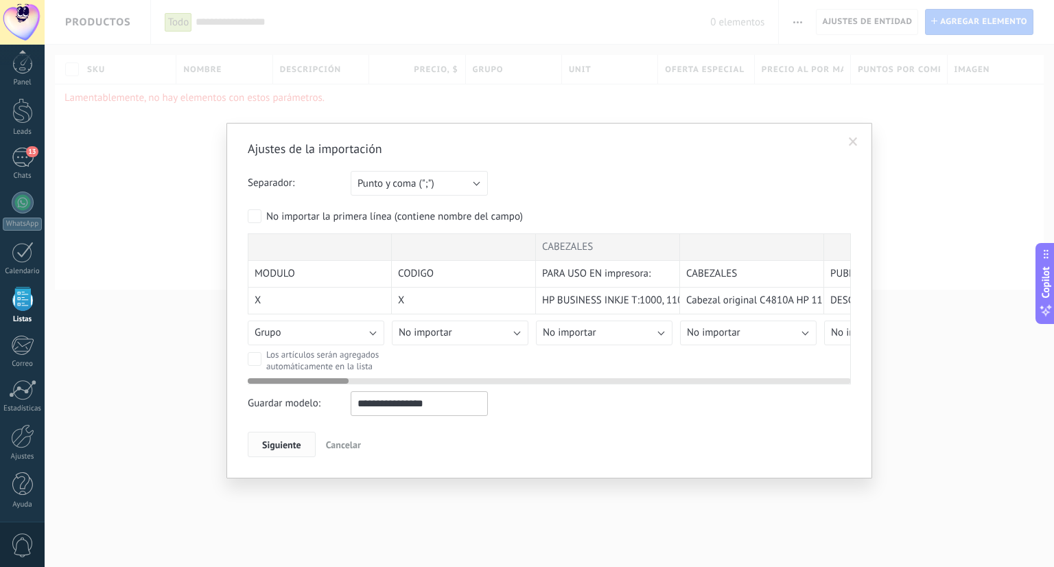
drag, startPoint x: 298, startPoint y: 439, endPoint x: 294, endPoint y: 451, distance: 12.2
click at [292, 332] on button "Grupo" at bounding box center [316, 332] width 136 height 25
drag, startPoint x: 281, startPoint y: 448, endPoint x: 342, endPoint y: 494, distance: 76.4
click at [342, 497] on div "Ajustes de la importación Separador: Punto y coma (";") Coma (",") Tabulación (…" at bounding box center [549, 283] width 1009 height 567
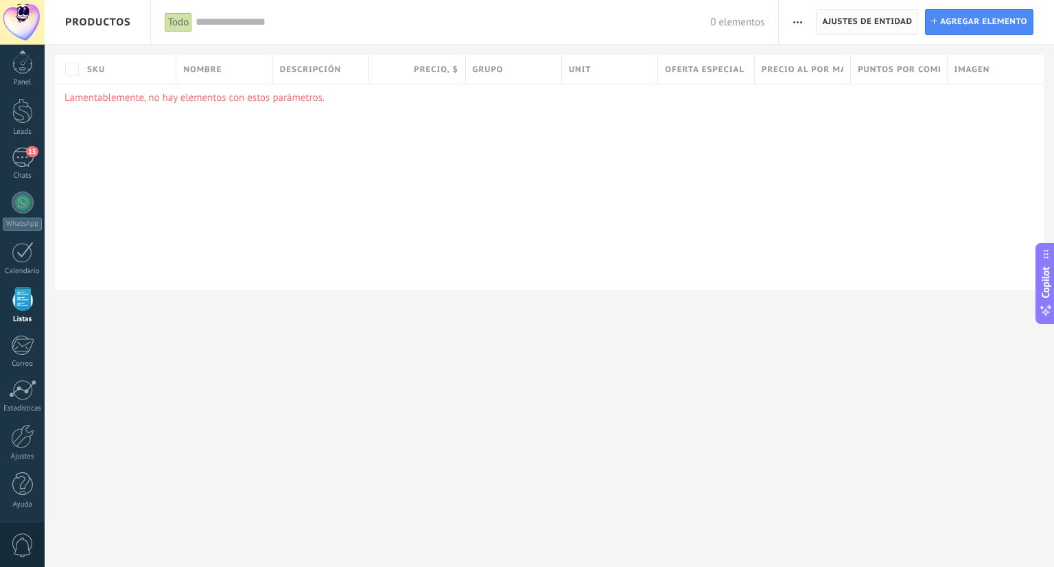
click at [828, 23] on span "Ajustes de entidad" at bounding box center [867, 22] width 90 height 25
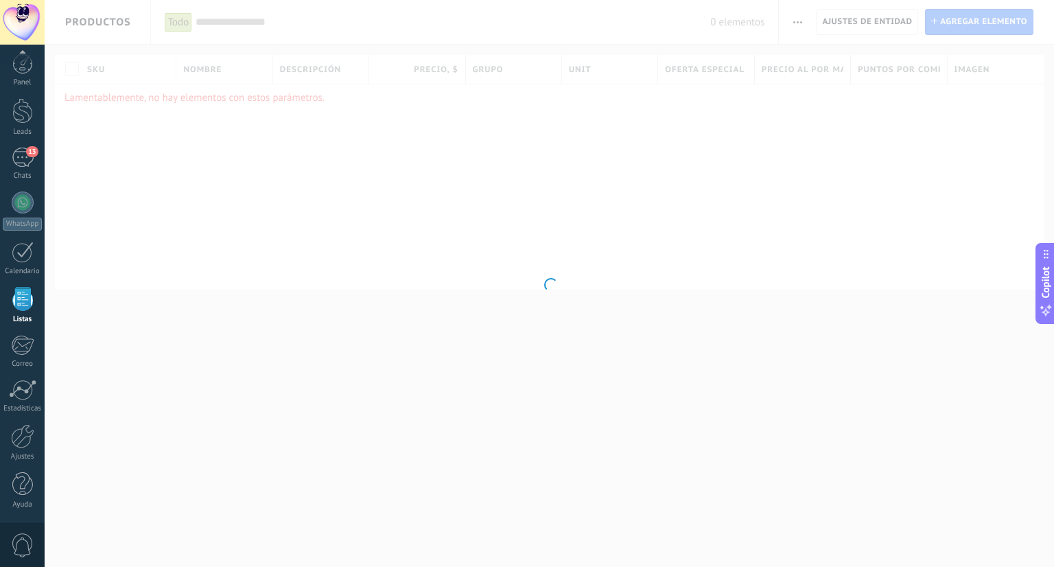
click at [805, 24] on div at bounding box center [549, 283] width 1009 height 567
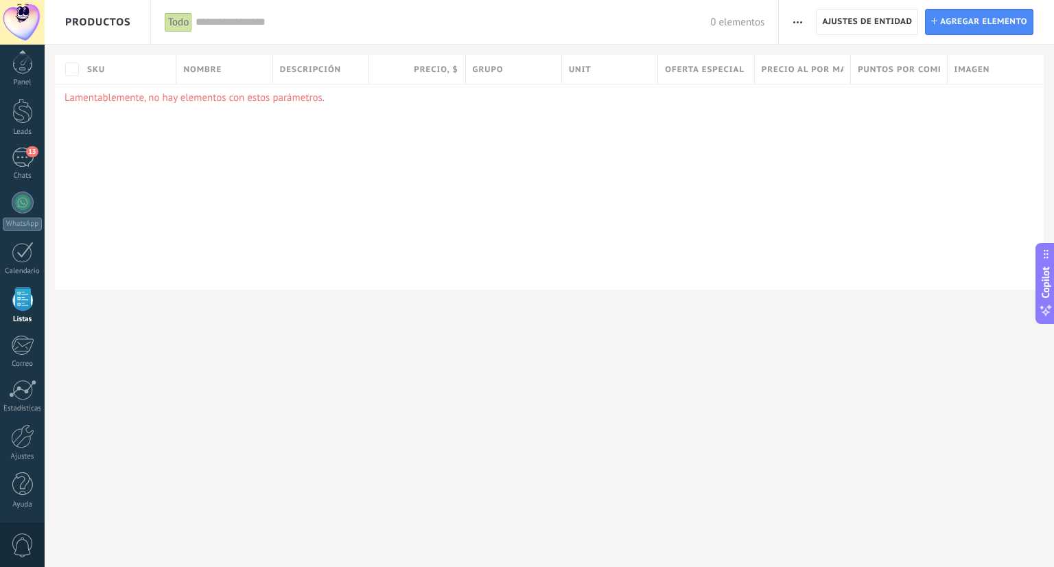
click at [788, 16] on button "button" at bounding box center [797, 22] width 20 height 26
click at [807, 64] on span "Importar" at bounding box center [824, 58] width 38 height 27
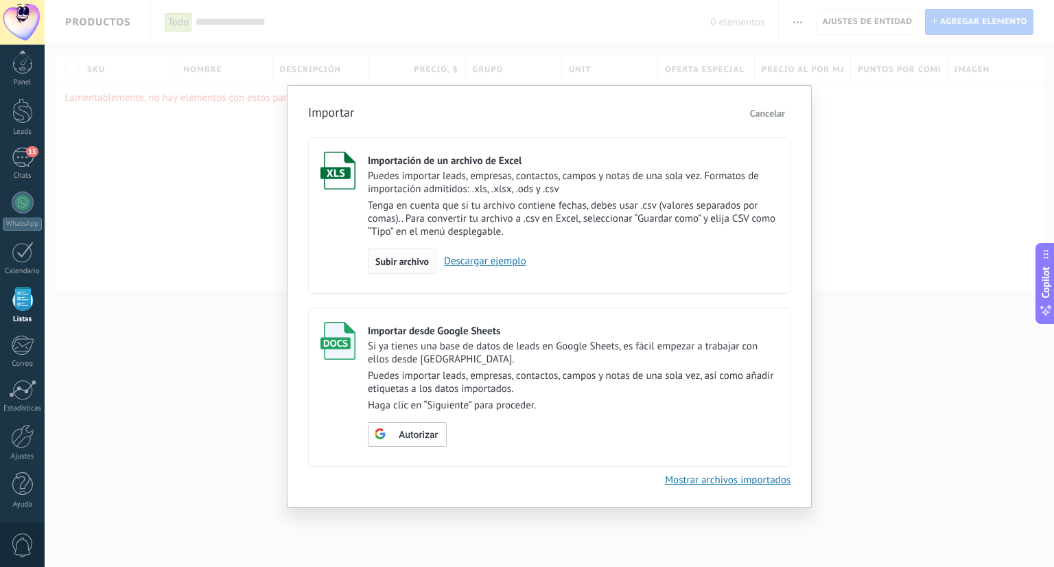
click at [412, 265] on span "Subir archivo" at bounding box center [401, 262] width 53 height 10
click at [0, 0] on input "Importación de un archivo de Excel Puedes importar leads, empresas, contactos, …" at bounding box center [0, 0] width 0 height 0
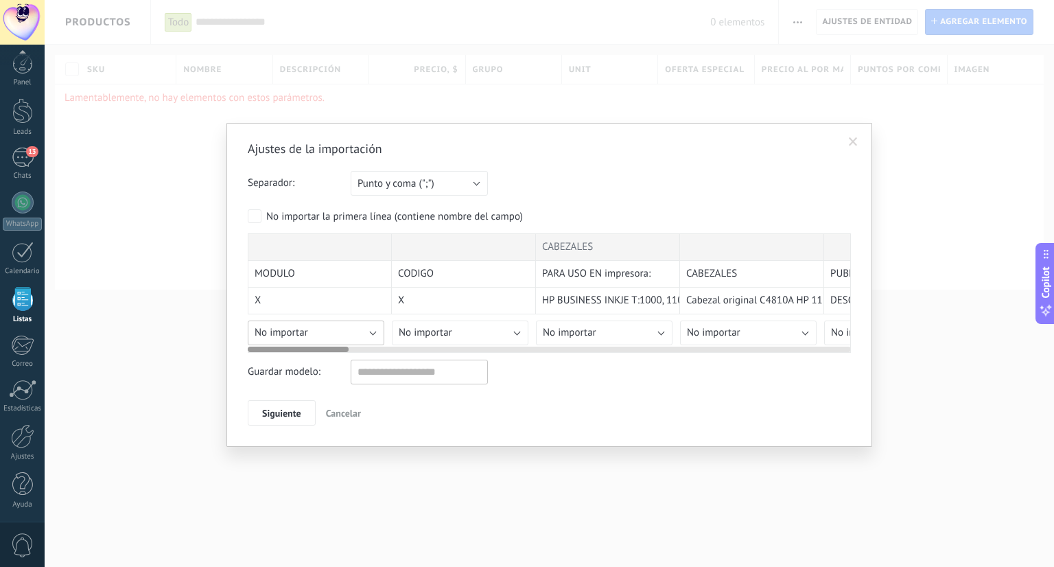
click at [320, 333] on button "No importar" at bounding box center [316, 332] width 136 height 25
click at [309, 372] on span "Nombre" at bounding box center [318, 378] width 140 height 13
click at [294, 334] on button "Nombre" at bounding box center [316, 332] width 136 height 25
click at [301, 355] on span "Crear campo nuevo" at bounding box center [318, 354] width 140 height 13
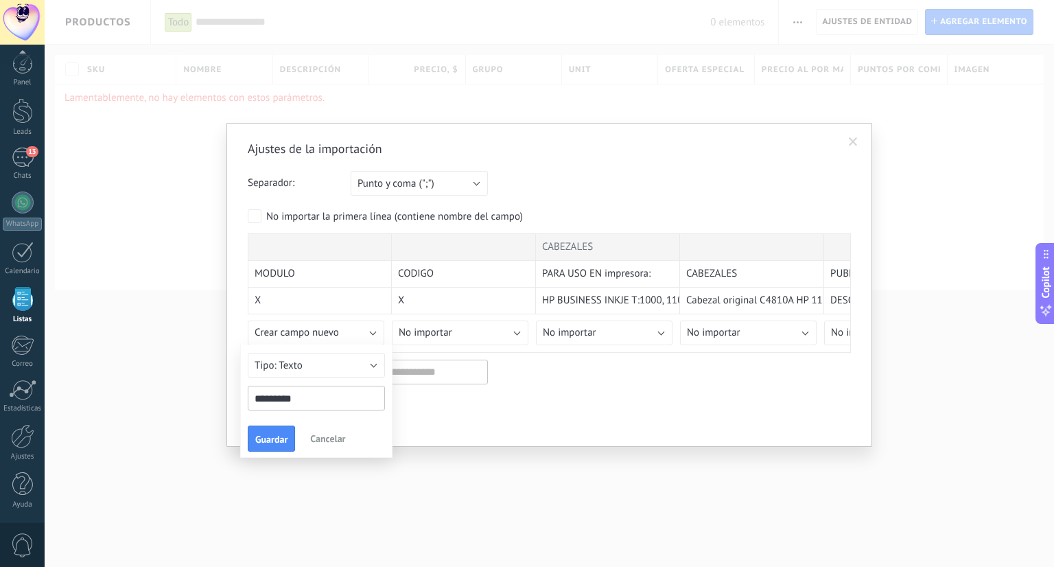
type input "*********"
click at [281, 434] on span "Guardar" at bounding box center [271, 439] width 32 height 10
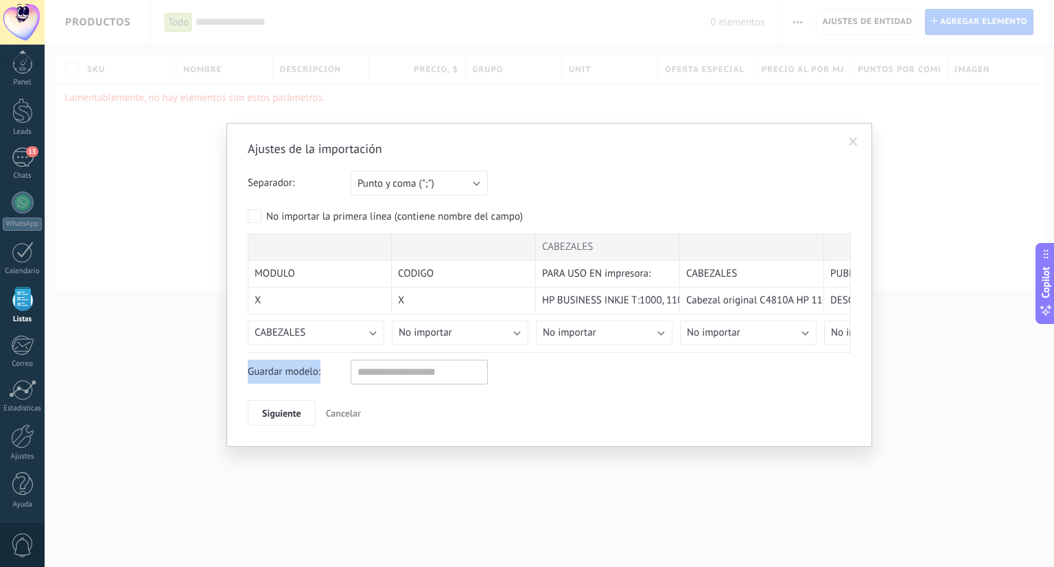
drag, startPoint x: 311, startPoint y: 350, endPoint x: 708, endPoint y: 368, distance: 396.9
click at [713, 370] on div "Ajustes de la importación Separador: Punto y coma (";") Coma (",") Tabulación (…" at bounding box center [549, 283] width 603 height 285
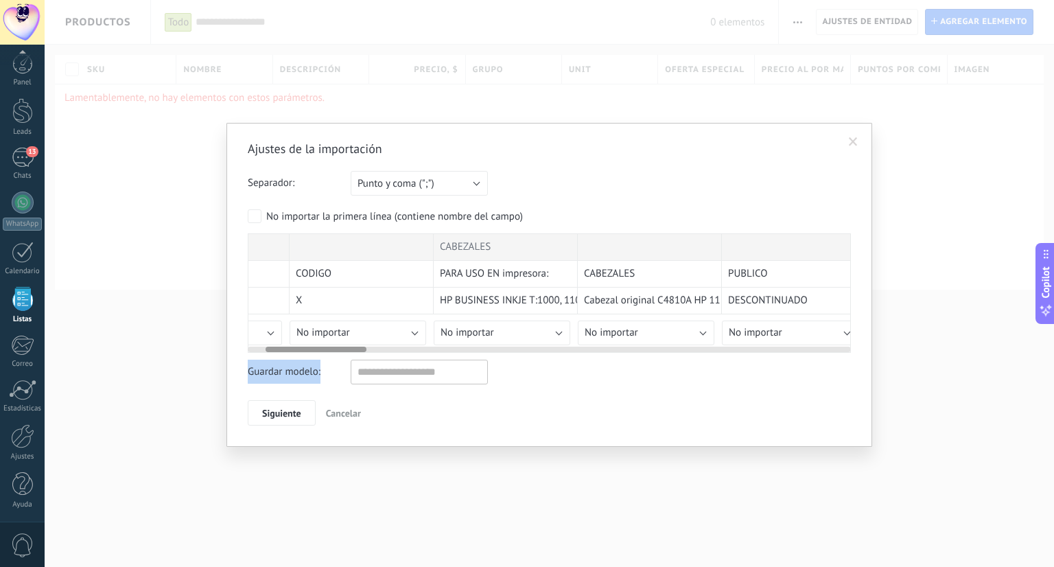
scroll to position [0, 0]
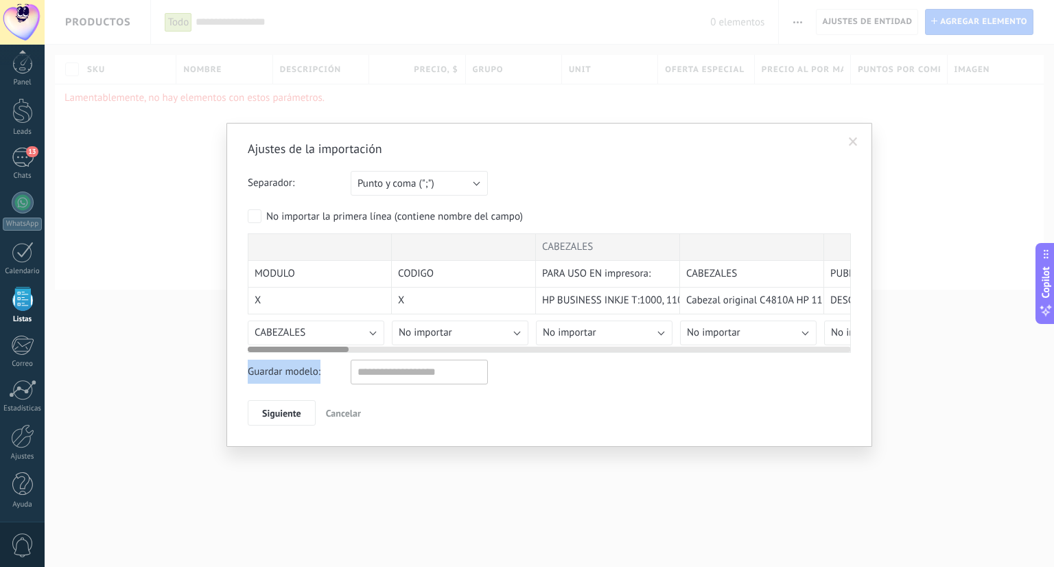
drag, startPoint x: 307, startPoint y: 345, endPoint x: 259, endPoint y: 313, distance: 57.5
click at [259, 313] on div "CABEZALES MODULO CODIGO PARA USO EN impresora: CABEZALES PUBLICO DISTRIBUIDOR I…" at bounding box center [549, 292] width 603 height 119
click at [584, 244] on span "CABEZALES" at bounding box center [567, 247] width 51 height 14
drag, startPoint x: 560, startPoint y: 241, endPoint x: 512, endPoint y: 239, distance: 47.3
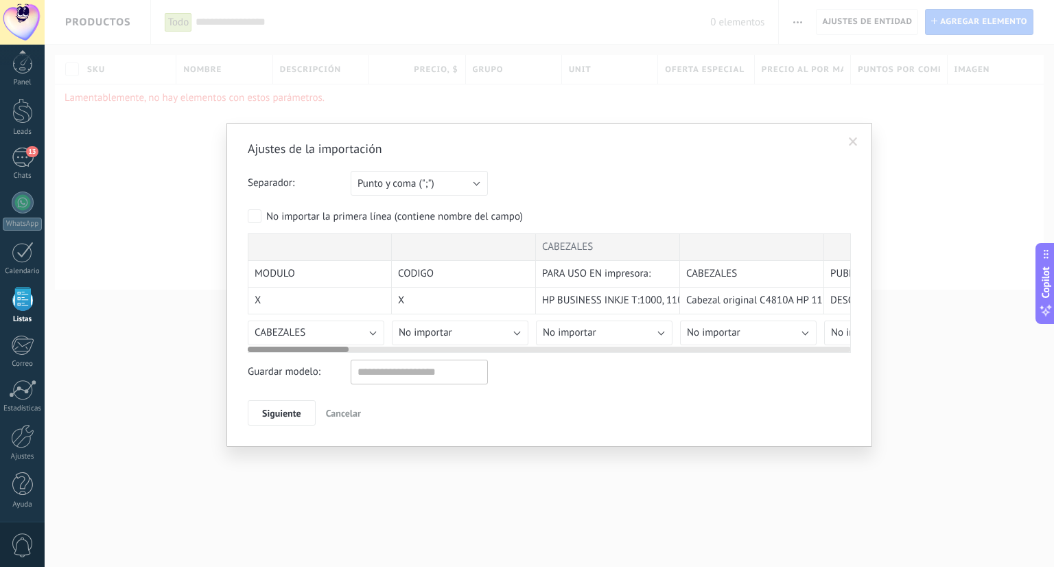
click at [337, 321] on button "CABEZALES" at bounding box center [316, 332] width 136 height 25
click at [340, 343] on li "Precio al por mayor" at bounding box center [320, 354] width 144 height 23
drag, startPoint x: 571, startPoint y: 253, endPoint x: 582, endPoint y: 245, distance: 13.2
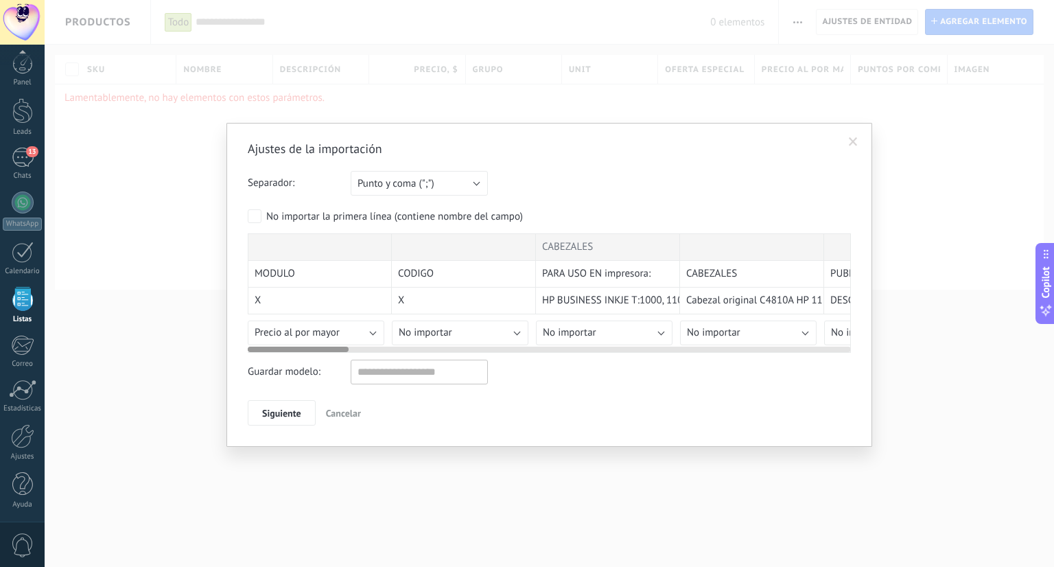
click at [582, 245] on div "CABEZALES" at bounding box center [608, 246] width 144 height 27
drag, startPoint x: 582, startPoint y: 243, endPoint x: 485, endPoint y: 238, distance: 96.9
drag, startPoint x: 553, startPoint y: 237, endPoint x: 700, endPoint y: 230, distance: 146.9
click at [699, 230] on form "Separador: Punto y coma (";") Coma (",") Tabulación (" ") Punto y coma (";") Su…" at bounding box center [549, 262] width 603 height 182
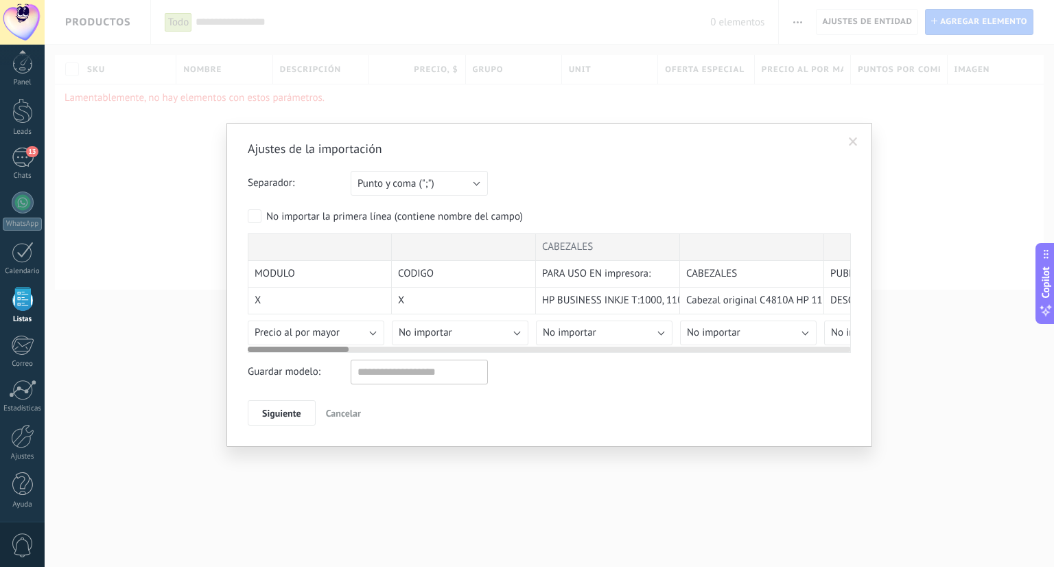
click at [416, 275] on span "CODIGO" at bounding box center [416, 274] width 36 height 14
drag, startPoint x: 569, startPoint y: 264, endPoint x: 573, endPoint y: 245, distance: 19.8
drag, startPoint x: 507, startPoint y: 259, endPoint x: 445, endPoint y: 283, distance: 66.2
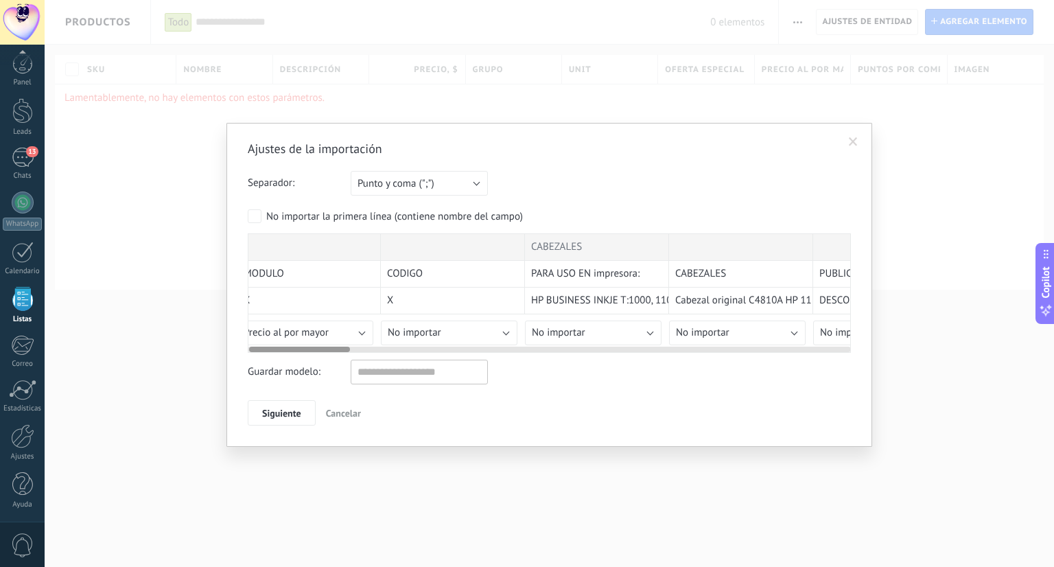
scroll to position [0, 47]
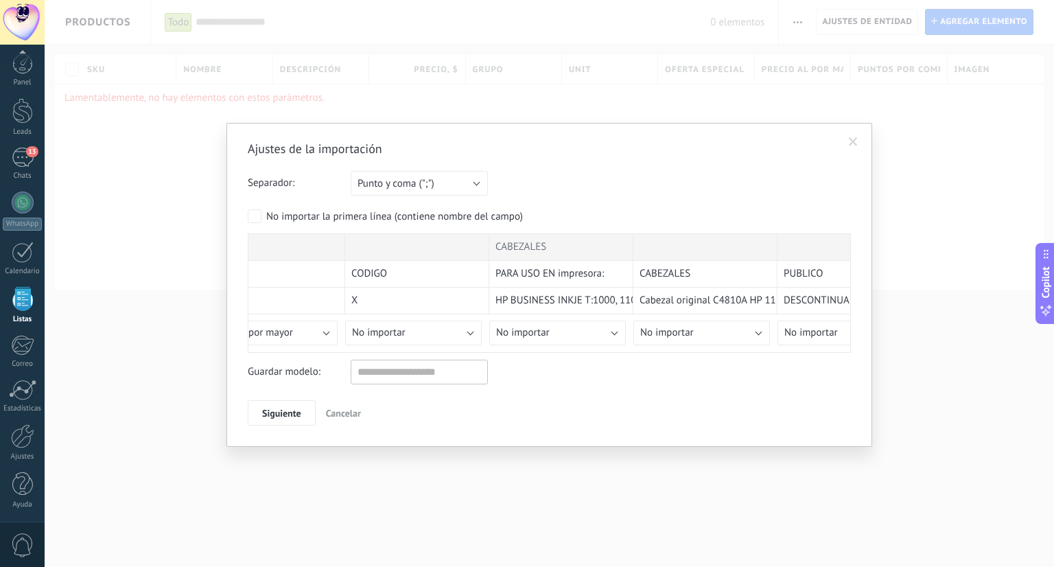
click at [248, 208] on form "Separador: Punto y coma (";") Coma (",") Tabulación (" ") Punto y coma (";") Su…" at bounding box center [549, 262] width 603 height 182
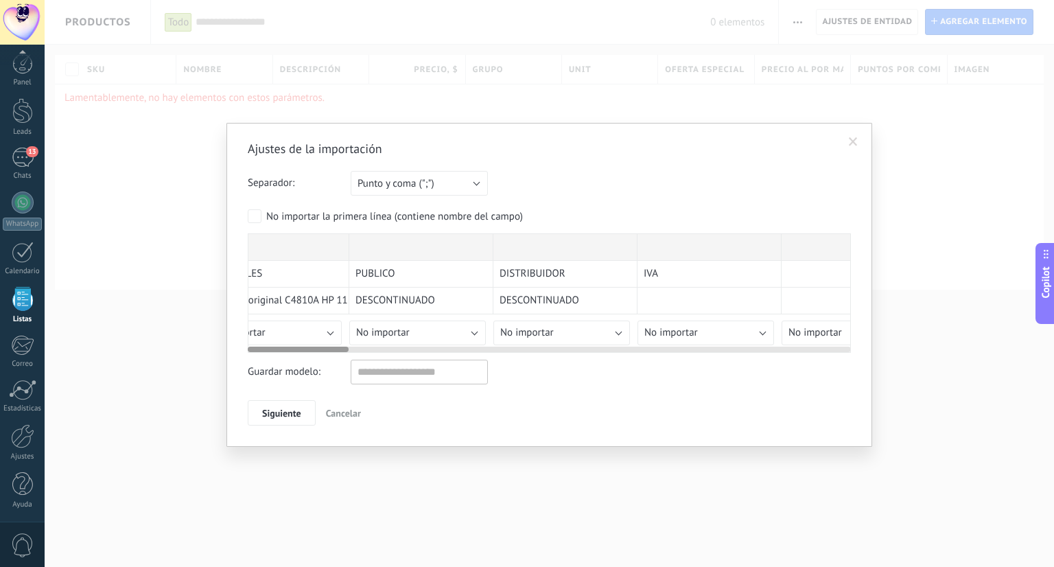
scroll to position [0, 0]
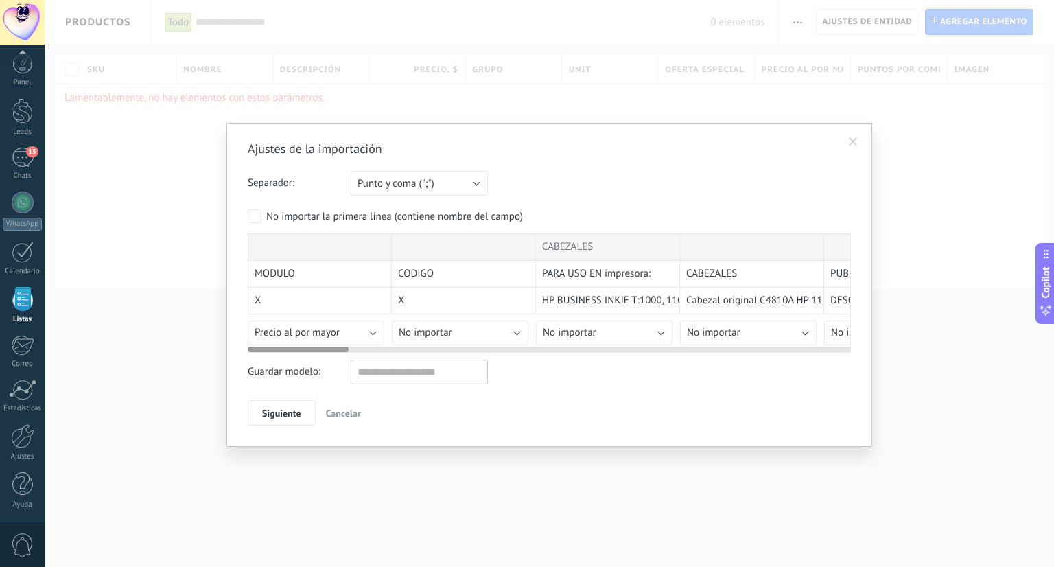
drag, startPoint x: 301, startPoint y: 347, endPoint x: 0, endPoint y: 571, distance: 375.5
click at [0, 566] on html ".abccls-1,.abccls-2{fill-rule:evenodd}.abccls-2{fill:#fff} .abfcls-1{fill:none}…" at bounding box center [527, 283] width 1054 height 567
click at [326, 350] on div "Ajustes de la importación Separador: Punto y coma (";") Coma (",") Tabulación (…" at bounding box center [549, 283] width 603 height 285
drag, startPoint x: 460, startPoint y: 255, endPoint x: 617, endPoint y: 231, distance: 158.2
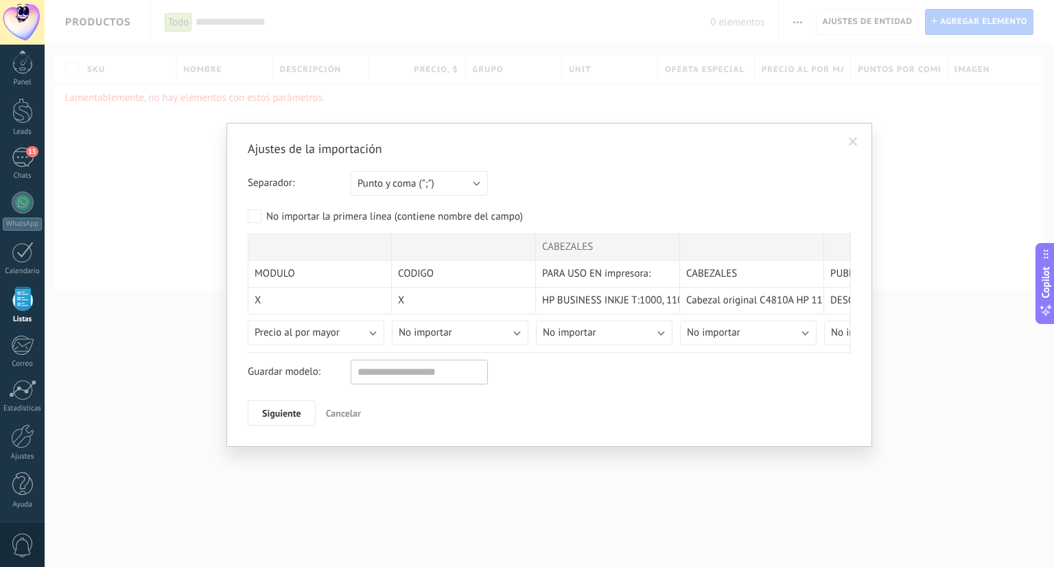
click at [870, 125] on div "Ajustes de la importación Separador: Punto y coma (";") Coma (",") Tabulación (…" at bounding box center [548, 285] width 645 height 324
click at [856, 137] on span at bounding box center [852, 142] width 9 height 10
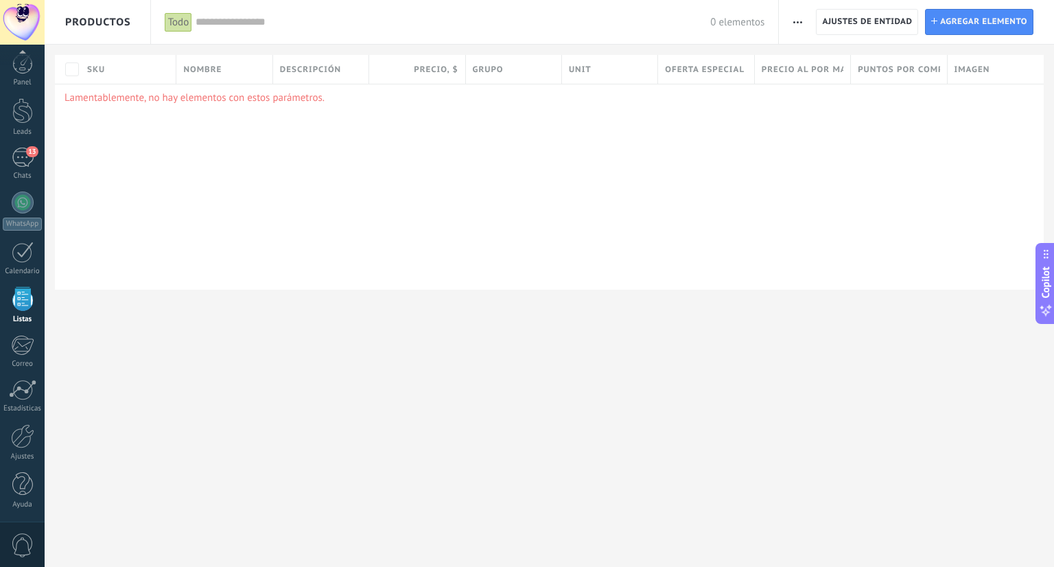
click at [804, 29] on button "button" at bounding box center [797, 22] width 20 height 26
click at [820, 64] on span "Importar" at bounding box center [824, 58] width 38 height 27
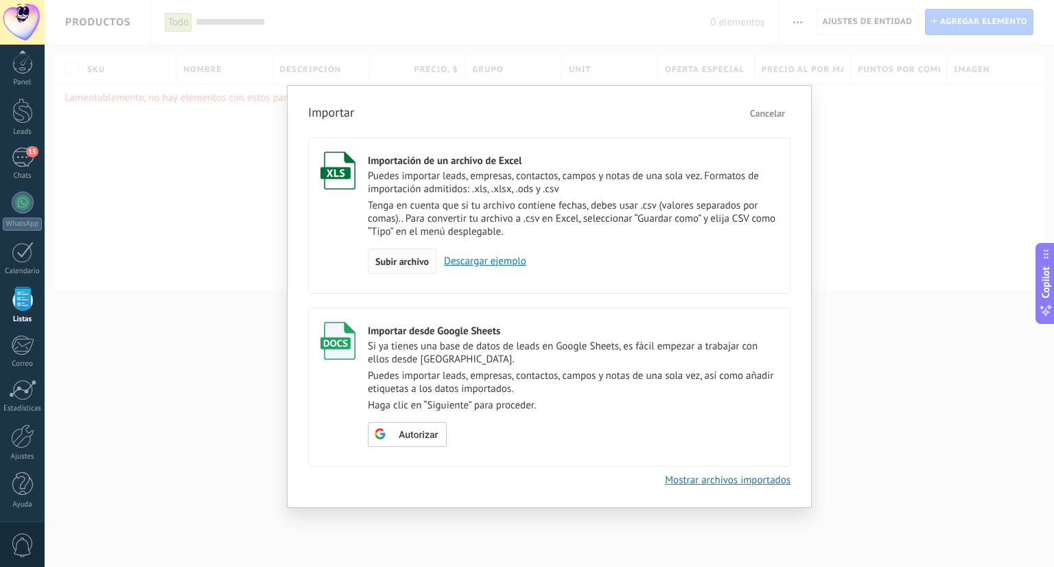
click at [414, 258] on span "Subir archivo" at bounding box center [401, 262] width 53 height 10
click at [0, 0] on input "Importación de un archivo de Excel Puedes importar leads, empresas, contactos, …" at bounding box center [0, 0] width 0 height 0
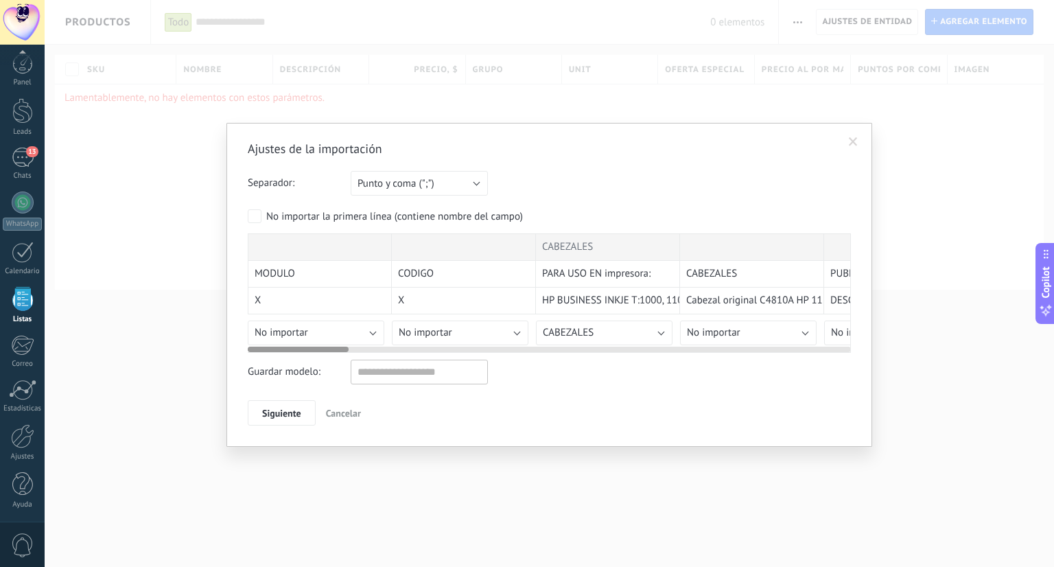
drag, startPoint x: 513, startPoint y: 234, endPoint x: 586, endPoint y: 235, distance: 73.4
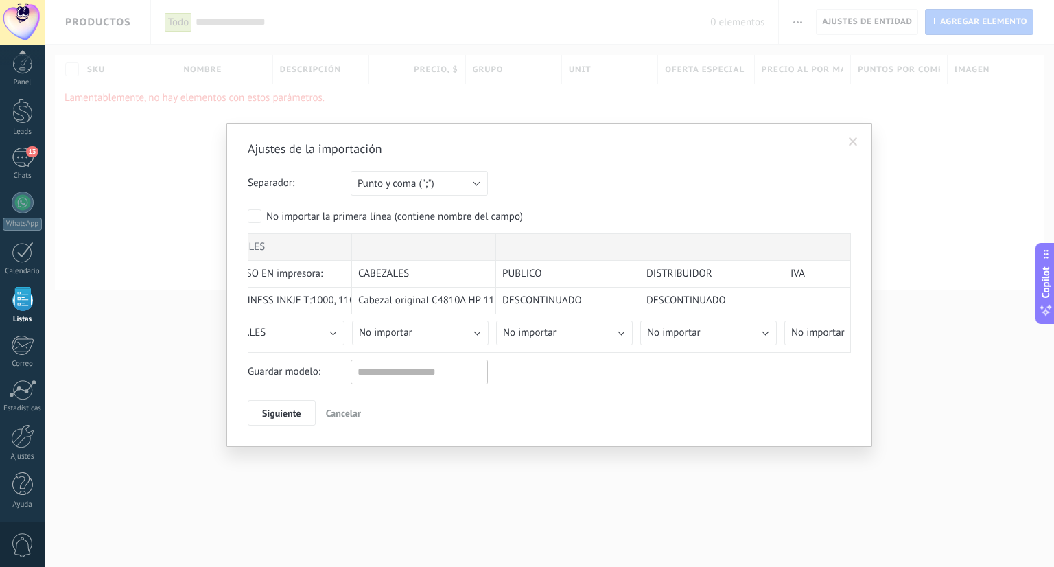
scroll to position [0, 385]
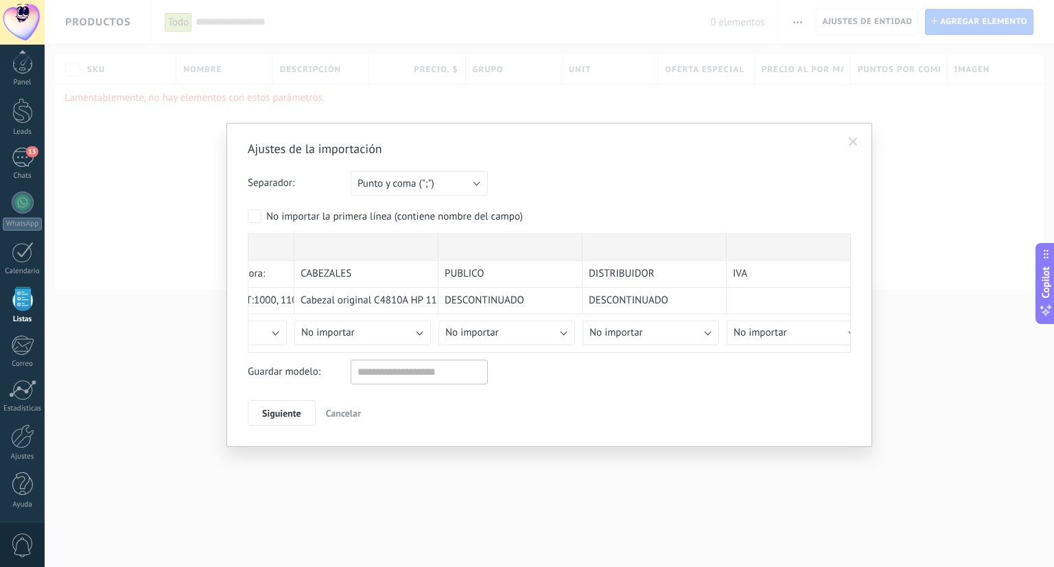
drag, startPoint x: 583, startPoint y: 235, endPoint x: 192, endPoint y: 248, distance: 391.2
click at [192, 248] on div "Ajustes de la importación Separador: Punto y coma (";") Coma (",") Tabulación (…" at bounding box center [549, 283] width 1009 height 567
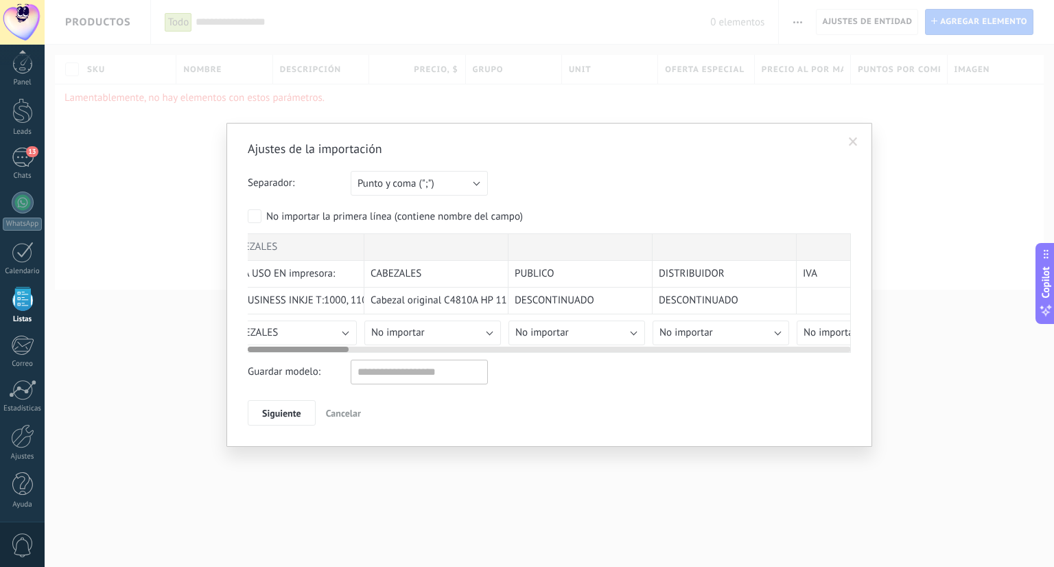
scroll to position [0, 0]
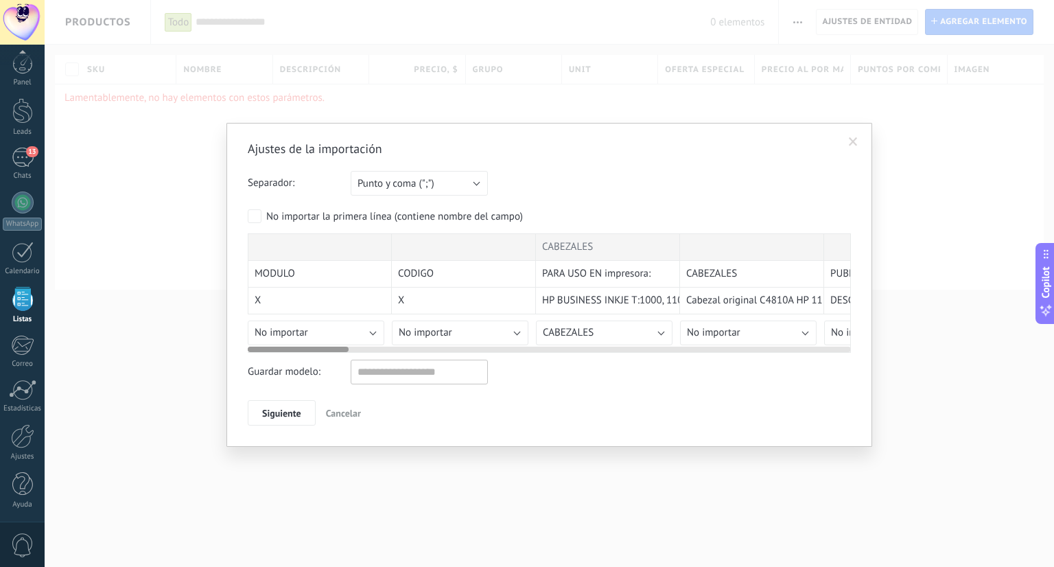
drag, startPoint x: 387, startPoint y: 349, endPoint x: 121, endPoint y: 381, distance: 268.1
click at [121, 381] on div "Ajustes de la importación Separador: Punto y coma (";") Coma (",") Tabulación (…" at bounding box center [549, 283] width 1009 height 567
click at [377, 364] on input "text" at bounding box center [418, 371] width 137 height 25
drag, startPoint x: 40, startPoint y: 165, endPoint x: 33, endPoint y: 163, distance: 7.8
click at [38, 164] on link "14 Chats" at bounding box center [22, 163] width 45 height 33
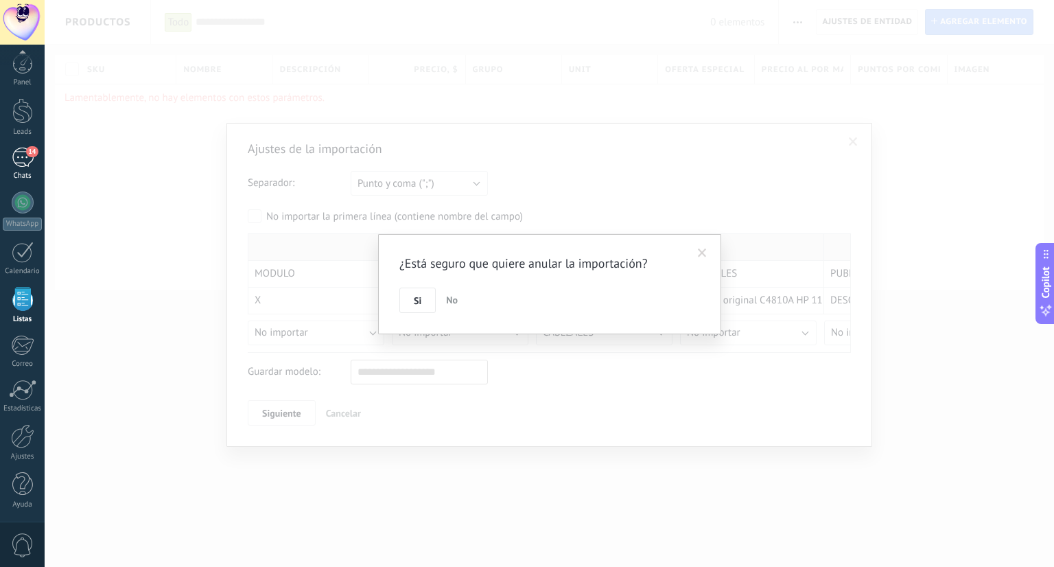
click at [32, 163] on div "14" at bounding box center [23, 157] width 22 height 20
click at [696, 250] on span at bounding box center [702, 252] width 23 height 23
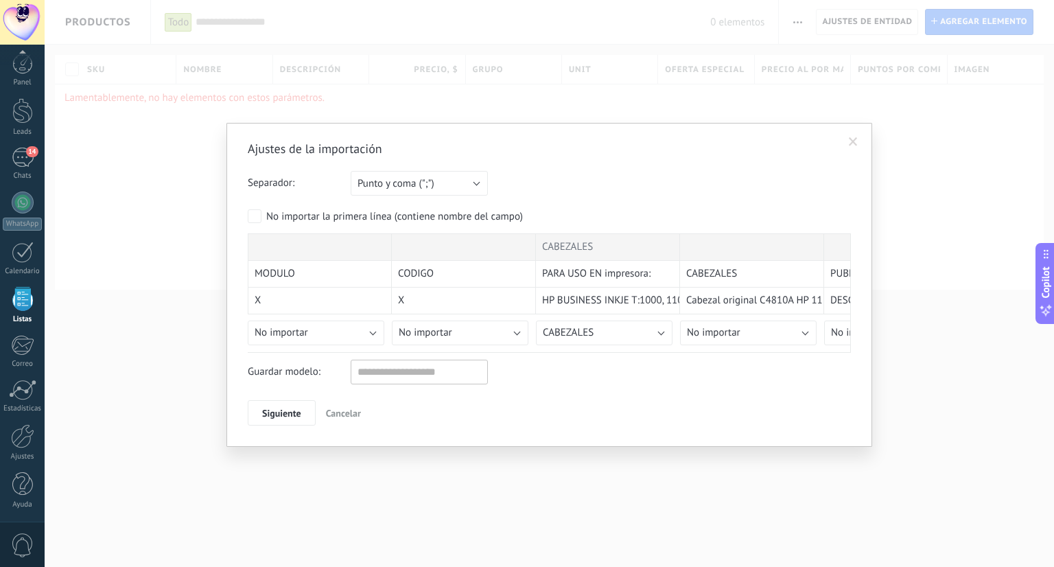
click at [206, 378] on div "Ajustes de la importación Separador: Punto y coma (";") Coma (",") Tabulación (…" at bounding box center [549, 283] width 1009 height 567
click at [332, 407] on span "Cancelar" at bounding box center [343, 413] width 35 height 12
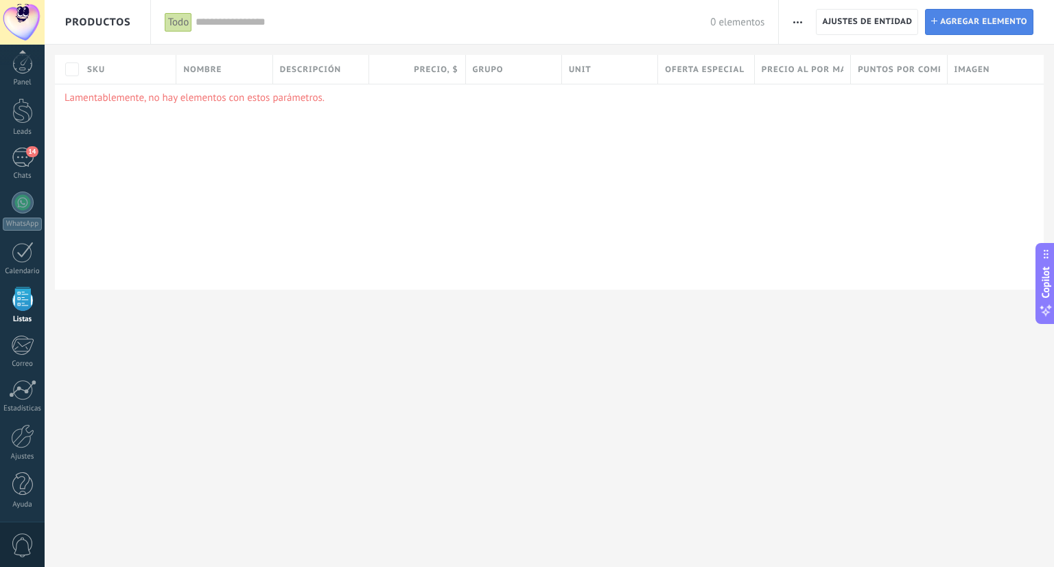
click at [957, 25] on span "Agregar elemento" at bounding box center [983, 22] width 87 height 25
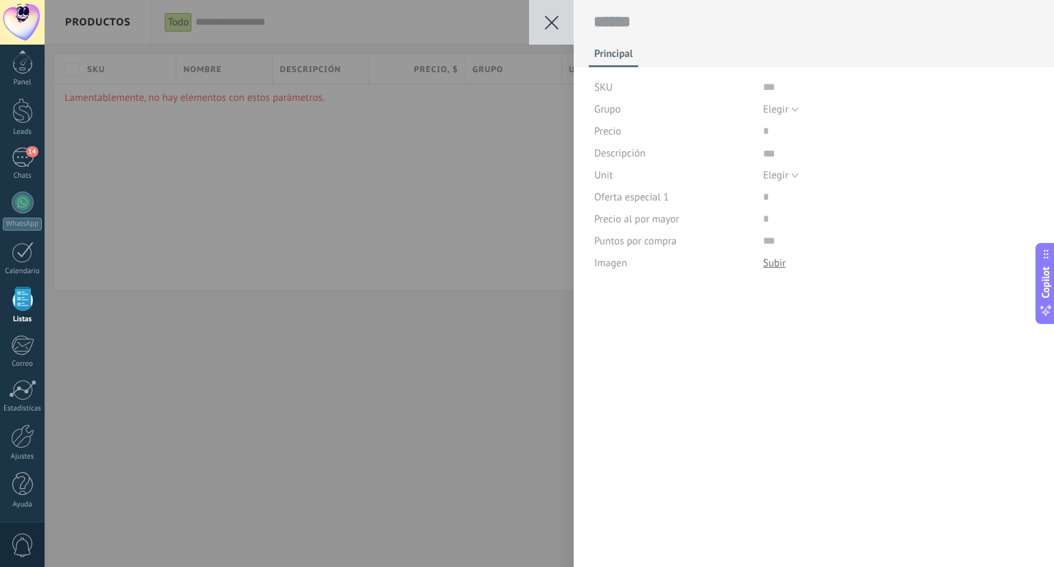
click at [536, 24] on button at bounding box center [551, 22] width 45 height 45
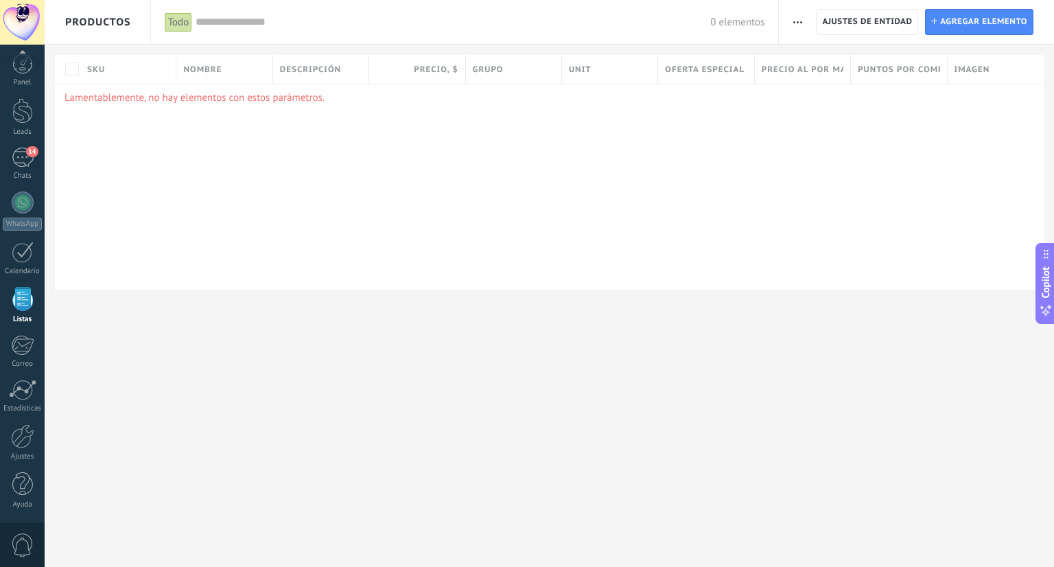
click at [813, 24] on div "Importar Ajustes de entidad Categorías Ajuste de lista Ajustes de entidad Insta…" at bounding box center [915, 22] width 275 height 44
click at [798, 23] on span "button" at bounding box center [797, 22] width 9 height 26
click at [824, 57] on span "Importar" at bounding box center [824, 58] width 38 height 27
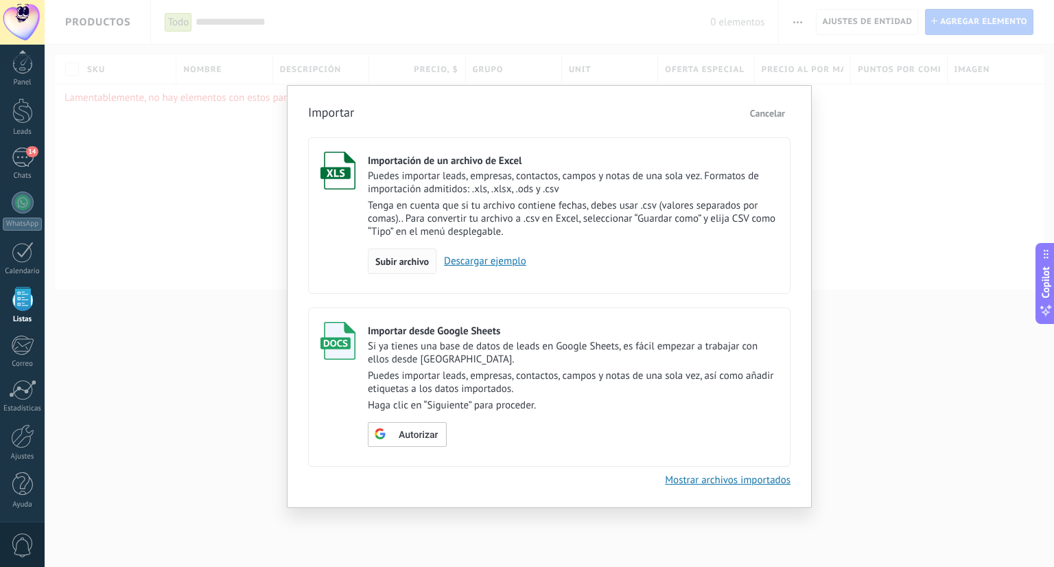
click at [409, 264] on span "Subir archivo" at bounding box center [401, 262] width 53 height 10
click at [0, 0] on input "Importación de un archivo de Excel Puedes importar leads, empresas, contactos, …" at bounding box center [0, 0] width 0 height 0
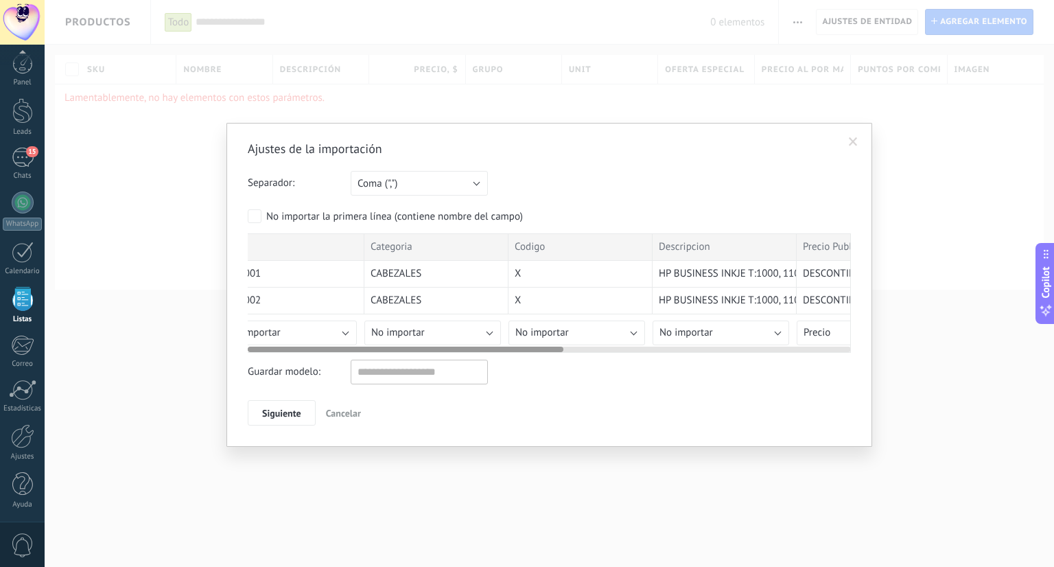
scroll to position [0, 0]
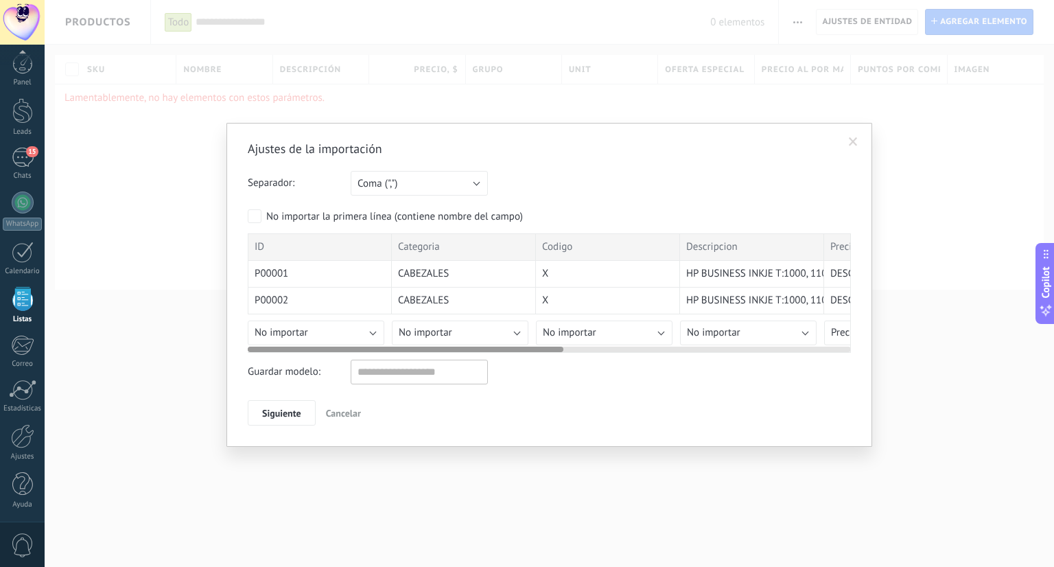
drag, startPoint x: 412, startPoint y: 347, endPoint x: 307, endPoint y: 335, distance: 104.9
click at [307, 335] on div "ID Categoria Codigo Descripcion Precio Publico Precio Distribuidor IVA Estado P…" at bounding box center [549, 292] width 603 height 119
click at [294, 408] on span "Siguiente" at bounding box center [281, 413] width 39 height 10
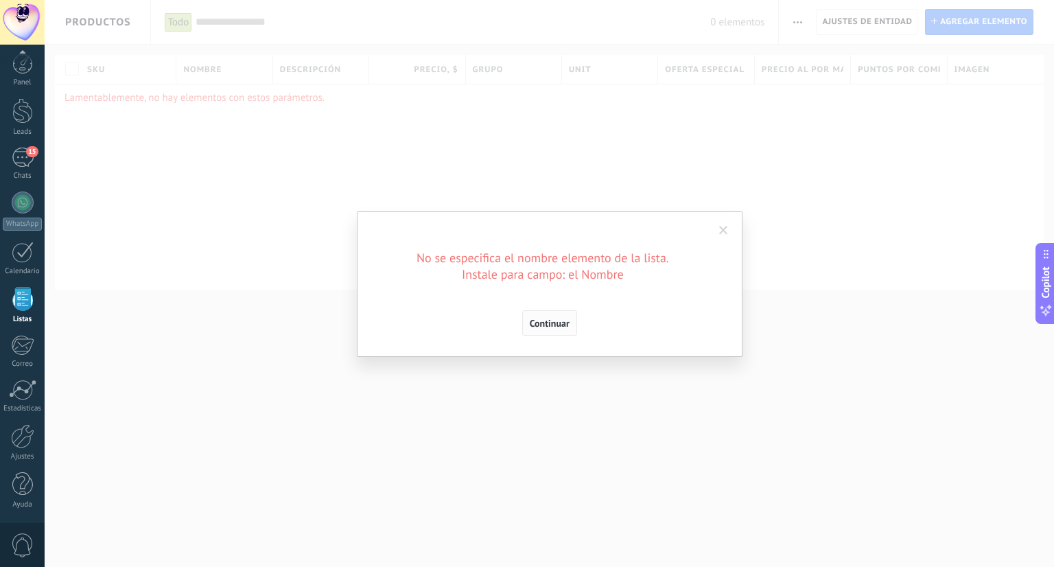
click at [548, 322] on span "Continuar" at bounding box center [550, 323] width 40 height 10
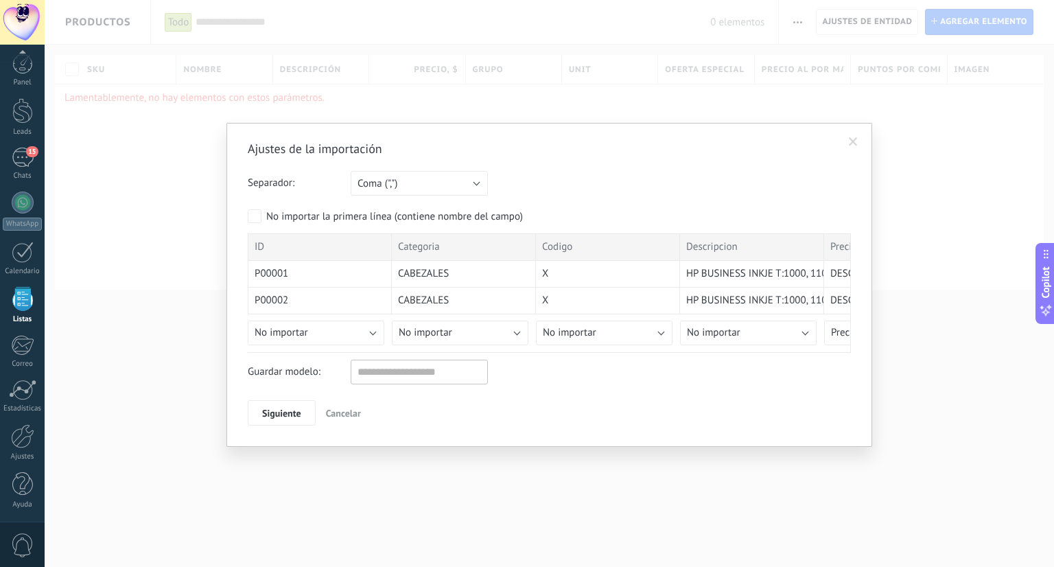
click at [853, 130] on div "Ajustes de la importación Separador: Punto y coma (";") Coma (",") Tabulación (…" at bounding box center [548, 285] width 645 height 324
click at [853, 134] on span at bounding box center [853, 141] width 23 height 23
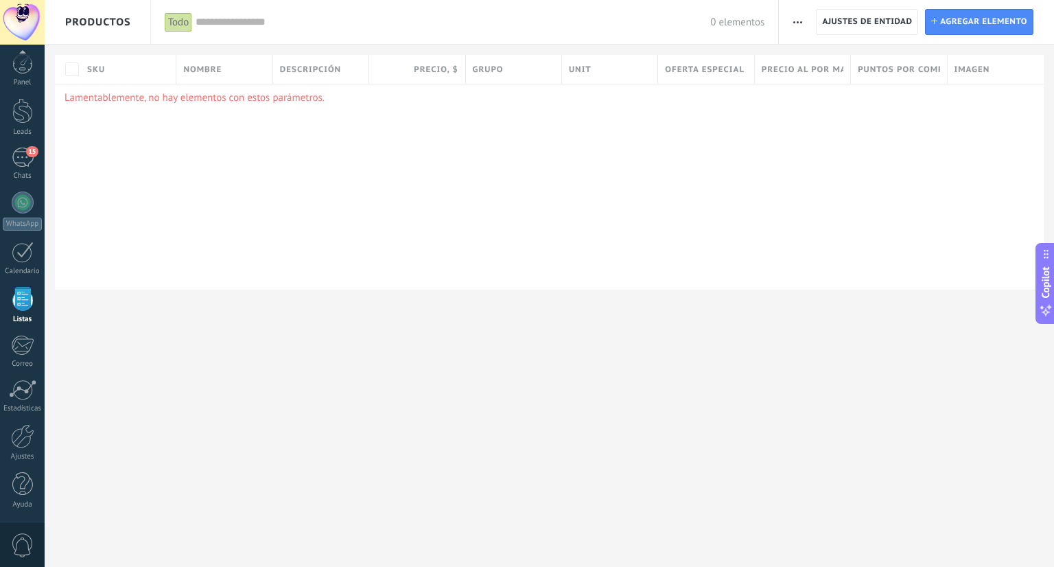
click at [810, 21] on div "Importar Ajustes de entidad Categorías Ajuste de lista Ajustes de entidad Insta…" at bounding box center [915, 22] width 275 height 44
click at [802, 23] on span "button" at bounding box center [797, 22] width 9 height 26
click at [807, 64] on span "Importar" at bounding box center [824, 58] width 38 height 27
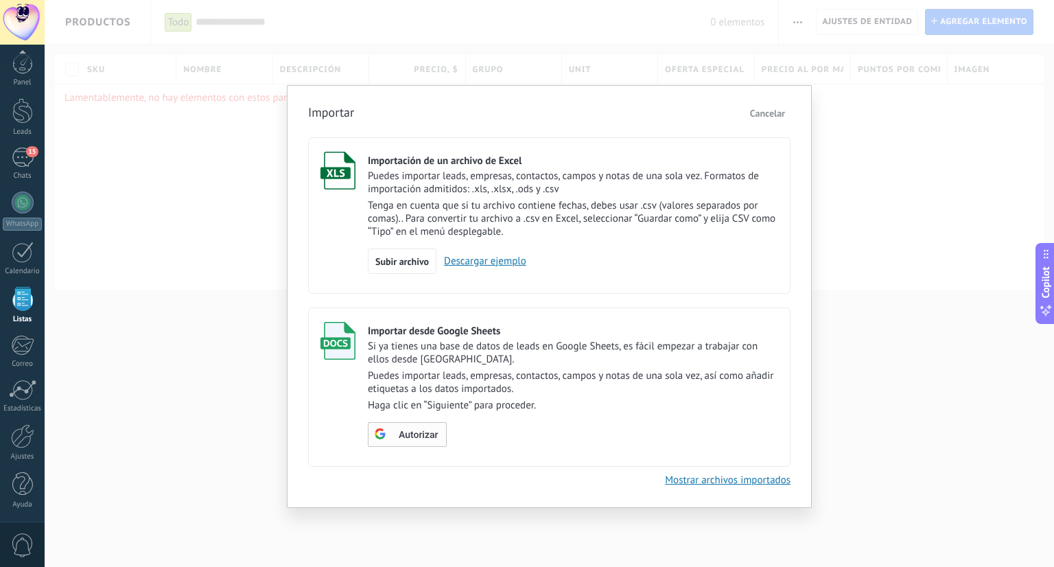
click at [397, 439] on div "Autorizar" at bounding box center [406, 433] width 64 height 12
click at [428, 440] on span "Escoger tabla" at bounding box center [415, 436] width 55 height 10
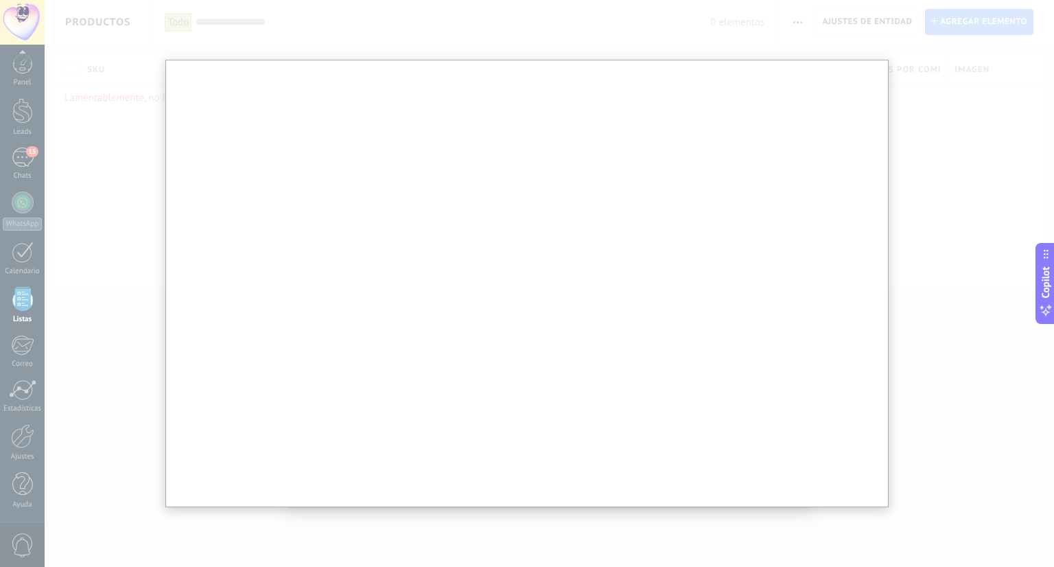
click at [920, 242] on div at bounding box center [527, 283] width 1054 height 567
drag, startPoint x: 928, startPoint y: 230, endPoint x: 885, endPoint y: 226, distance: 42.7
click at [927, 230] on div at bounding box center [527, 283] width 1054 height 567
click at [658, 546] on div at bounding box center [527, 283] width 1054 height 567
drag, startPoint x: 1034, startPoint y: 243, endPoint x: 1053, endPoint y: 250, distance: 19.7
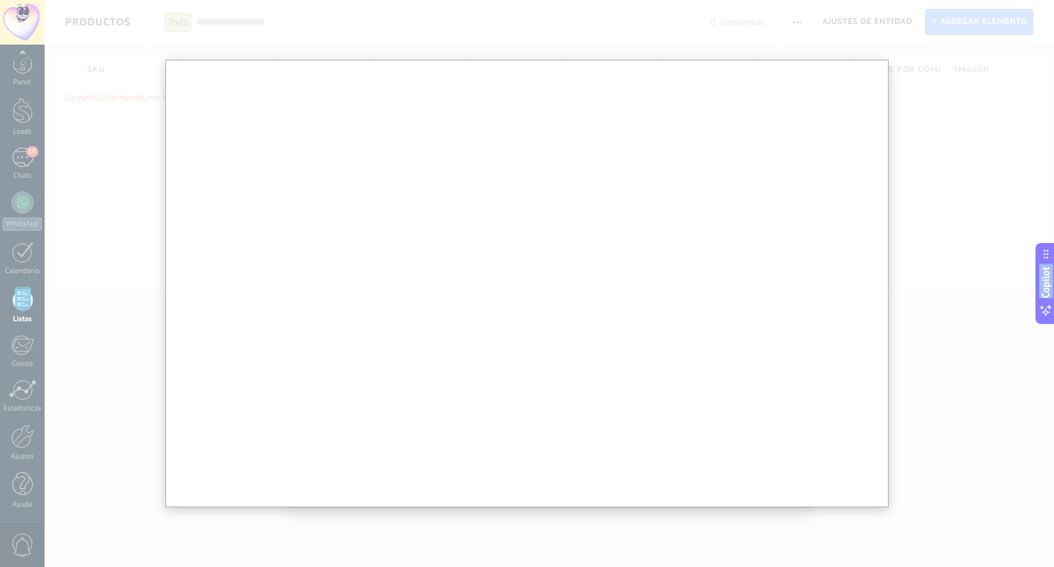
click at [1053, 250] on body ".abccls-1,.abccls-2{fill-rule:evenodd}.abccls-2{fill:#fff} .abfcls-1{fill:none}…" at bounding box center [527, 283] width 1054 height 567
click at [1053, 277] on button "Copilot" at bounding box center [1044, 283] width 19 height 81
type textarea "***"
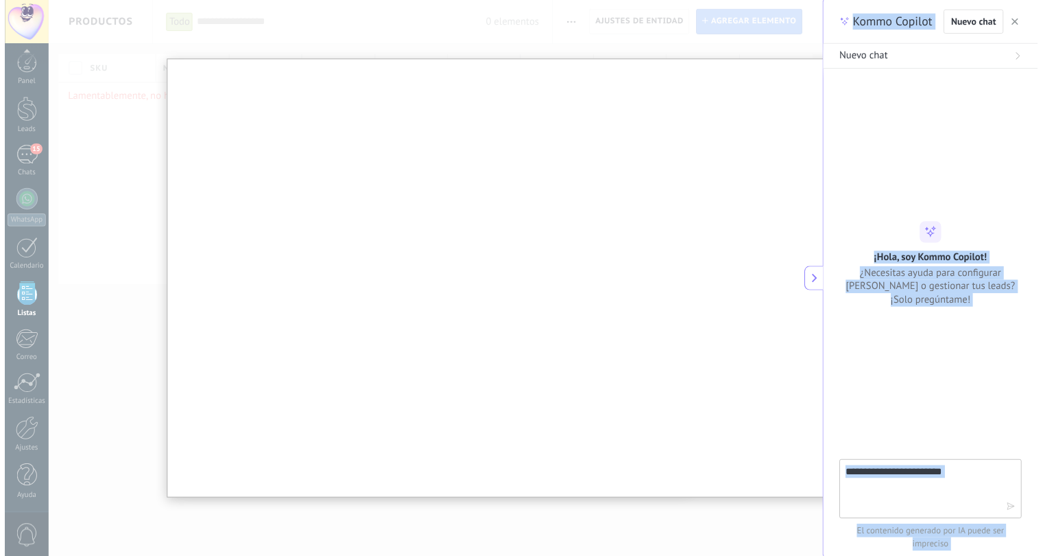
scroll to position [13, 0]
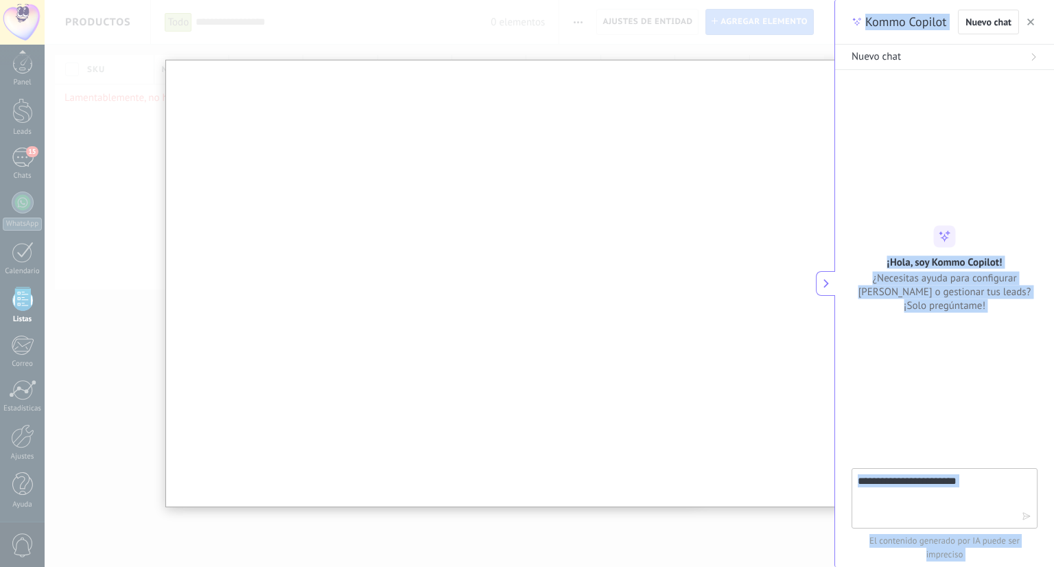
drag, startPoint x: 634, startPoint y: 36, endPoint x: 616, endPoint y: 35, distance: 17.9
click at [633, 37] on div at bounding box center [527, 283] width 1054 height 567
click at [560, 24] on div at bounding box center [527, 283] width 1054 height 567
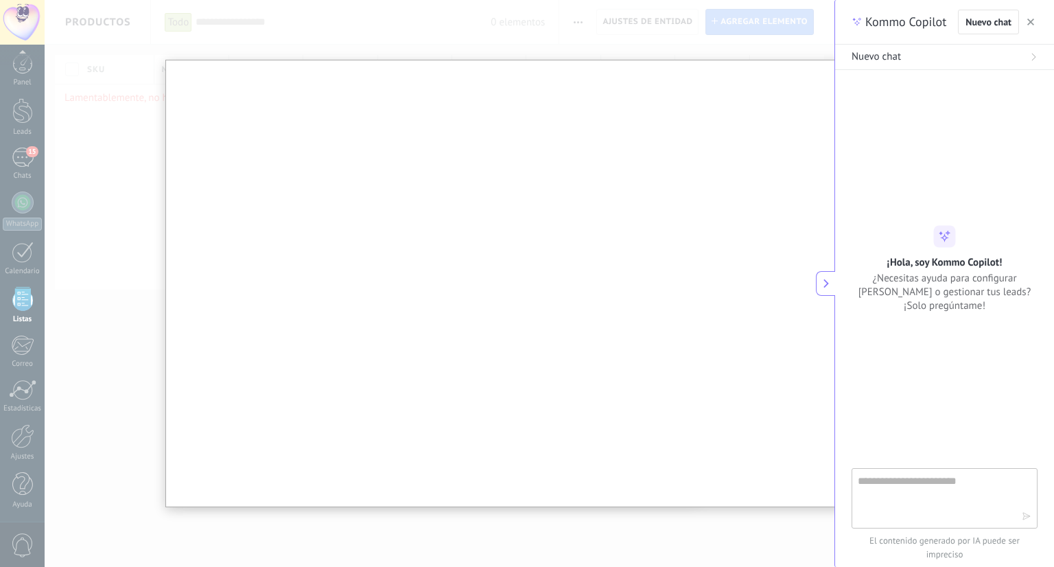
click at [1034, 12] on div "Nuevo chat" at bounding box center [997, 22] width 80 height 25
click at [1030, 19] on icon "button" at bounding box center [1030, 22] width 7 height 7
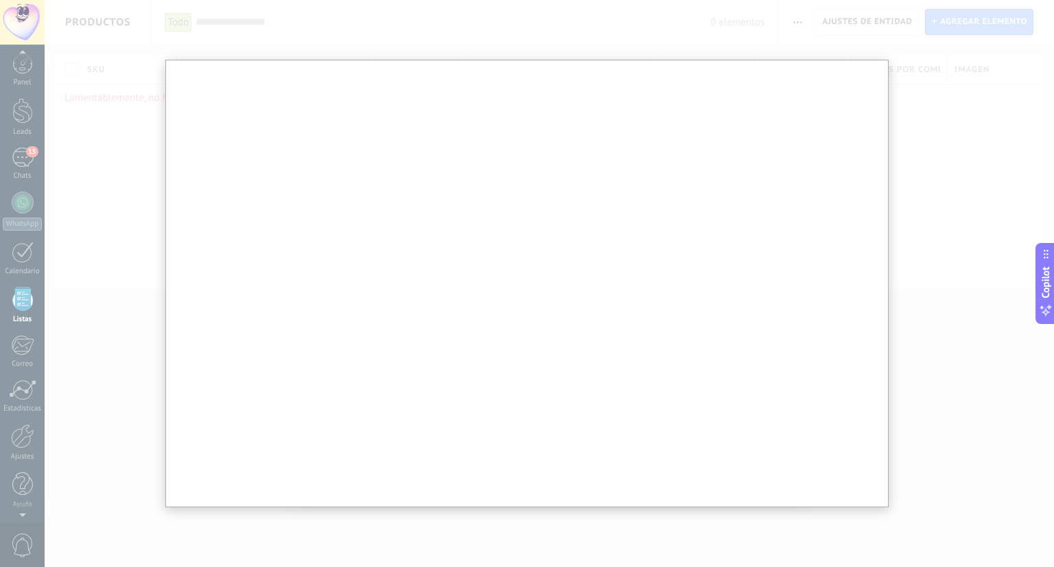
drag, startPoint x: 74, startPoint y: 95, endPoint x: 21, endPoint y: 31, distance: 82.8
click at [72, 95] on div at bounding box center [527, 283] width 1054 height 567
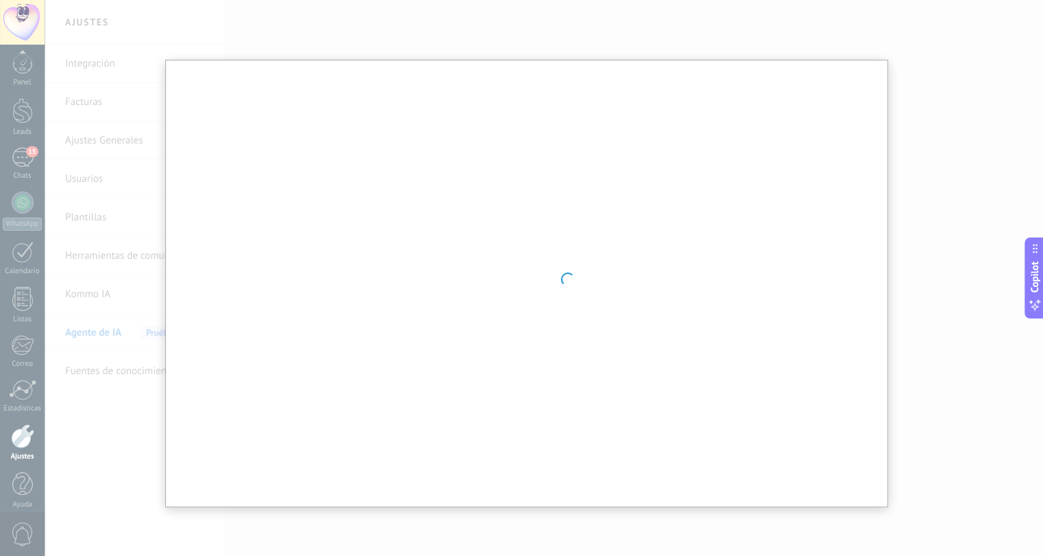
scroll to position [14, 0]
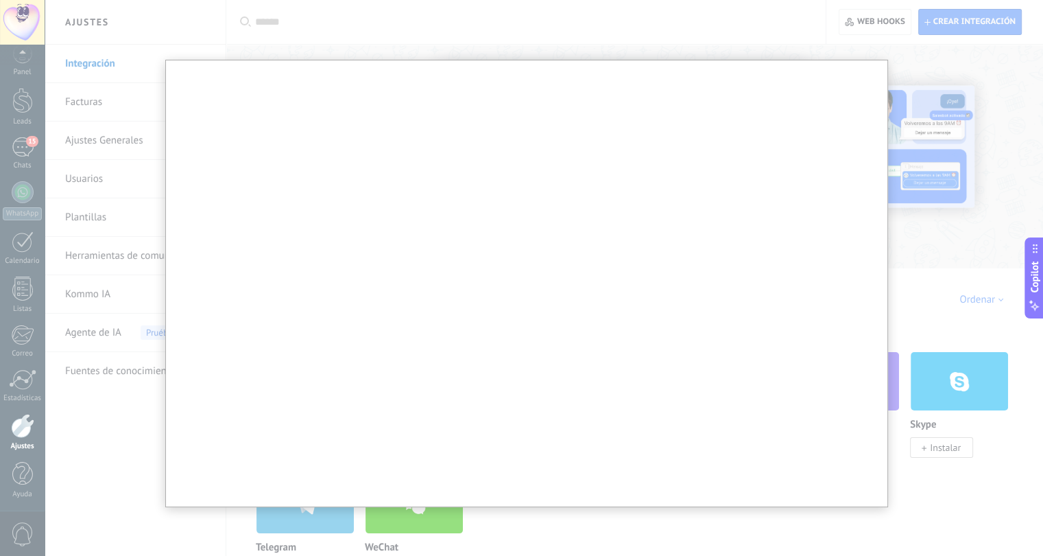
click at [934, 123] on div at bounding box center [527, 283] width 1054 height 567
drag, startPoint x: 356, startPoint y: 1, endPoint x: 355, endPoint y: 36, distance: 35.7
click at [354, 12] on div at bounding box center [527, 283] width 1054 height 567
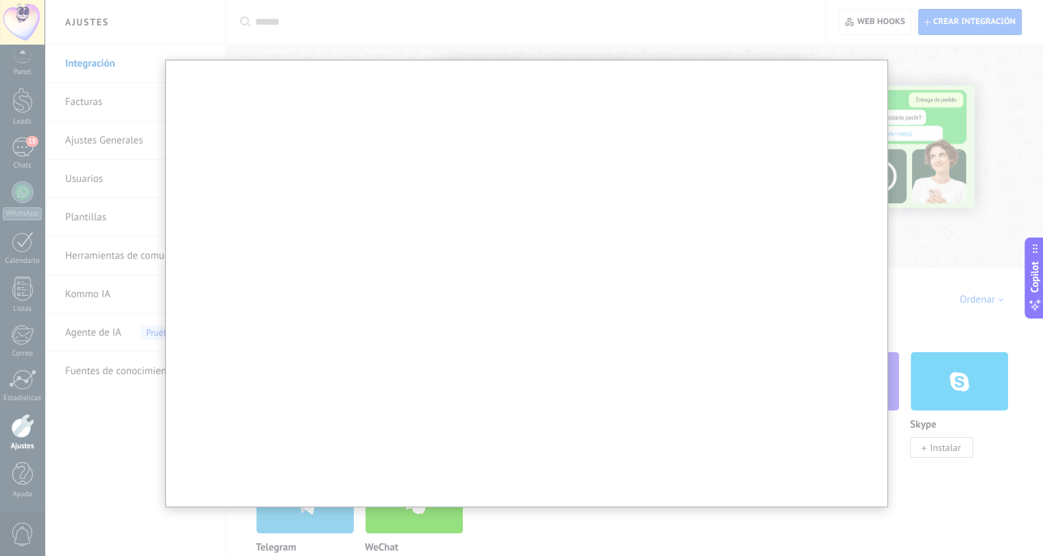
drag, startPoint x: 145, startPoint y: 110, endPoint x: 55, endPoint y: 29, distance: 120.5
click at [136, 110] on div at bounding box center [527, 283] width 1054 height 567
